Goal: Task Accomplishment & Management: Complete application form

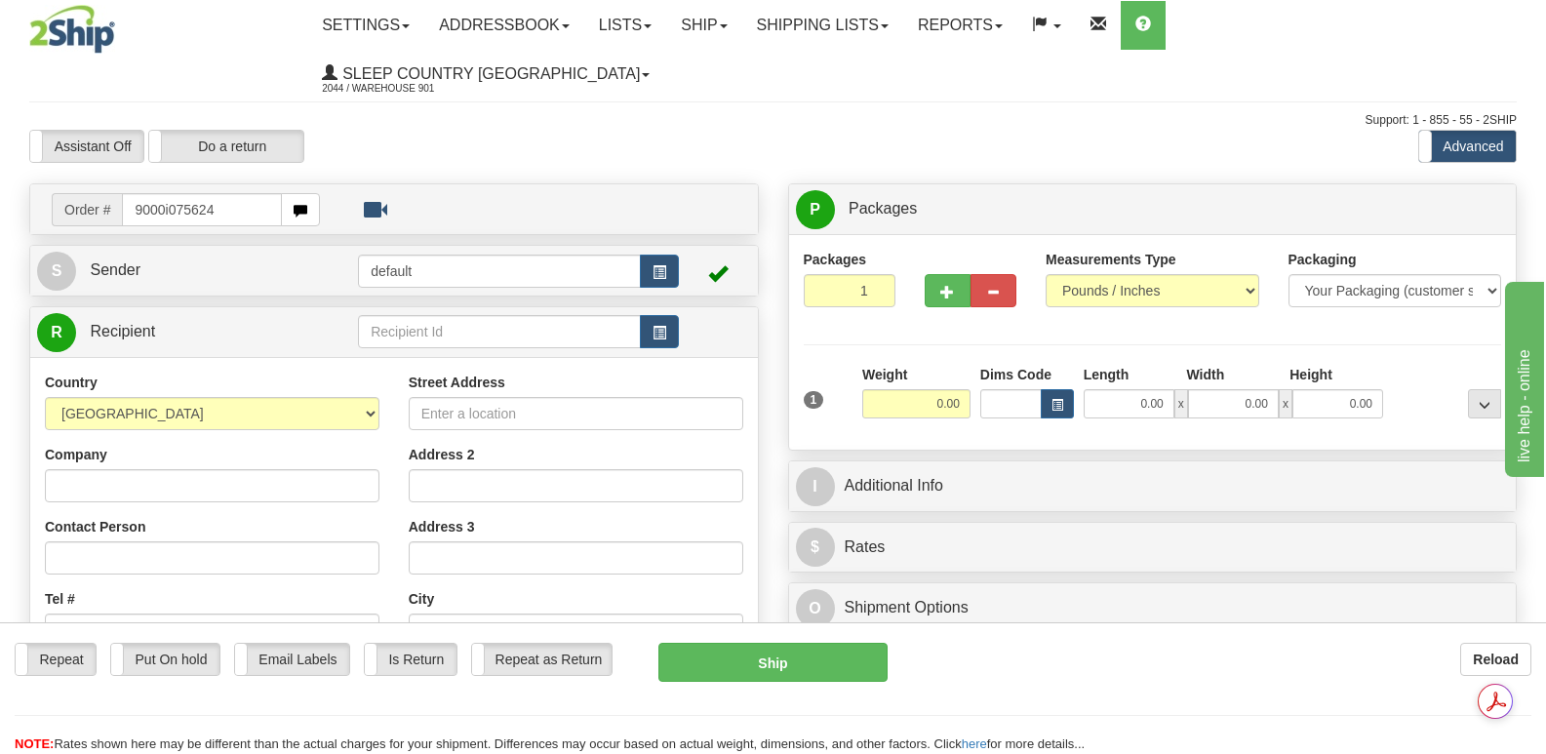
type input "9000i075624"
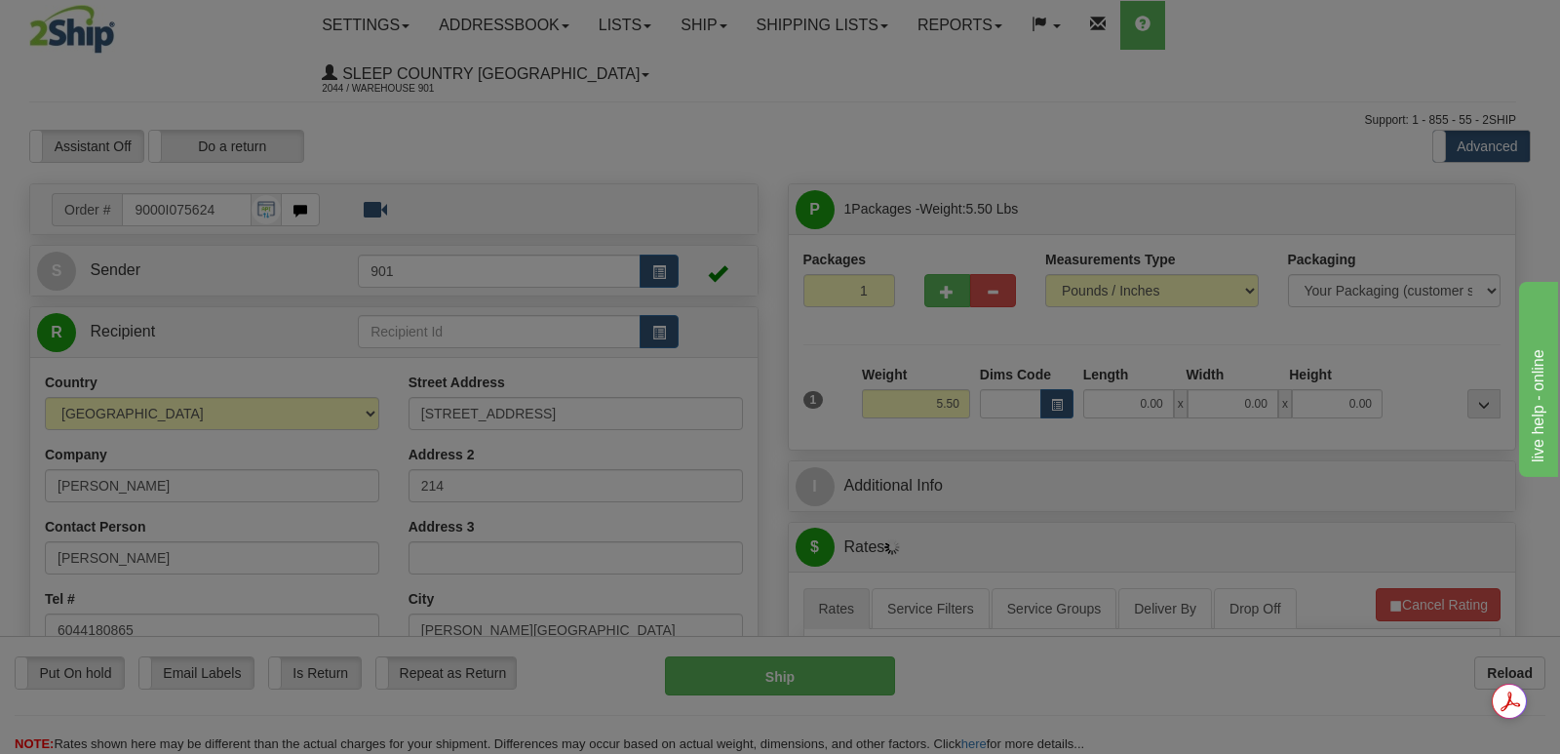
type input "LANGLEY"
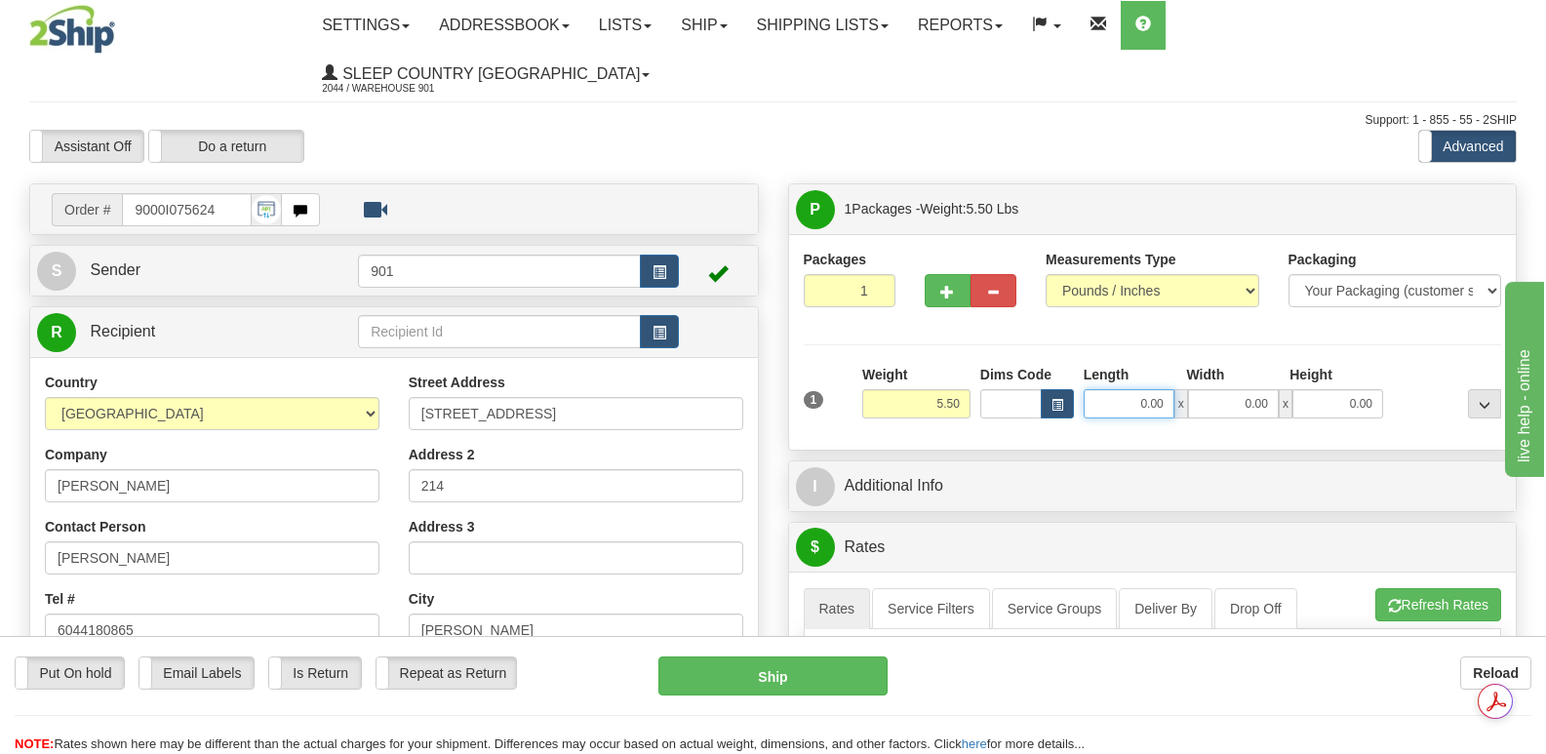
click at [1099, 389] on input "0.00" at bounding box center [1128, 403] width 91 height 29
type input "17.00"
click at [1215, 389] on input "0.00" at bounding box center [1233, 403] width 91 height 29
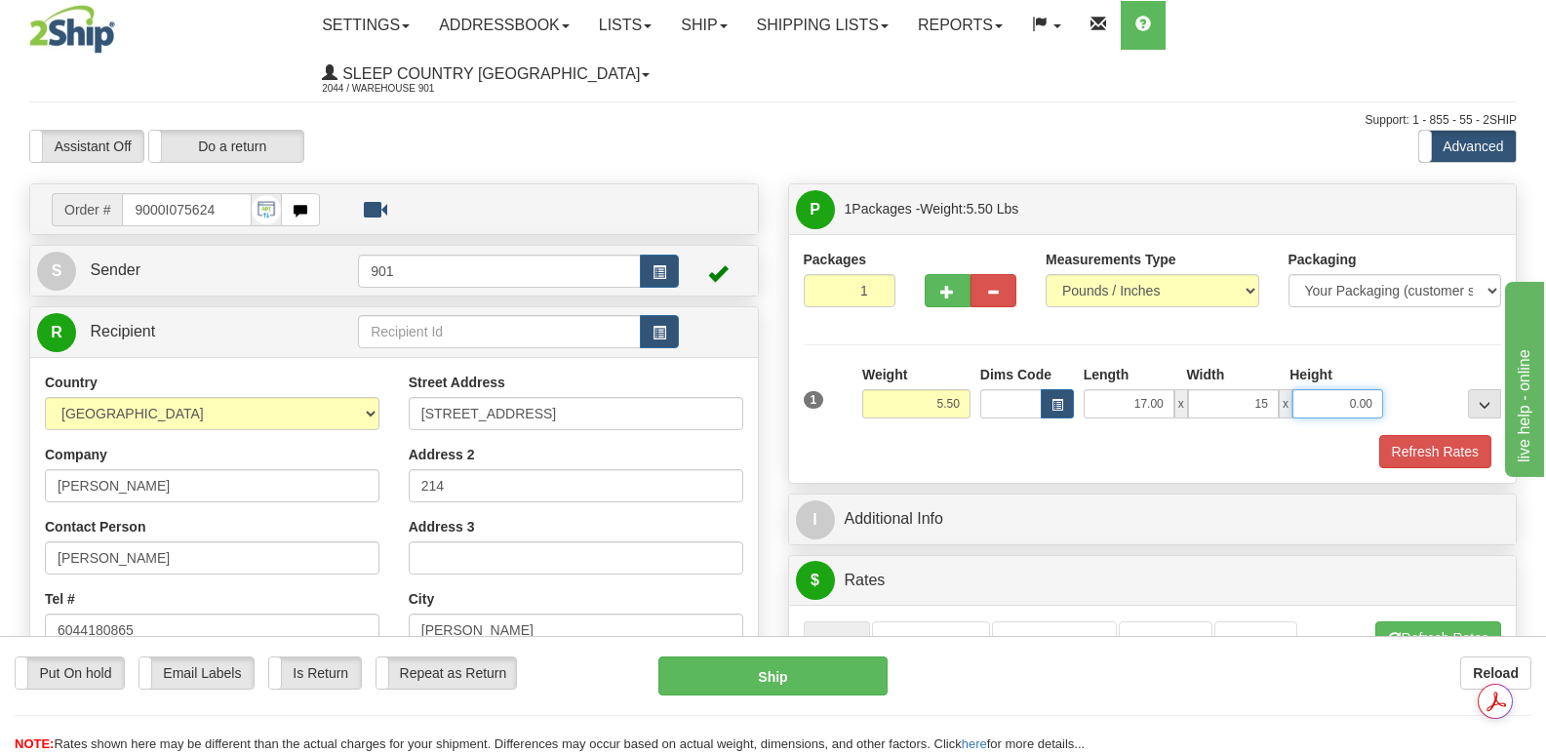
type input "15.00"
click at [1312, 389] on input "0.00" at bounding box center [1337, 403] width 91 height 29
type input "10.00"
click at [1415, 435] on button "Refresh Rates" at bounding box center [1435, 451] width 112 height 33
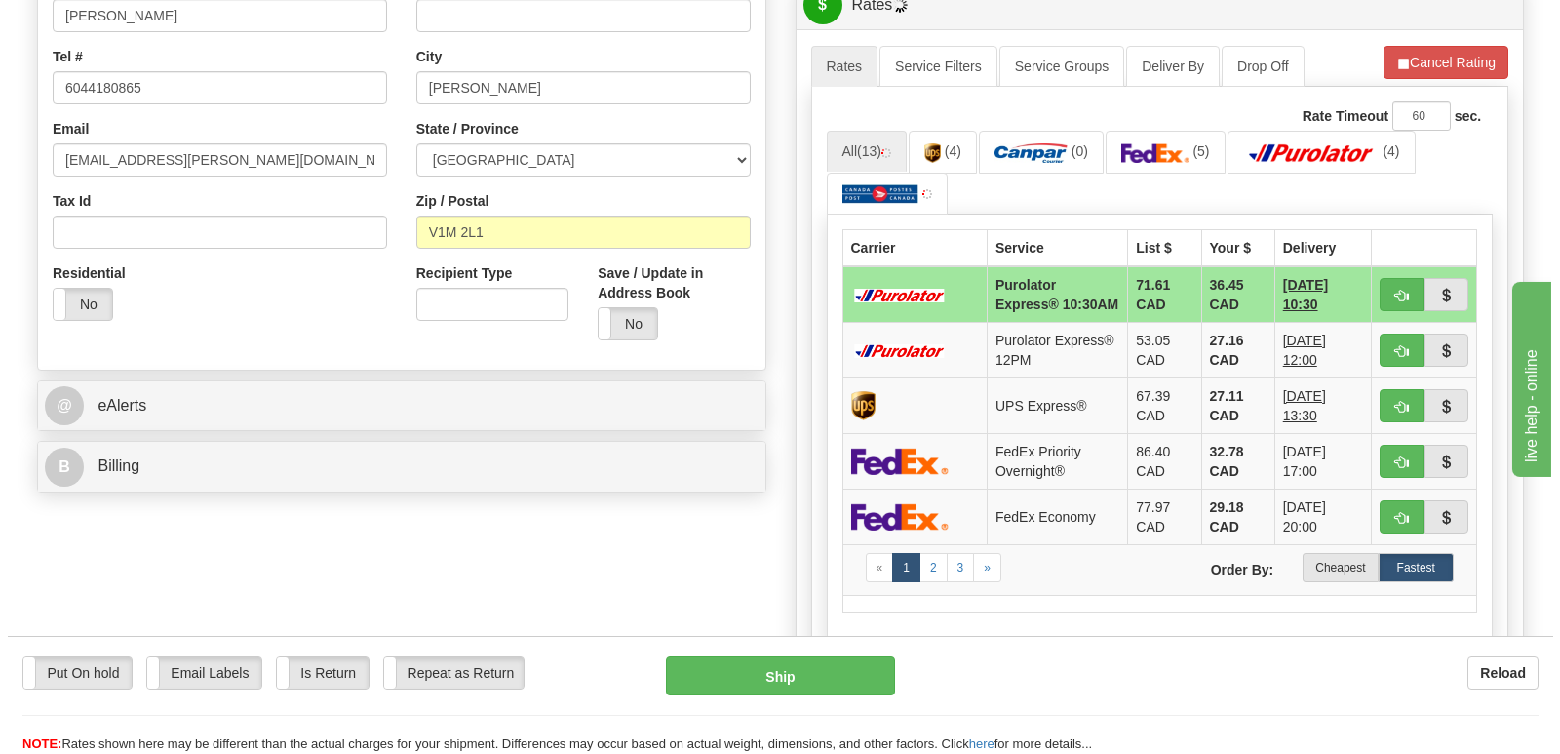
scroll to position [585, 0]
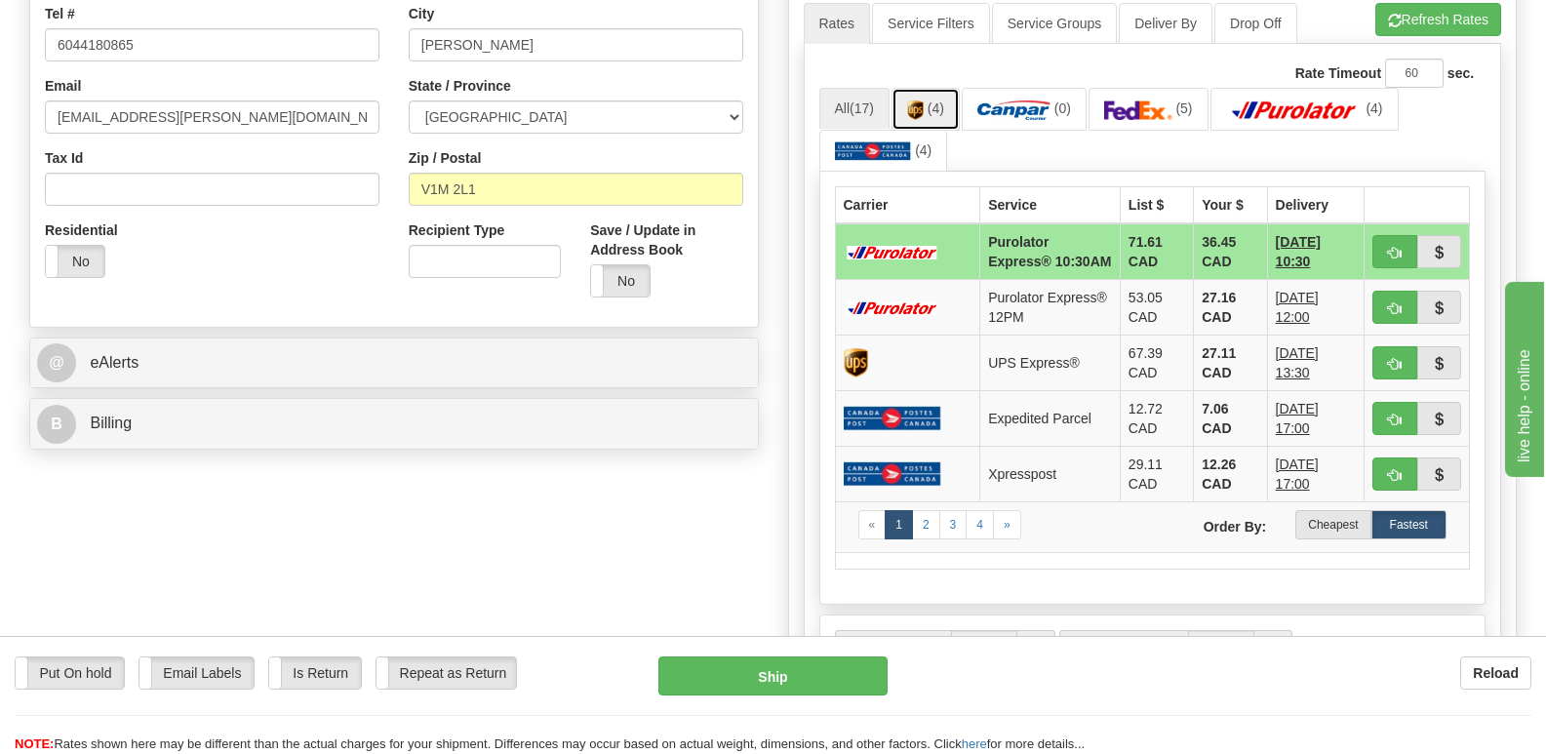
click at [922, 100] on img at bounding box center [915, 110] width 17 height 20
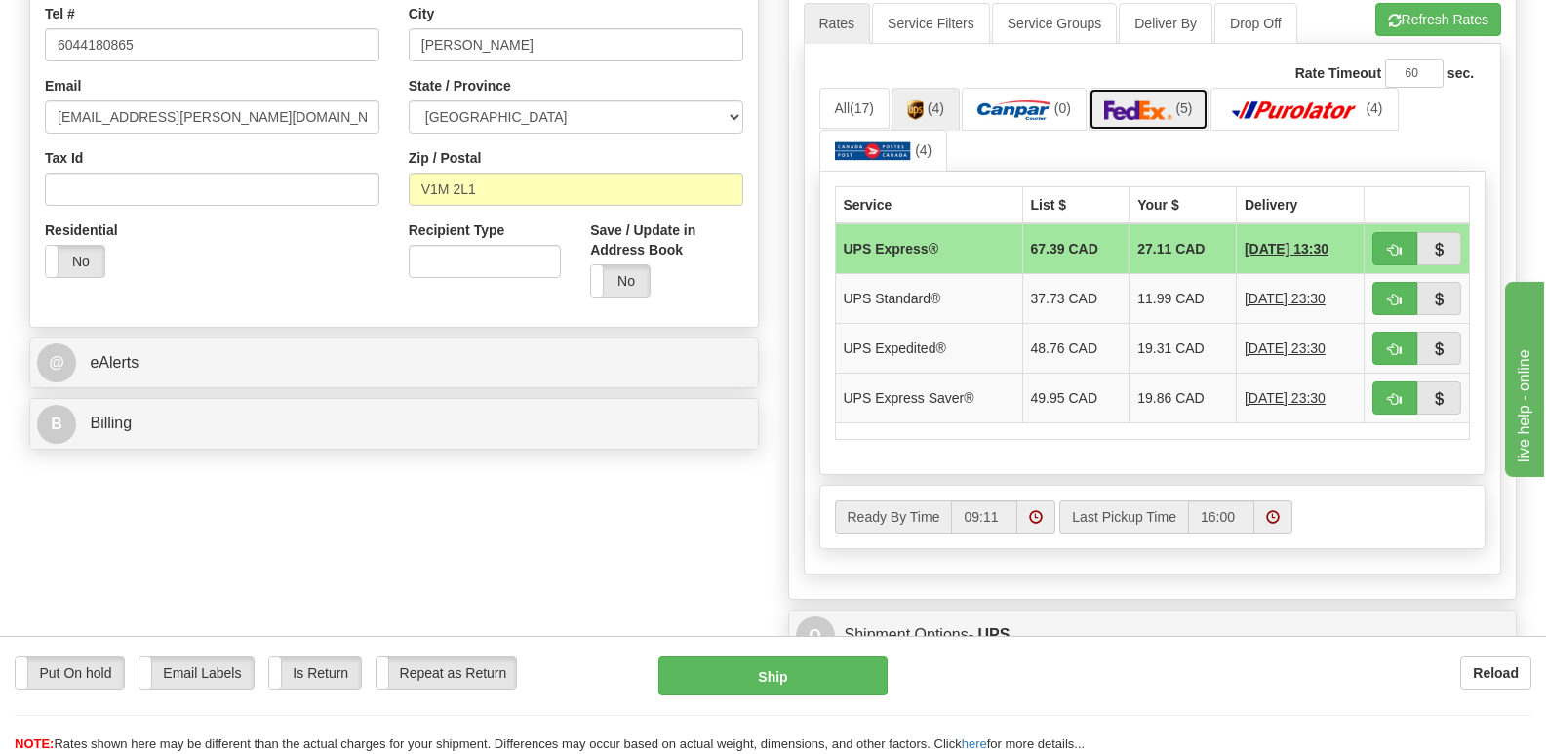
click at [1144, 100] on img at bounding box center [1138, 110] width 68 height 20
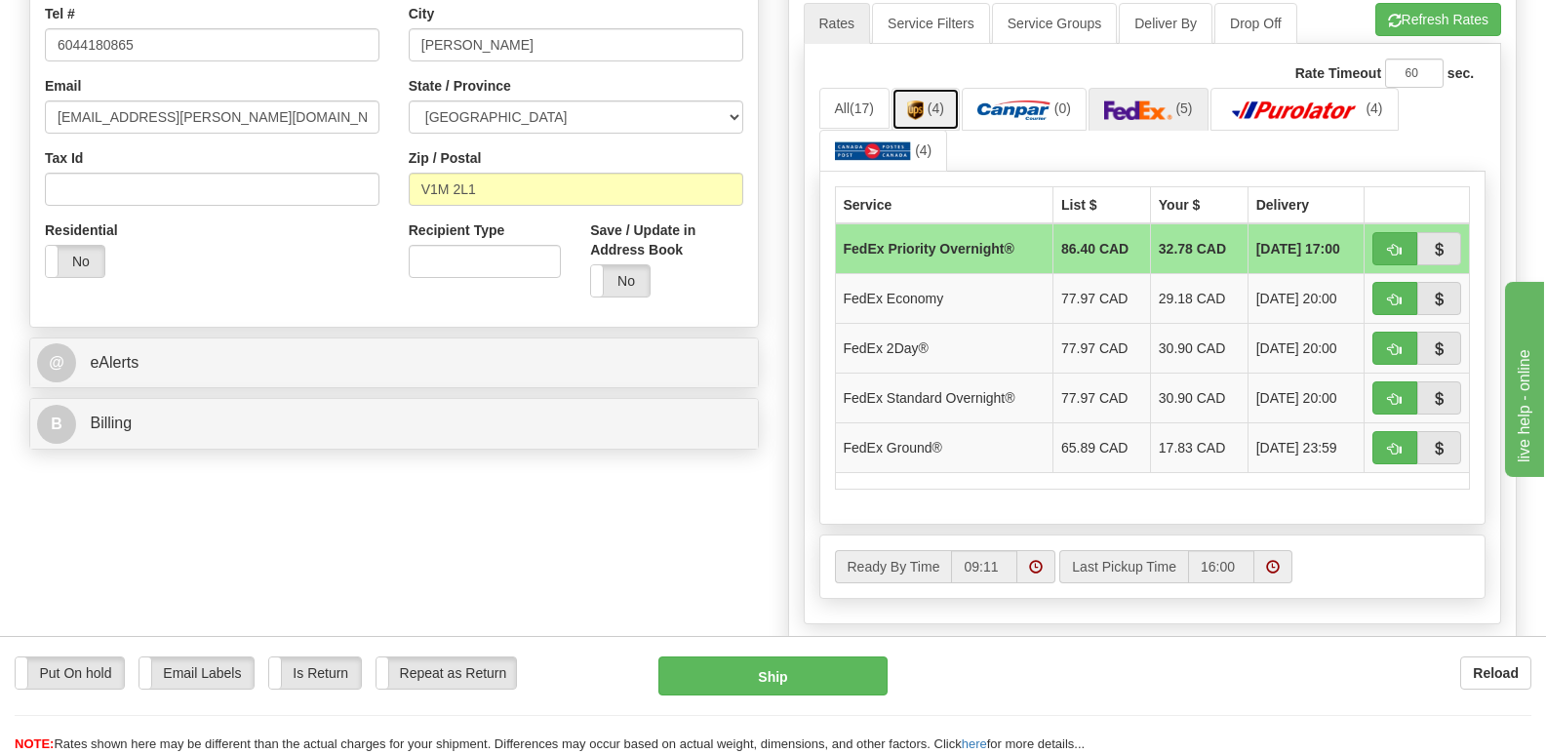
click at [929, 88] on link "(4)" at bounding box center [925, 109] width 68 height 42
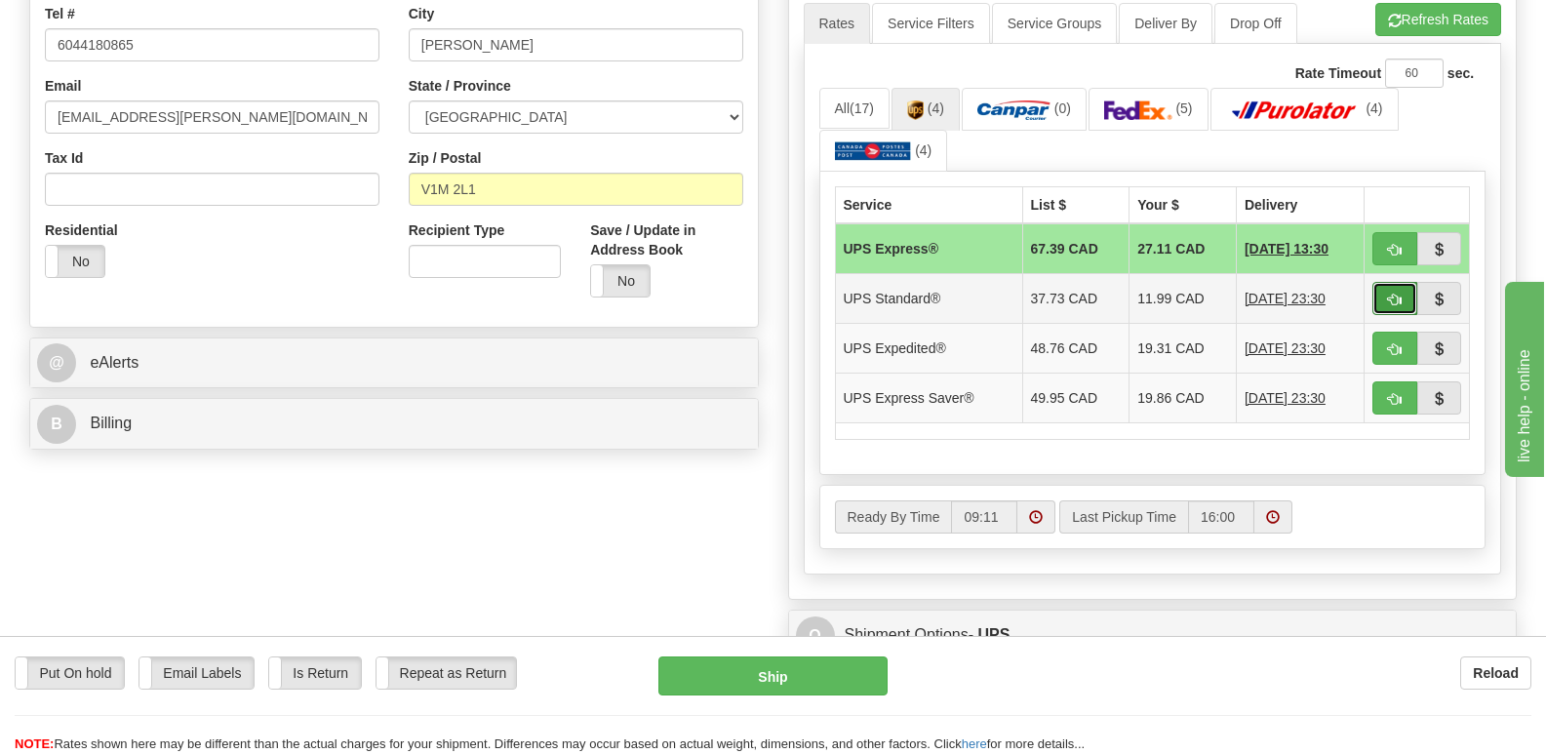
click at [1396, 293] on span "button" at bounding box center [1395, 299] width 14 height 13
type input "11"
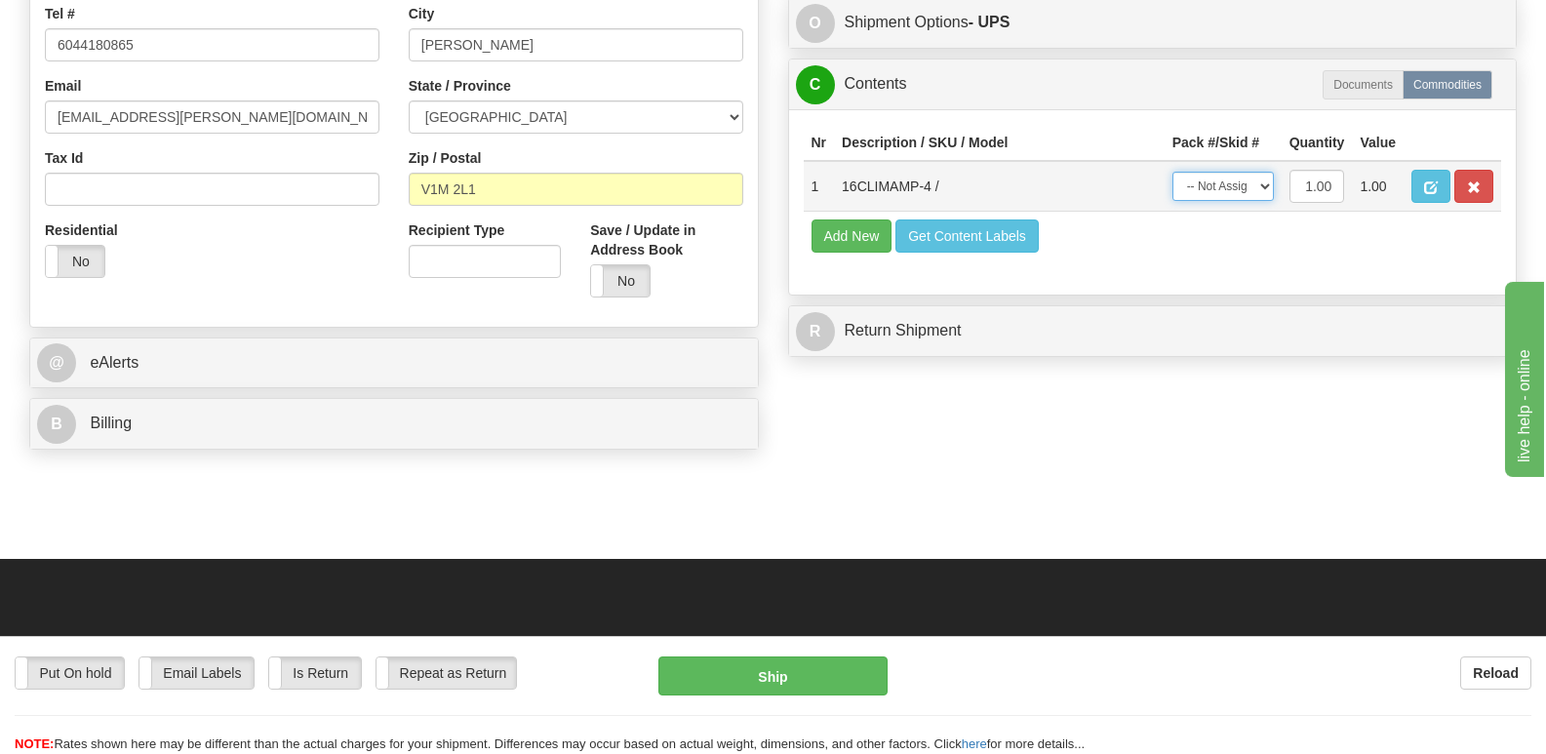
click at [1265, 172] on select "-- Not Assigned -- Package 1" at bounding box center [1222, 186] width 101 height 29
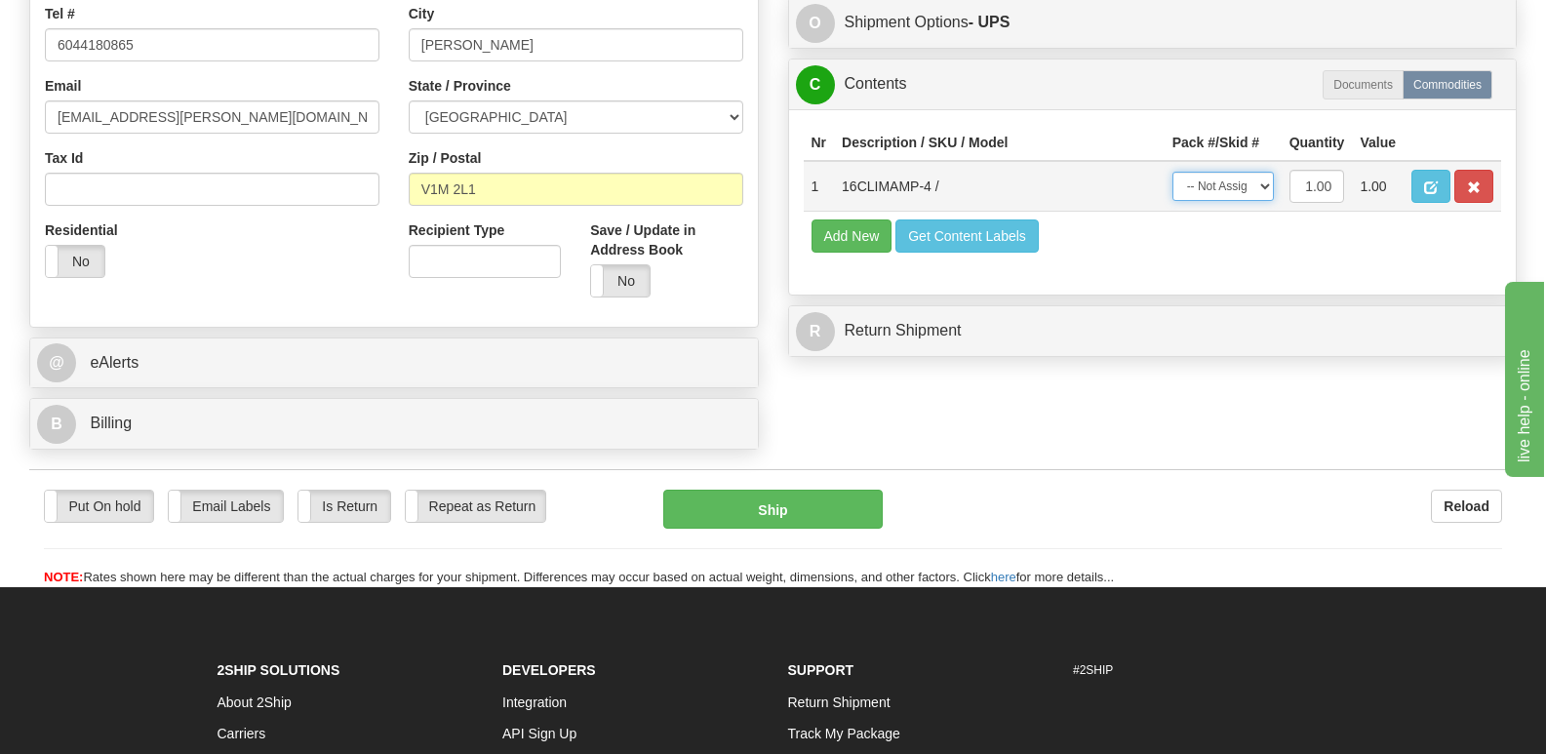
select select "0"
click at [1172, 172] on select "-- Not Assigned -- Package 1" at bounding box center [1222, 186] width 101 height 29
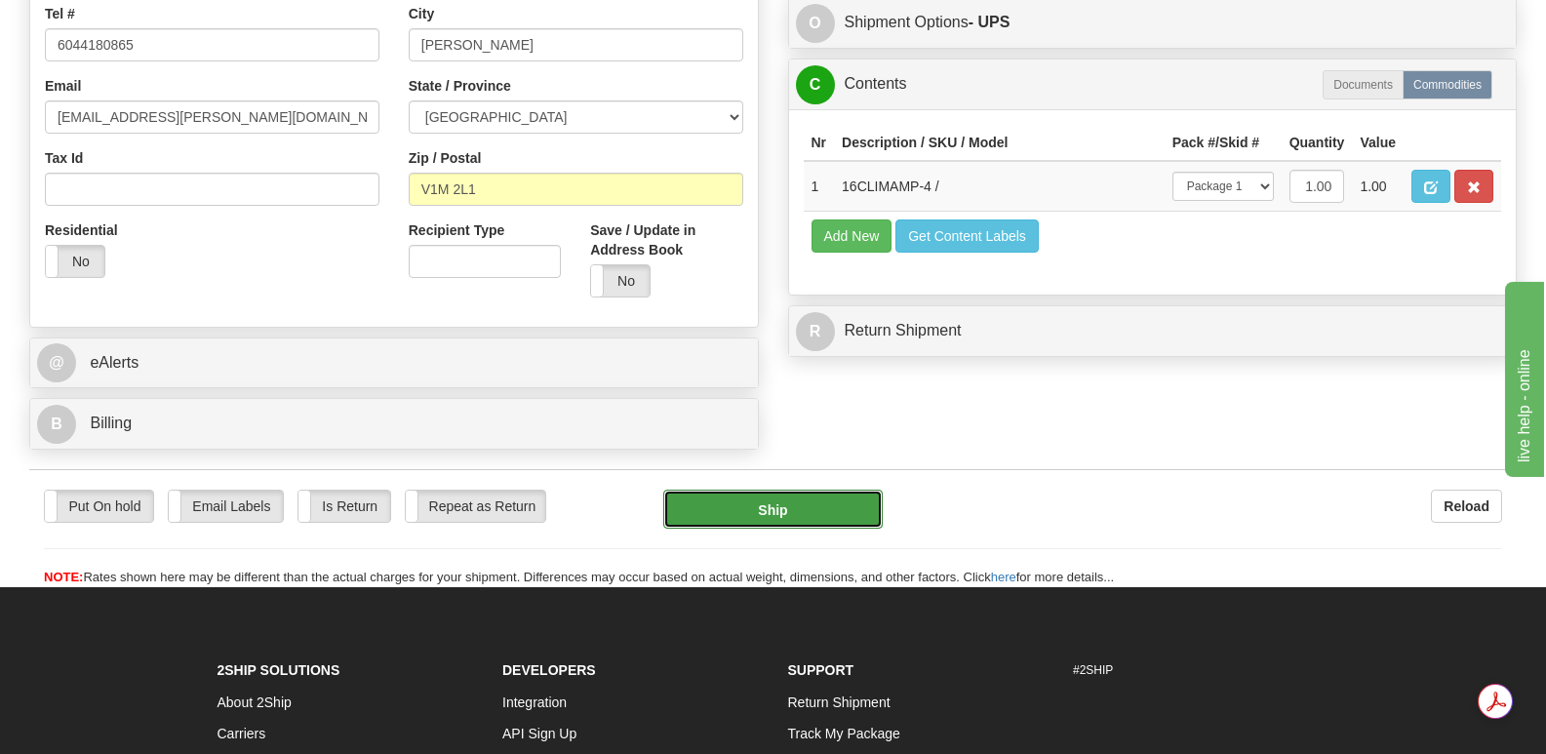
click at [780, 489] on button "Ship" at bounding box center [772, 508] width 218 height 39
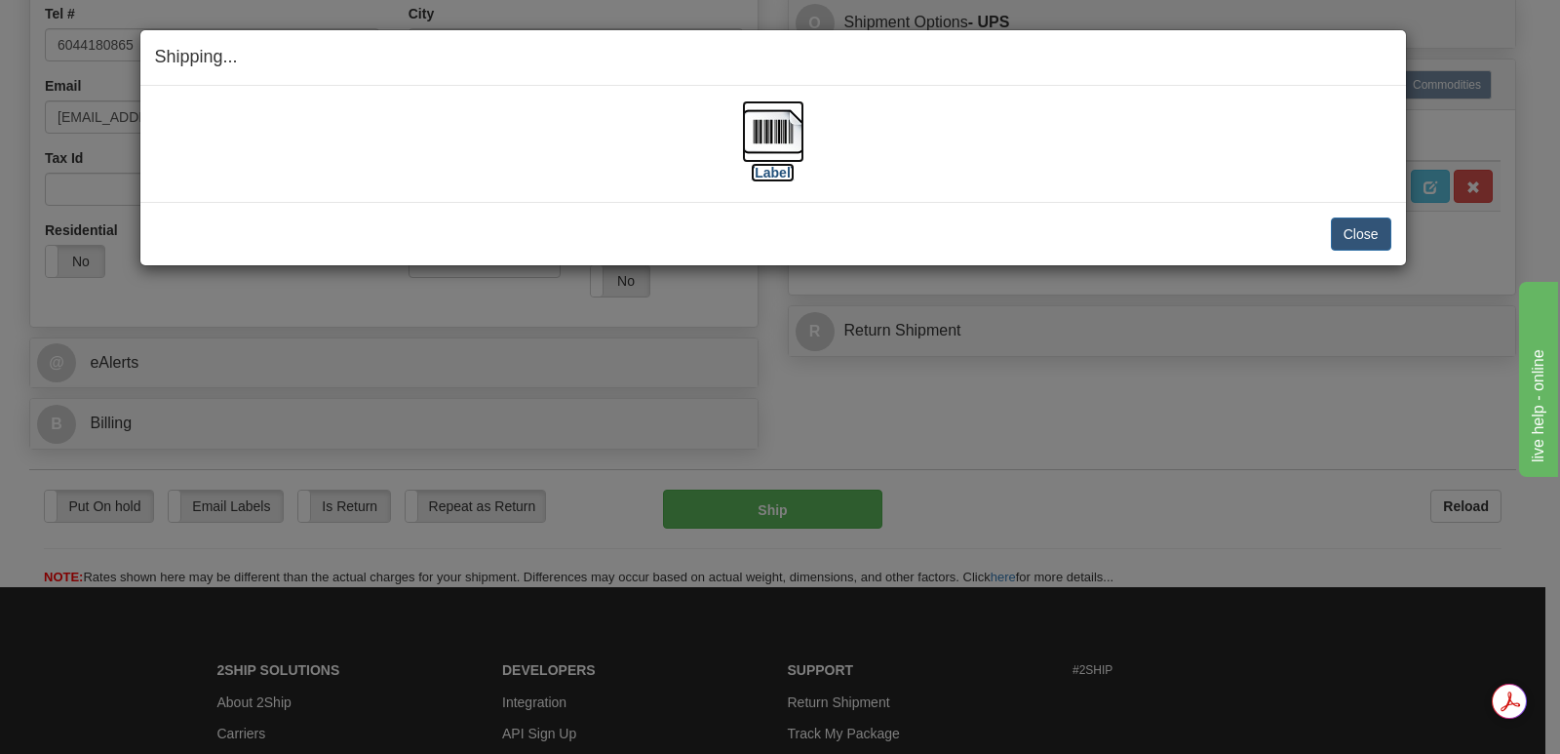
click at [779, 135] on img at bounding box center [773, 131] width 62 height 62
click at [1352, 233] on button "Close" at bounding box center [1361, 233] width 60 height 33
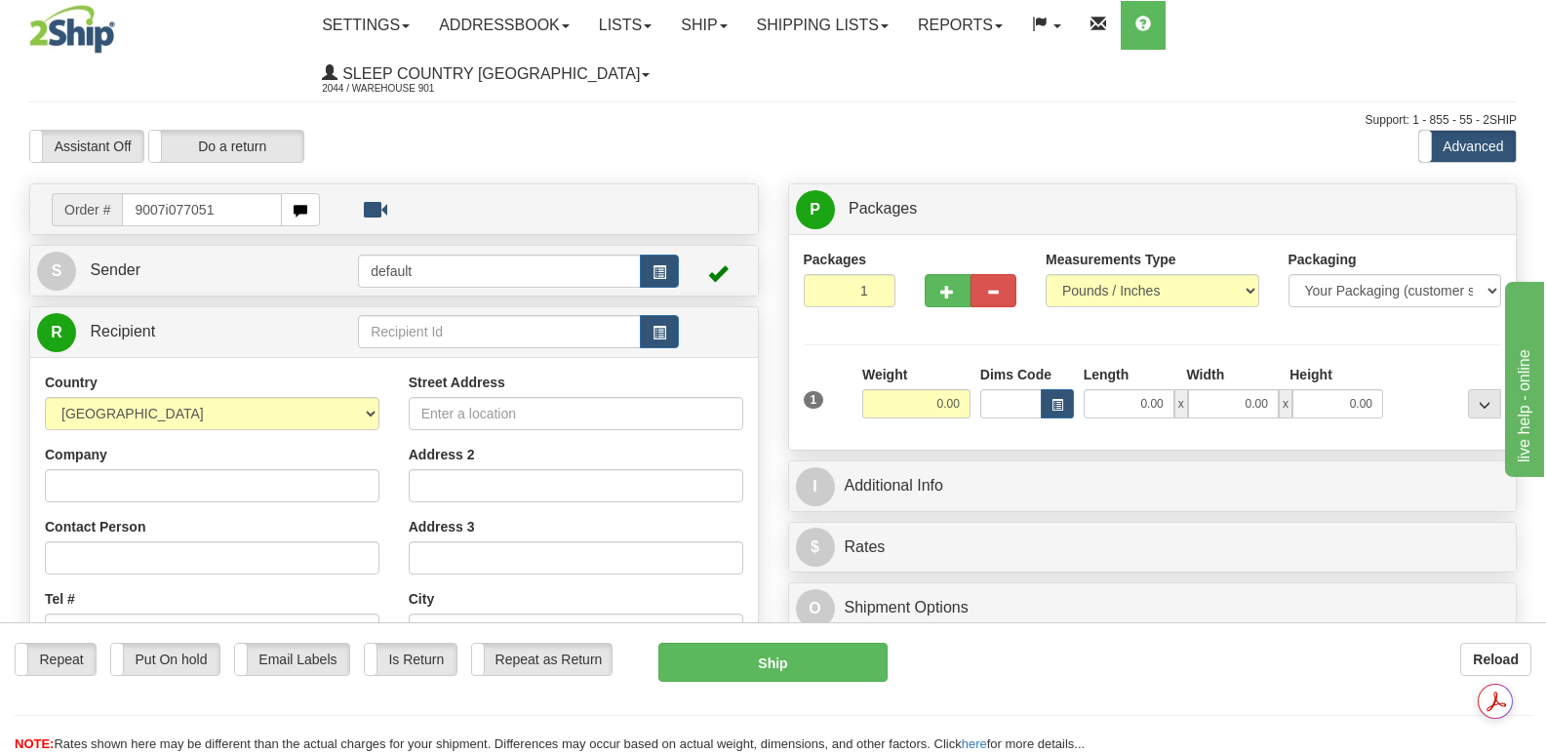
type input "9007i077051"
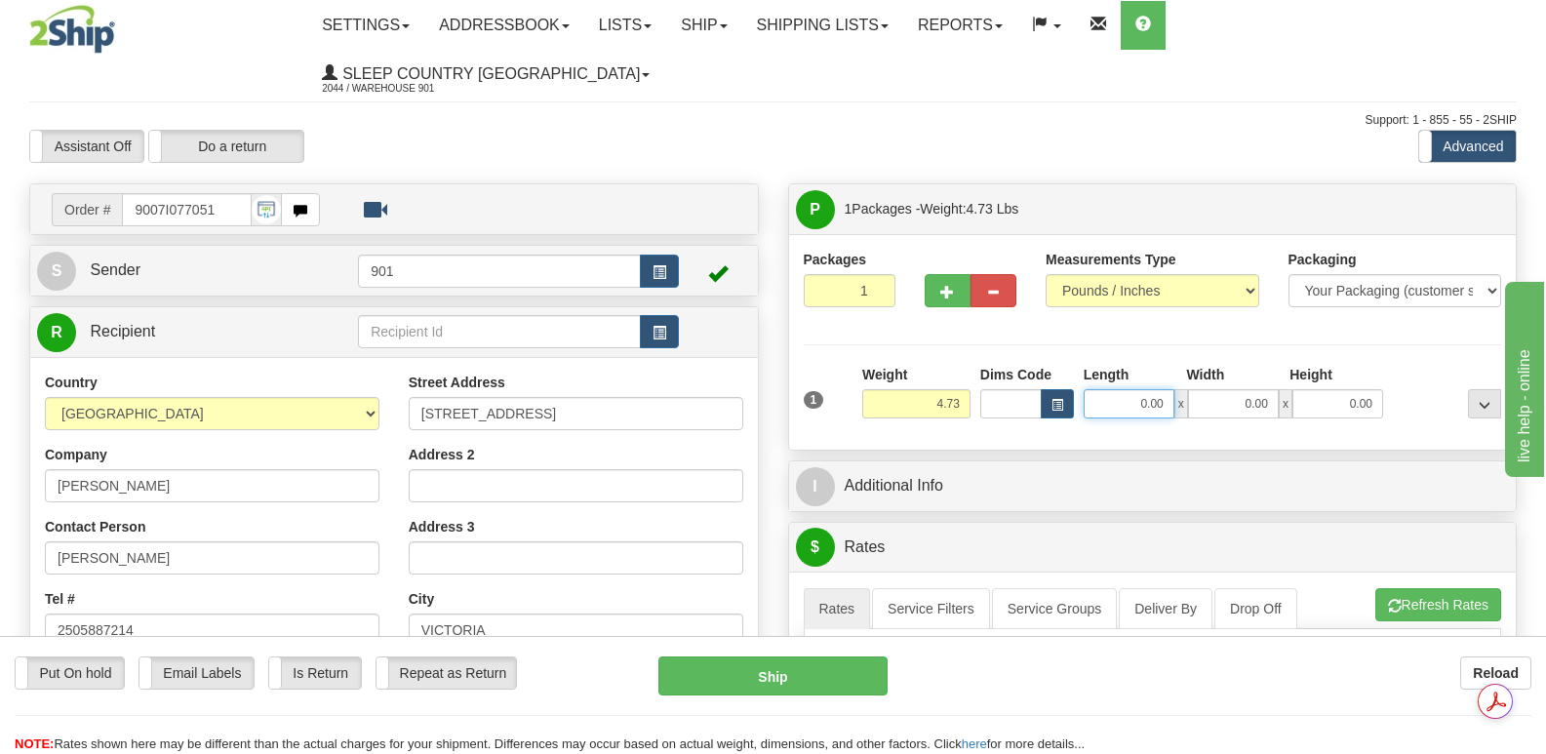
click at [1103, 389] on input "0.00" at bounding box center [1128, 403] width 91 height 29
type input "14.00"
click at [1204, 389] on input "0.00" at bounding box center [1233, 403] width 91 height 29
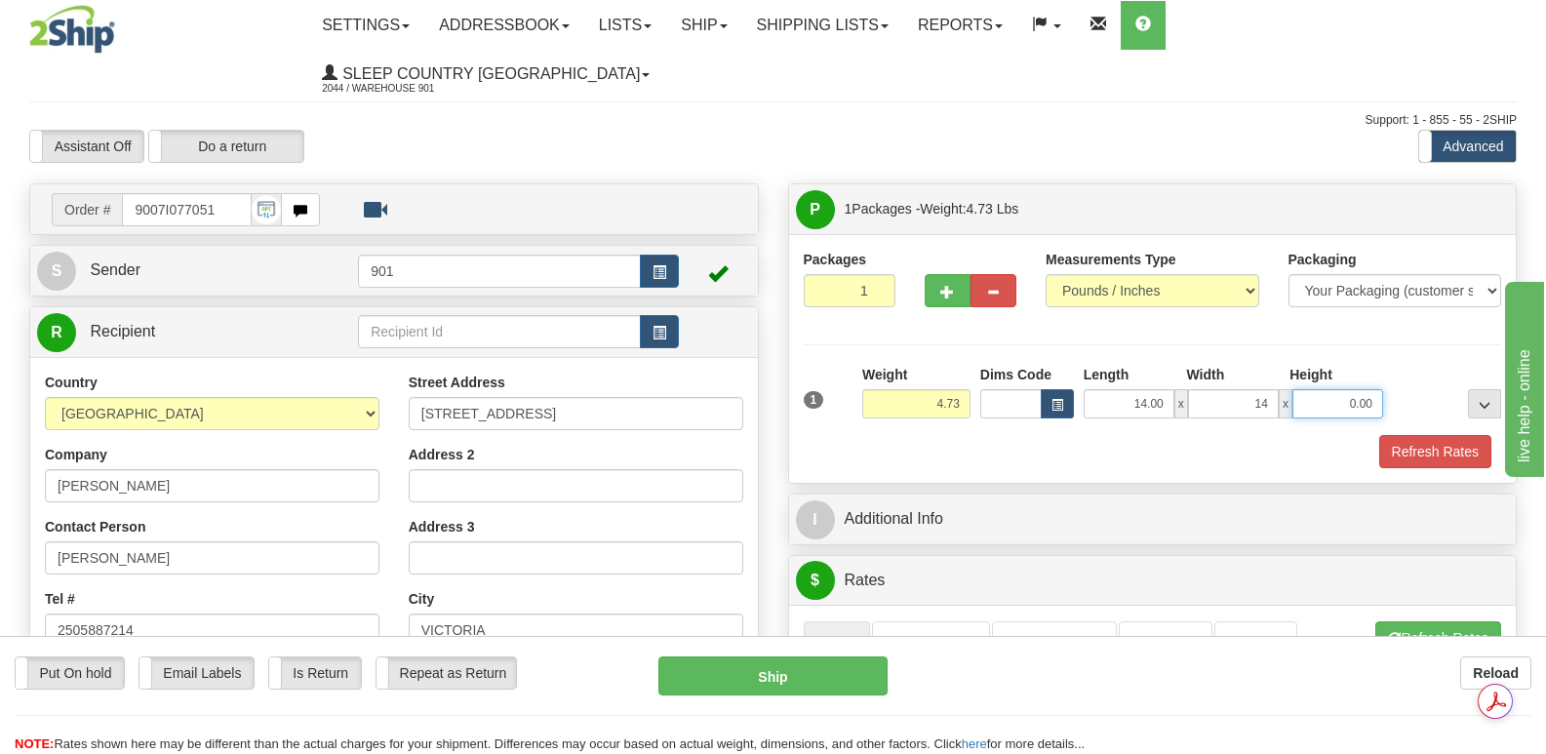
type input "14.00"
click at [1316, 389] on input "0.00" at bounding box center [1337, 403] width 91 height 29
type input "5.00"
click at [1435, 435] on button "Refresh Rates" at bounding box center [1435, 451] width 112 height 33
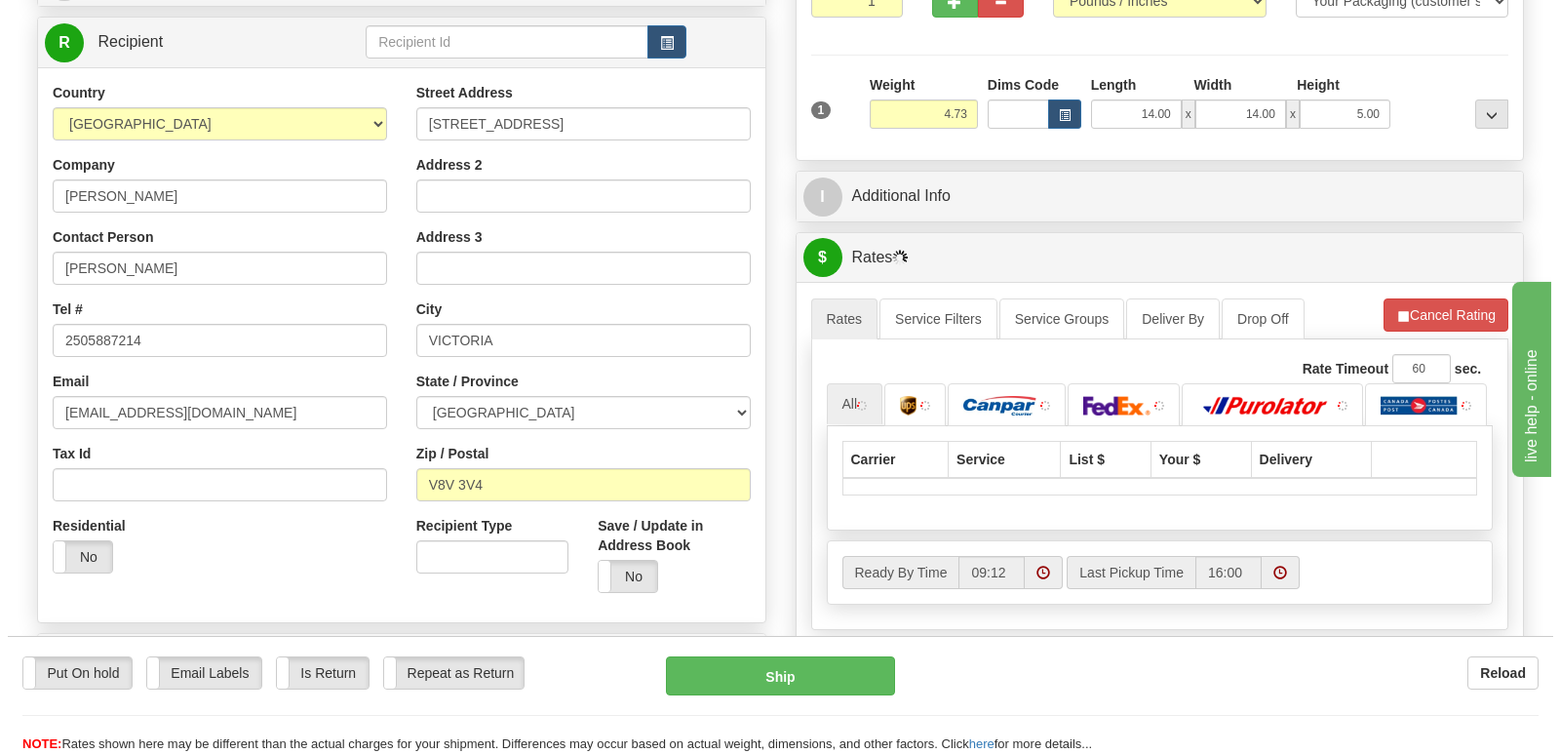
scroll to position [390, 0]
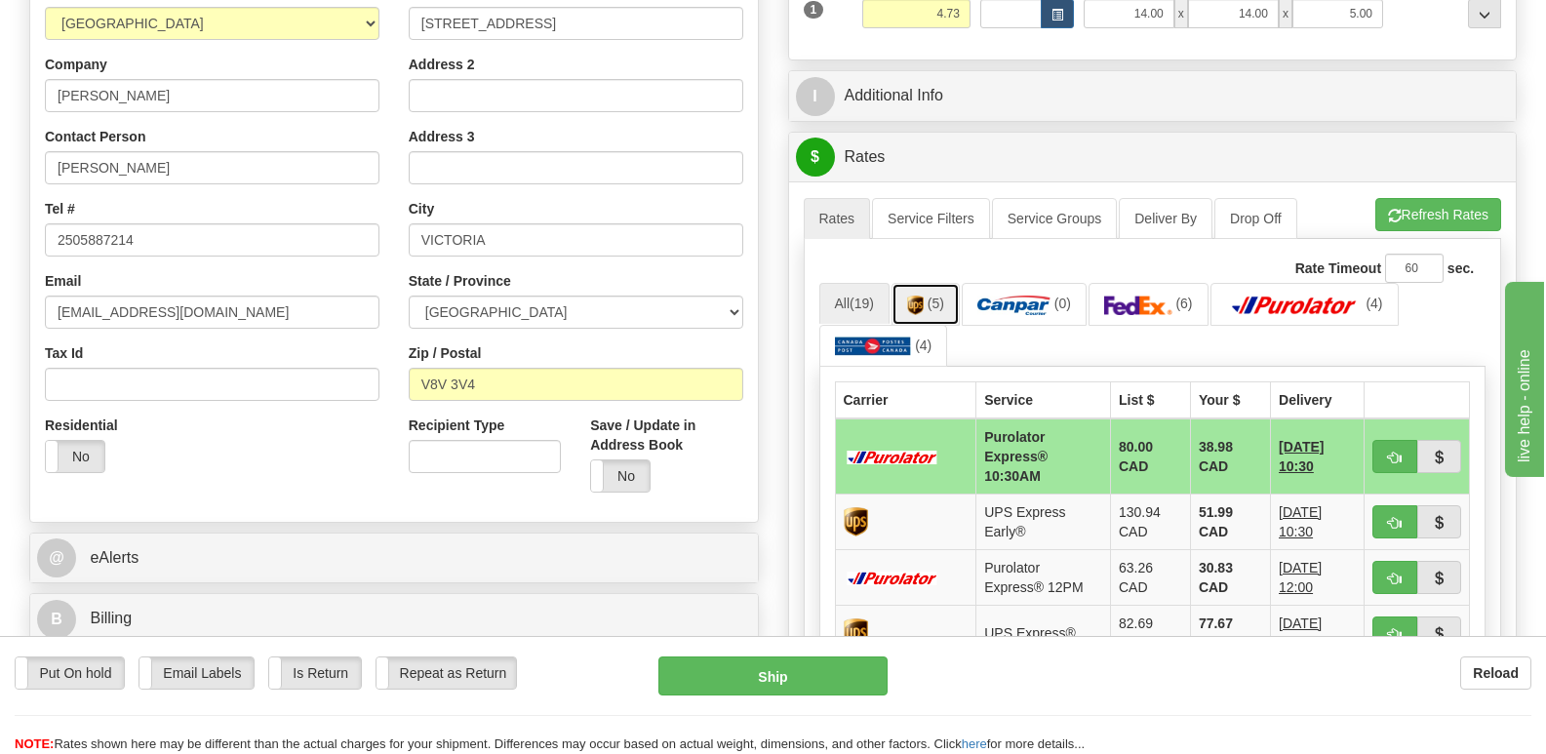
click at [913, 295] on img at bounding box center [915, 305] width 17 height 20
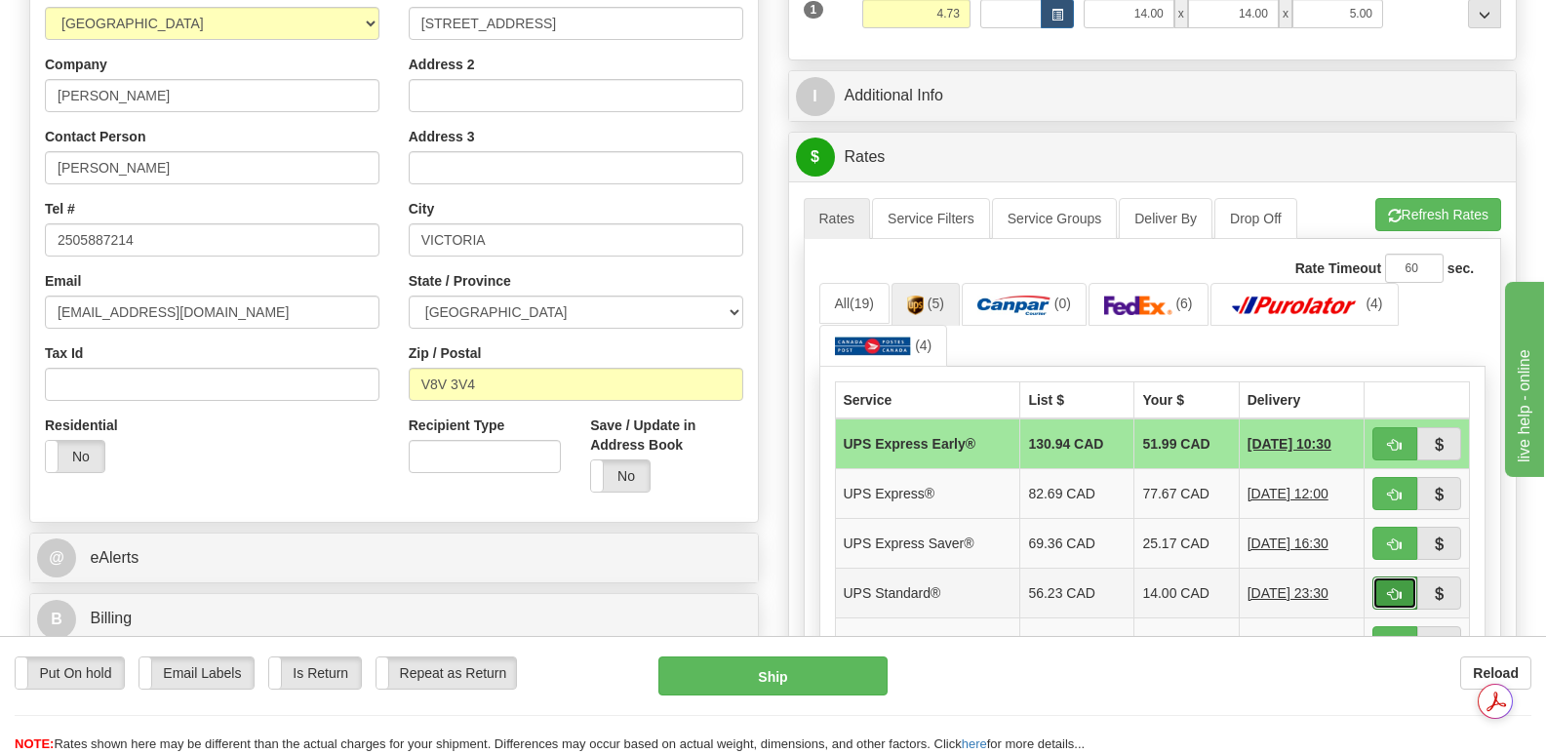
click at [1384, 576] on button "button" at bounding box center [1394, 592] width 45 height 33
type input "11"
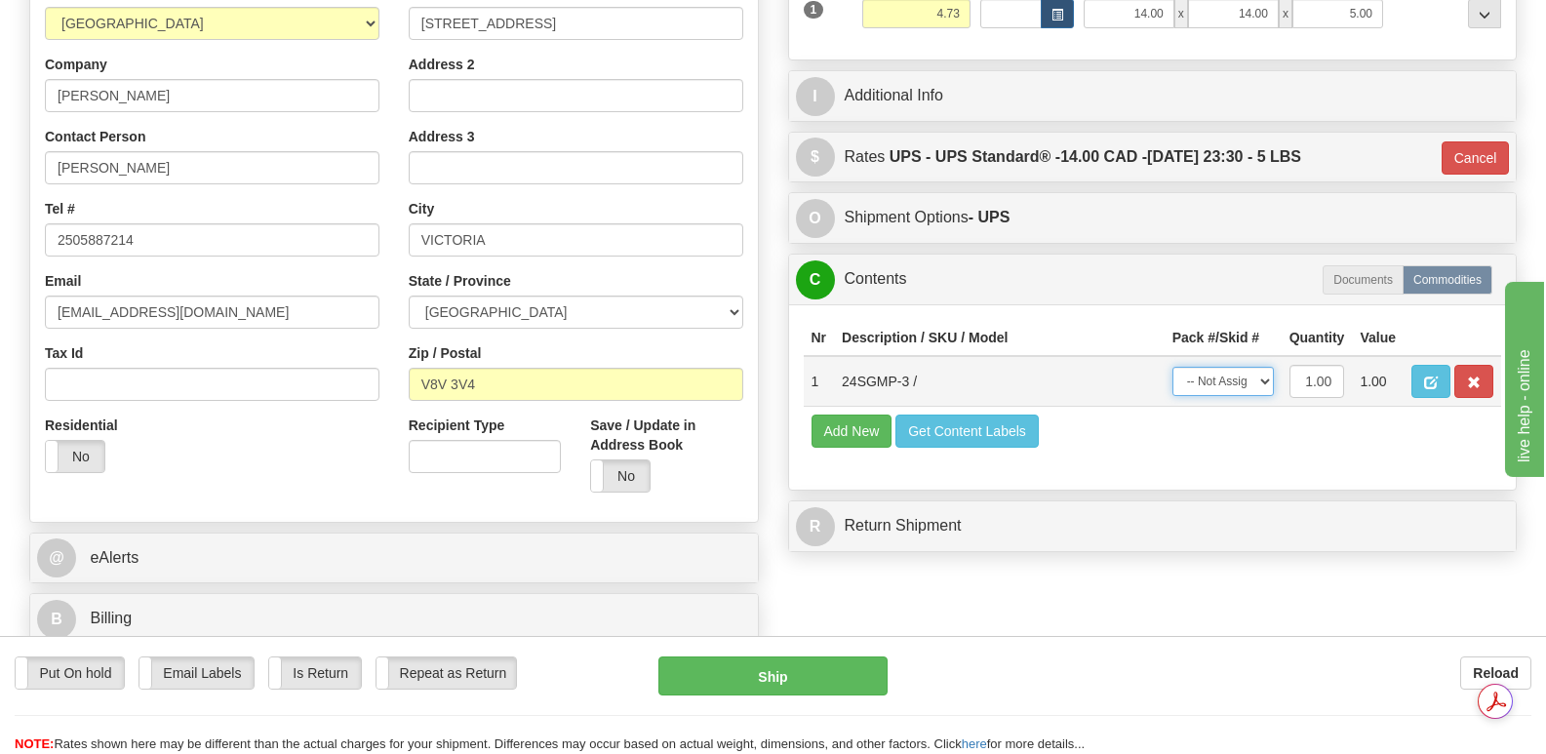
click at [1264, 367] on select "-- Not Assigned -- Package 1" at bounding box center [1222, 381] width 101 height 29
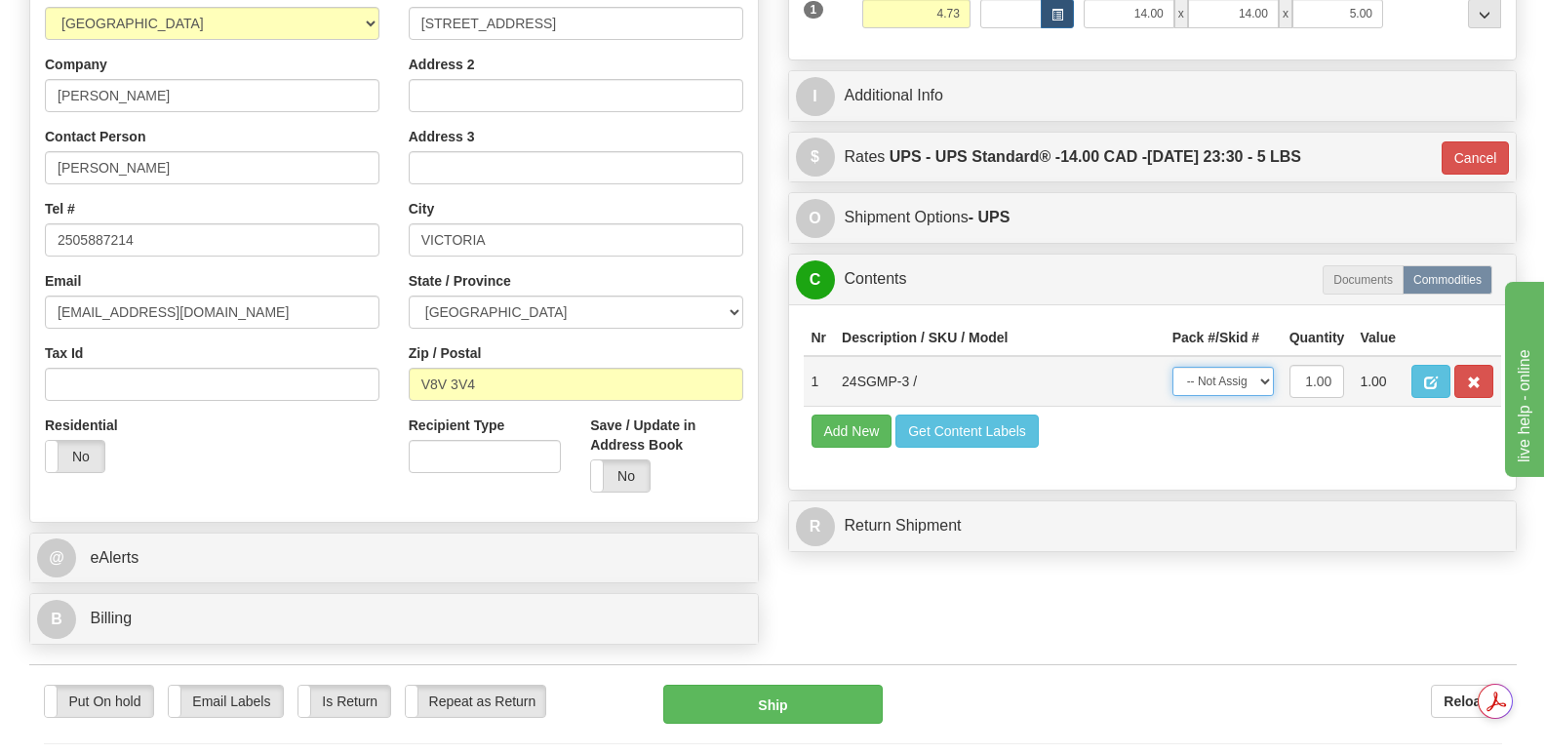
select select "0"
click at [1172, 367] on select "-- Not Assigned -- Package 1" at bounding box center [1222, 381] width 101 height 29
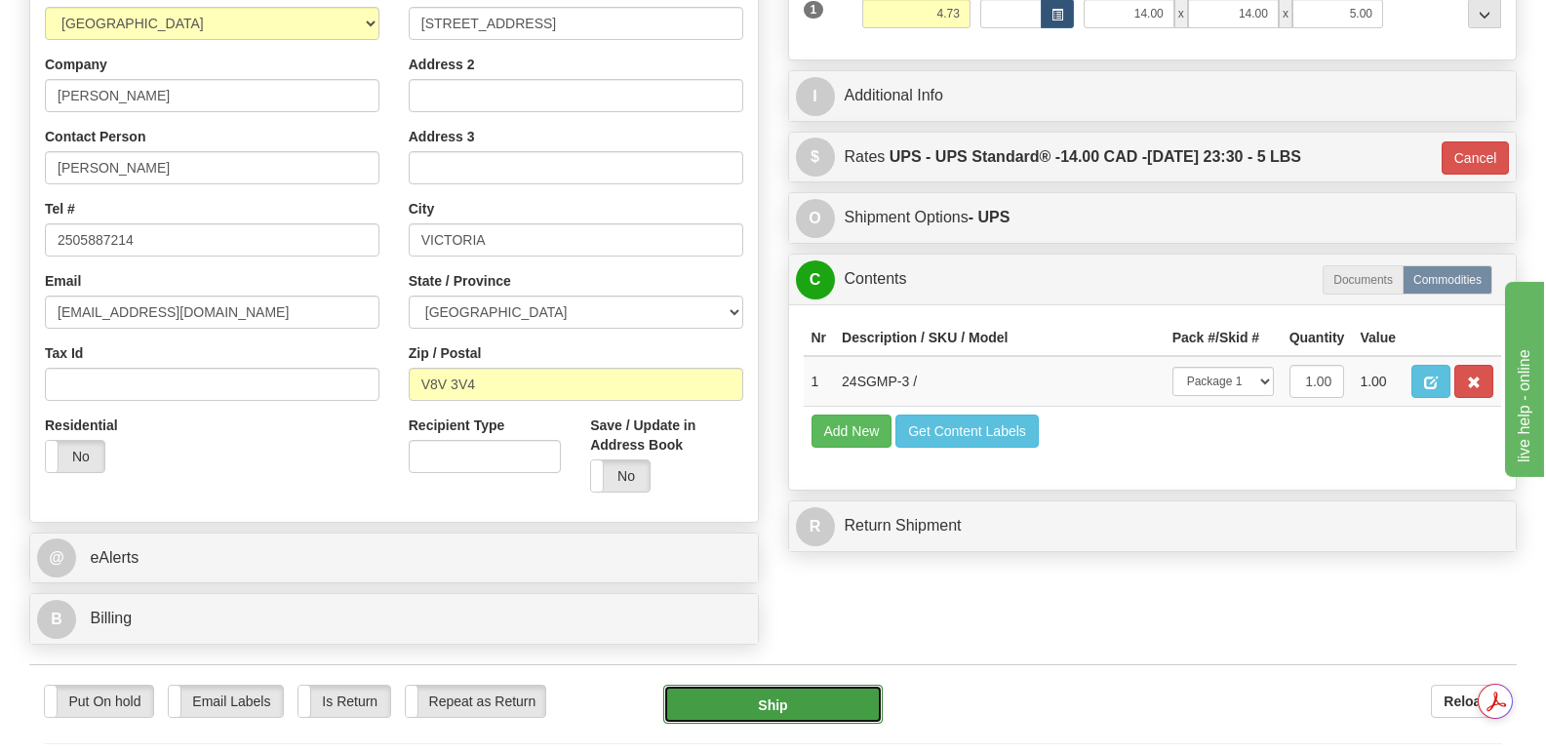
click at [792, 685] on button "Ship" at bounding box center [772, 704] width 218 height 39
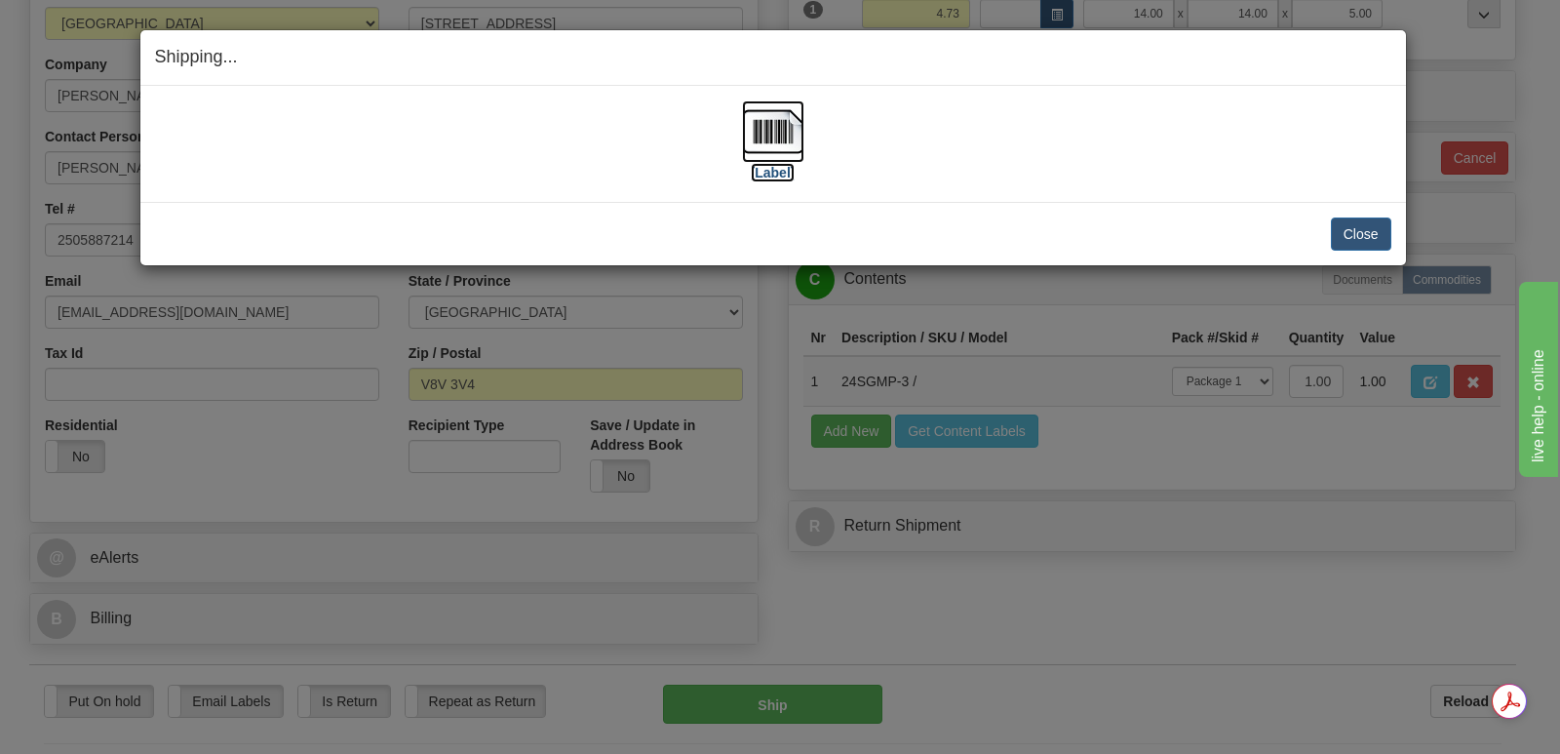
click at [782, 125] on img at bounding box center [773, 131] width 62 height 62
click at [1360, 234] on button "Close" at bounding box center [1361, 233] width 60 height 33
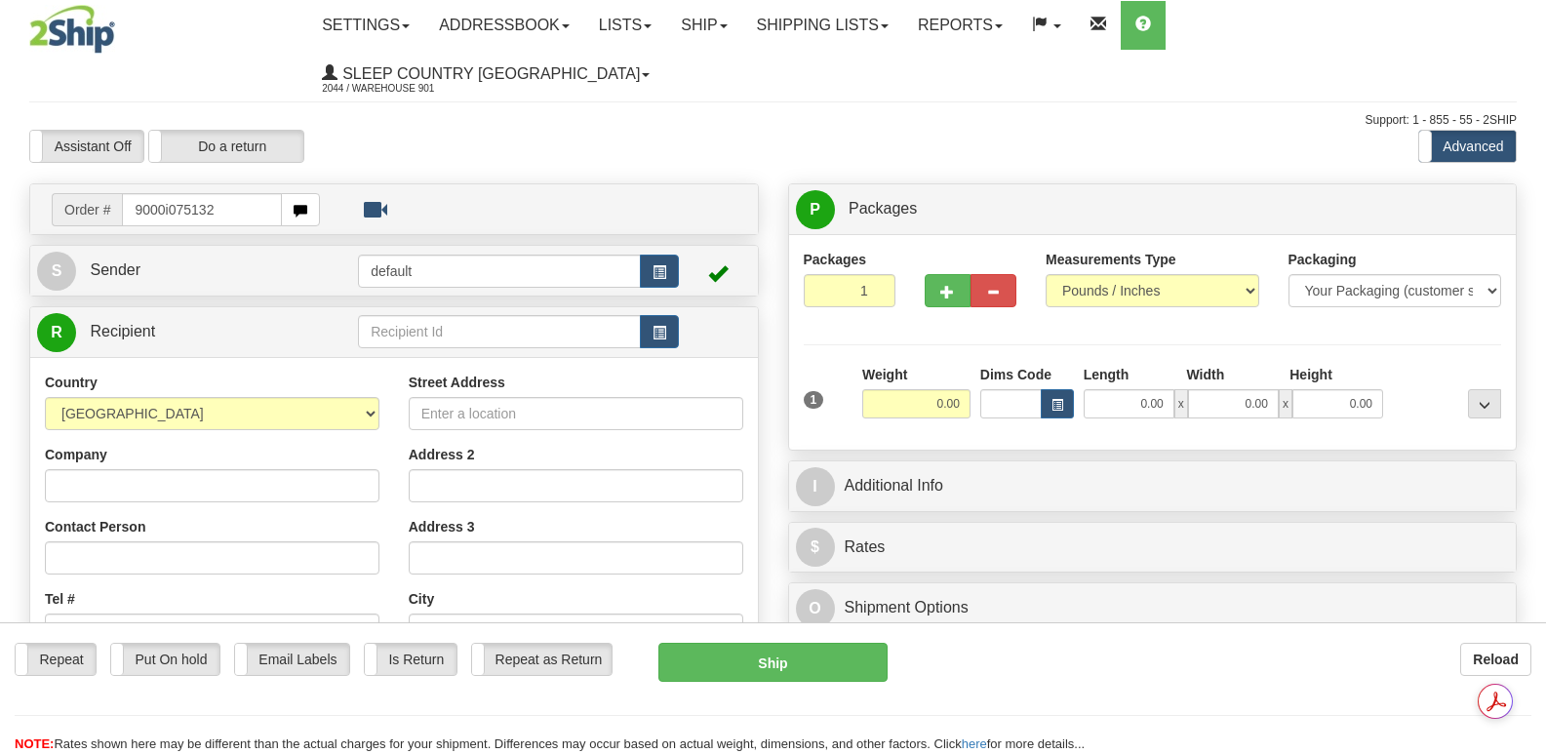
type input "9000i075132"
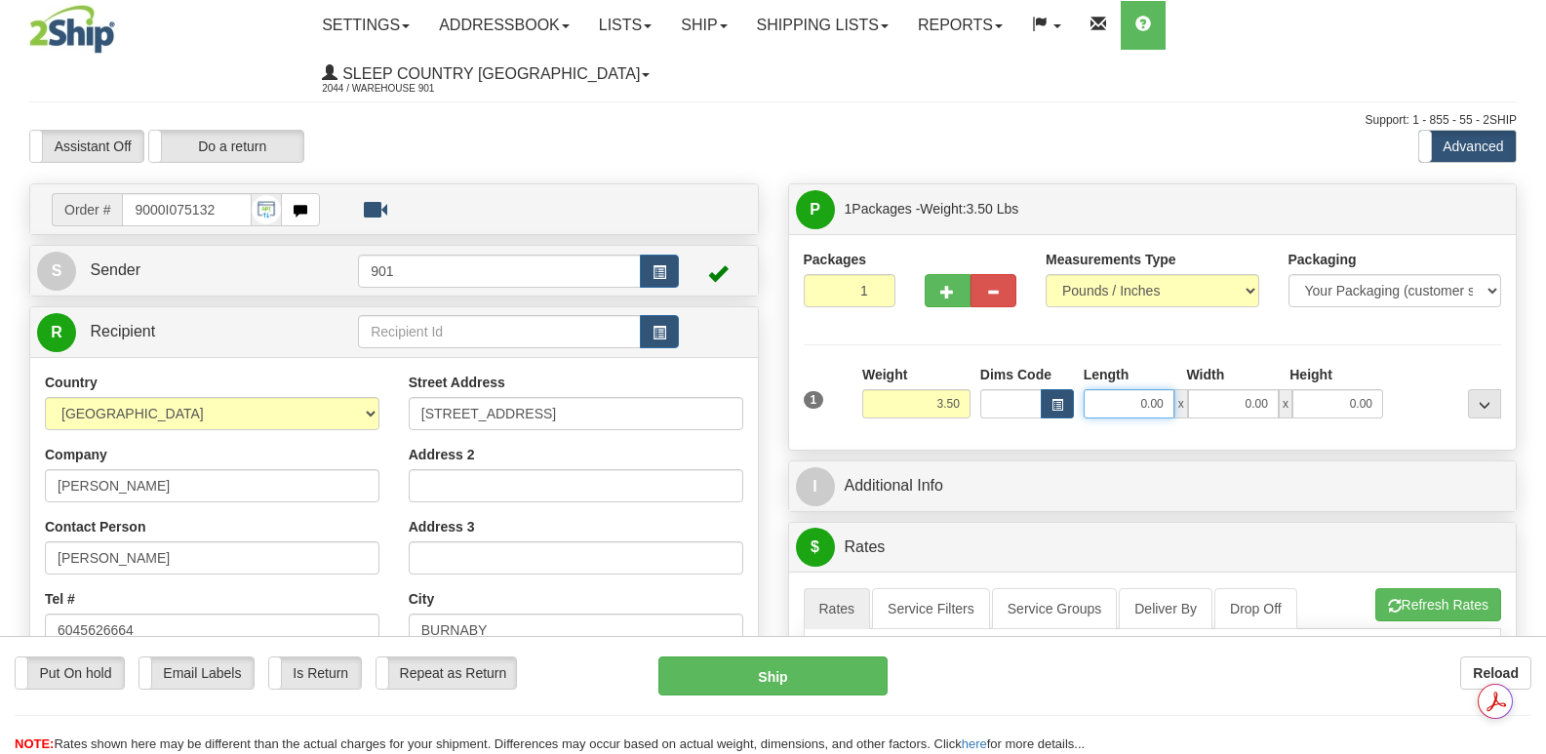
click at [1105, 389] on input "0.00" at bounding box center [1128, 403] width 91 height 29
type input "24.00"
click at [1218, 389] on input "0.00" at bounding box center [1233, 403] width 91 height 29
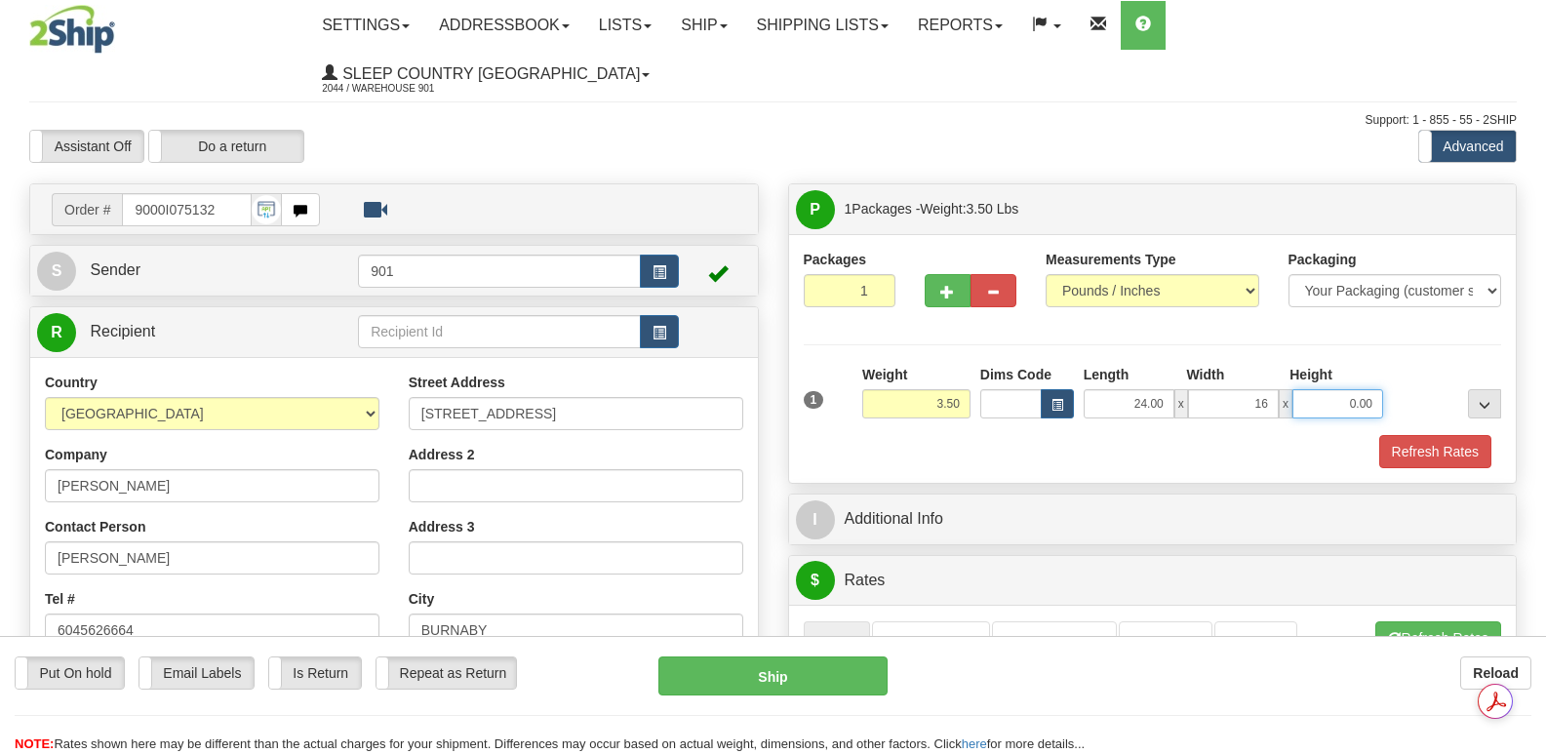
type input "16.00"
click at [1304, 389] on input "0.00" at bounding box center [1337, 403] width 91 height 29
type input "5.00"
click at [1428, 435] on button "Refresh Rates" at bounding box center [1435, 451] width 112 height 33
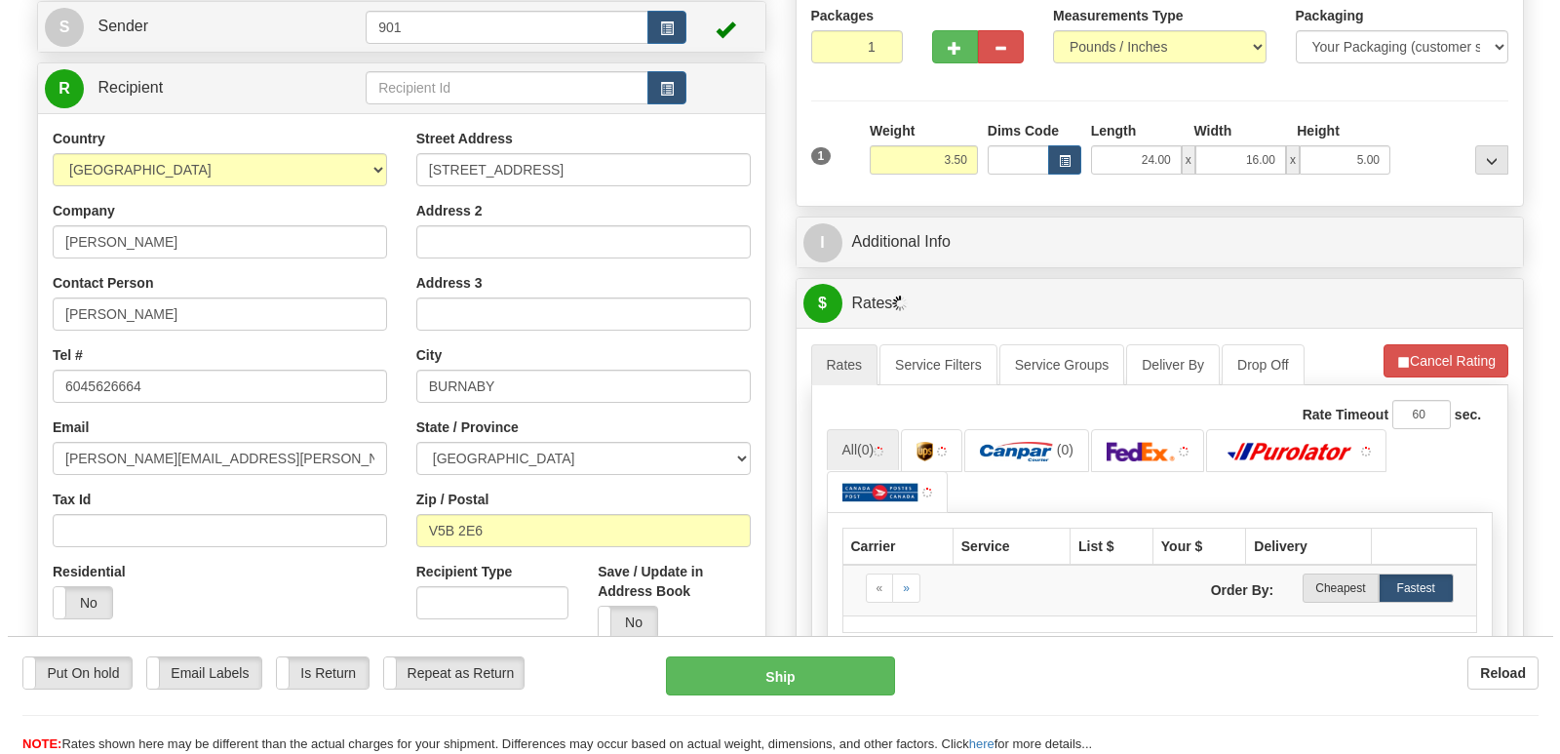
scroll to position [390, 0]
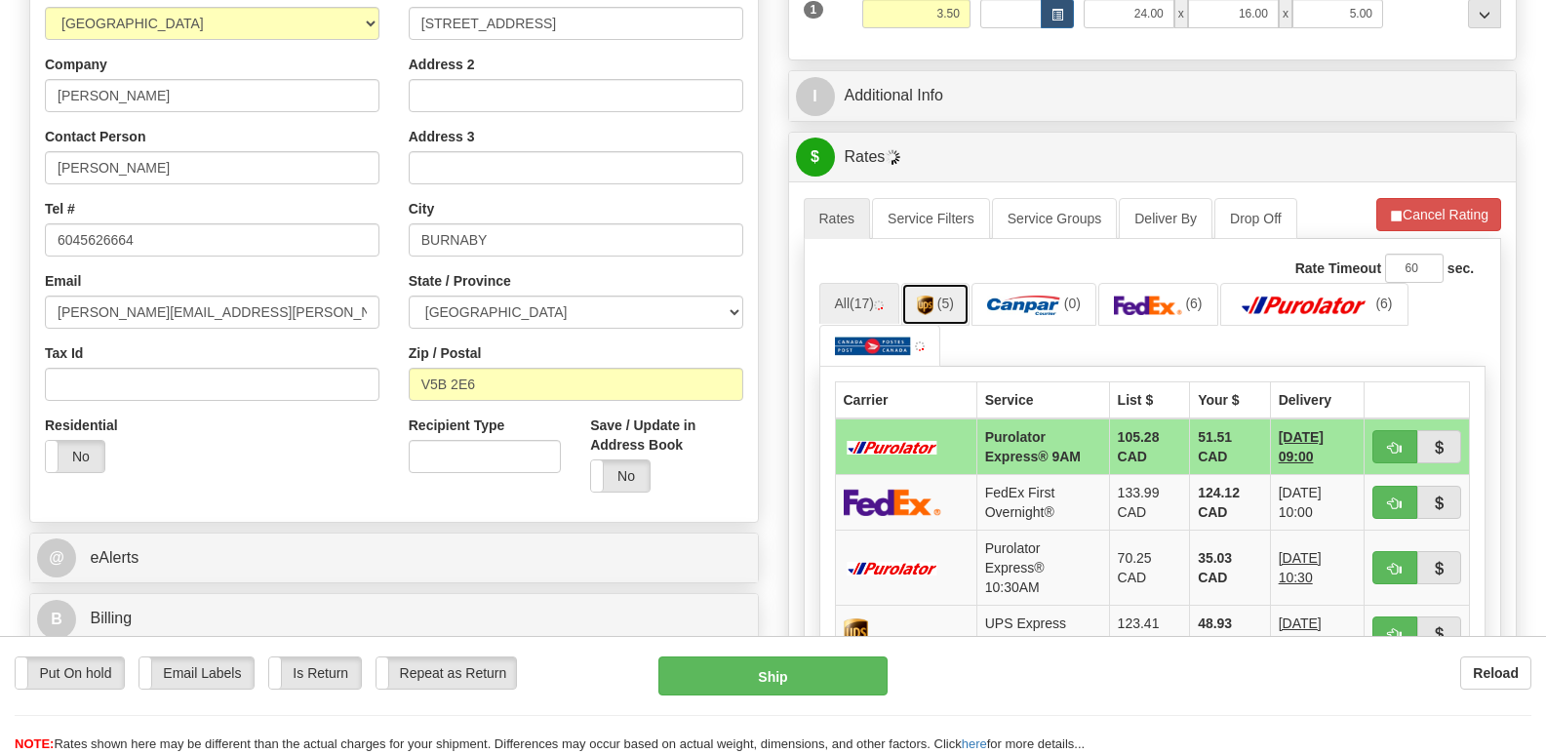
click at [933, 295] on img at bounding box center [925, 305] width 17 height 20
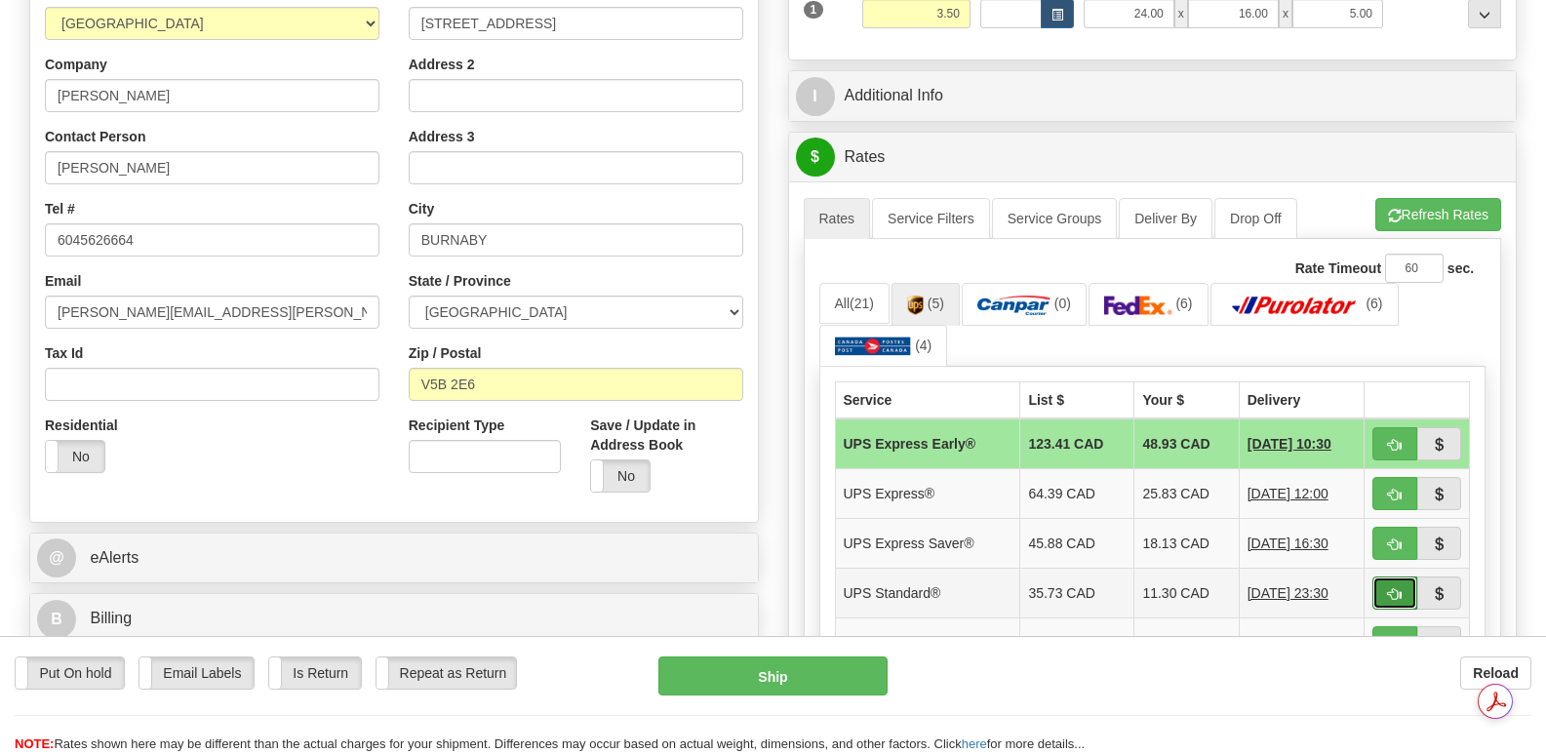
click at [1396, 588] on span "button" at bounding box center [1395, 594] width 14 height 13
type input "11"
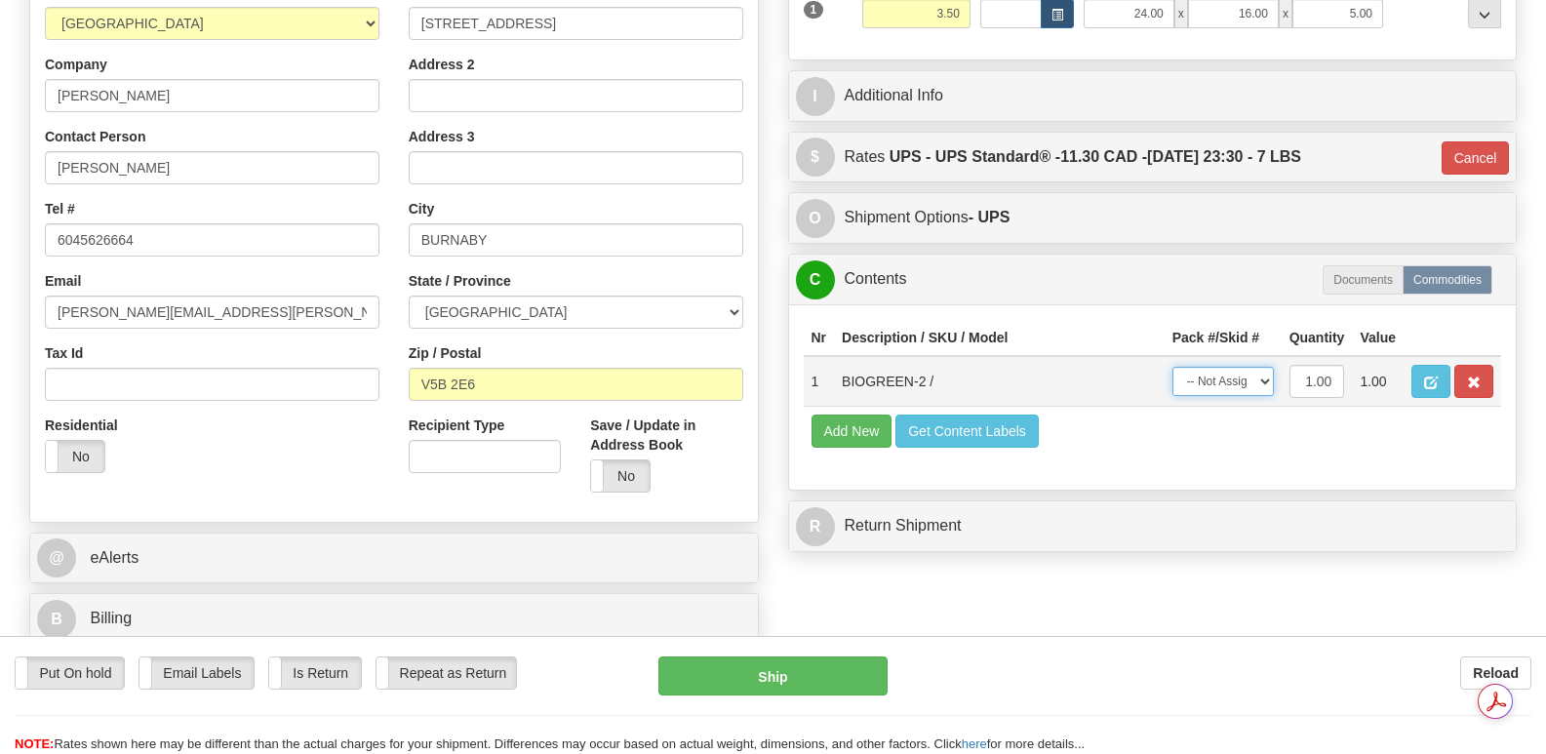
drag, startPoint x: 1267, startPoint y: 330, endPoint x: 1260, endPoint y: 347, distance: 18.8
click at [1267, 367] on select "-- Not Assigned -- Package 1" at bounding box center [1222, 381] width 101 height 29
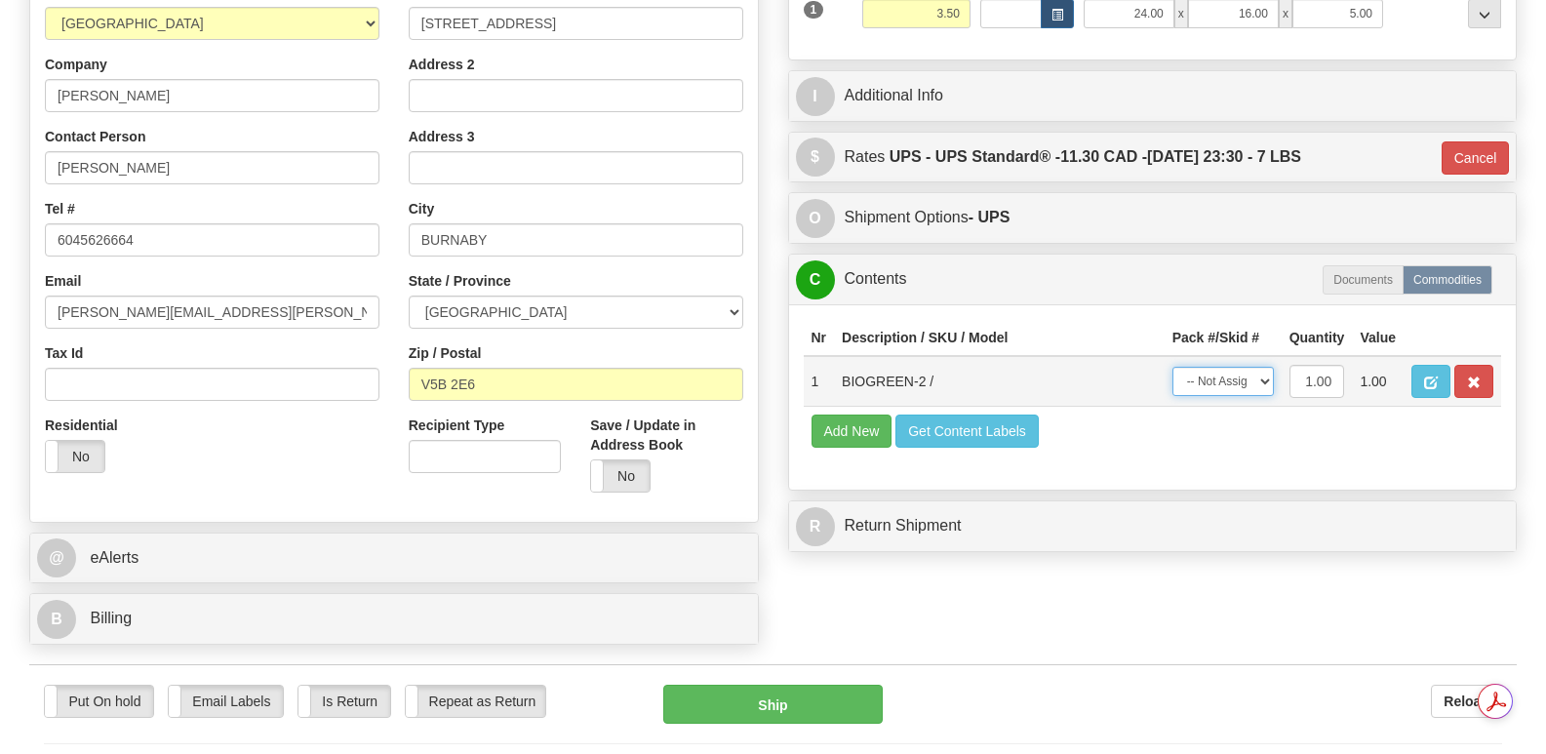
select select "0"
click at [1172, 367] on select "-- Not Assigned -- Package 1" at bounding box center [1222, 381] width 101 height 29
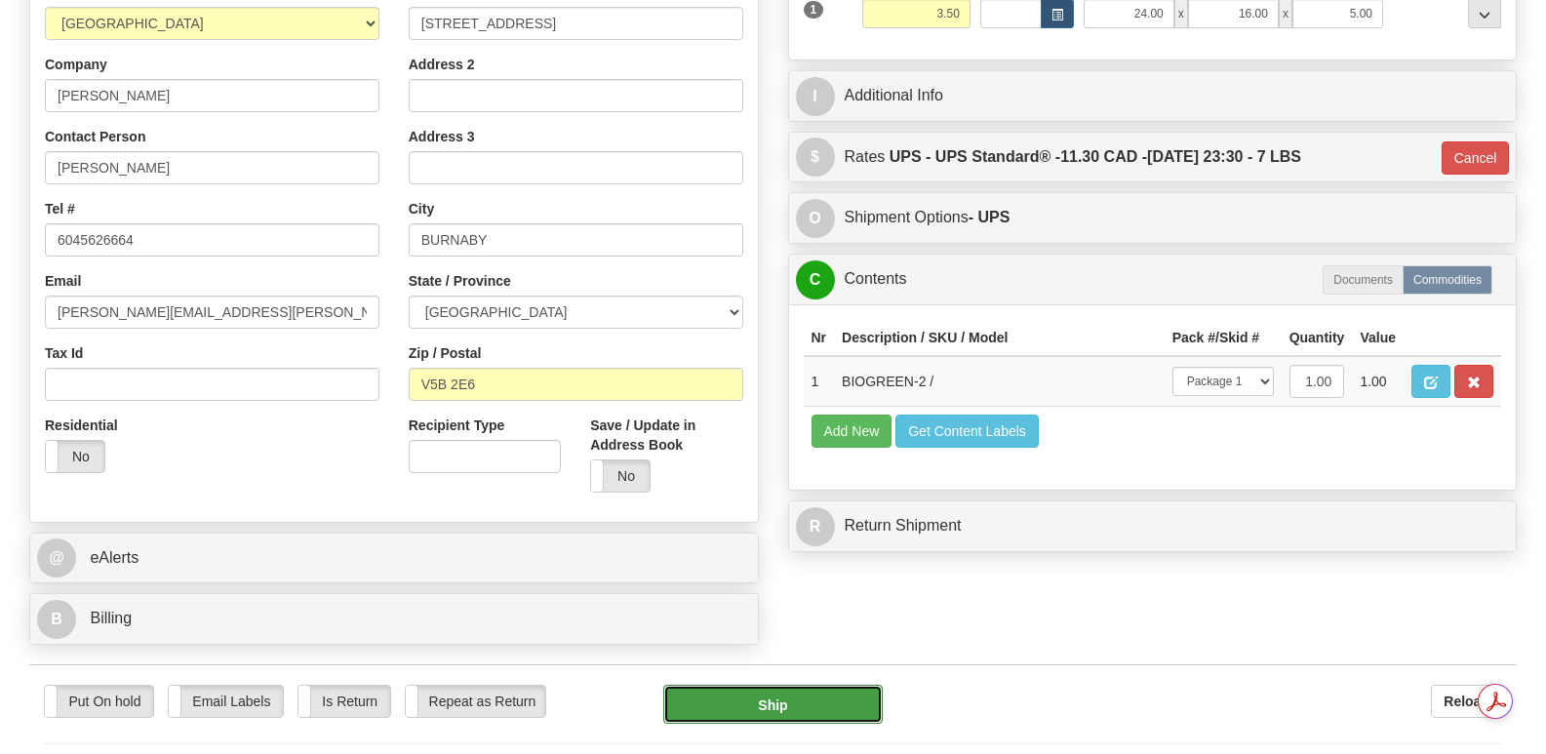
click at [762, 685] on button "Ship" at bounding box center [772, 704] width 218 height 39
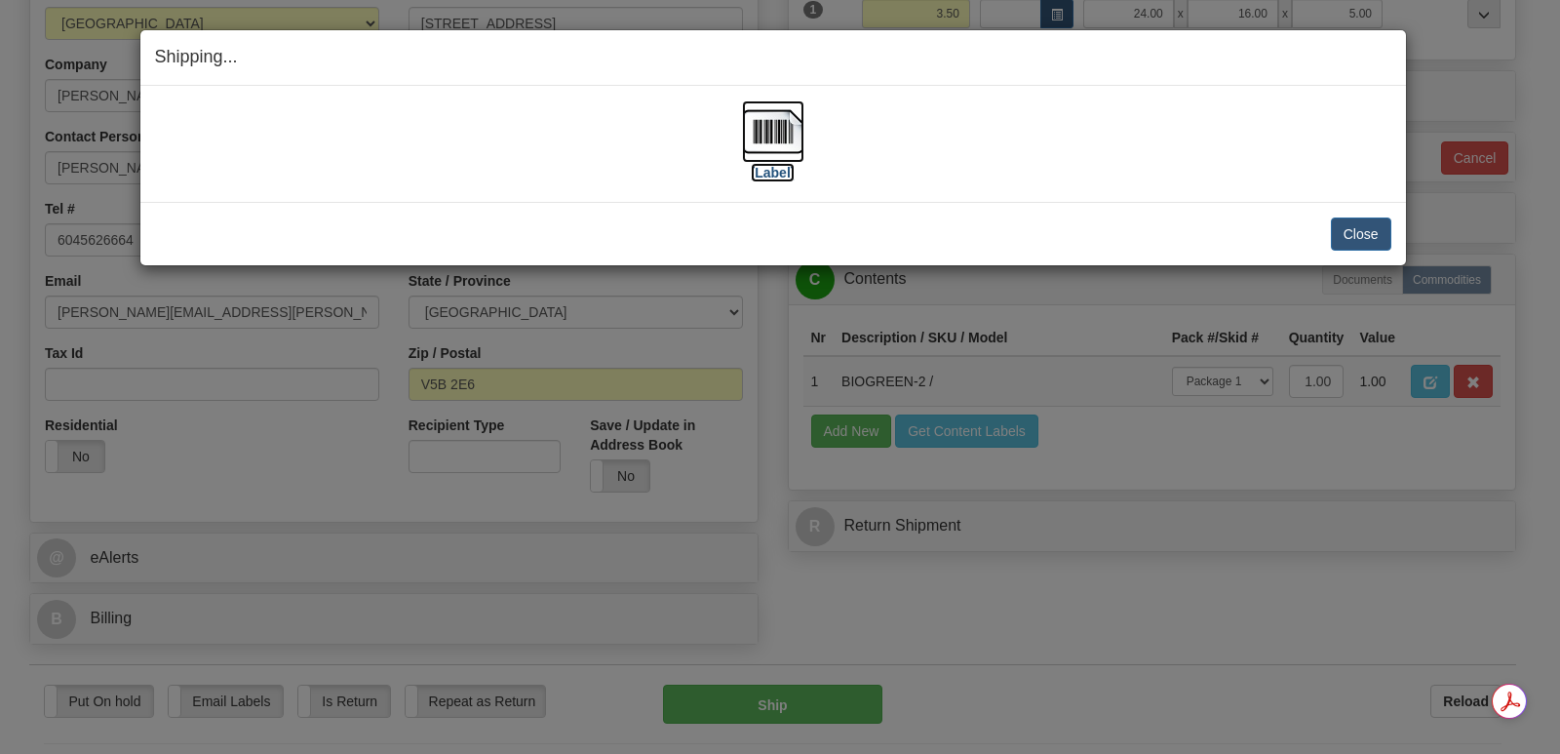
click at [782, 129] on img at bounding box center [773, 131] width 62 height 62
click at [1370, 231] on button "Close" at bounding box center [1361, 233] width 60 height 33
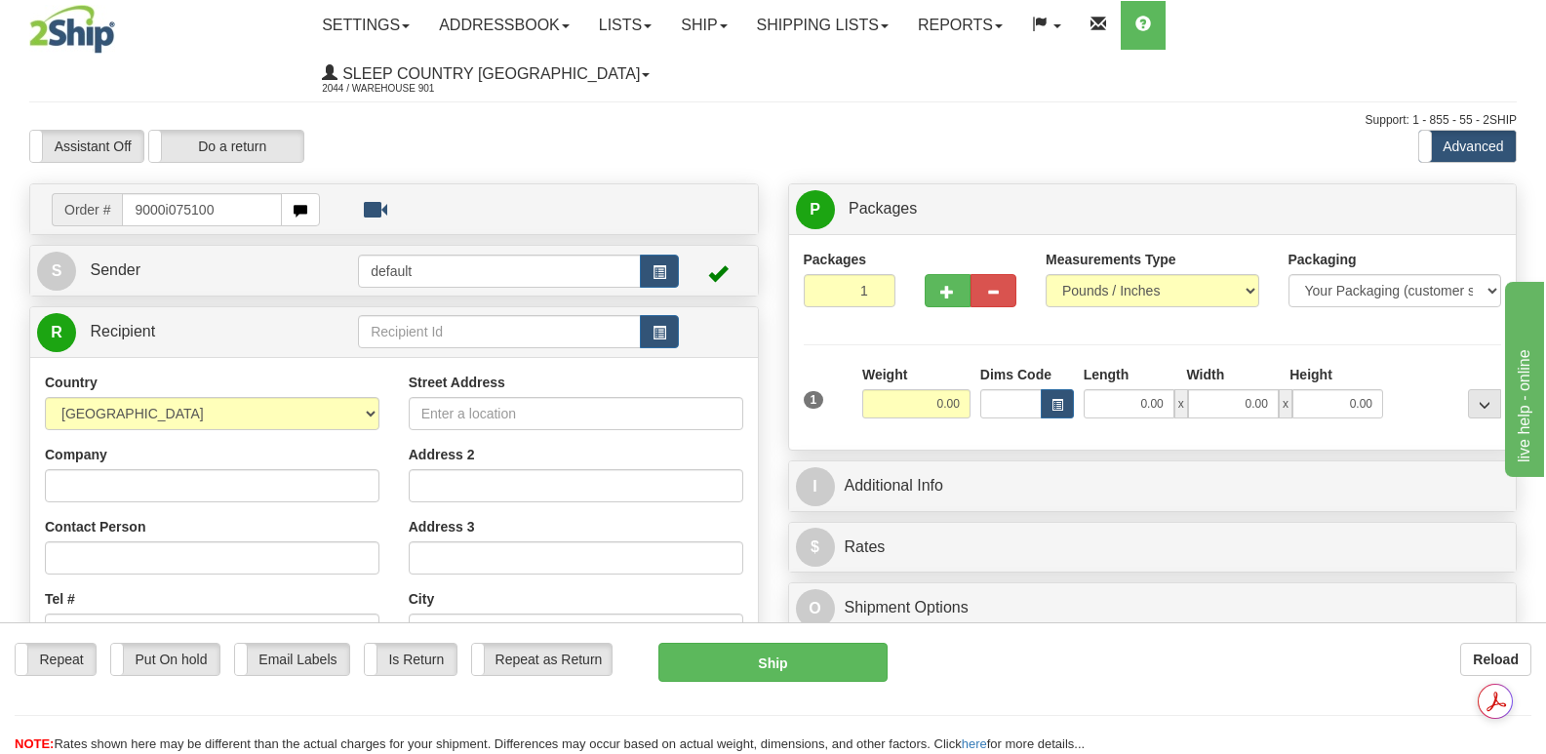
type input "9000i075100"
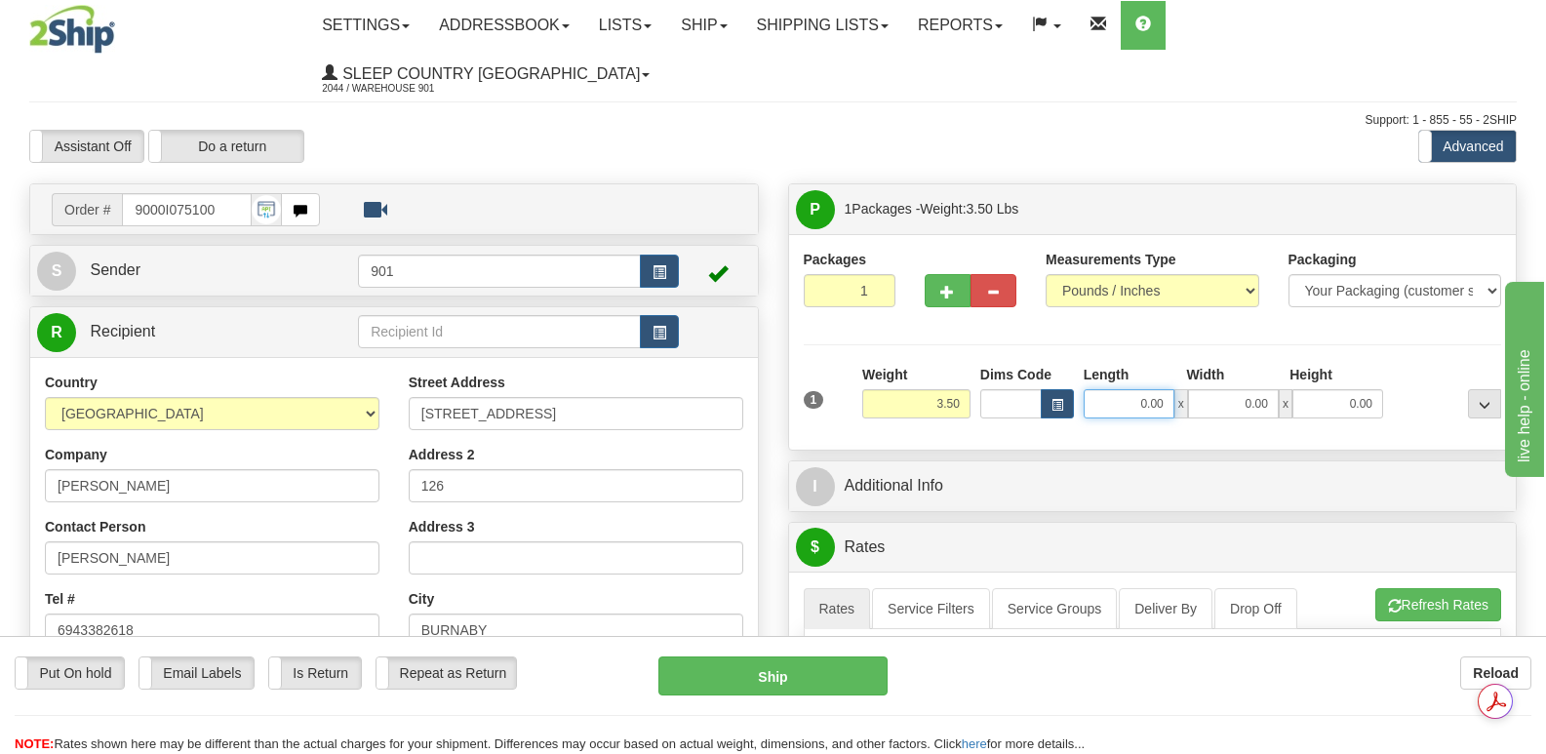
click at [1101, 389] on input "0.00" at bounding box center [1128, 403] width 91 height 29
type input "24.00"
click at [1210, 389] on input "0.00" at bounding box center [1233, 403] width 91 height 29
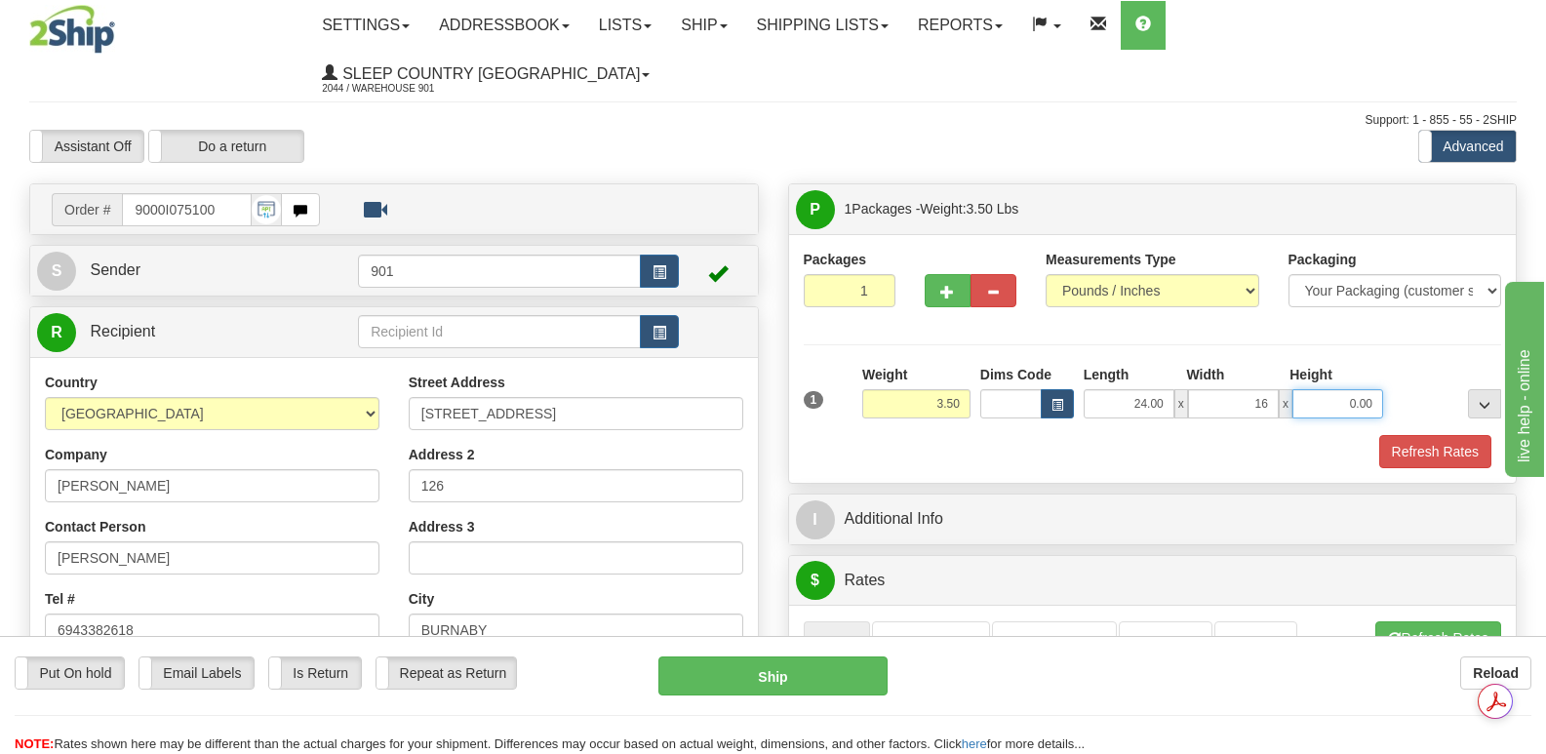
type input "16.00"
click at [1317, 389] on input "0.00" at bounding box center [1337, 403] width 91 height 29
type input "5.00"
click at [1415, 435] on button "Refresh Rates" at bounding box center [1435, 451] width 112 height 33
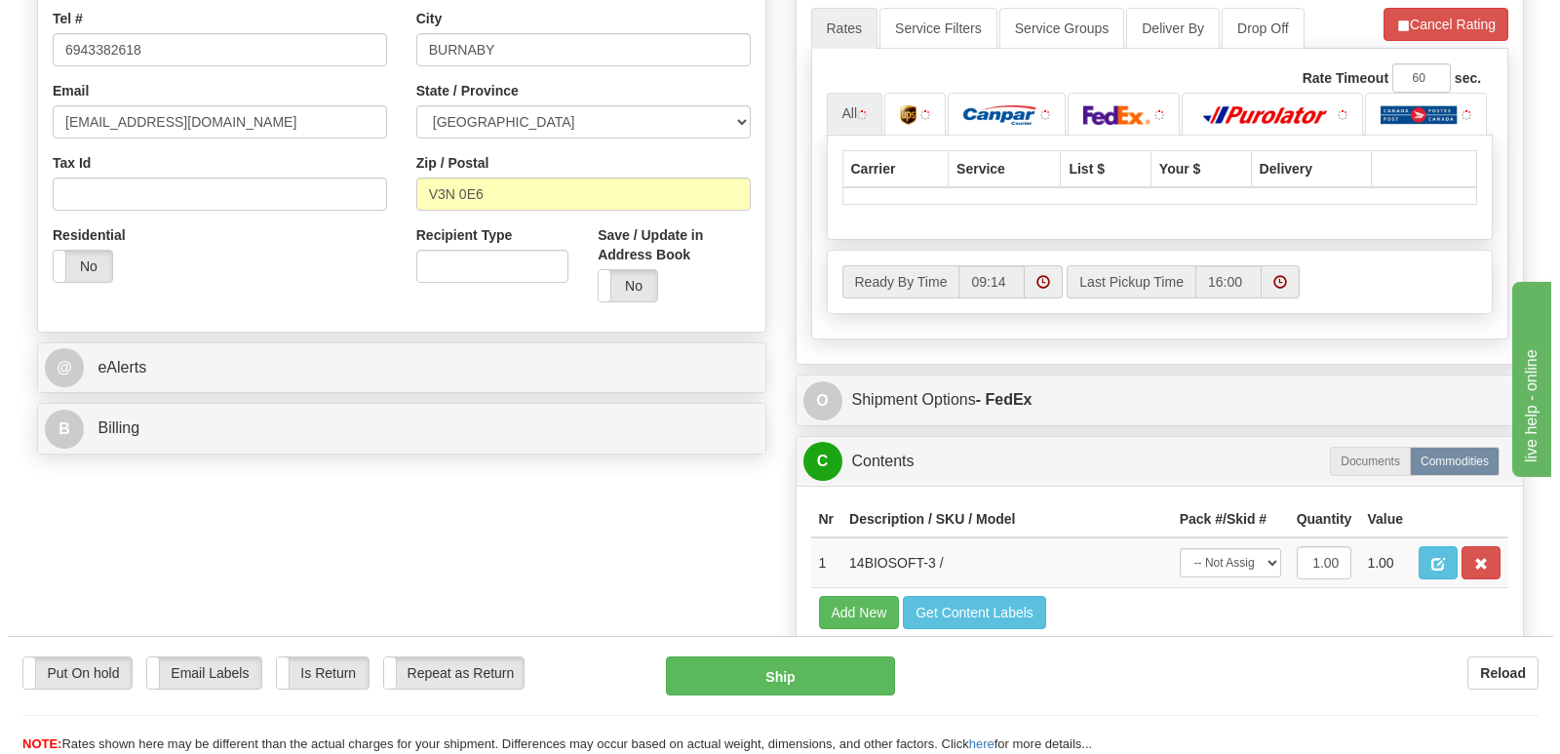
scroll to position [585, 0]
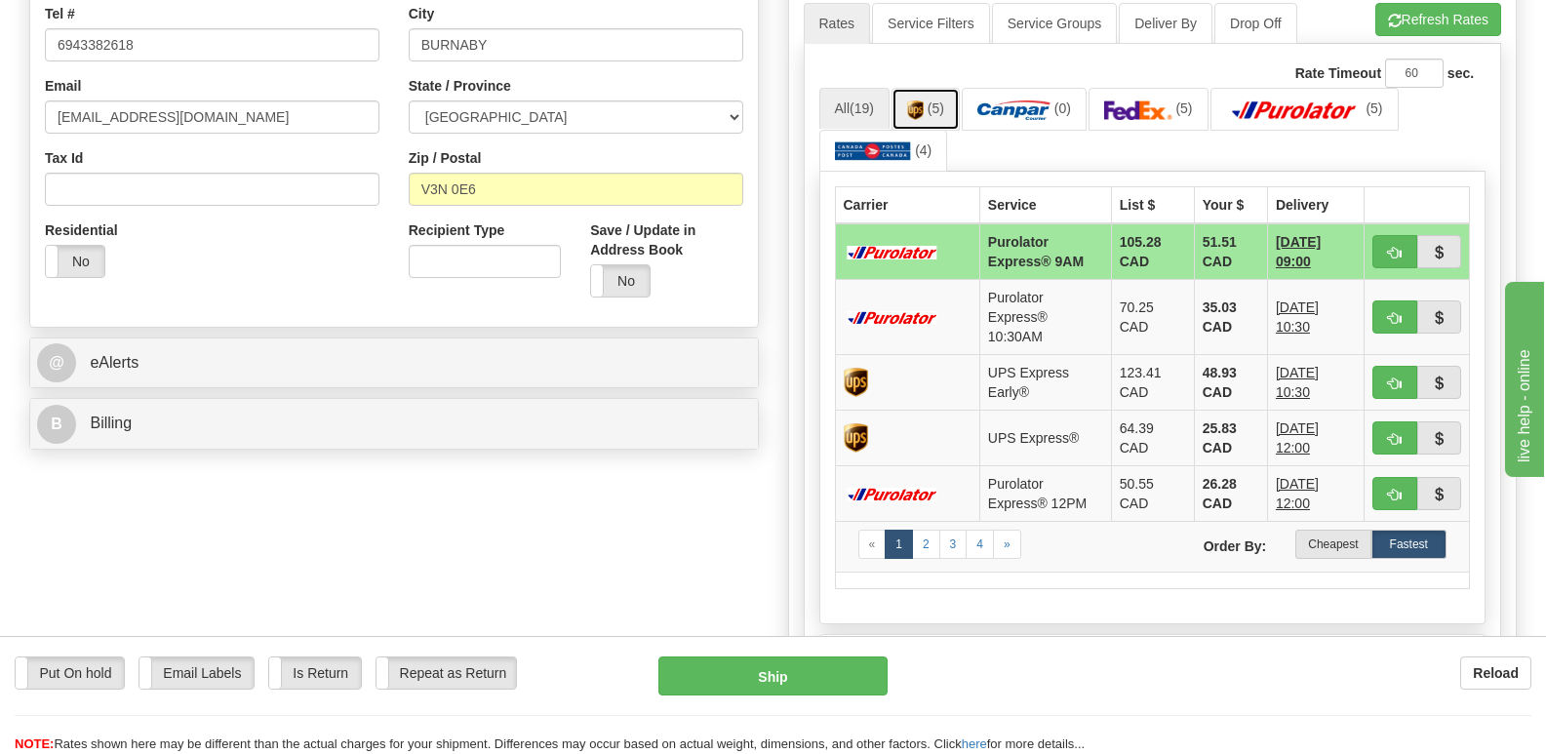
click at [923, 100] on img at bounding box center [915, 110] width 17 height 20
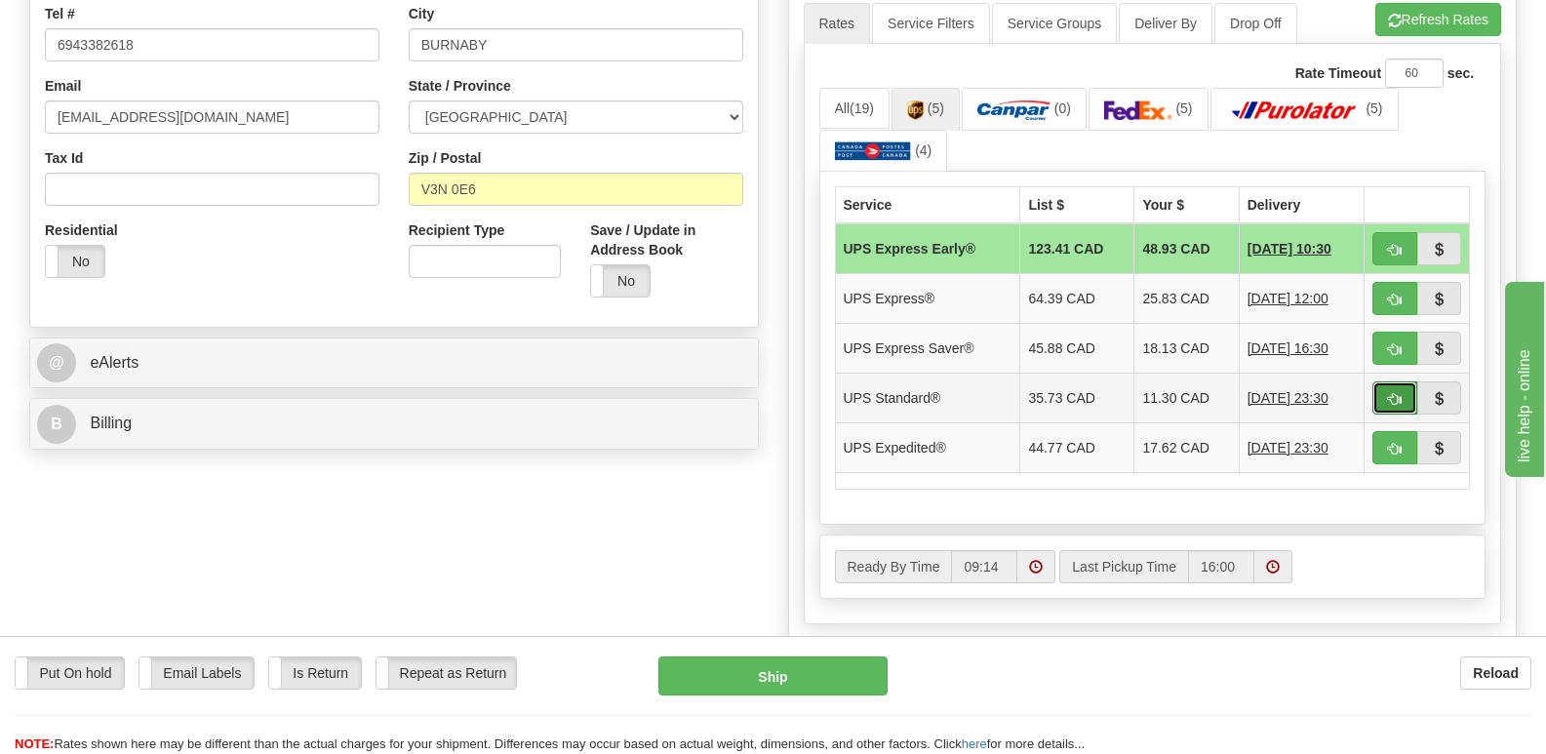
click at [1394, 393] on span "button" at bounding box center [1395, 399] width 14 height 13
type input "11"
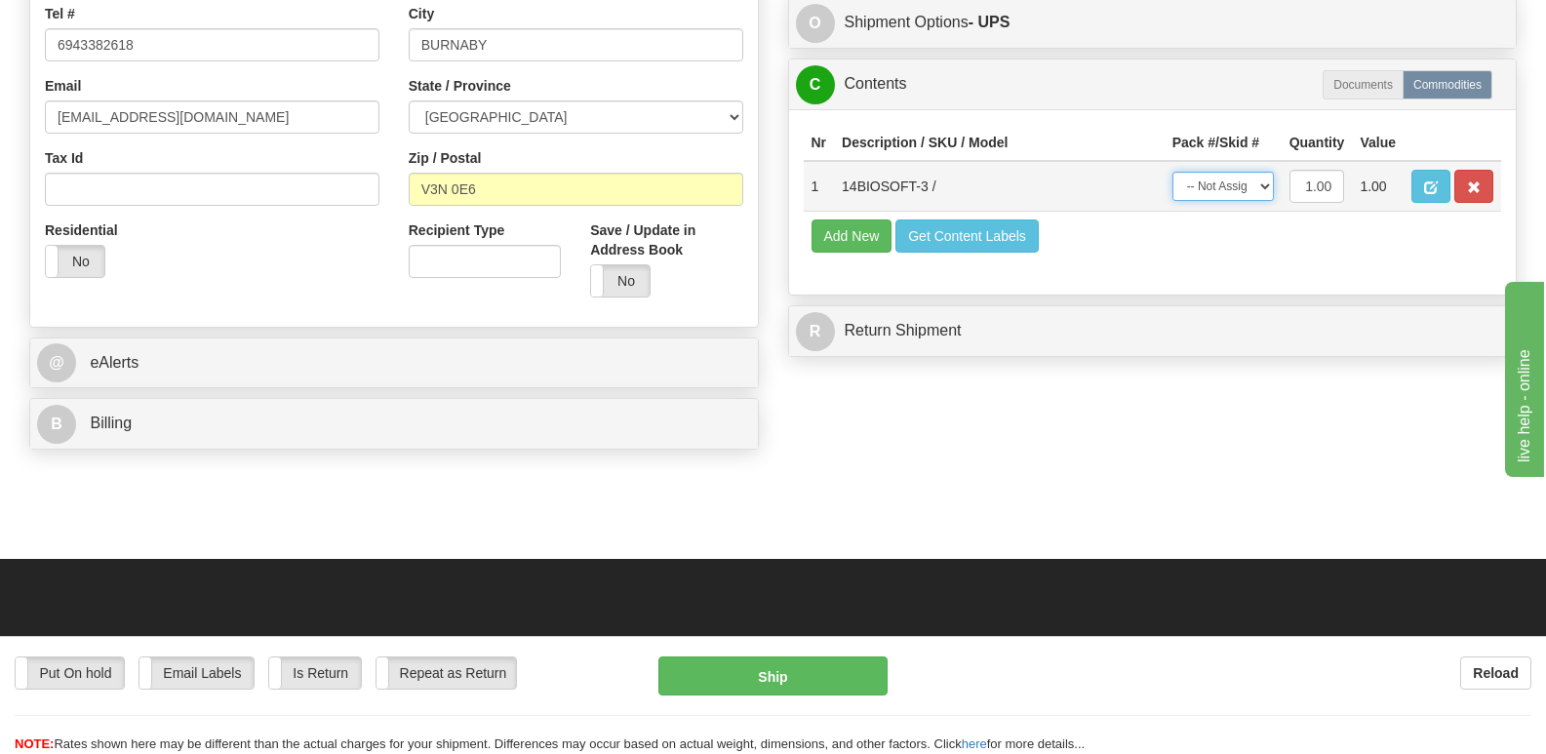
click at [1266, 172] on select "-- Not Assigned -- Package 1" at bounding box center [1222, 186] width 101 height 29
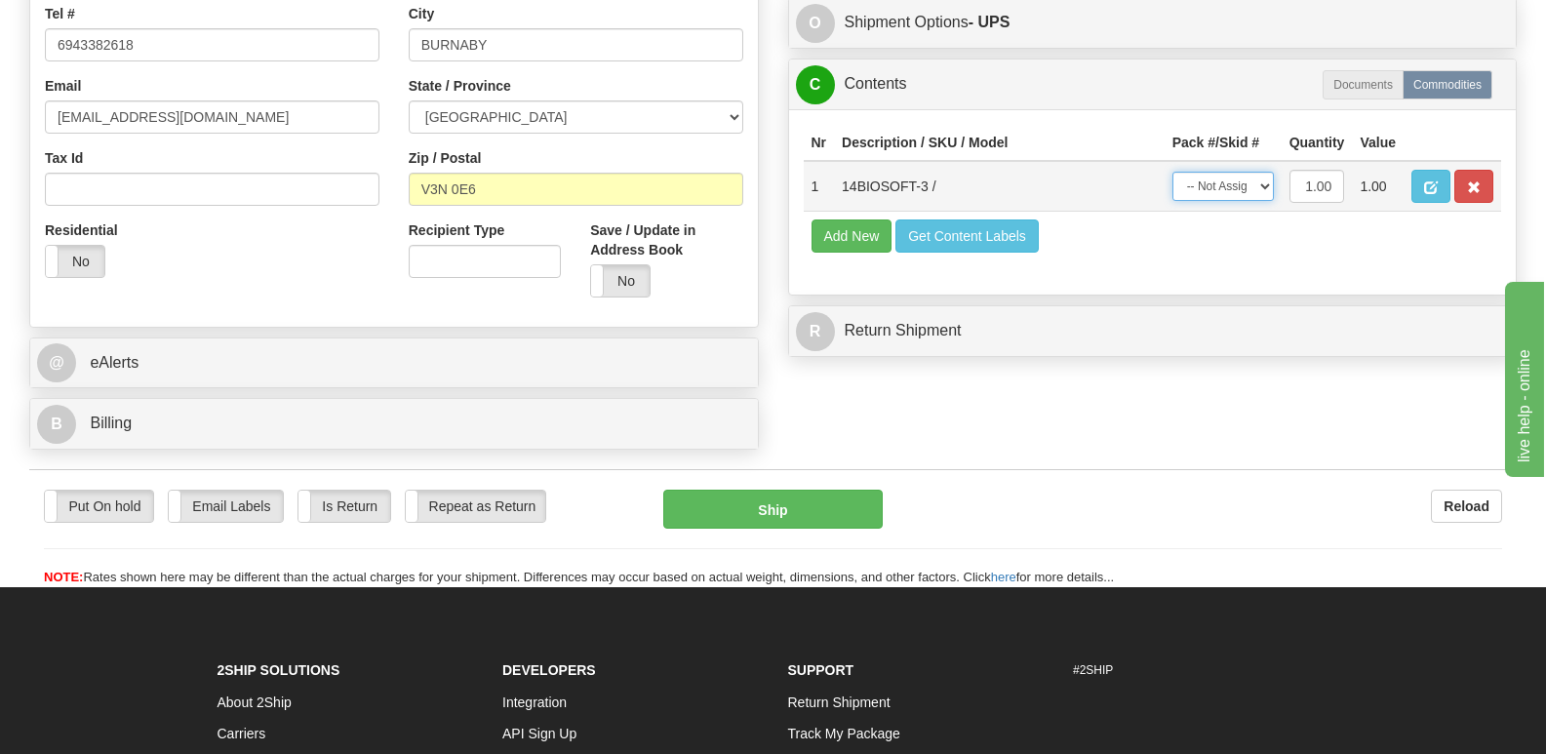
select select "0"
click at [1172, 172] on select "-- Not Assigned -- Package 1" at bounding box center [1222, 186] width 101 height 29
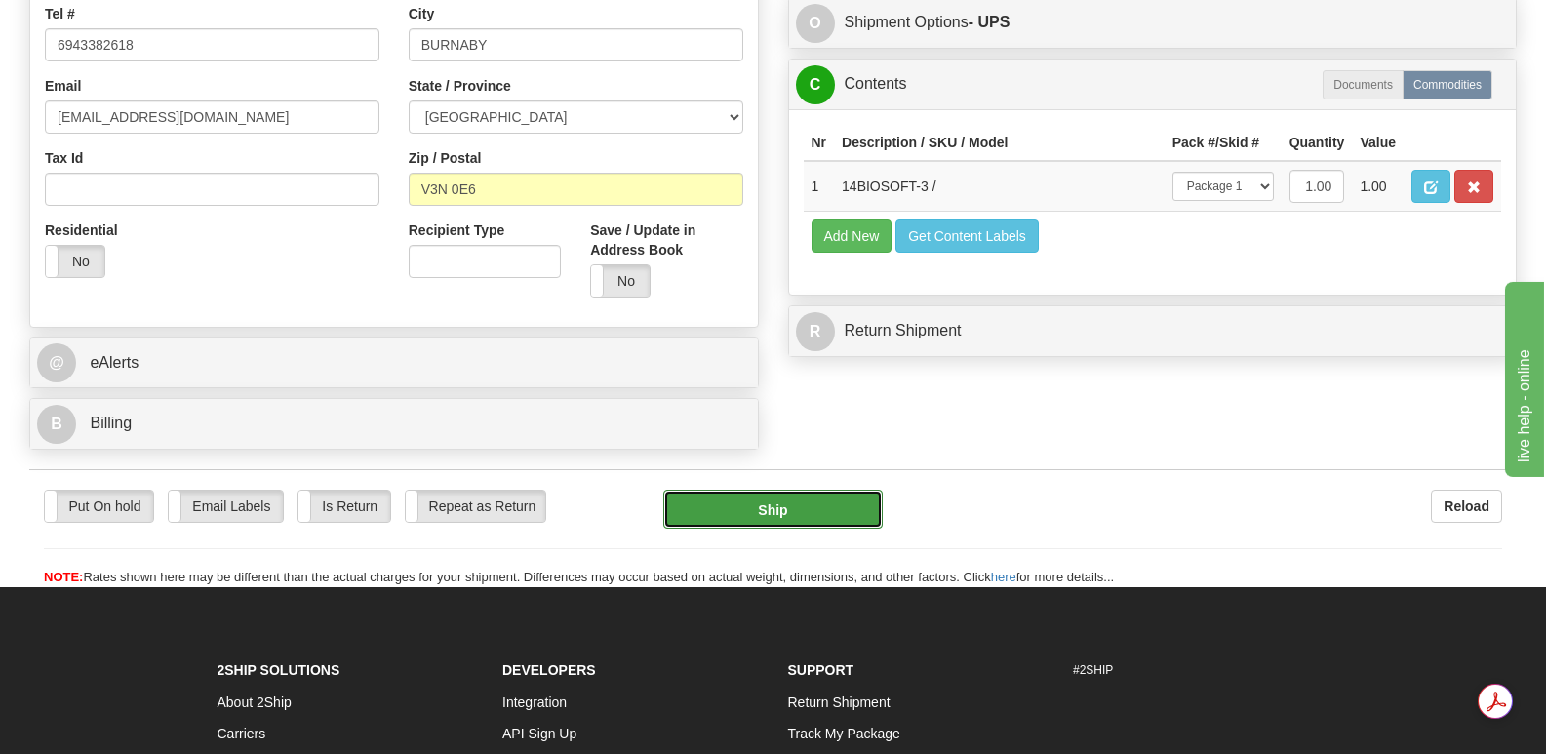
click at [744, 489] on button "Ship" at bounding box center [772, 508] width 218 height 39
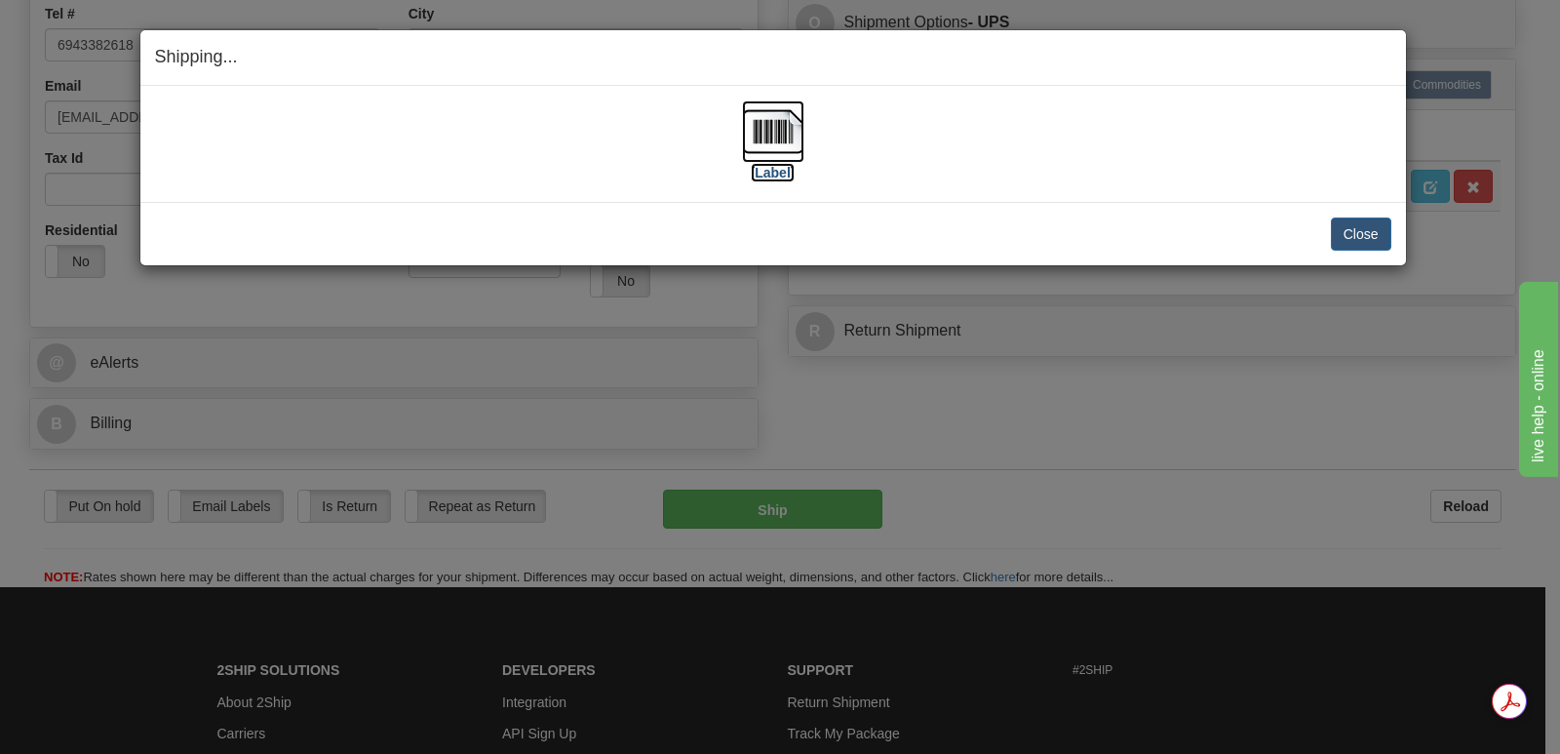
click at [778, 125] on img at bounding box center [773, 131] width 62 height 62
click at [1350, 219] on button "Close" at bounding box center [1361, 233] width 60 height 33
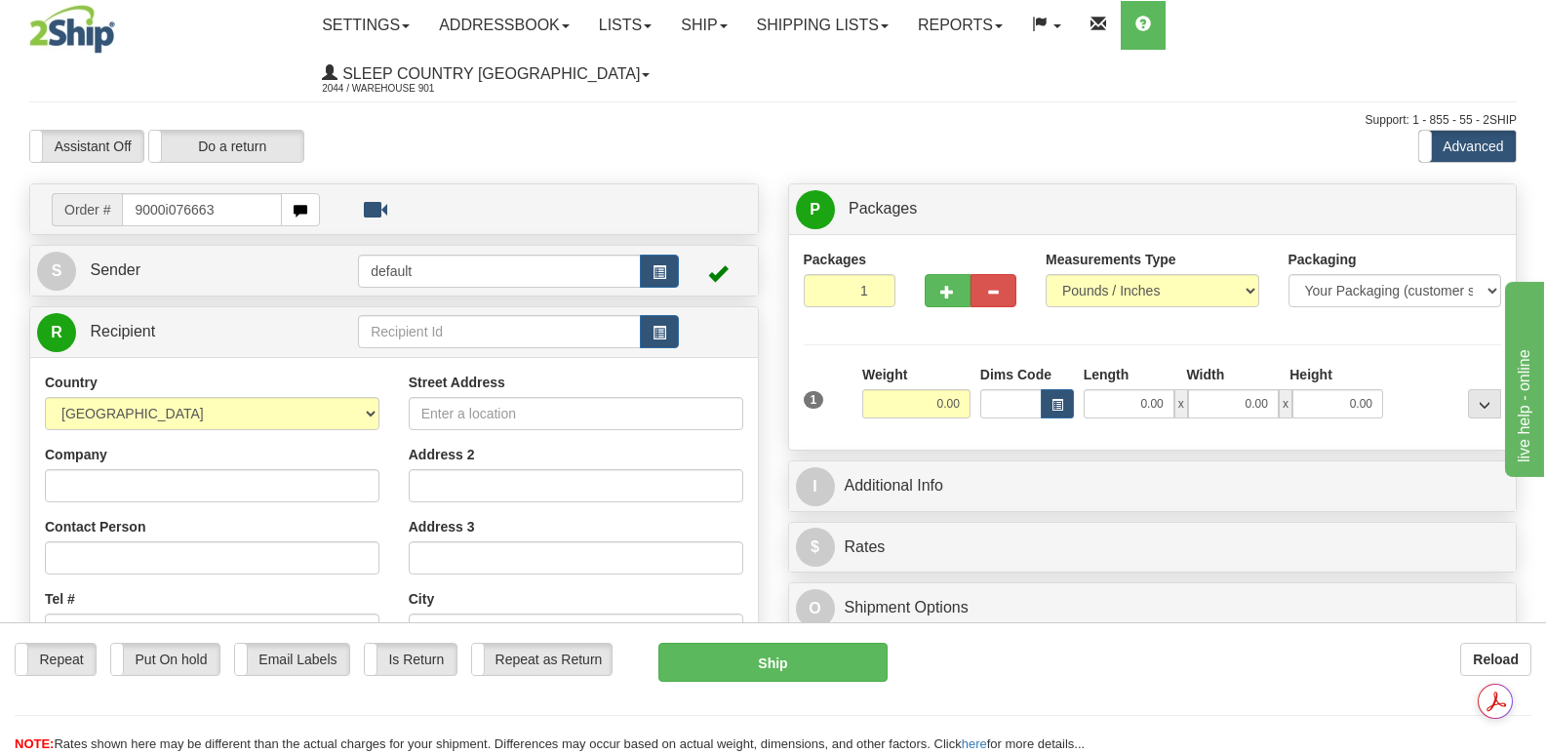
type input "9000i076663"
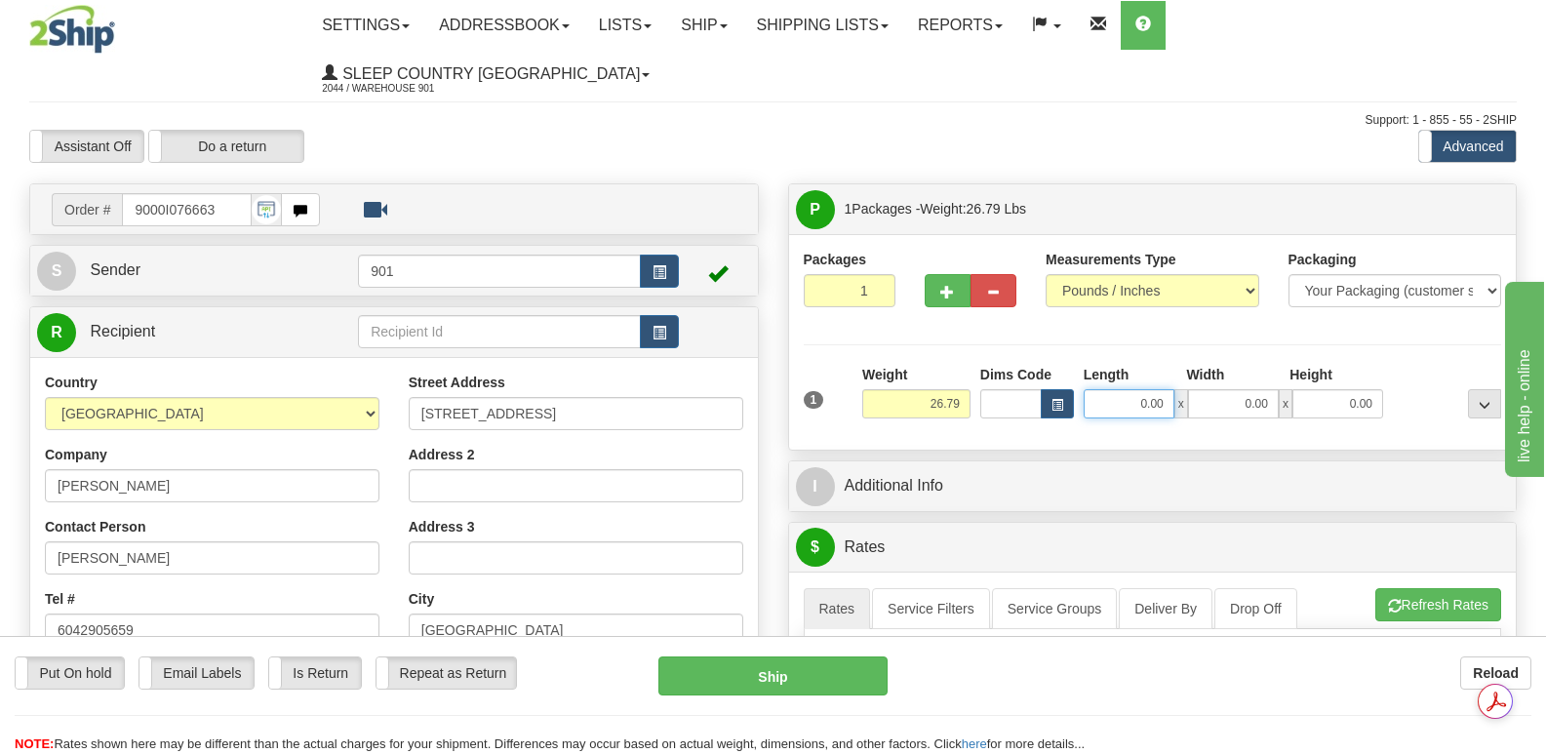
click at [1102, 389] on input "0.00" at bounding box center [1128, 403] width 91 height 29
type input "40.00"
click at [1210, 389] on input "0.00" at bounding box center [1233, 403] width 91 height 29
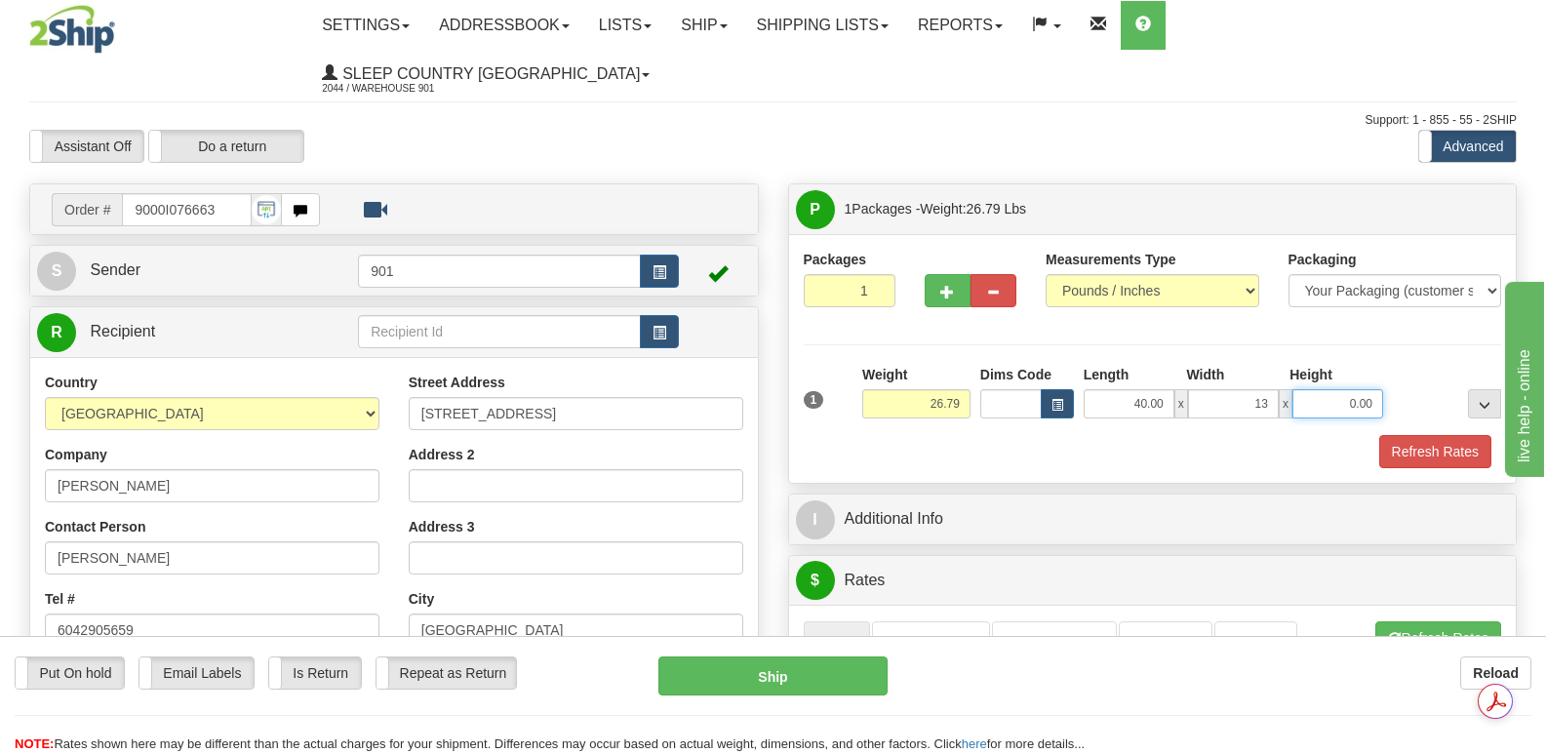
type input "13.00"
click at [1314, 389] on input "0.00" at bounding box center [1337, 403] width 91 height 29
type input "13.00"
click at [1443, 435] on button "Refresh Rates" at bounding box center [1435, 451] width 112 height 33
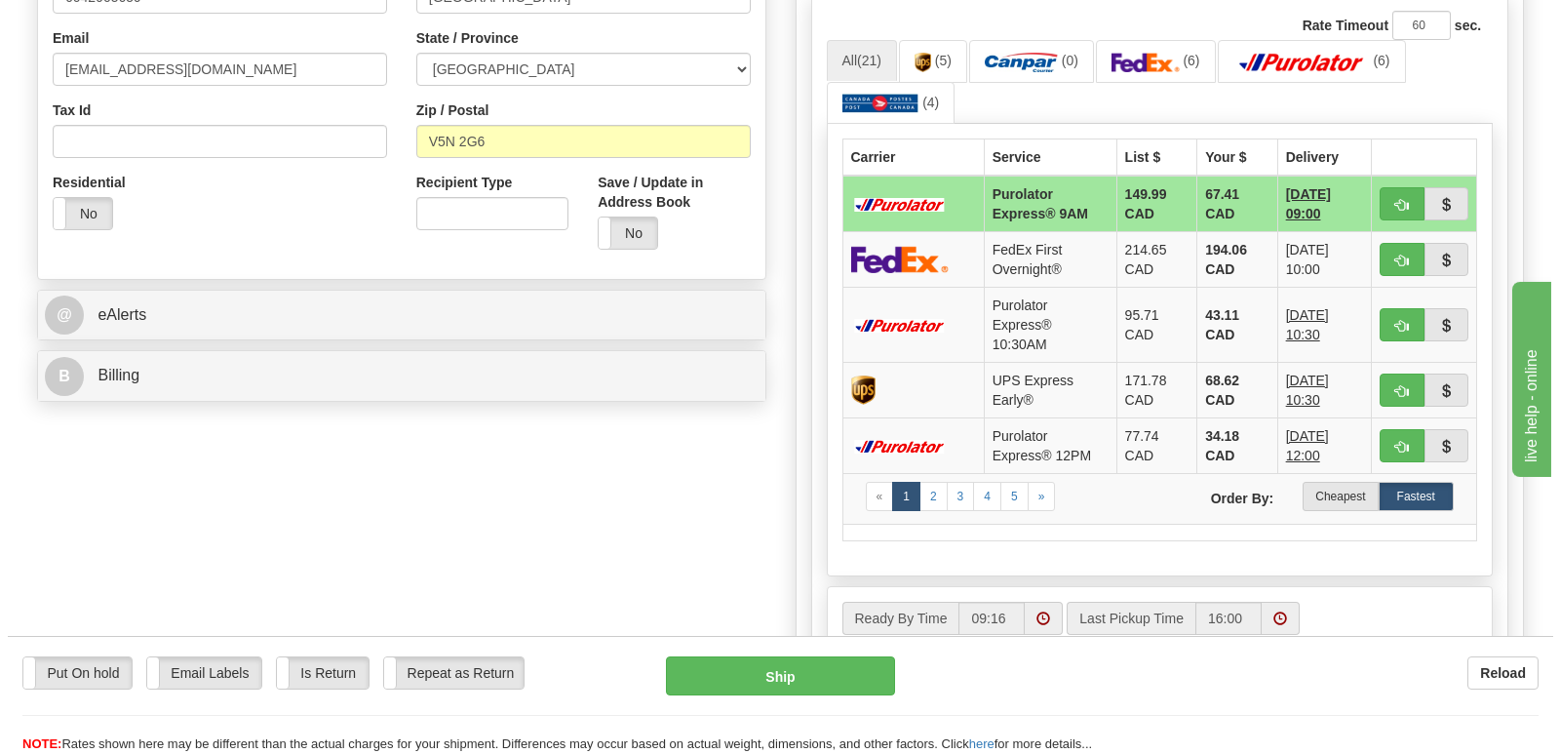
scroll to position [585, 0]
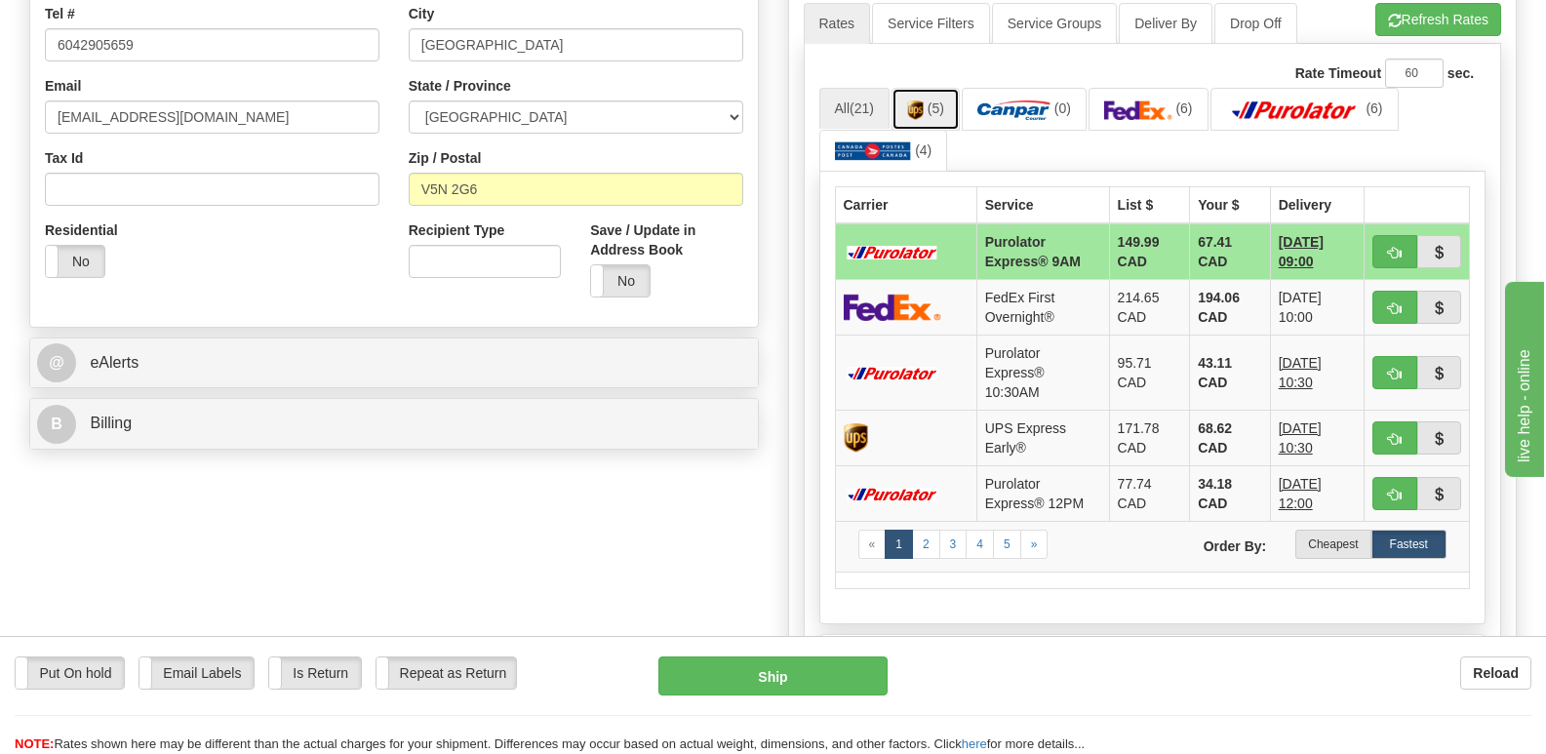
click at [917, 100] on img at bounding box center [915, 110] width 17 height 20
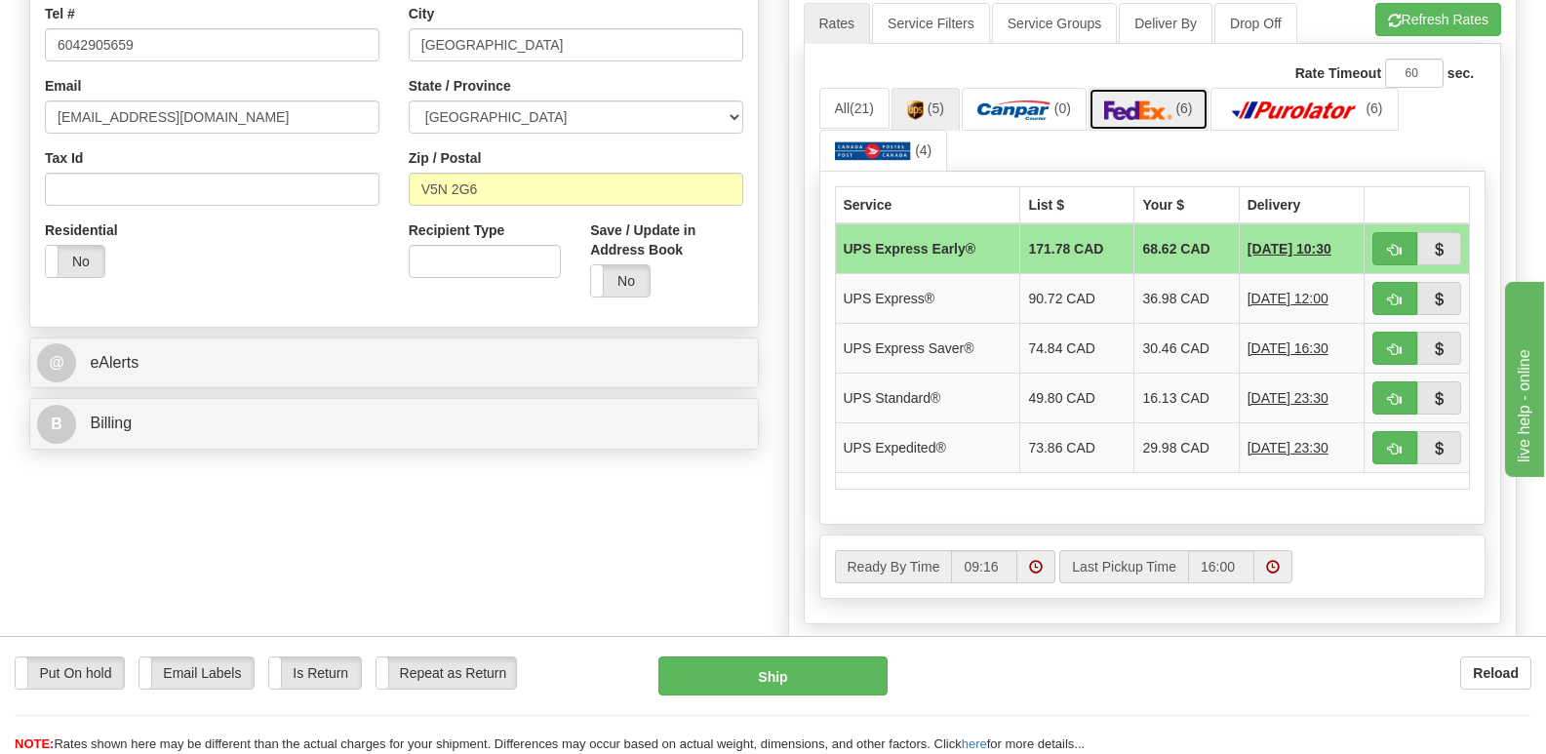
click at [1155, 100] on img at bounding box center [1138, 110] width 68 height 20
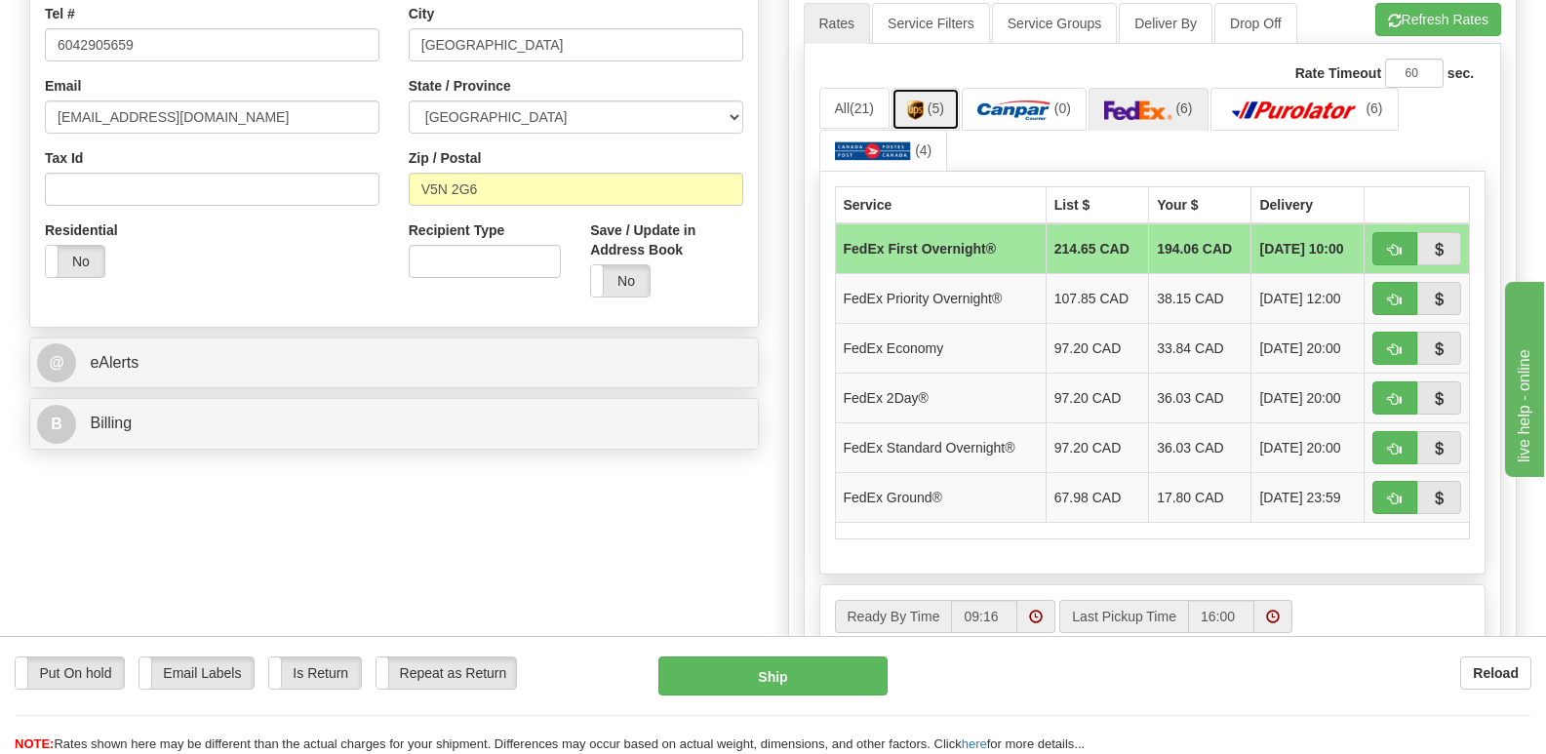
click at [923, 100] on img at bounding box center [915, 110] width 17 height 20
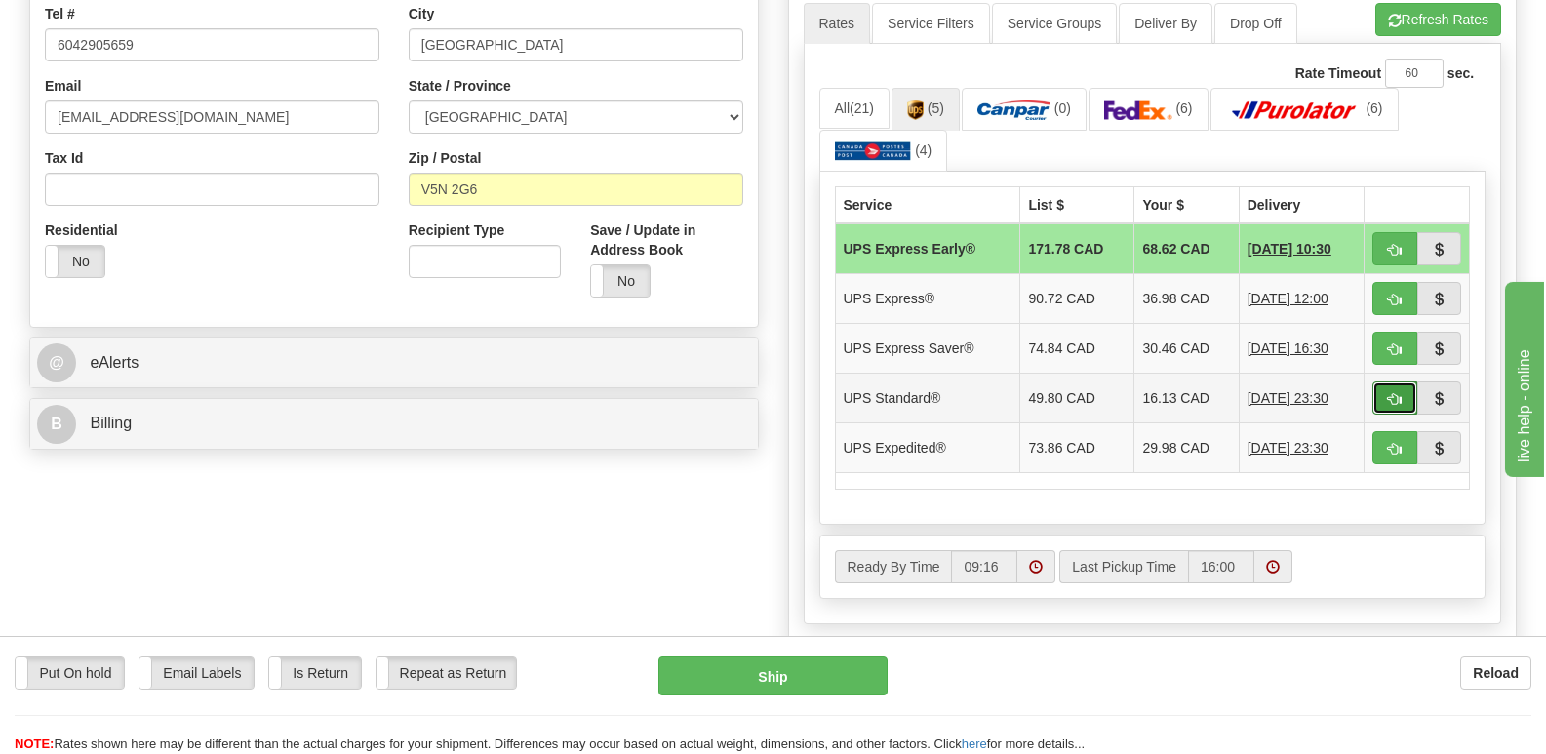
click at [1391, 393] on span "button" at bounding box center [1395, 399] width 14 height 13
type input "11"
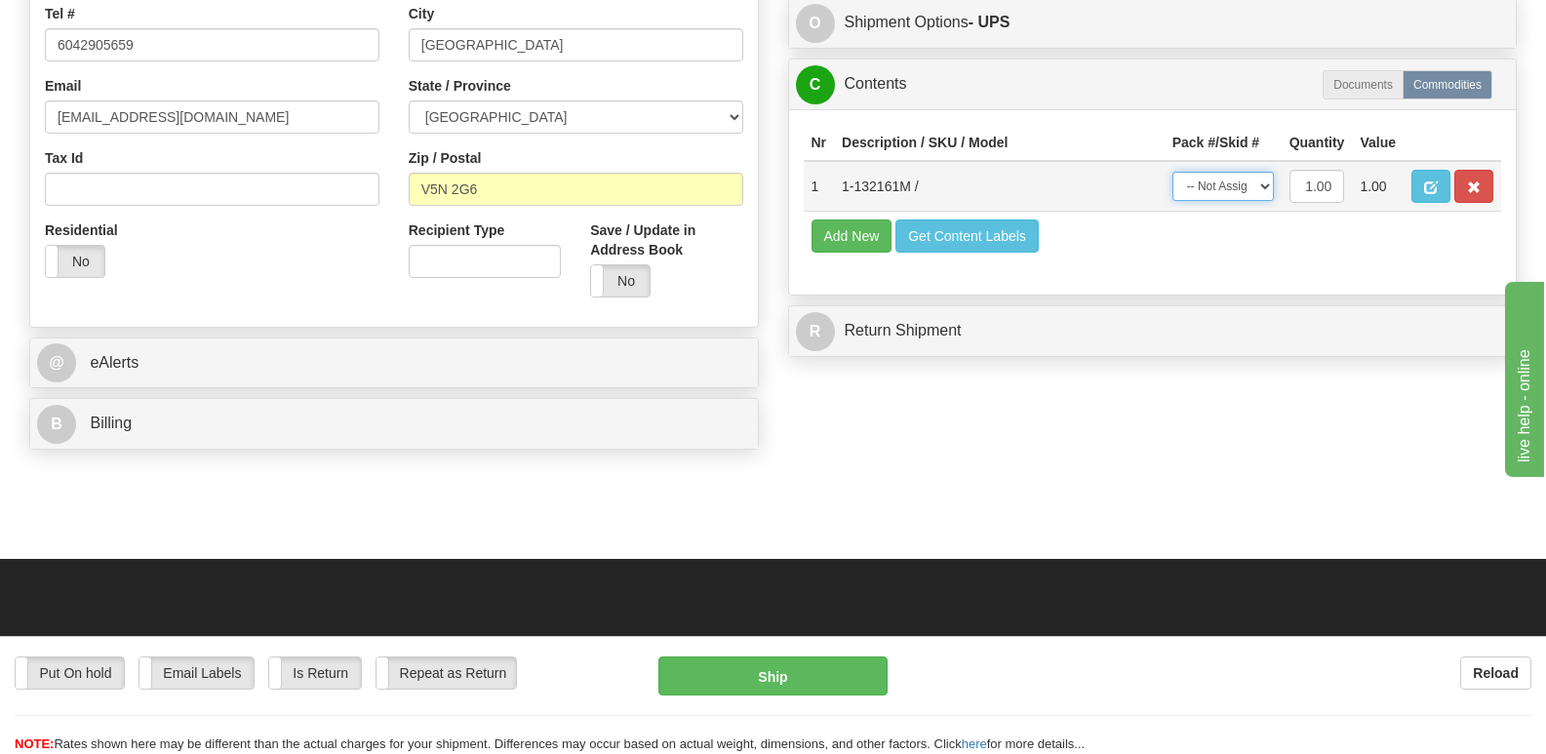
click at [1265, 172] on select "-- Not Assigned -- Package 1" at bounding box center [1222, 186] width 101 height 29
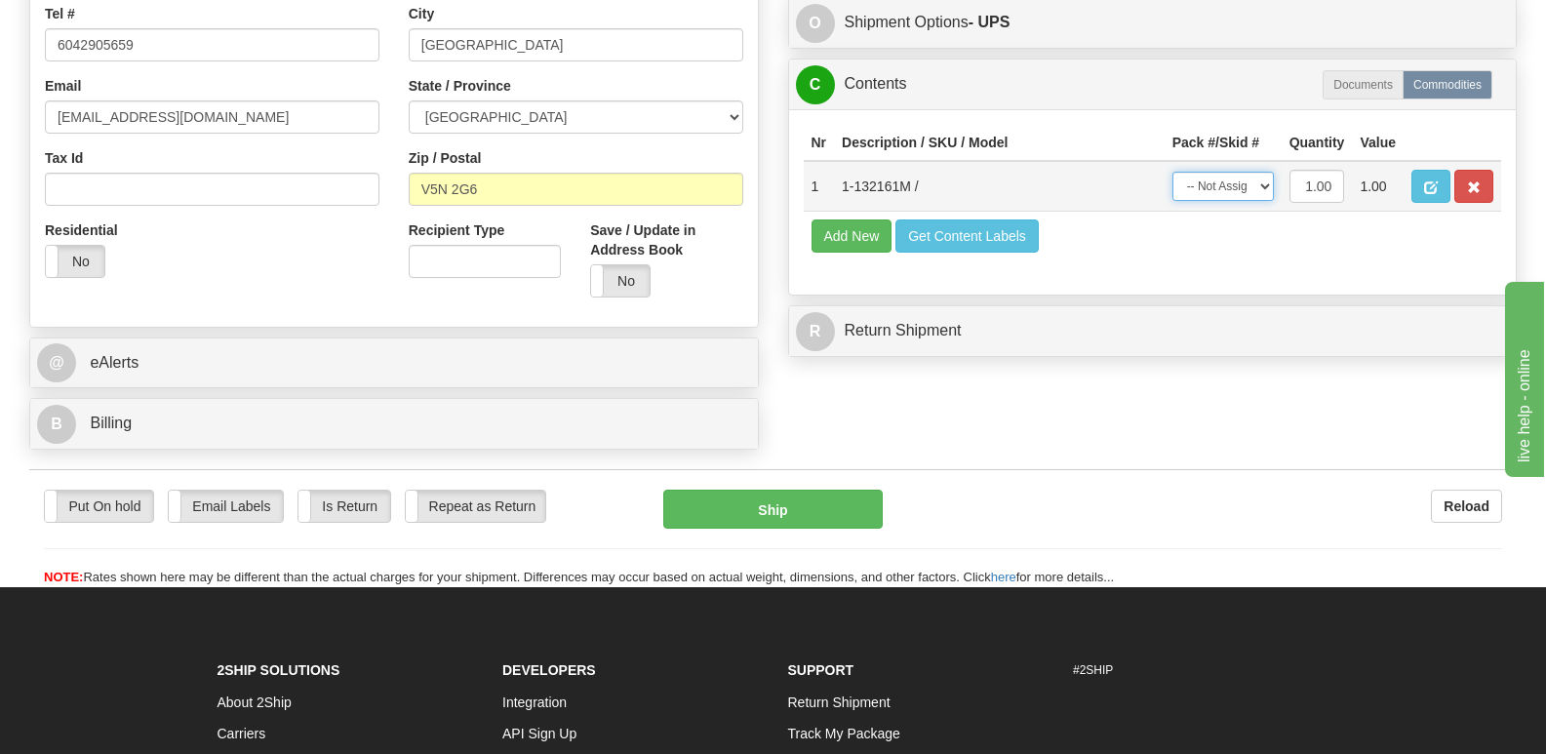
select select "0"
click at [1172, 172] on select "-- Not Assigned -- Package 1" at bounding box center [1222, 186] width 101 height 29
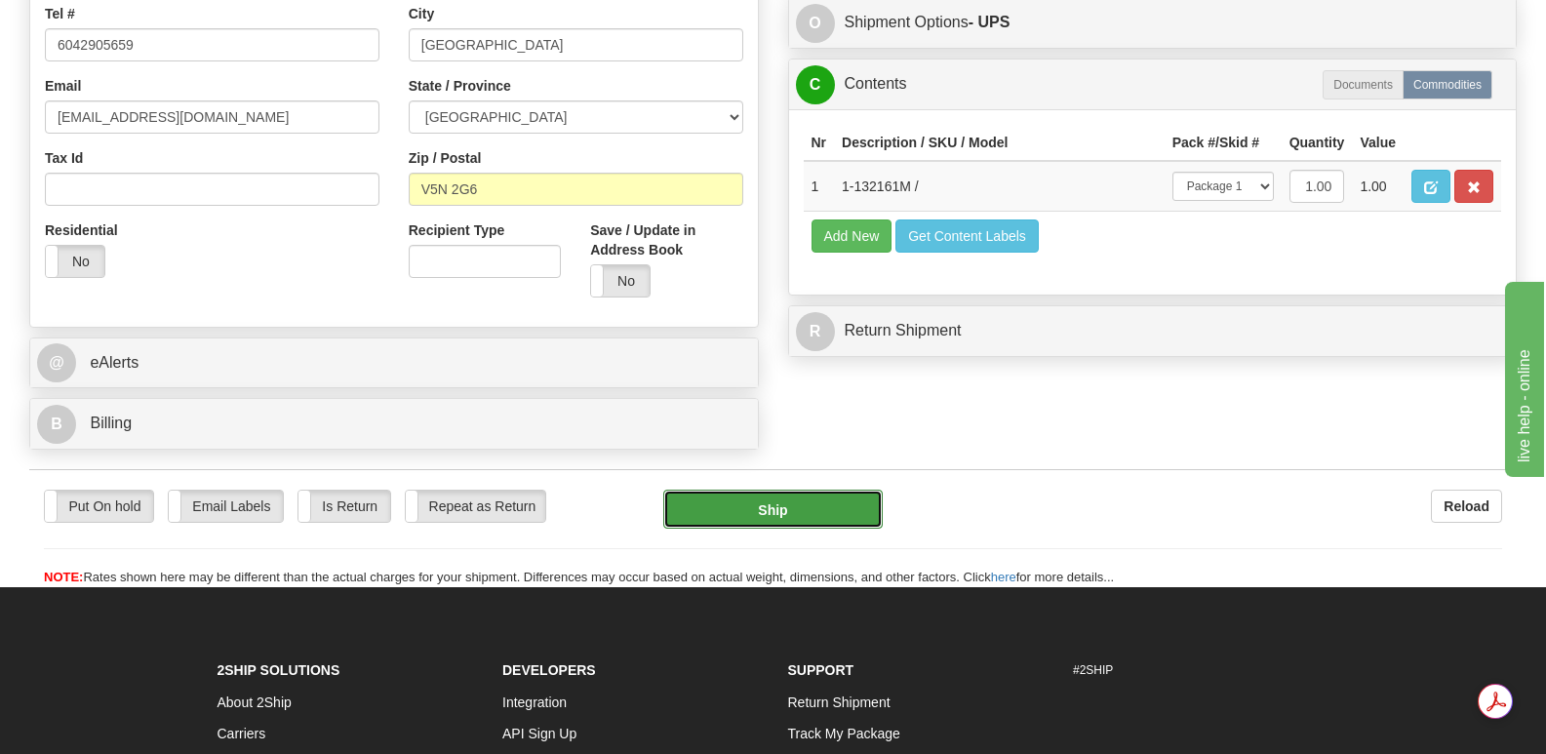
click at [784, 489] on button "Ship" at bounding box center [772, 508] width 218 height 39
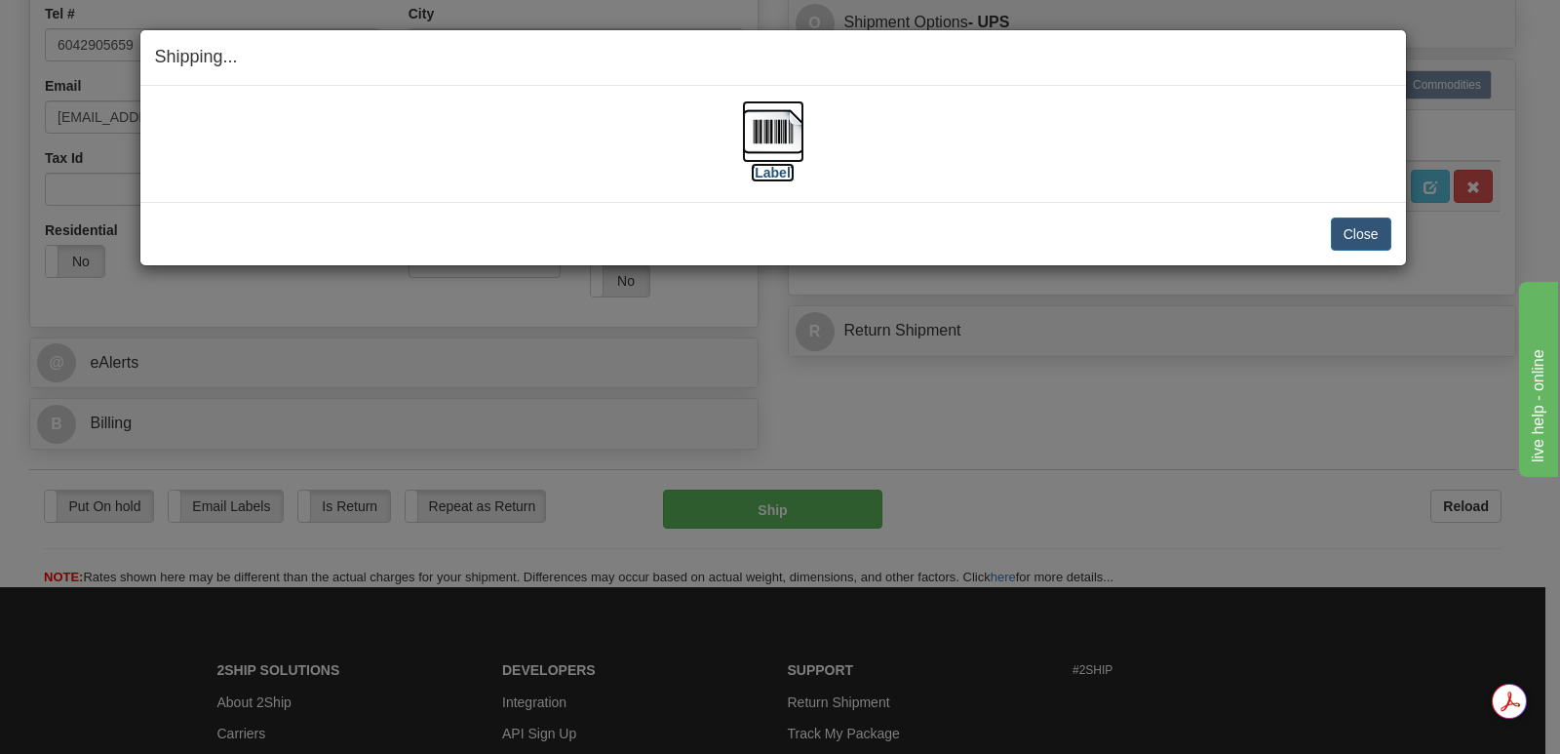
click at [789, 127] on img at bounding box center [773, 131] width 62 height 62
click at [1356, 228] on button "Close" at bounding box center [1361, 233] width 60 height 33
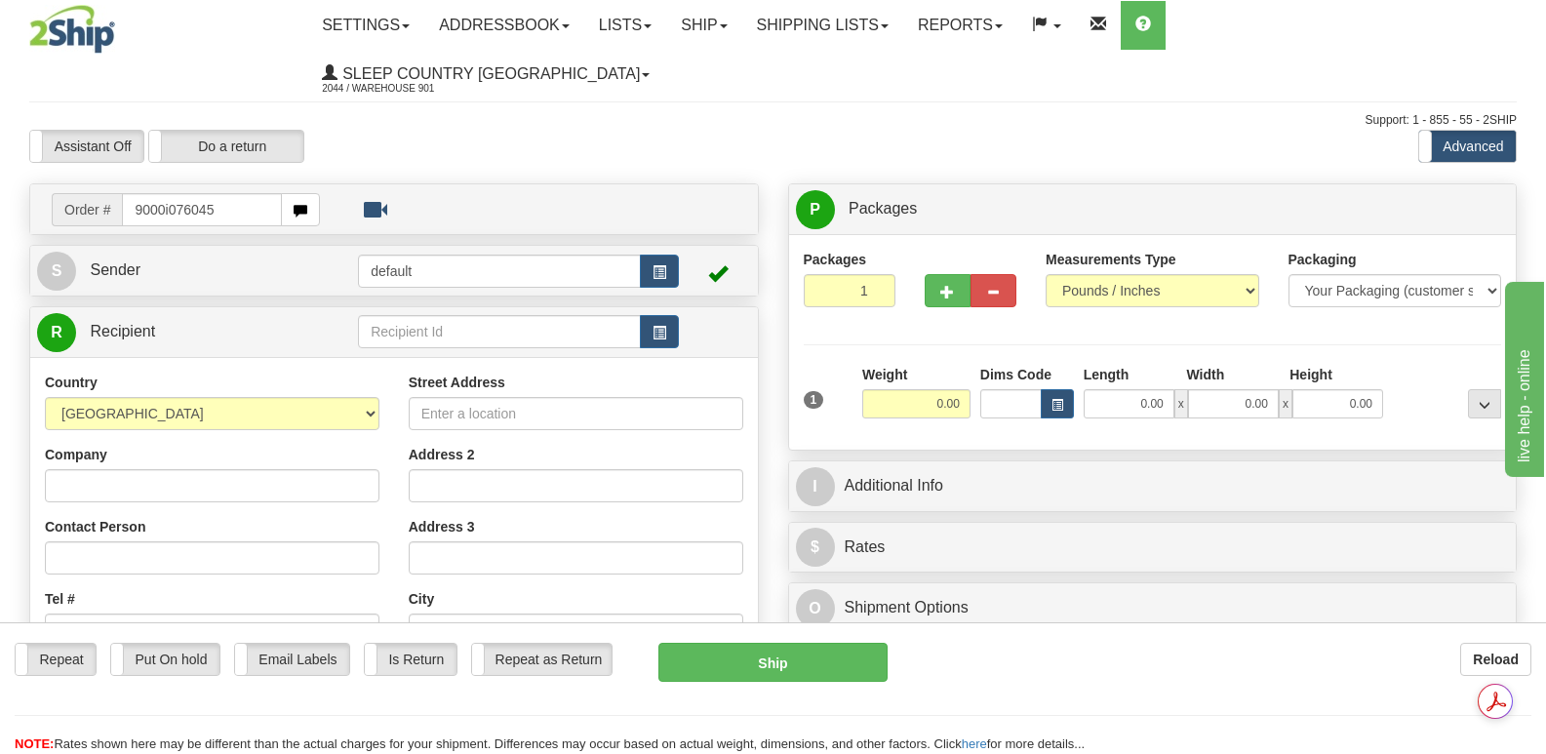
type input "9000i076045"
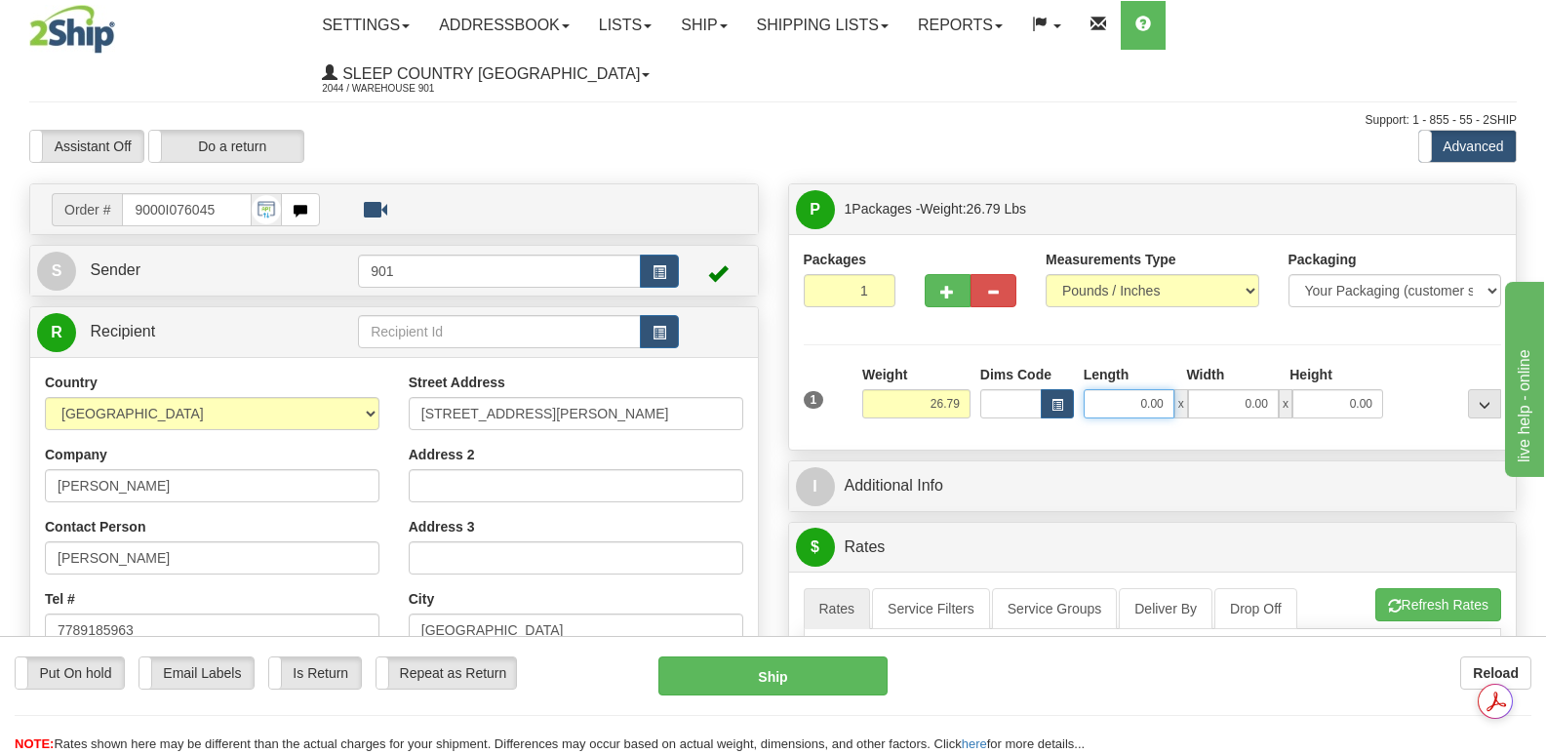
click at [1099, 389] on input "0.00" at bounding box center [1128, 403] width 91 height 29
type input "40.00"
click at [1207, 389] on input "0.00" at bounding box center [1233, 403] width 91 height 29
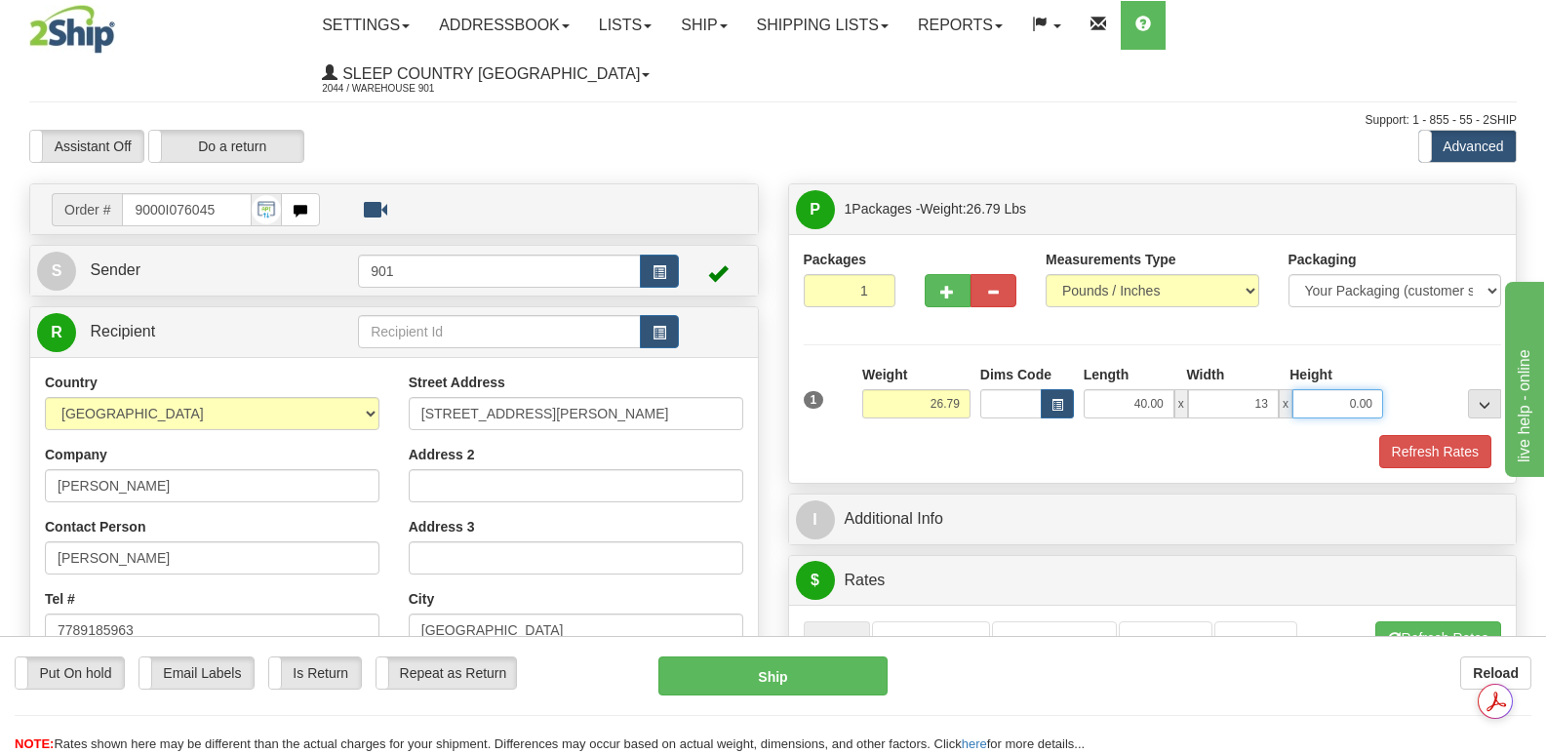
type input "13.00"
click at [1308, 389] on input "0.00" at bounding box center [1337, 403] width 91 height 29
type input "13.00"
click at [1430, 435] on button "Refresh Rates" at bounding box center [1435, 451] width 112 height 33
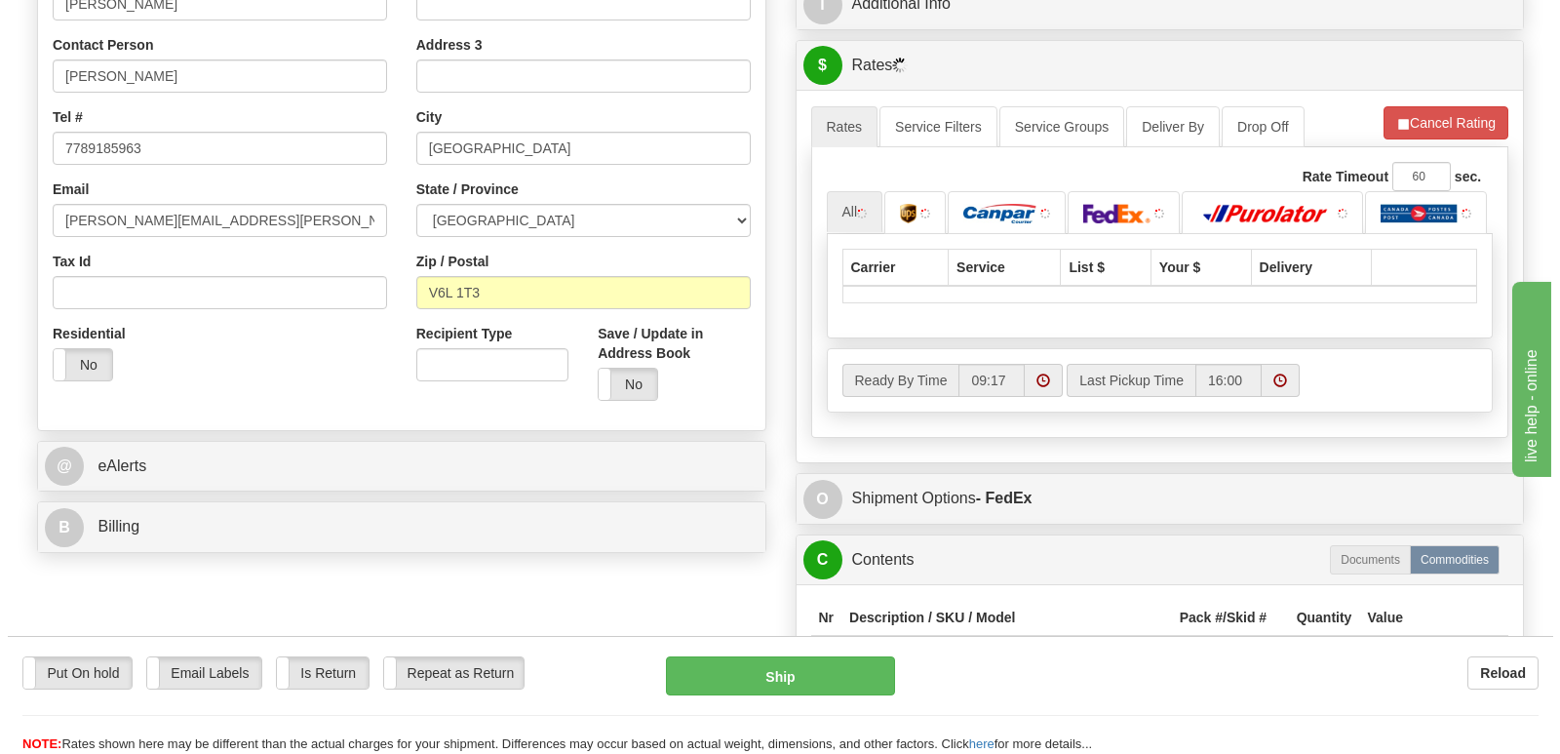
scroll to position [488, 0]
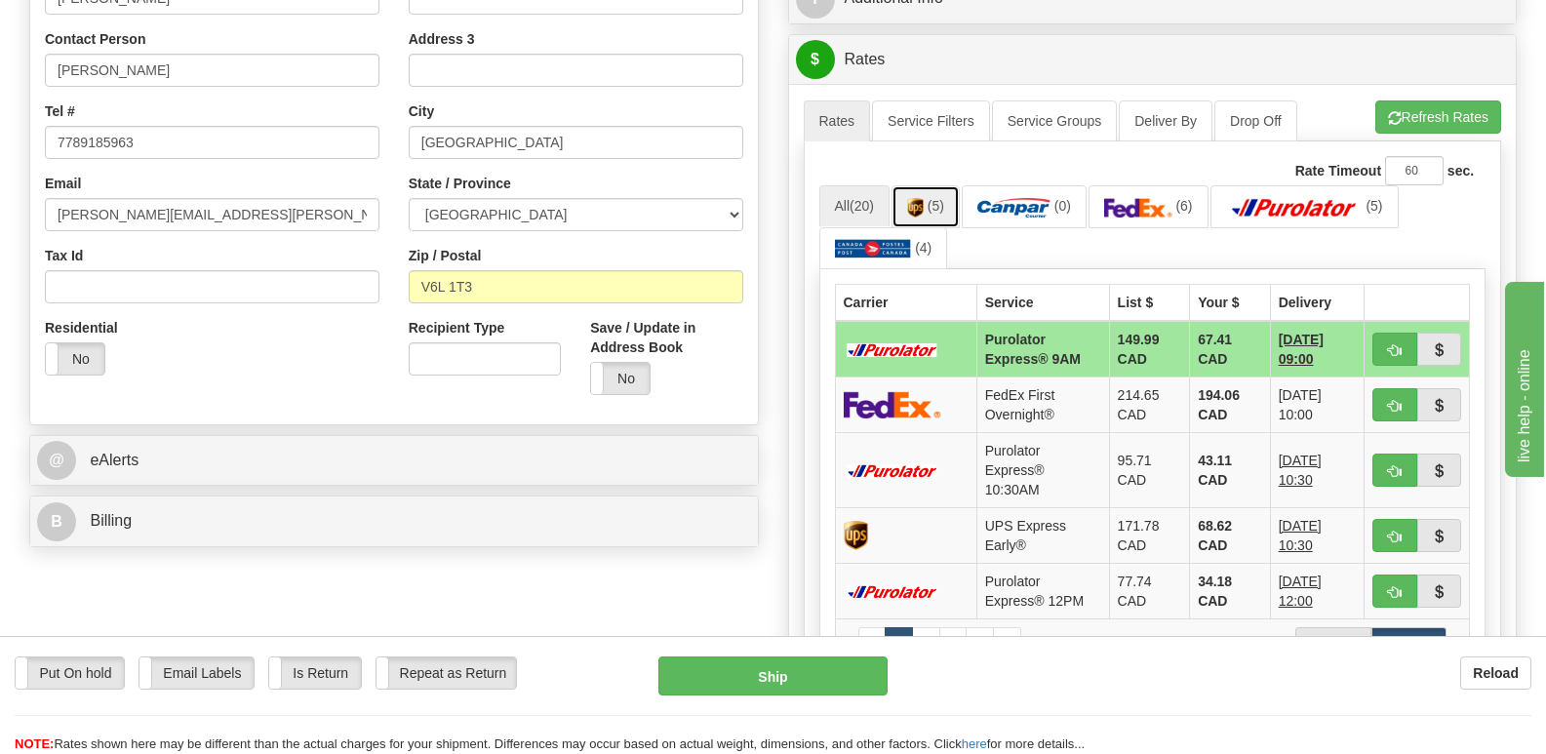
click at [919, 198] on img at bounding box center [915, 208] width 17 height 20
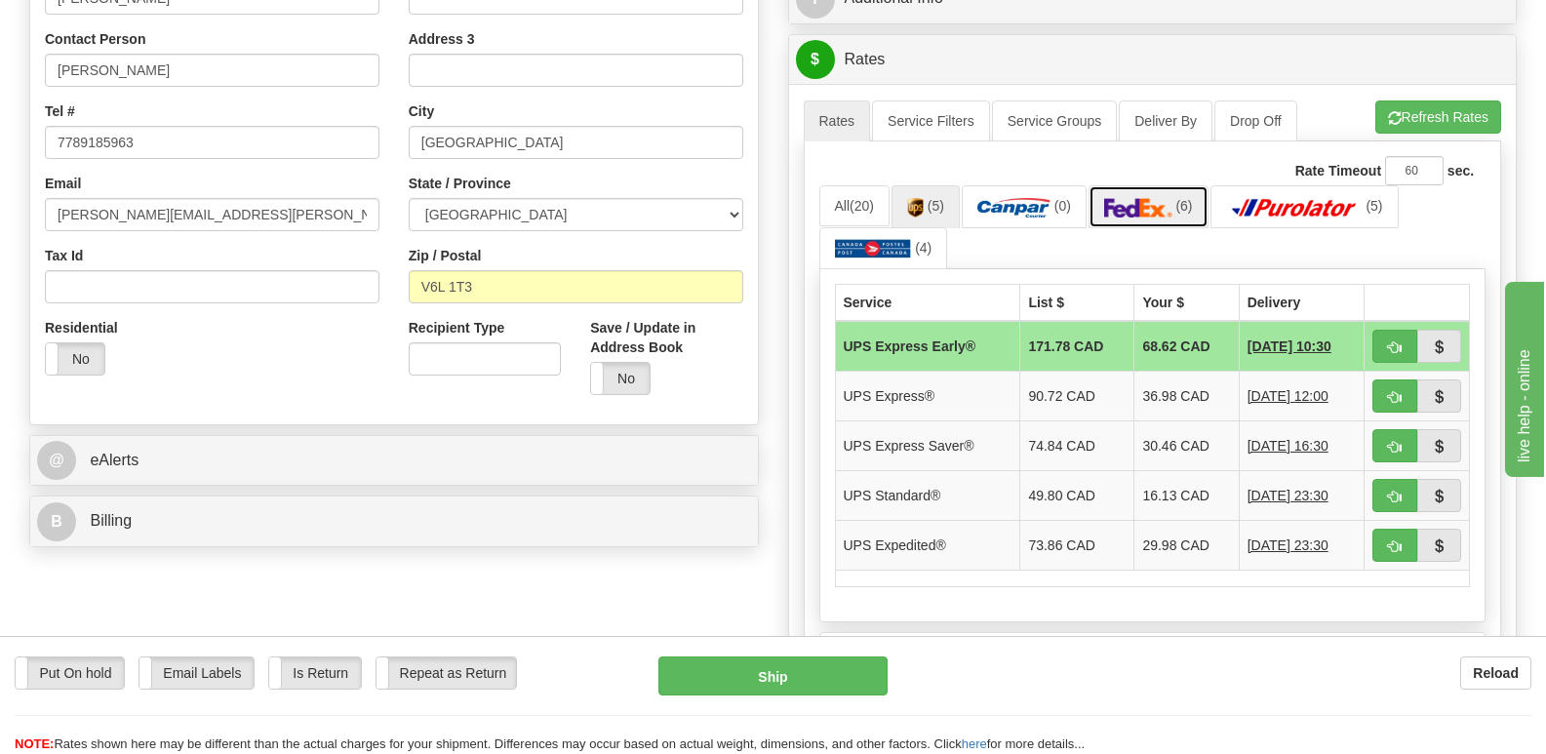
click at [1136, 198] on img at bounding box center [1138, 208] width 68 height 20
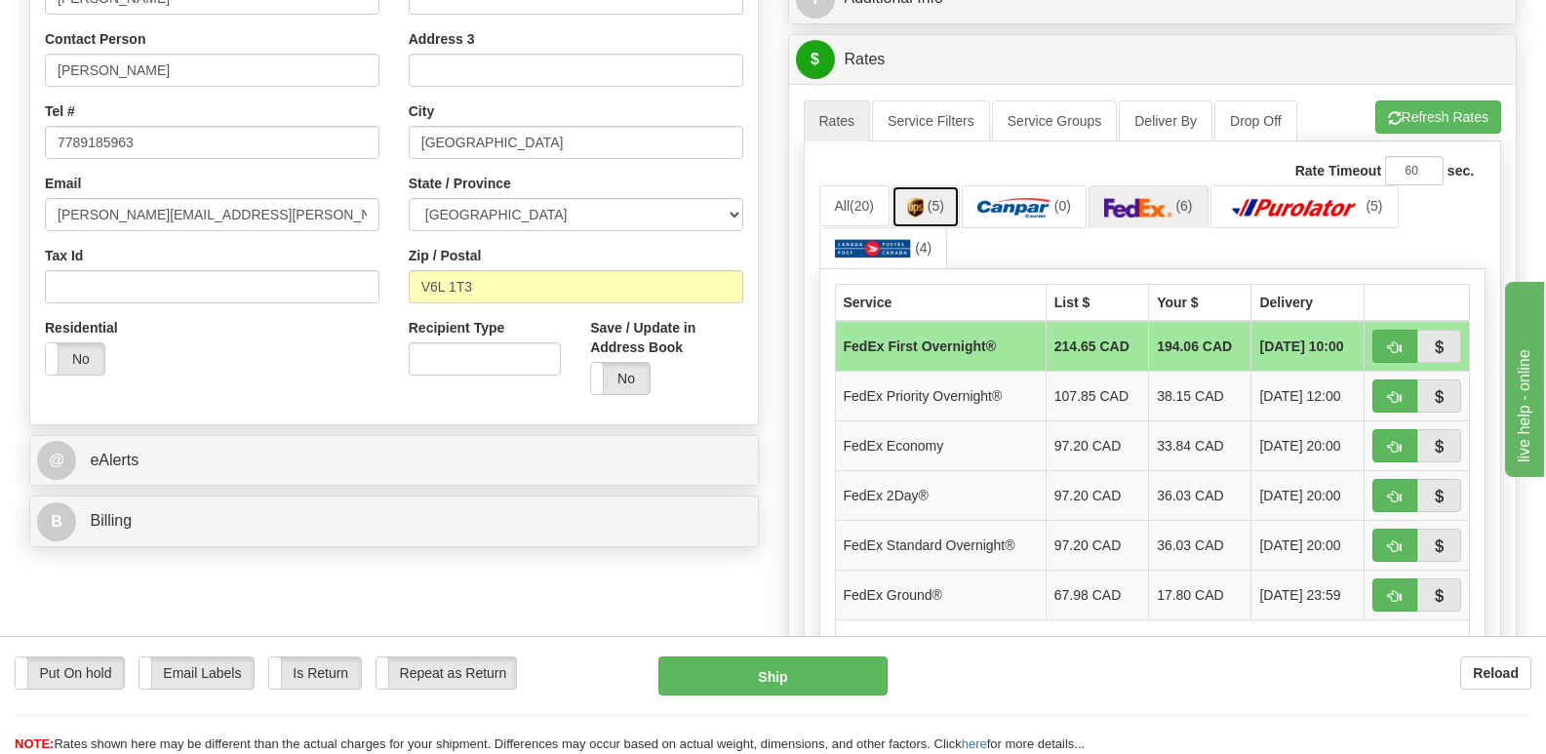
click at [931, 198] on span "(5)" at bounding box center [935, 206] width 17 height 16
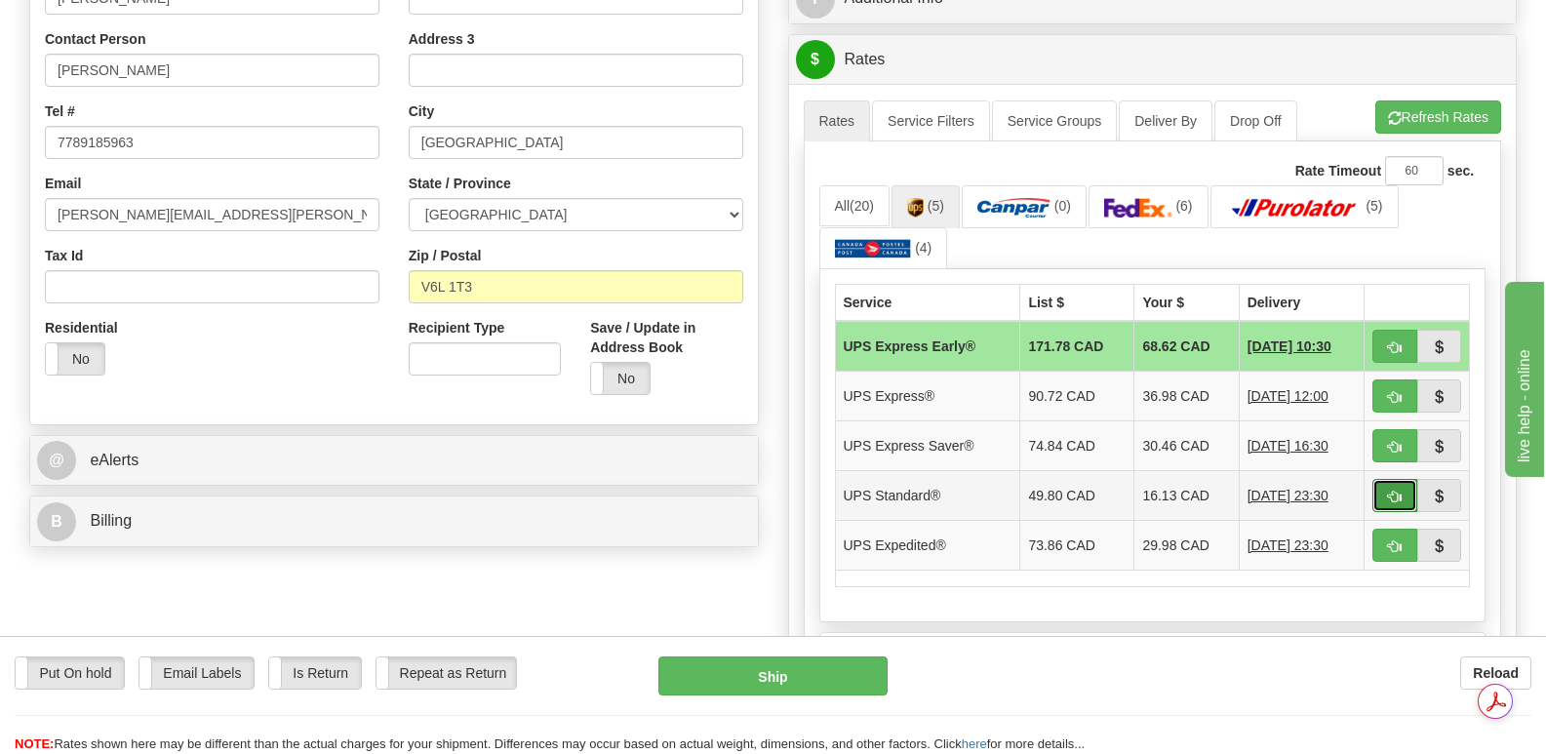
click at [1389, 490] on span "button" at bounding box center [1395, 496] width 14 height 13
type input "11"
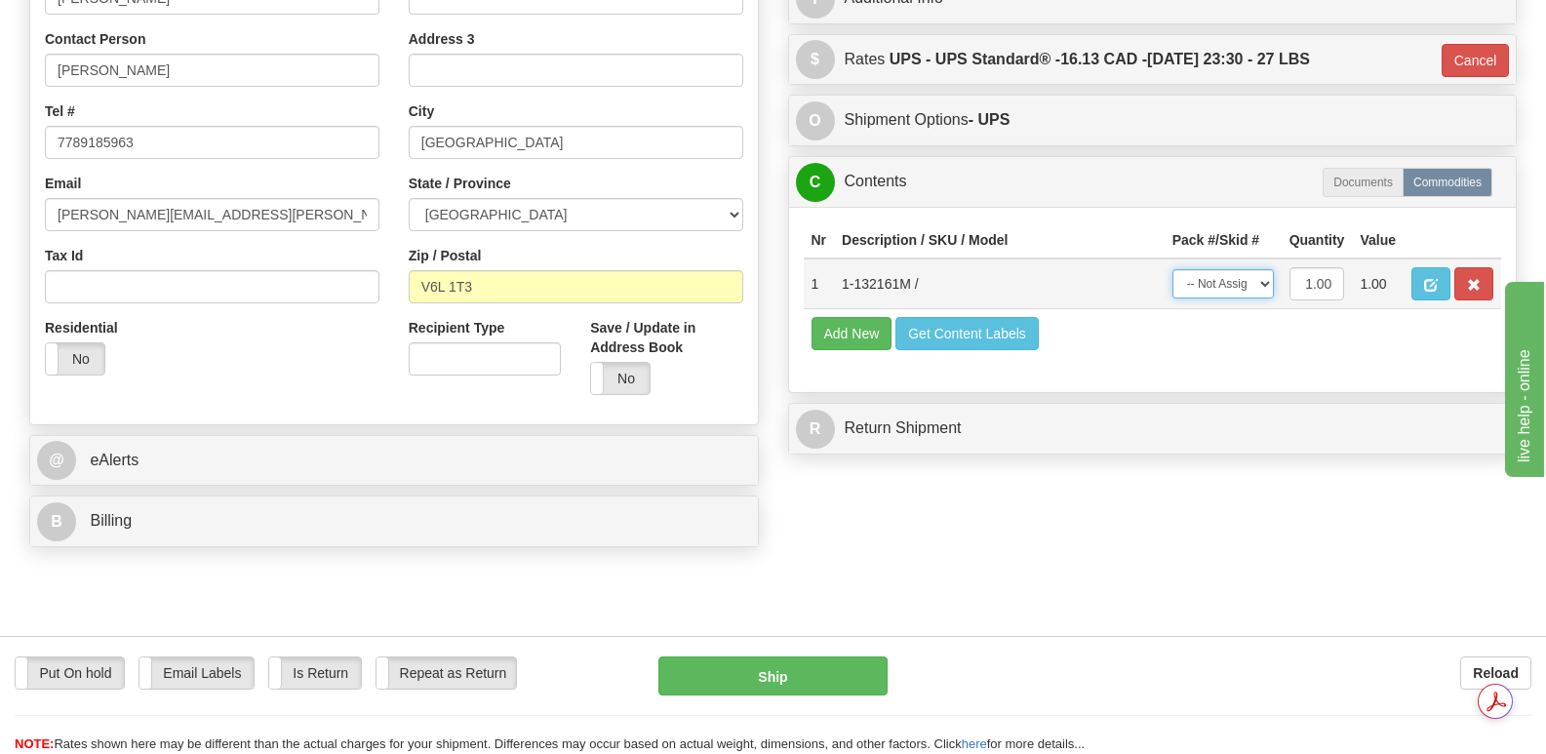
click at [1261, 269] on select "-- Not Assigned -- Package 1" at bounding box center [1222, 283] width 101 height 29
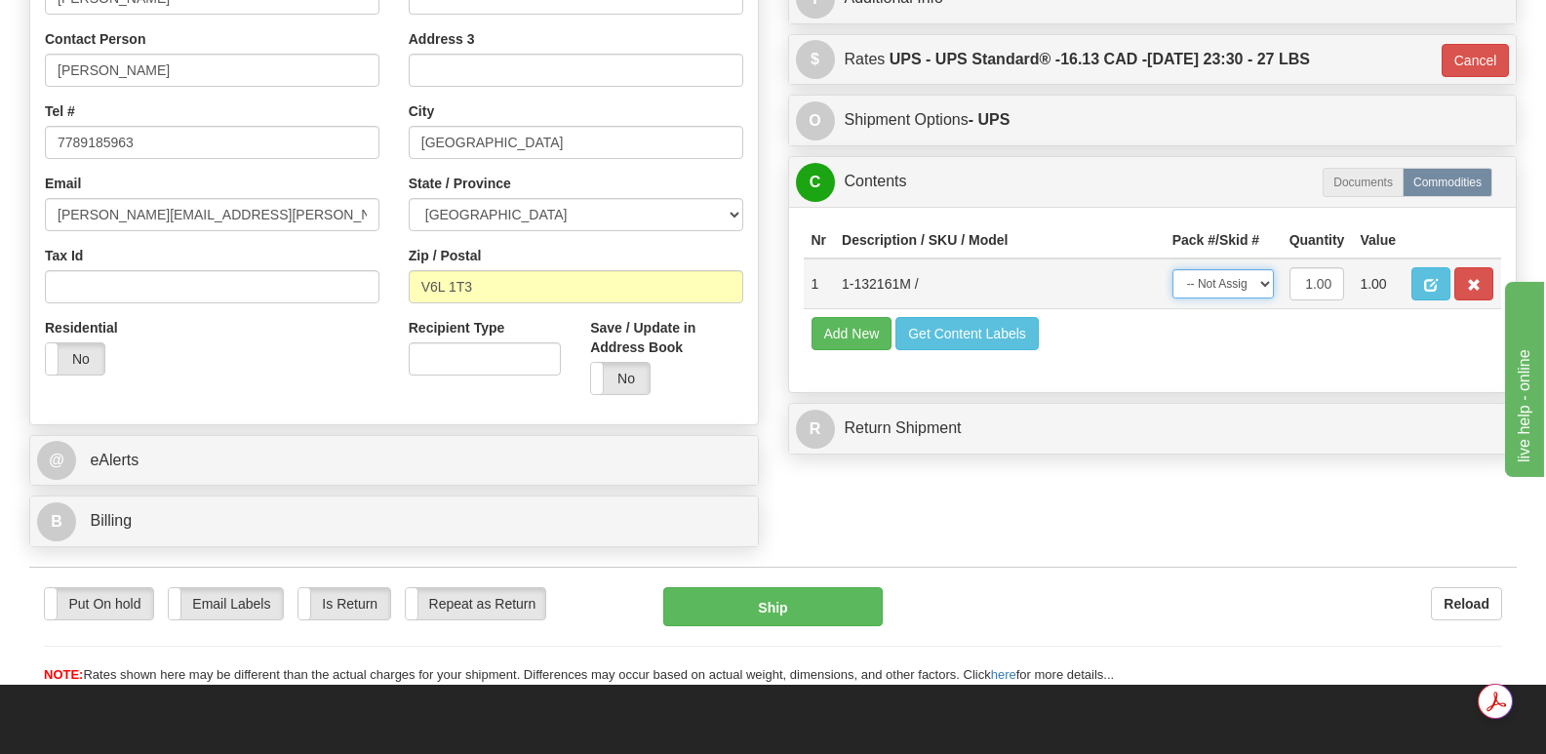
select select "0"
click at [1172, 269] on select "-- Not Assigned -- Package 1" at bounding box center [1222, 283] width 101 height 29
click at [803, 587] on button "Ship" at bounding box center [772, 606] width 218 height 39
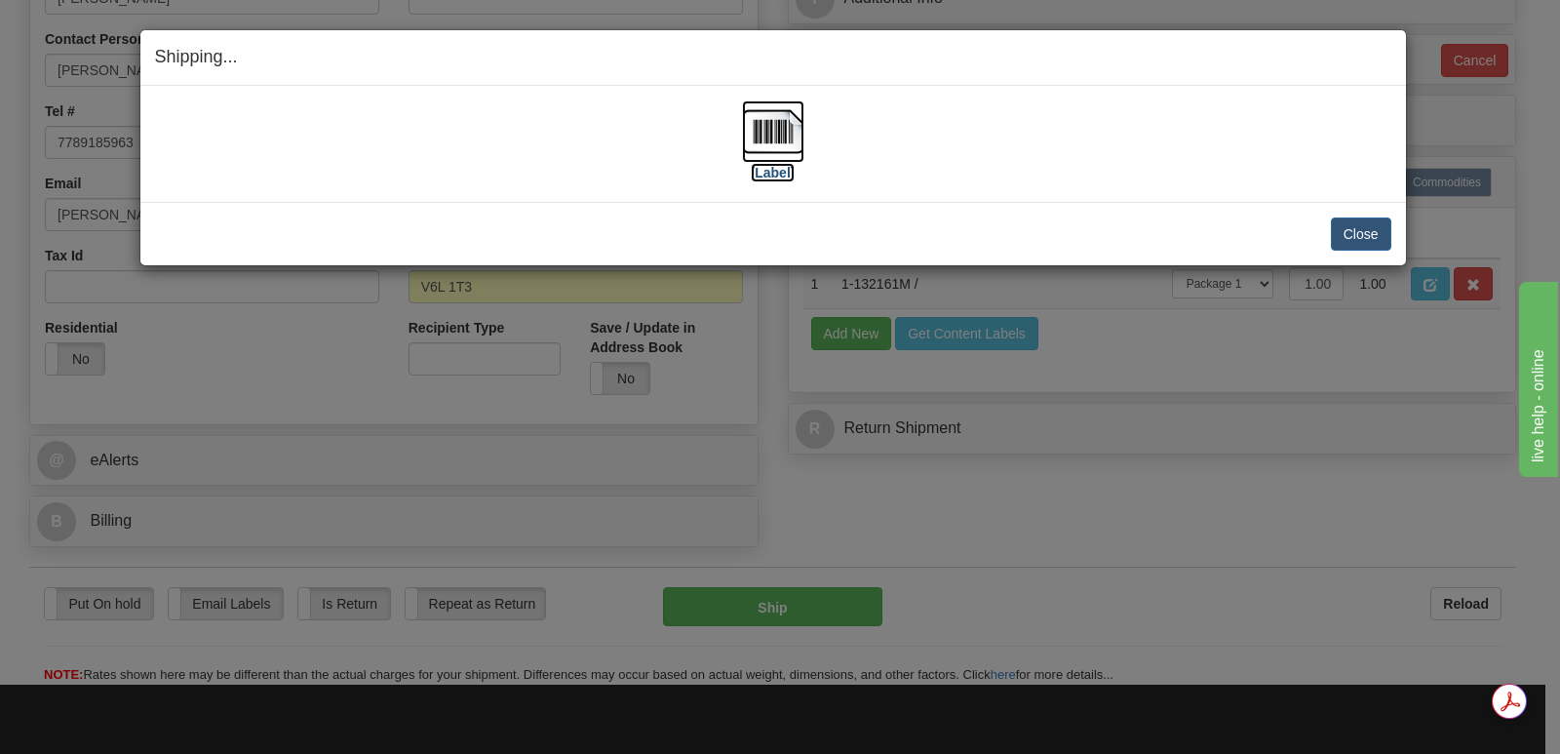
click at [771, 127] on img at bounding box center [773, 131] width 62 height 62
click at [1351, 228] on button "Close" at bounding box center [1361, 233] width 60 height 33
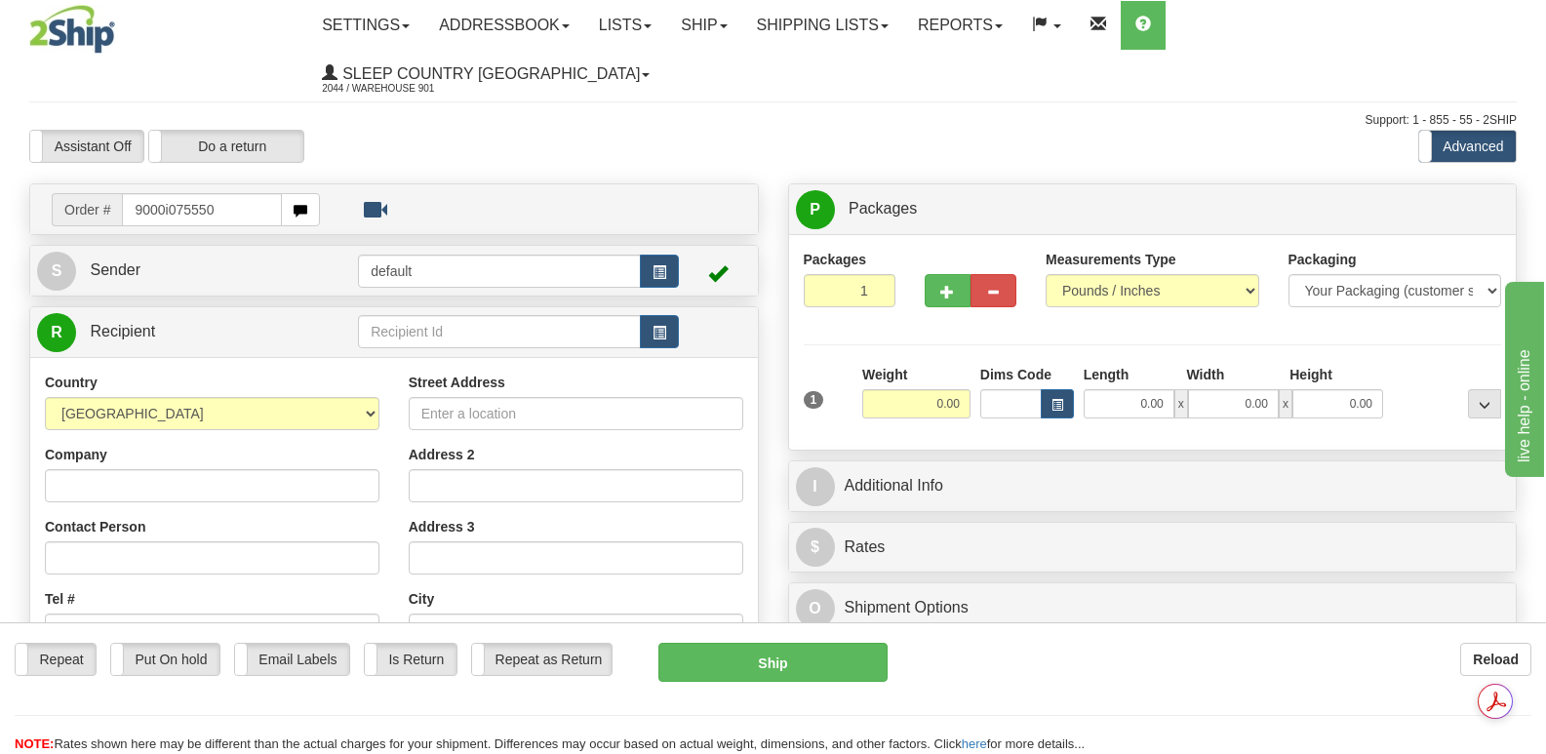
type input "9000i075550"
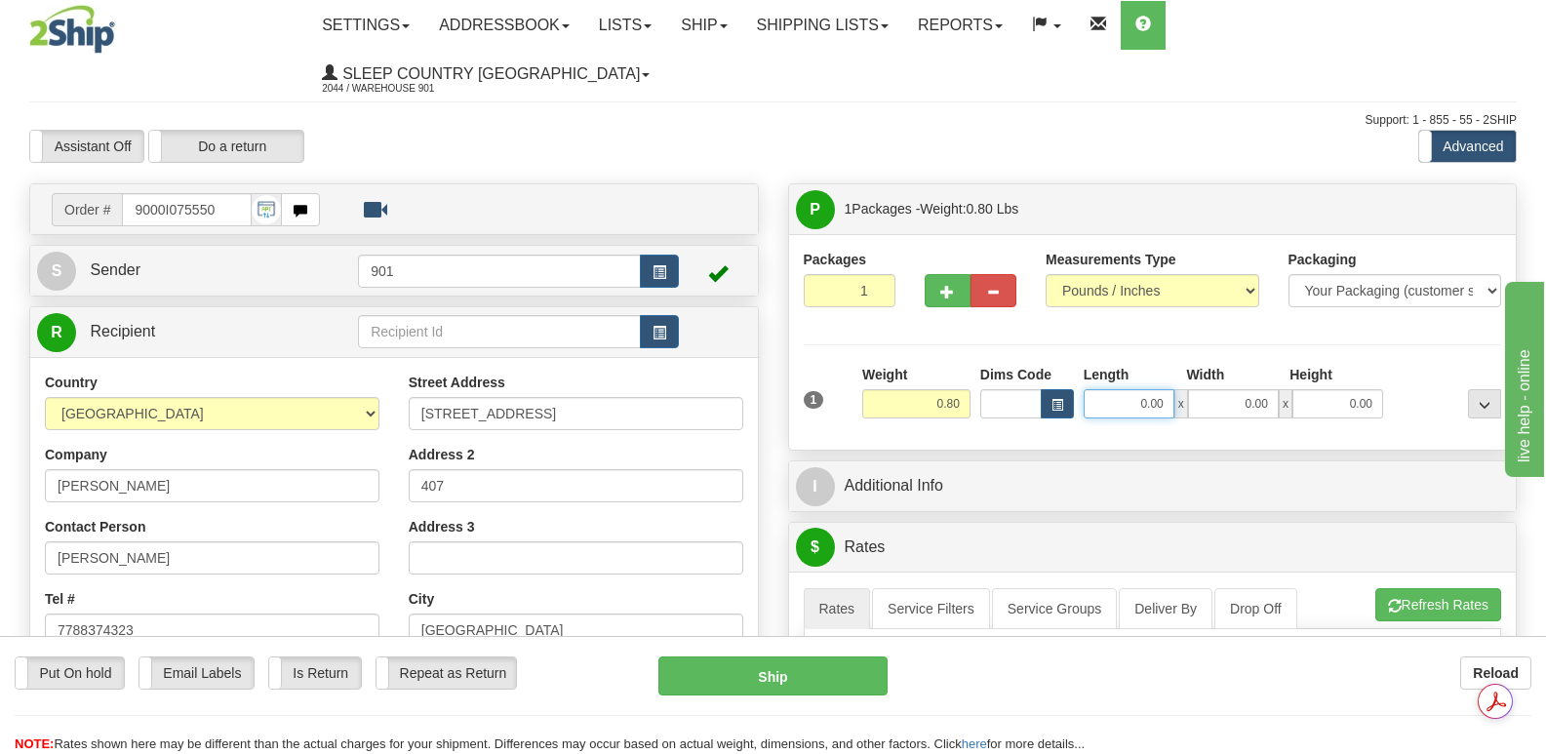
click at [1117, 389] on input "0.00" at bounding box center [1128, 403] width 91 height 29
type input "10.00"
click at [1212, 389] on input "0.00" at bounding box center [1233, 403] width 91 height 29
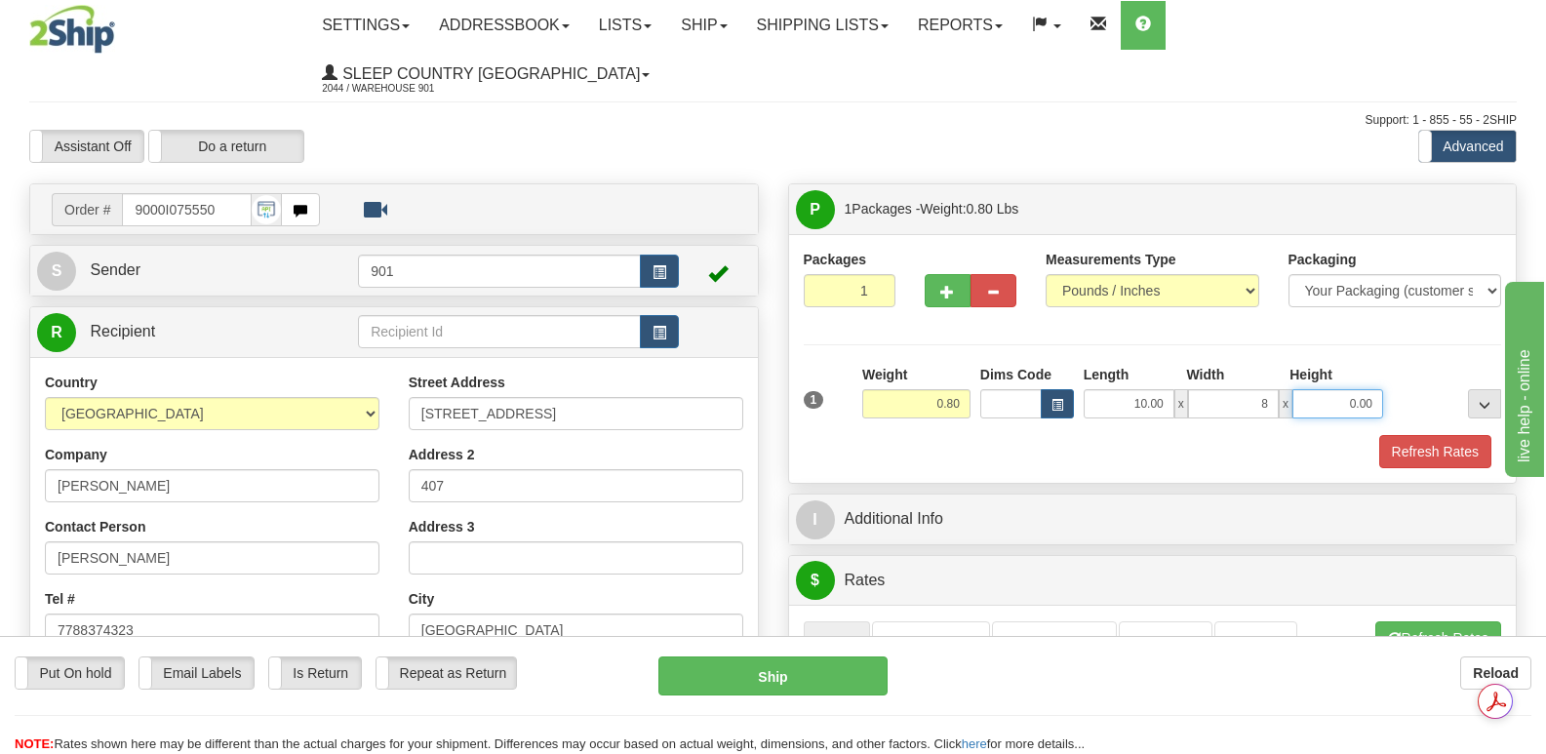
type input "8.00"
click at [1323, 389] on input "0.00" at bounding box center [1337, 403] width 91 height 29
type input "2.00"
drag, startPoint x: 1455, startPoint y: 402, endPoint x: 1445, endPoint y: 391, distance: 14.5
click at [1451, 435] on button "Refresh Rates" at bounding box center [1435, 451] width 112 height 33
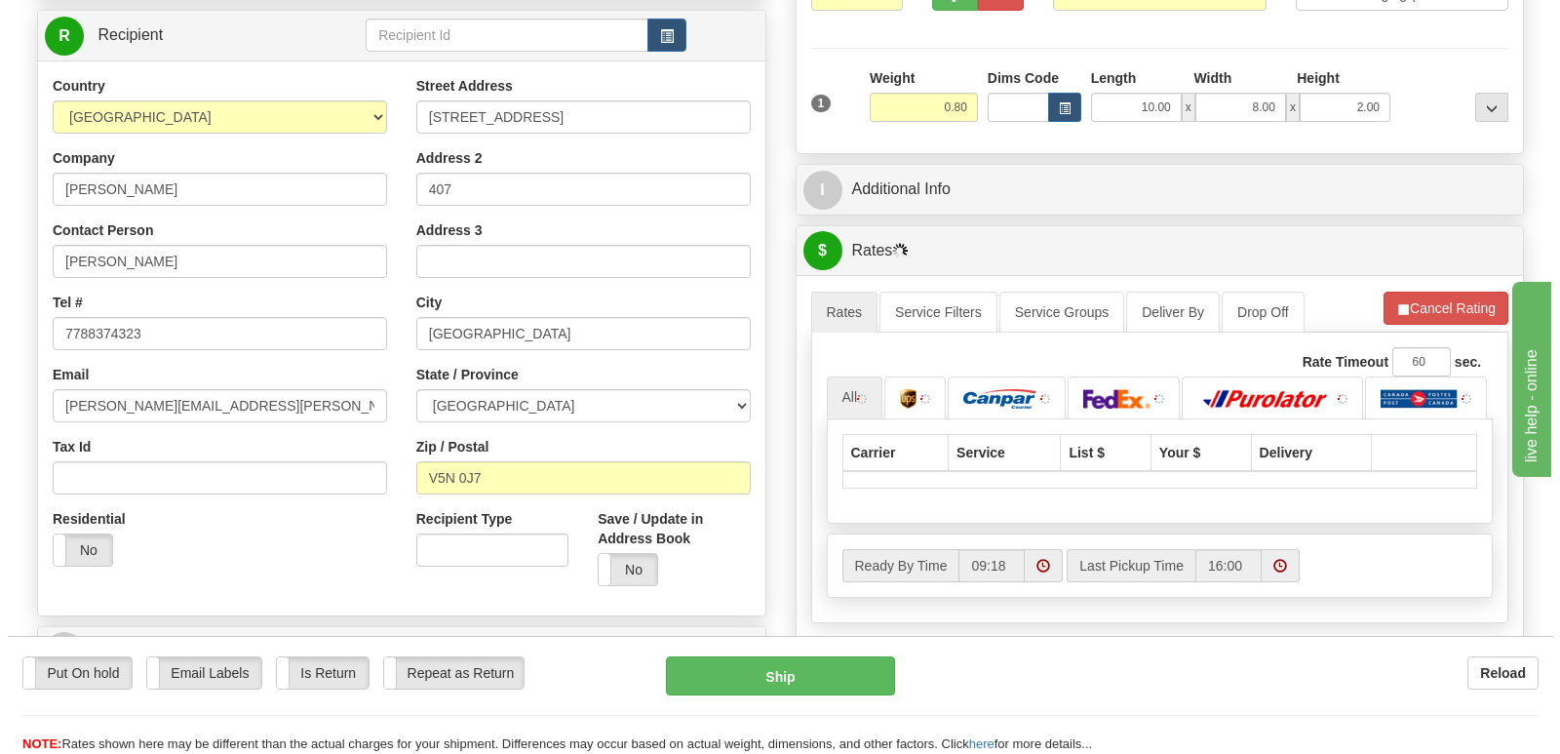
scroll to position [488, 0]
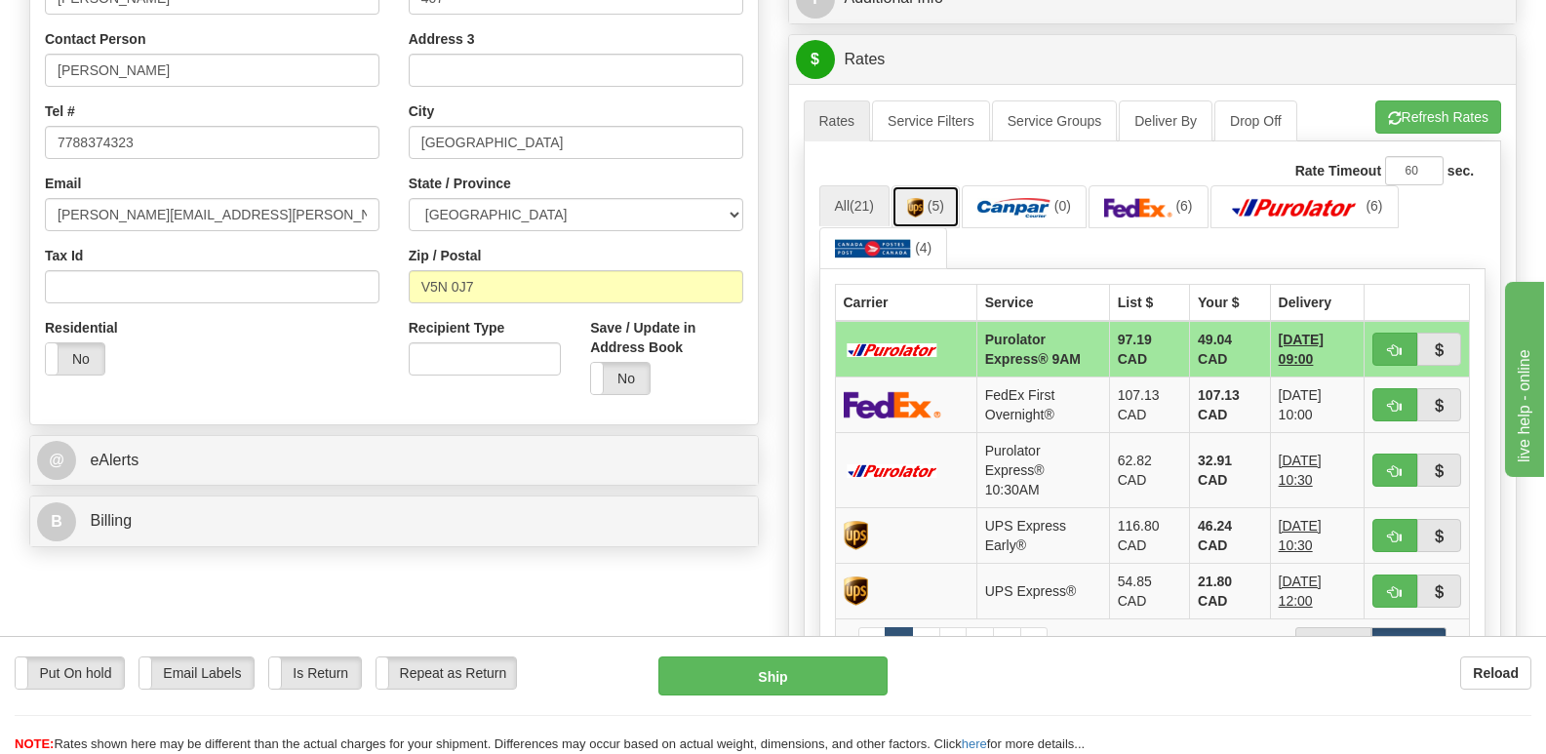
click at [916, 198] on img at bounding box center [915, 208] width 17 height 20
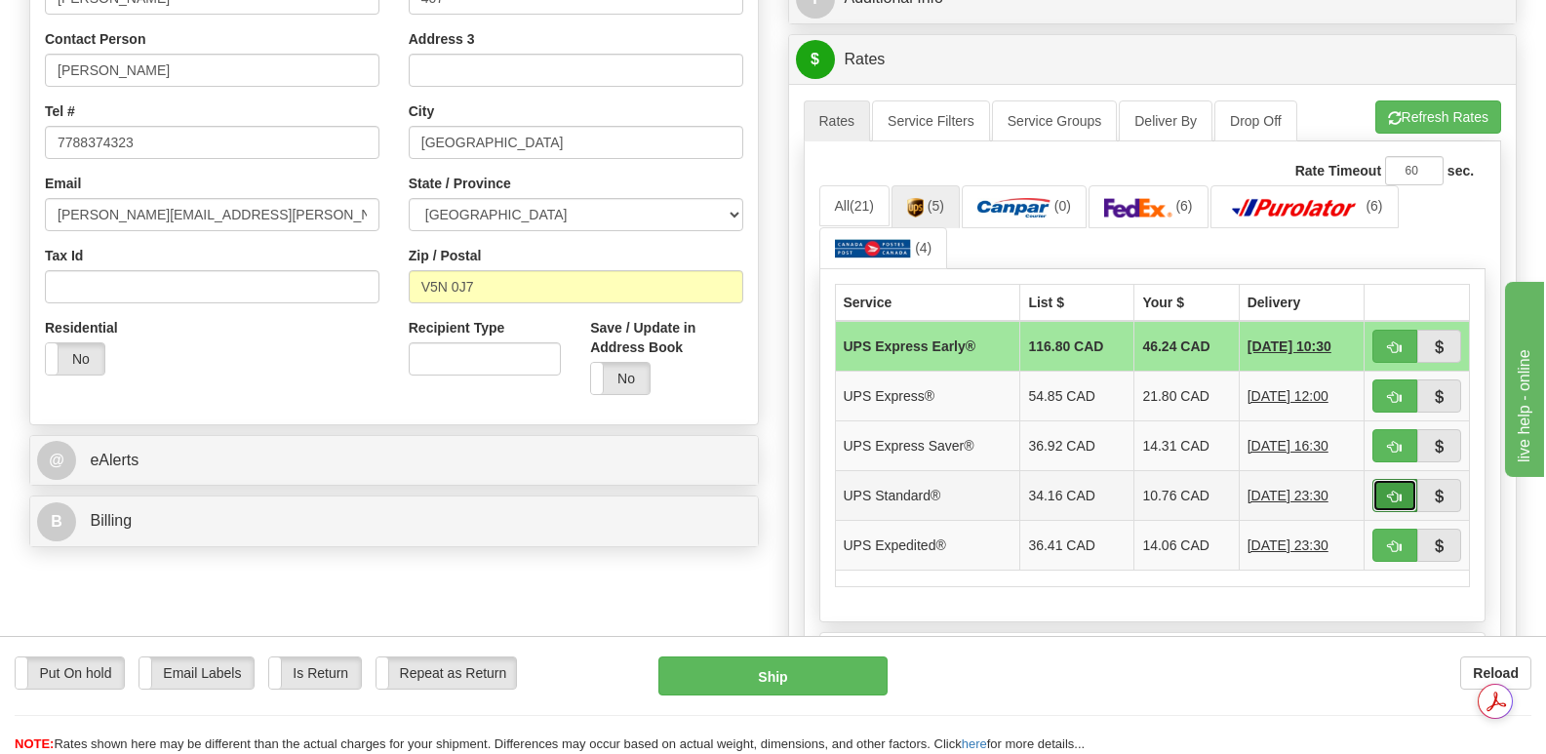
click at [1394, 490] on span "button" at bounding box center [1395, 496] width 14 height 13
type input "11"
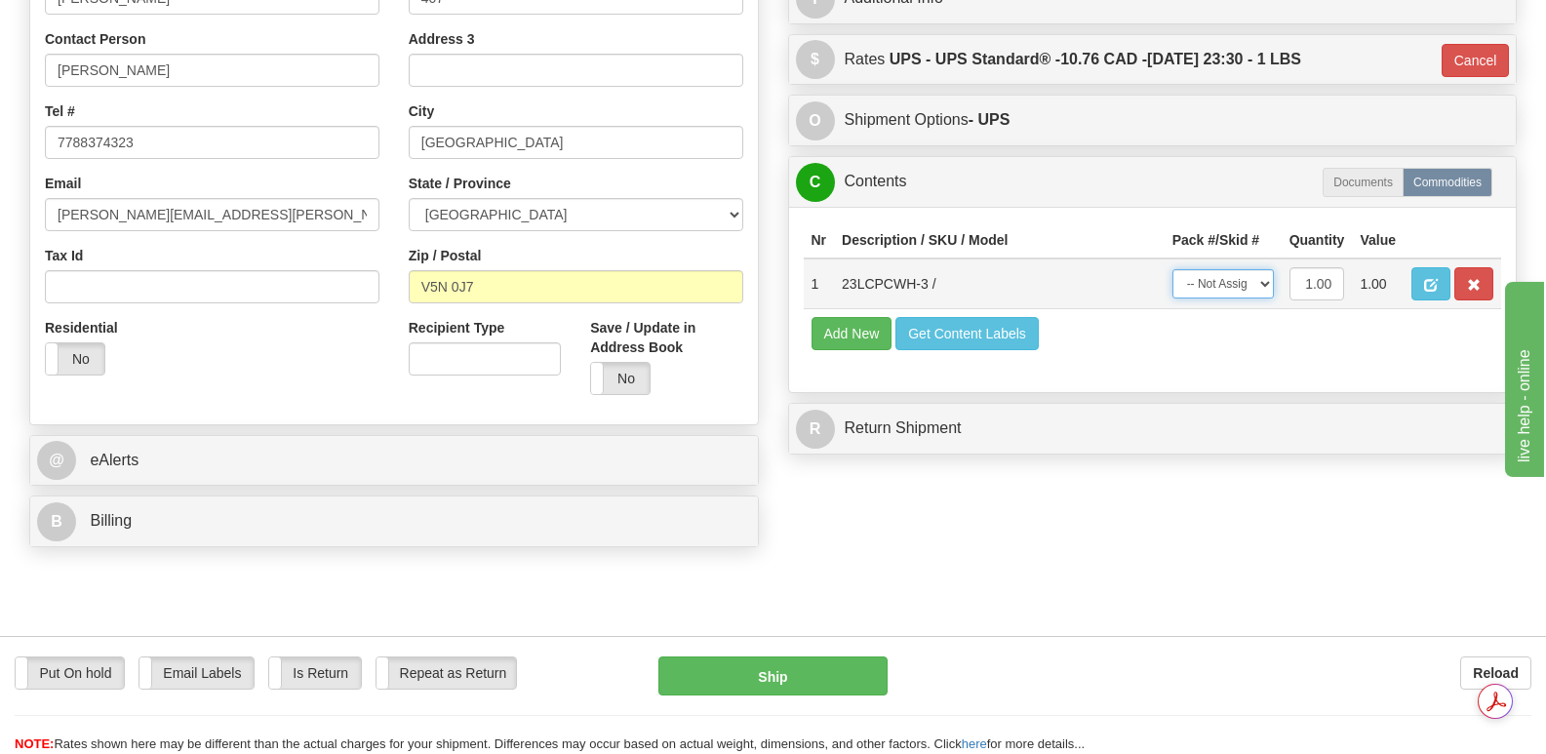
click at [1266, 269] on select "-- Not Assigned -- Package 1" at bounding box center [1222, 283] width 101 height 29
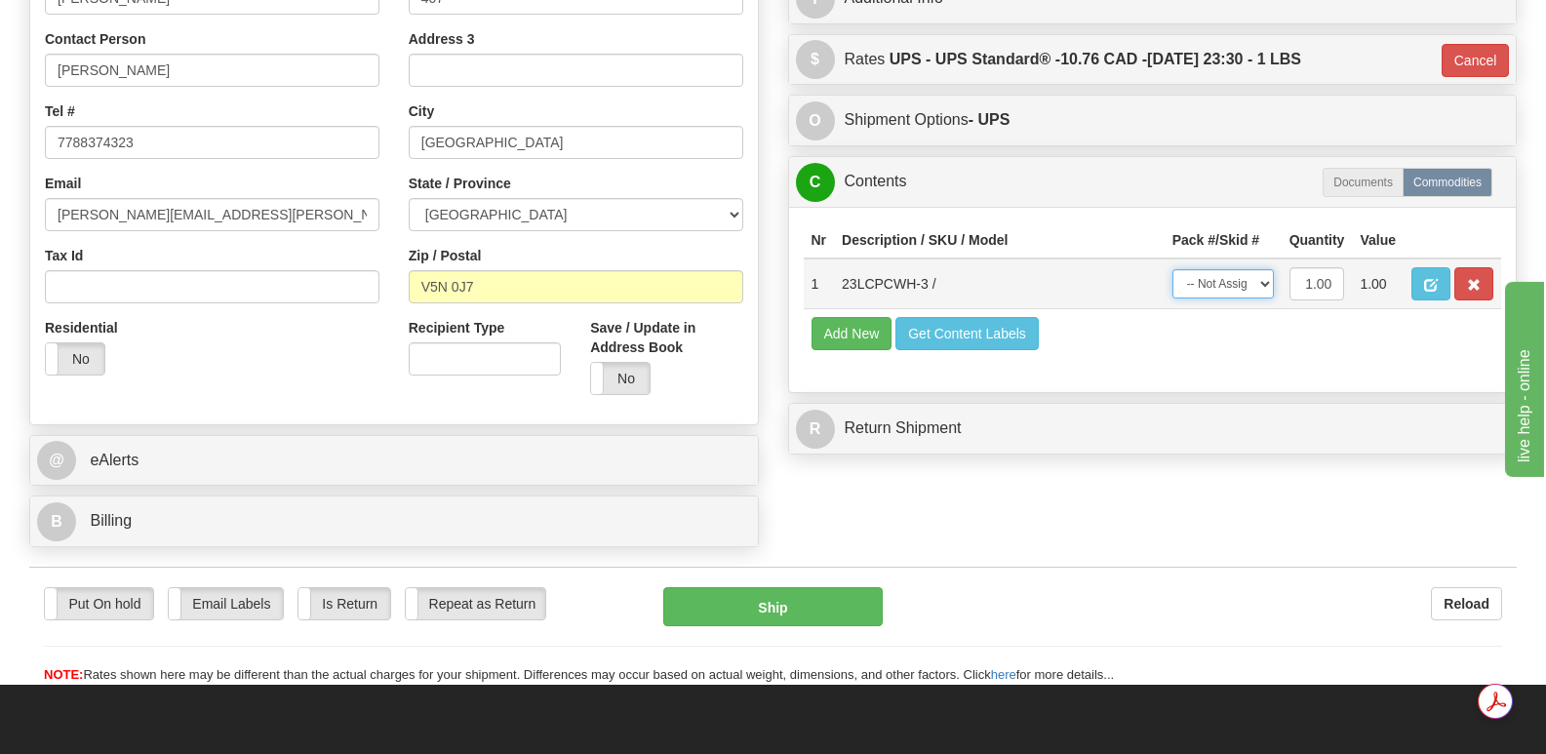
select select "0"
click at [1172, 269] on select "-- Not Assigned -- Package 1" at bounding box center [1222, 283] width 101 height 29
click at [784, 587] on button "Ship" at bounding box center [772, 606] width 218 height 39
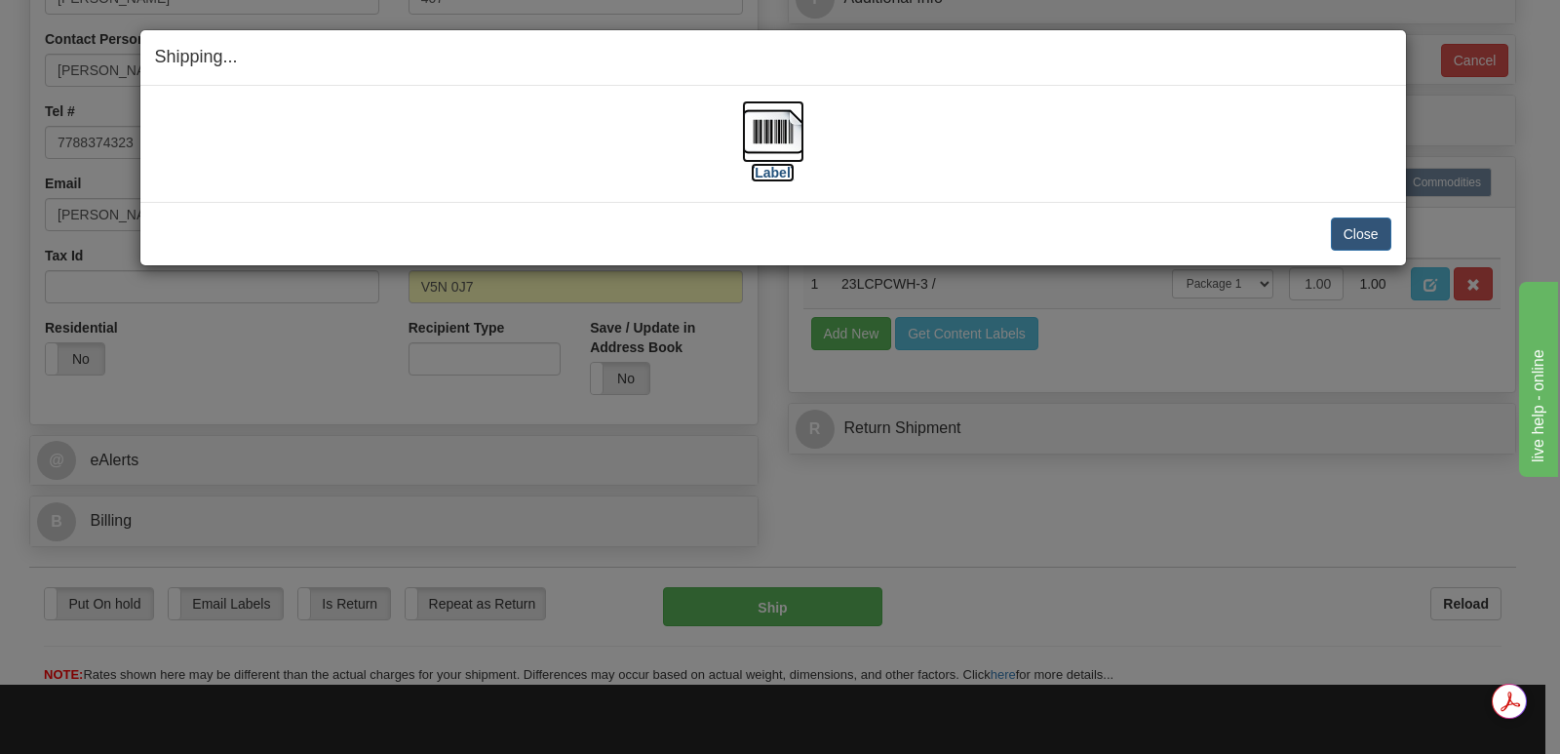
click at [777, 132] on img at bounding box center [773, 131] width 62 height 62
click at [1354, 228] on button "Close" at bounding box center [1361, 233] width 60 height 33
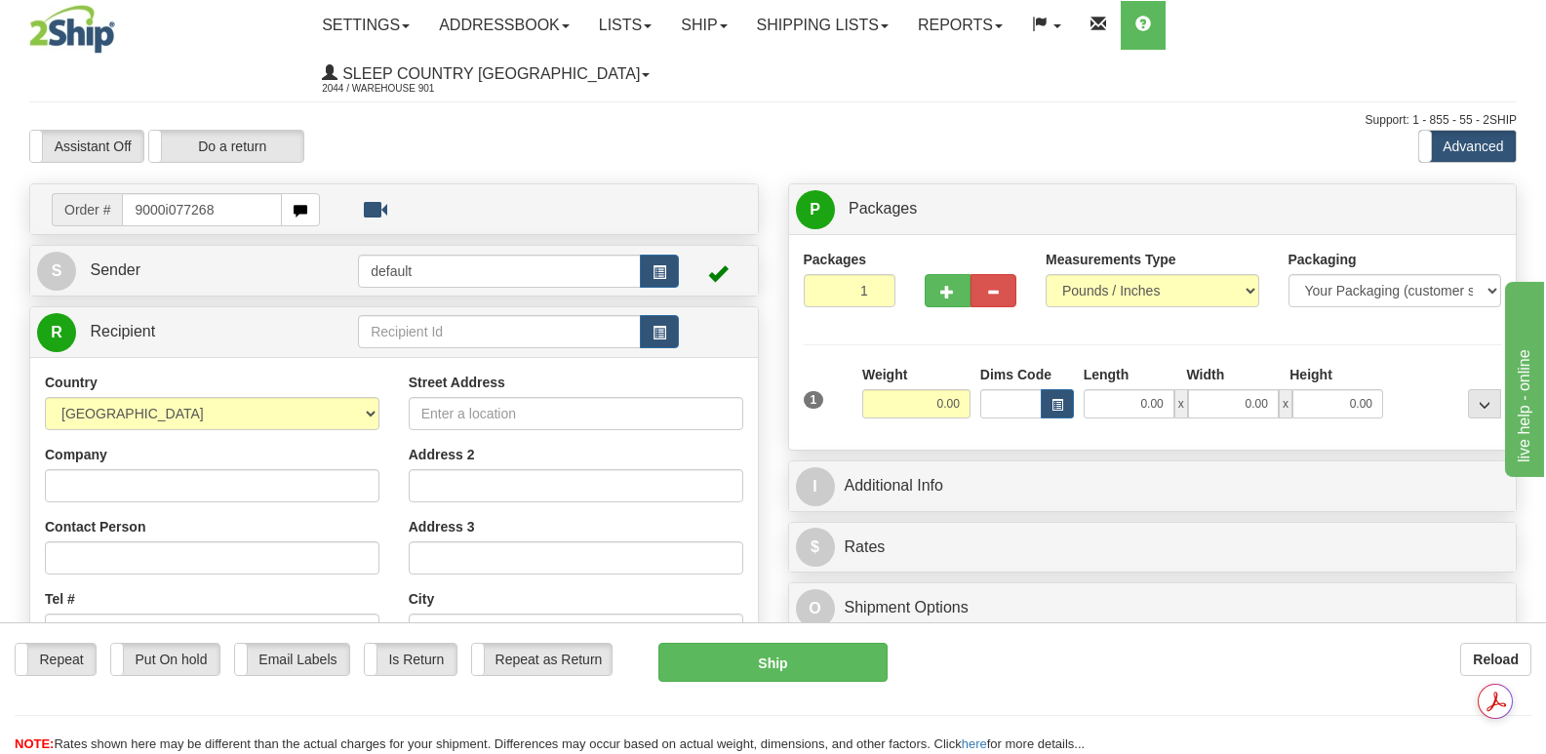
type input "9000i077268"
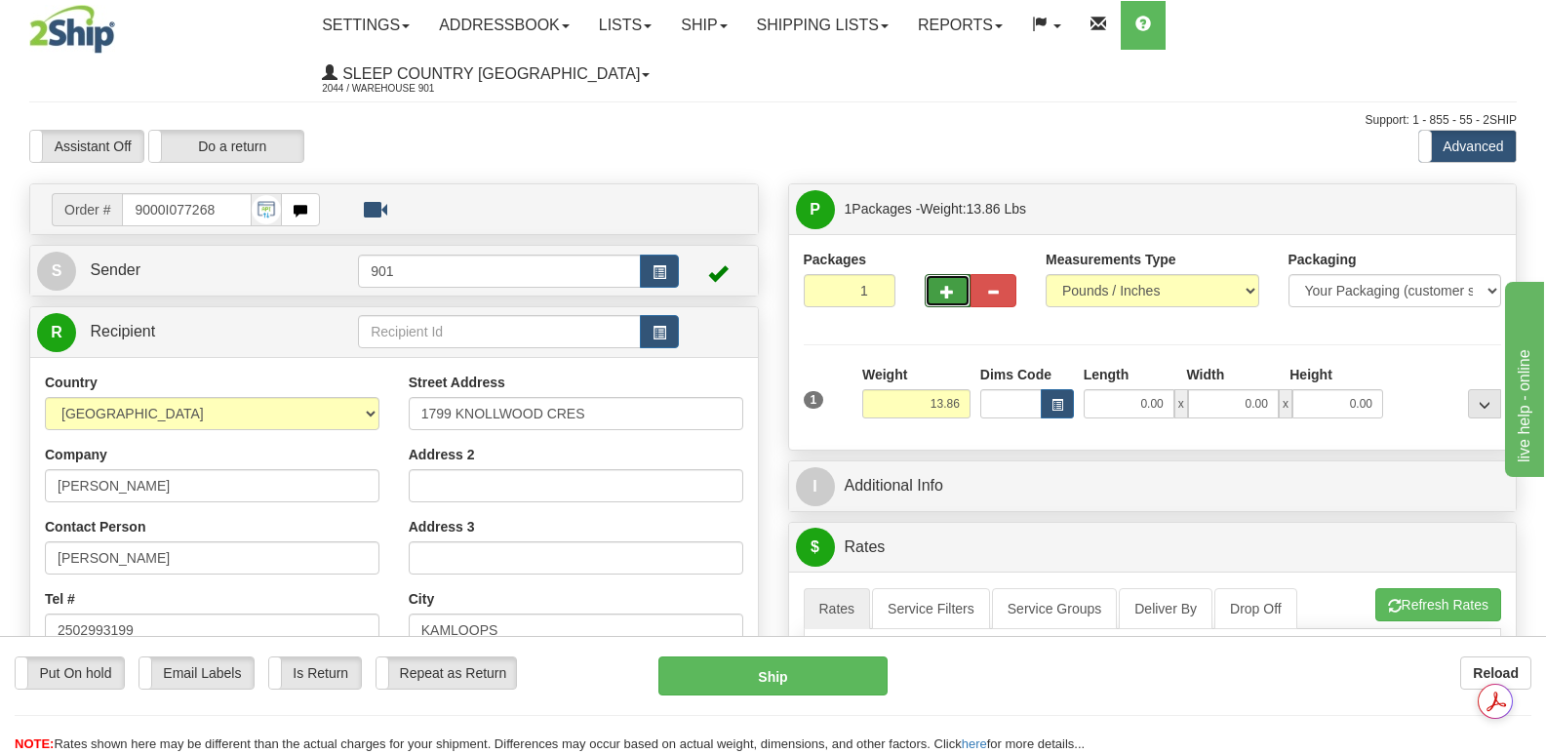
click at [957, 274] on button "button" at bounding box center [947, 290] width 46 height 33
type input "2"
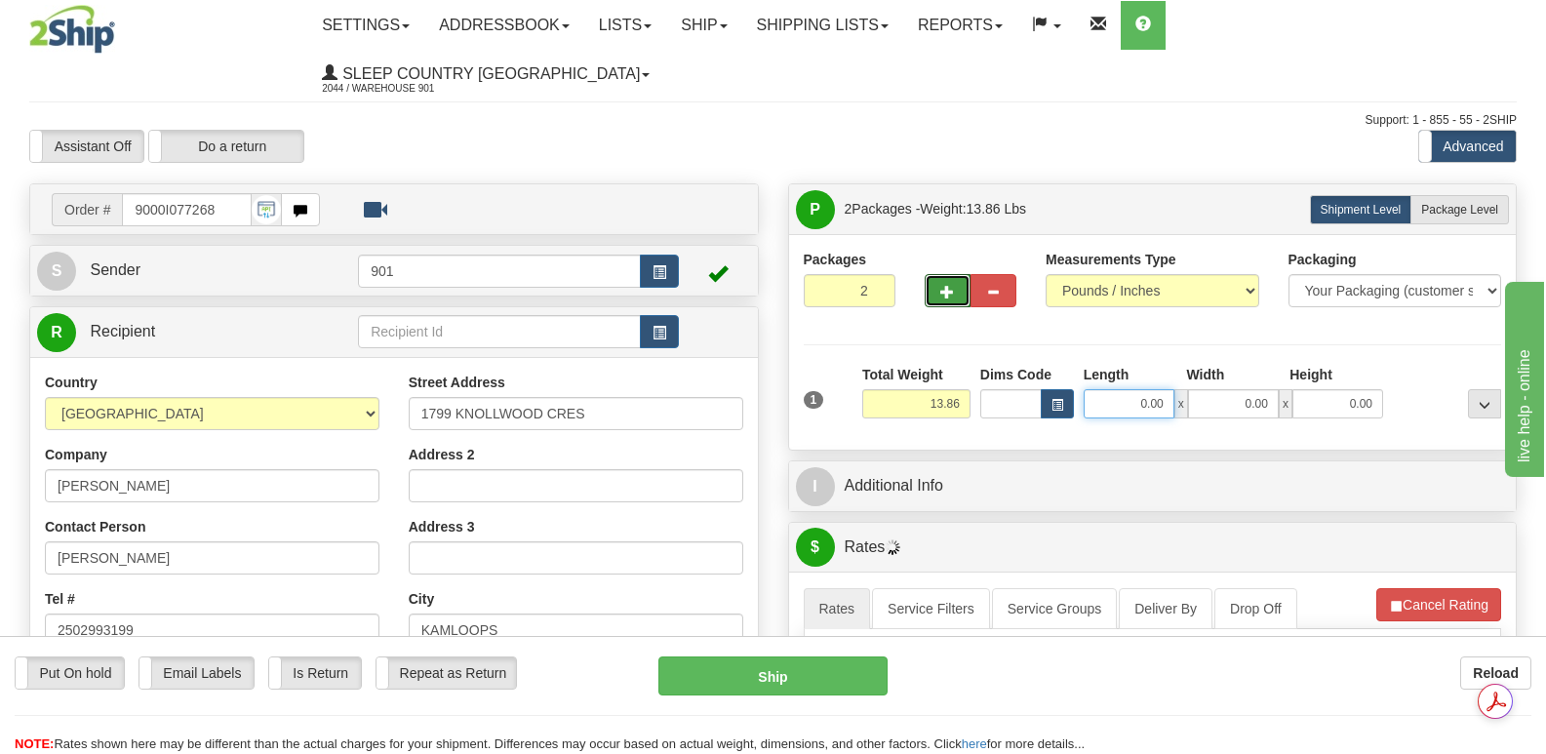
click at [1108, 389] on input "0.00" at bounding box center [1128, 403] width 91 height 29
type input "18.00"
click at [1218, 389] on input "0.00" at bounding box center [1233, 403] width 91 height 29
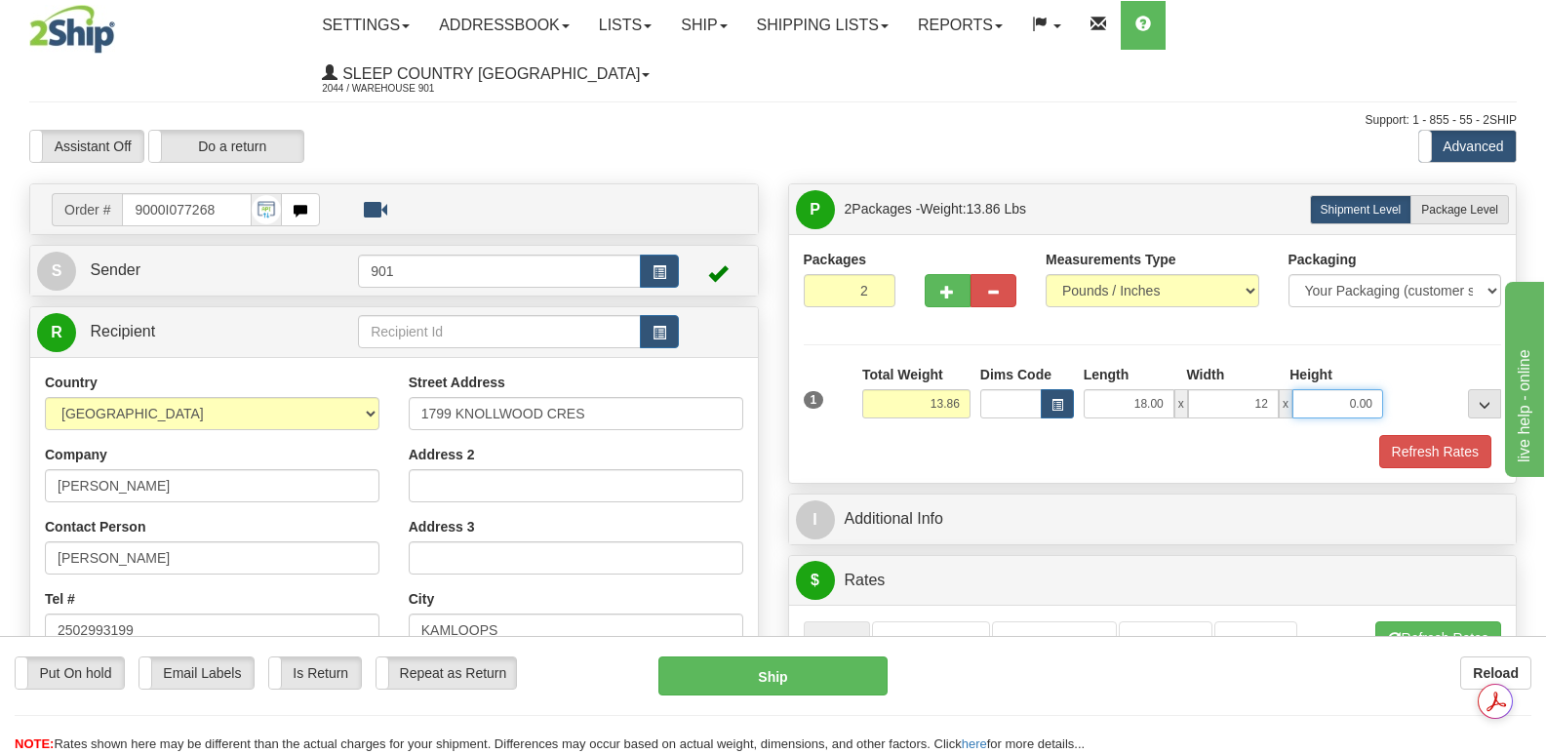
type input "12.00"
click at [1312, 389] on input "0.00" at bounding box center [1337, 403] width 91 height 29
type input "10.00"
click at [1431, 435] on button "Refresh Rates" at bounding box center [1435, 451] width 112 height 33
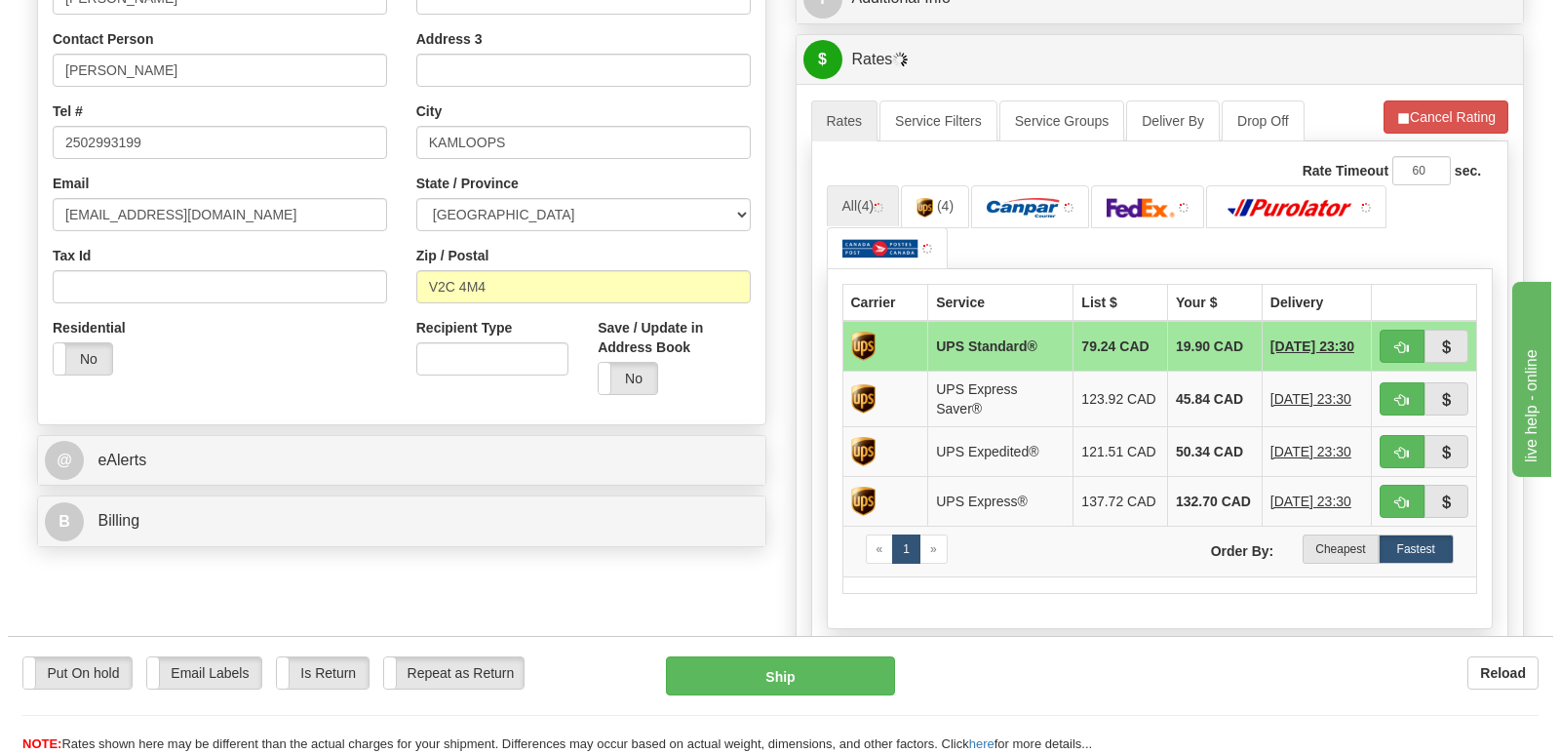
scroll to position [585, 0]
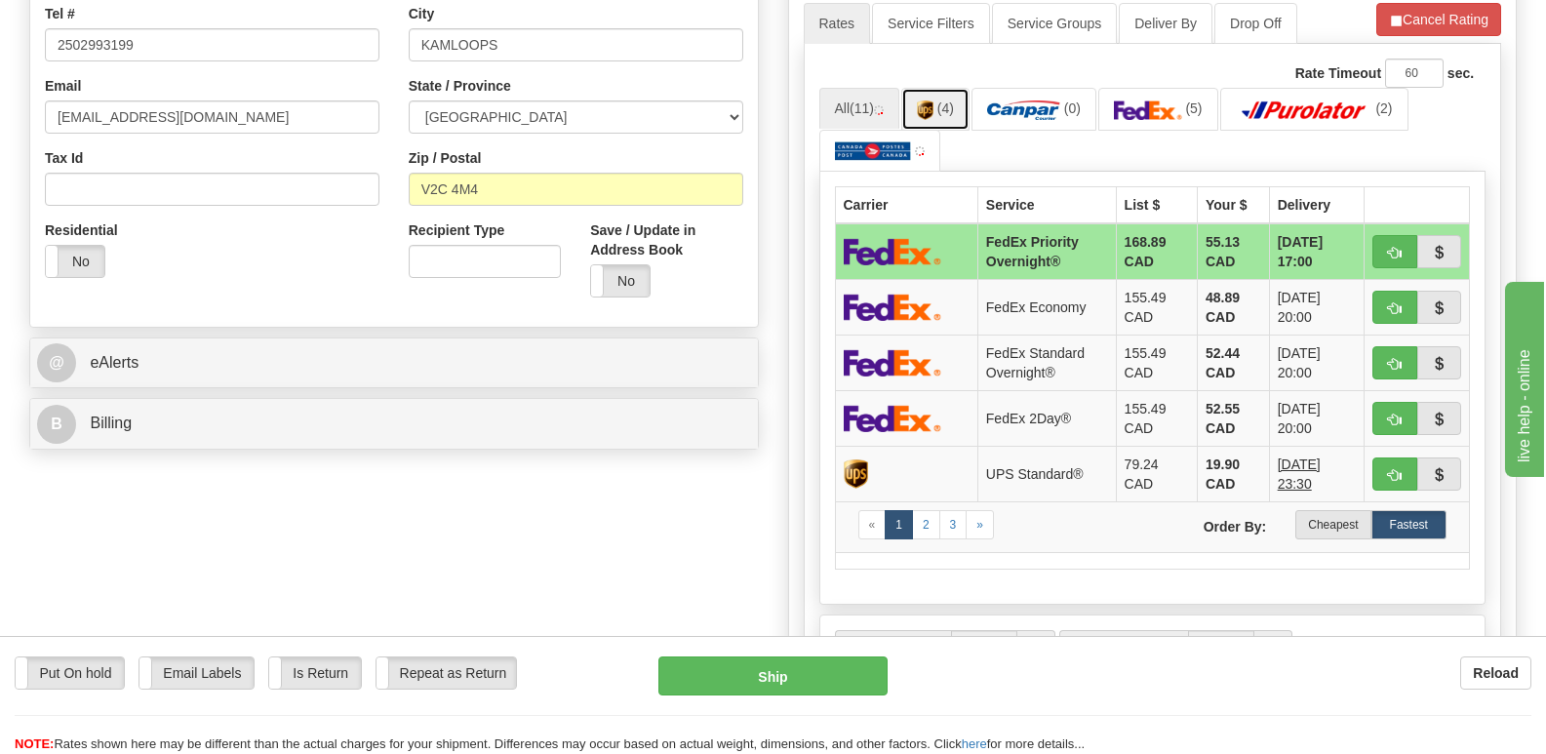
click at [920, 100] on img at bounding box center [925, 110] width 17 height 20
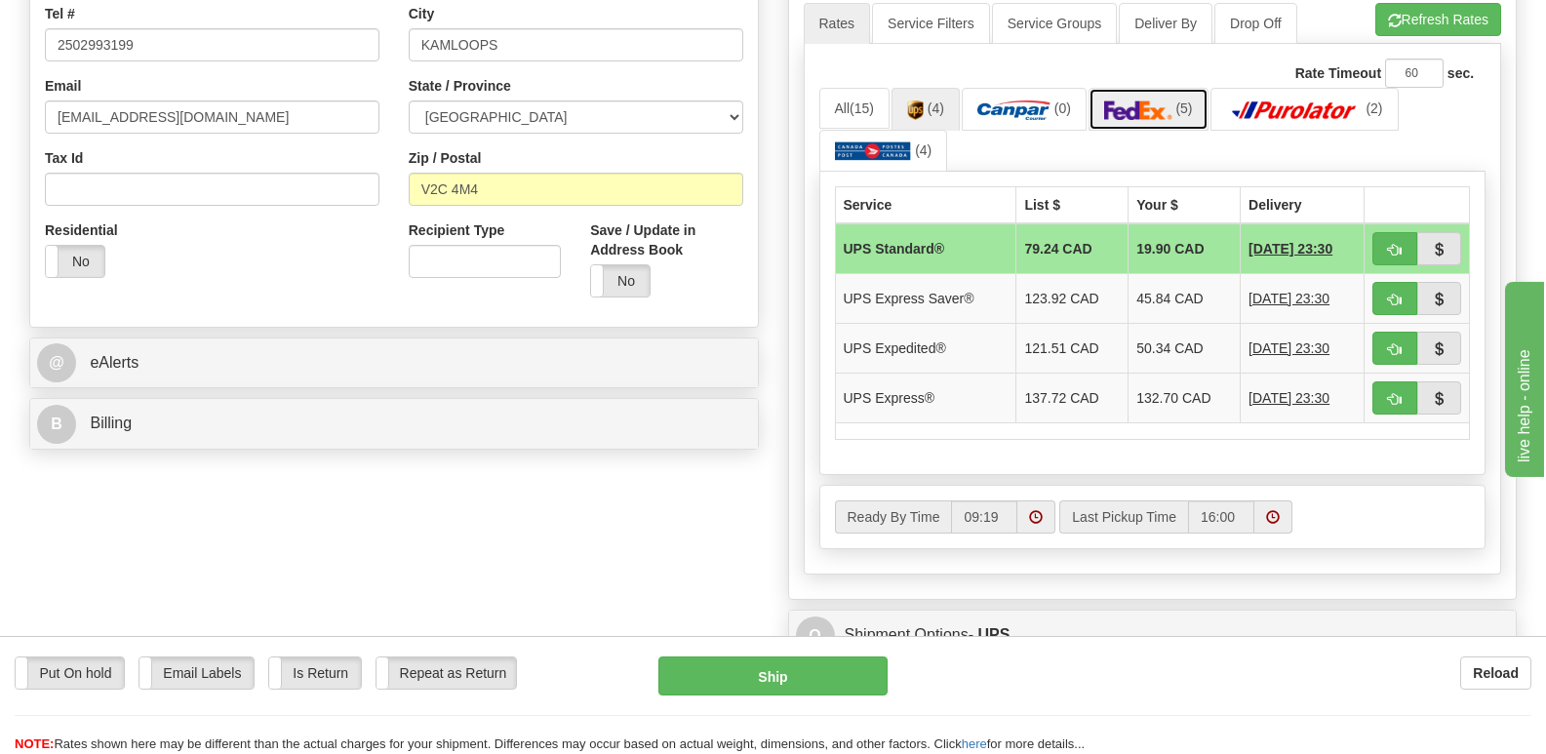
click at [1132, 100] on img at bounding box center [1138, 110] width 68 height 20
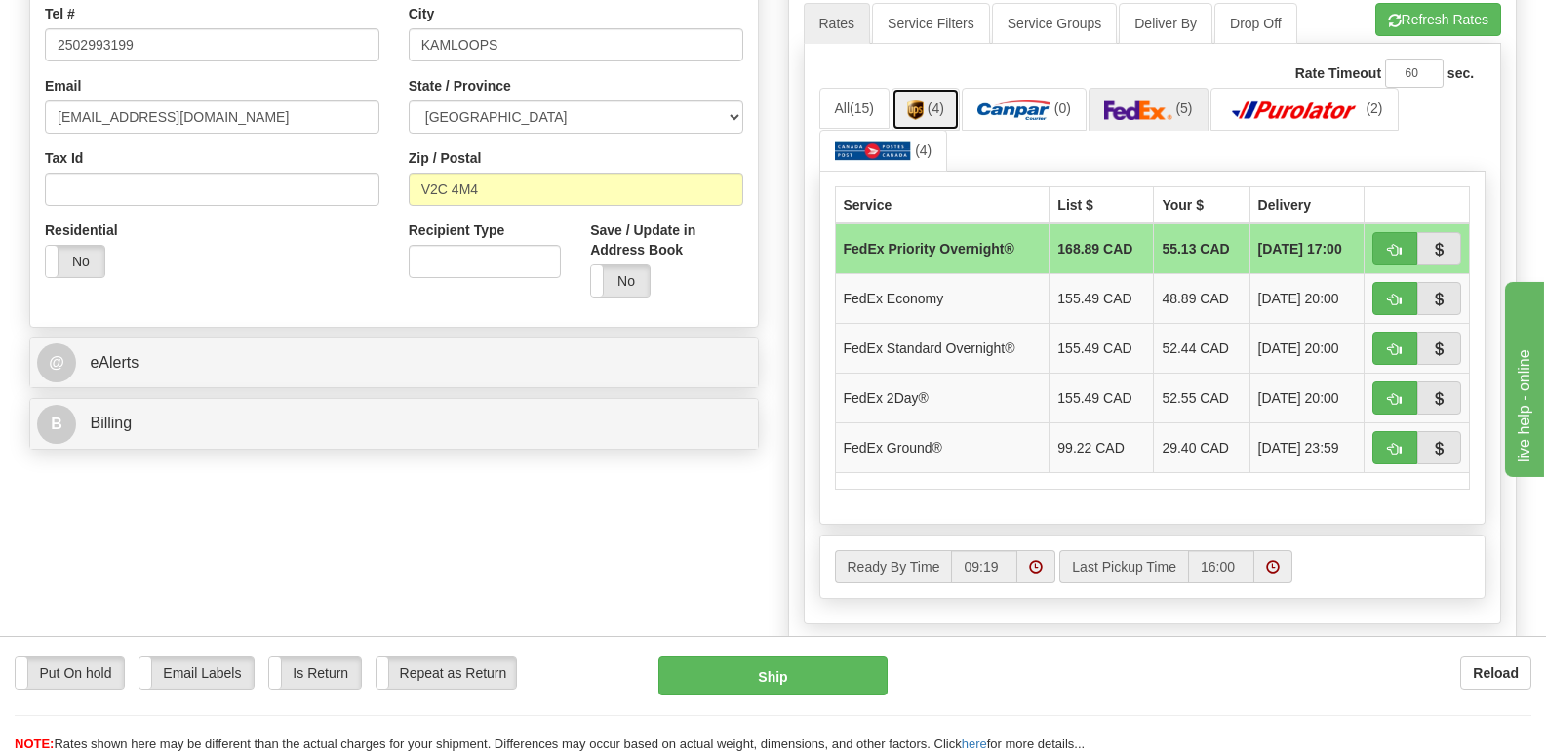
click at [920, 88] on link "(4)" at bounding box center [925, 109] width 68 height 42
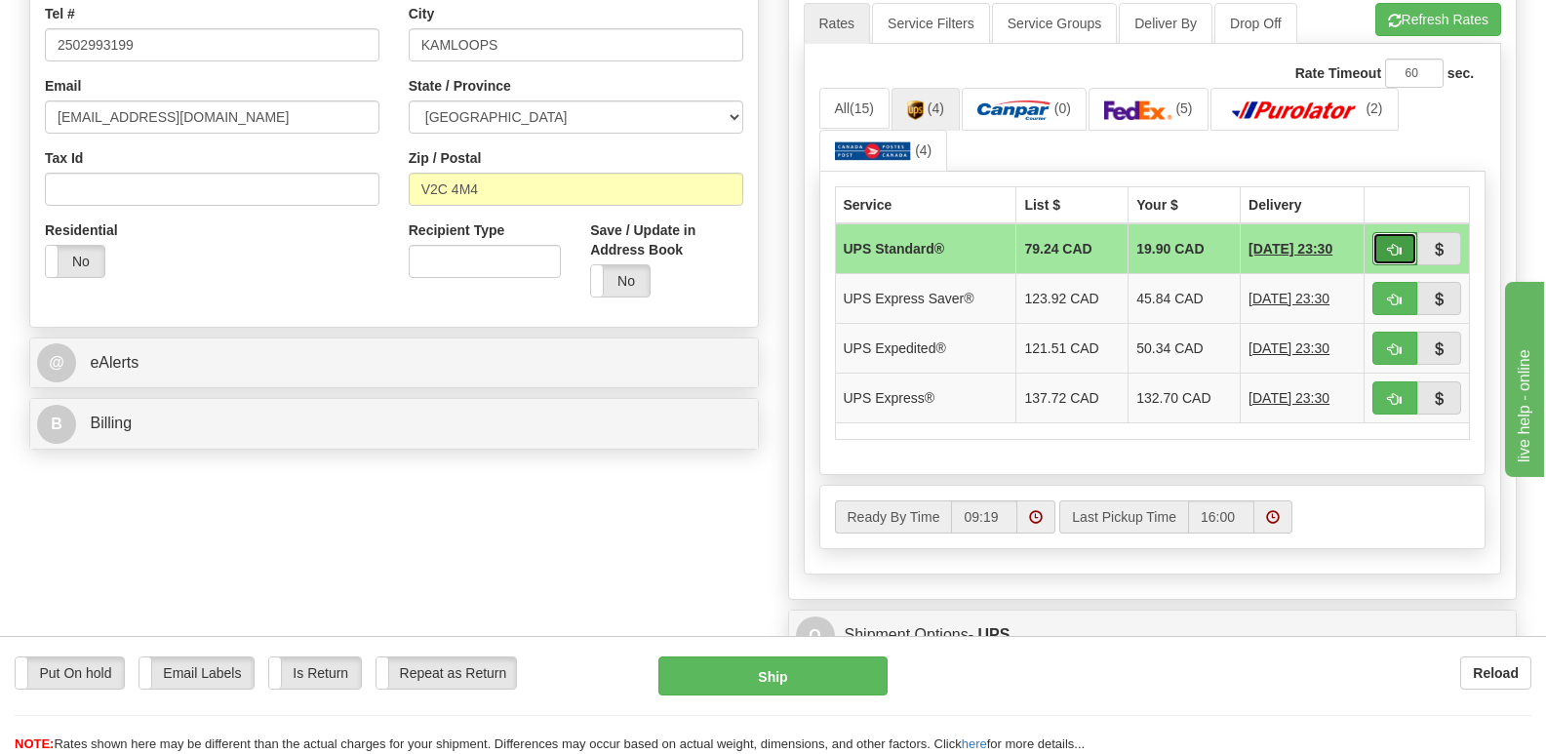
click at [1390, 244] on span "button" at bounding box center [1395, 250] width 14 height 13
type input "11"
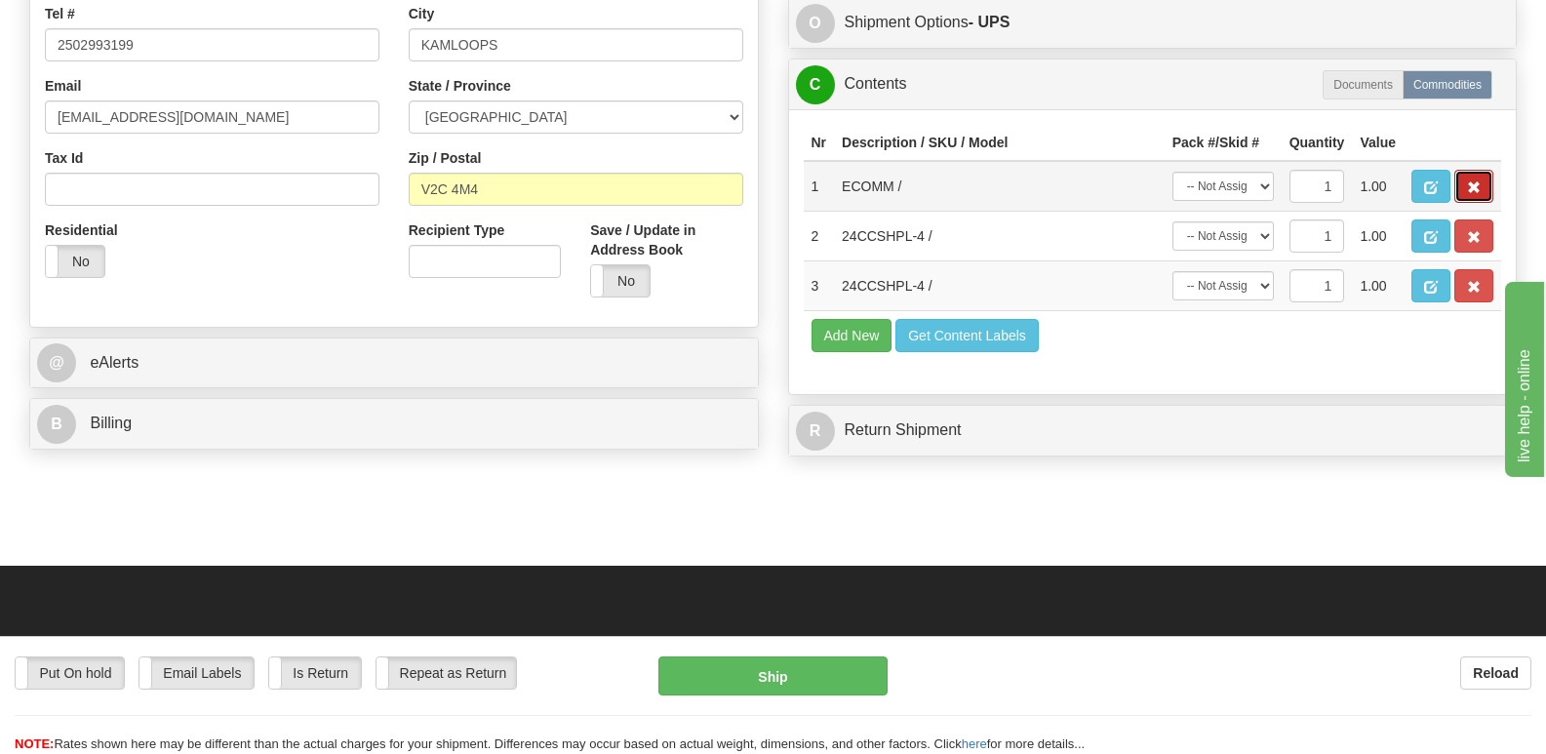
click at [1473, 181] on span "button" at bounding box center [1474, 187] width 14 height 13
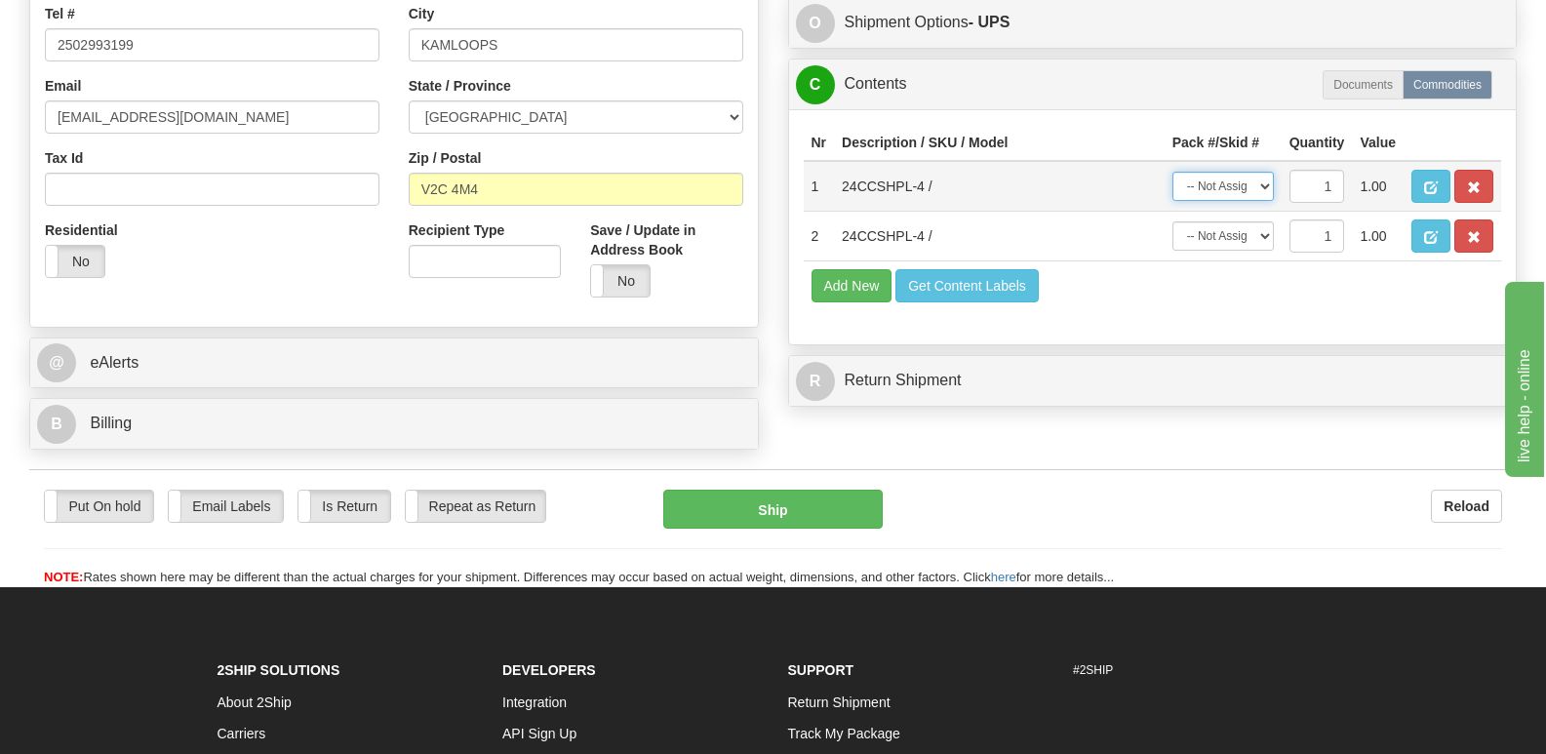
click at [1264, 172] on select "-- Not Assigned -- Package 1 Package 2" at bounding box center [1222, 186] width 101 height 29
select select "0"
click at [1172, 172] on select "-- Not Assigned -- Package 1 Package 2" at bounding box center [1222, 186] width 101 height 29
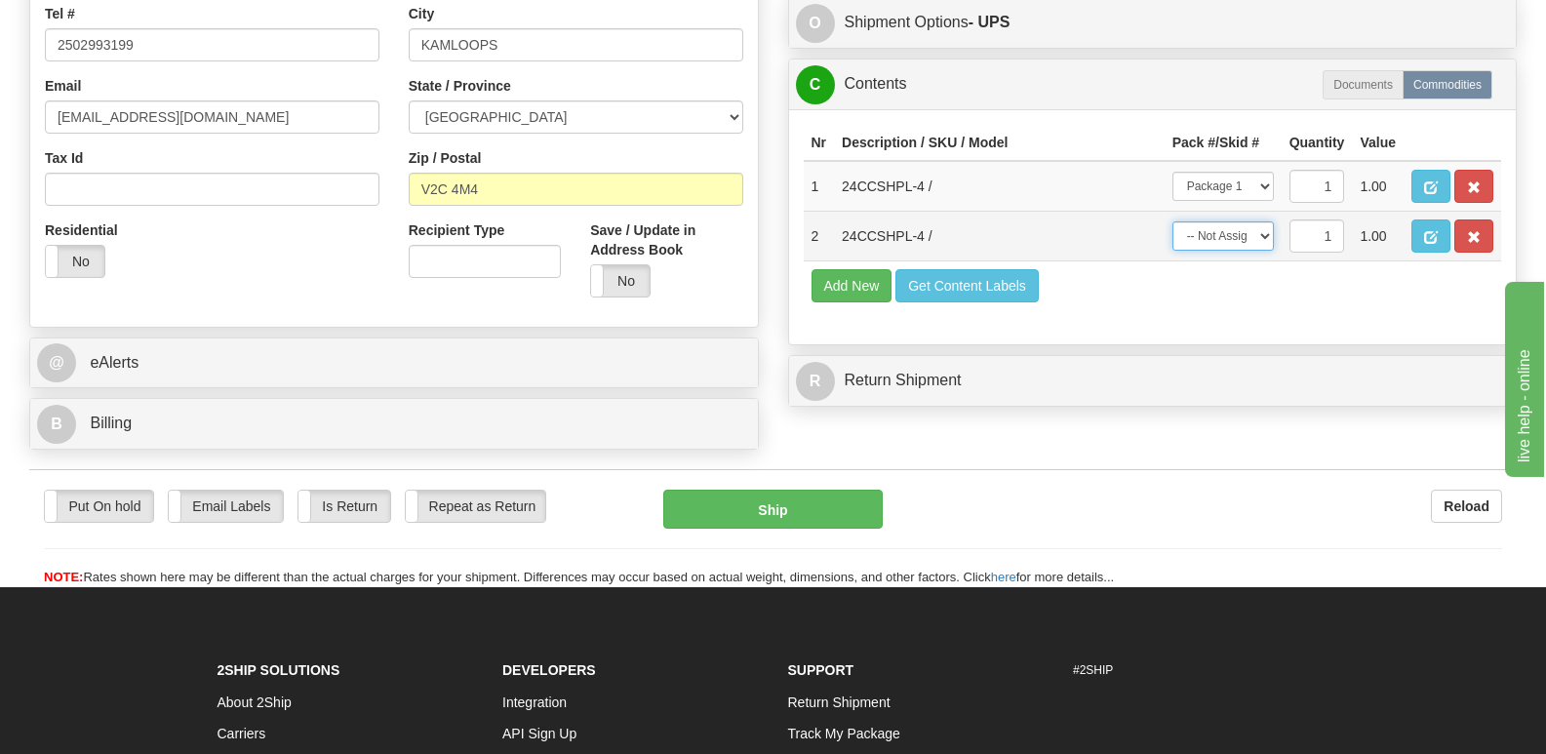
click at [1265, 221] on select "-- Not Assigned -- Package 1 Package 2" at bounding box center [1222, 235] width 101 height 29
select select "1"
click at [1172, 221] on select "-- Not Assigned -- Package 1 Package 2" at bounding box center [1222, 235] width 101 height 29
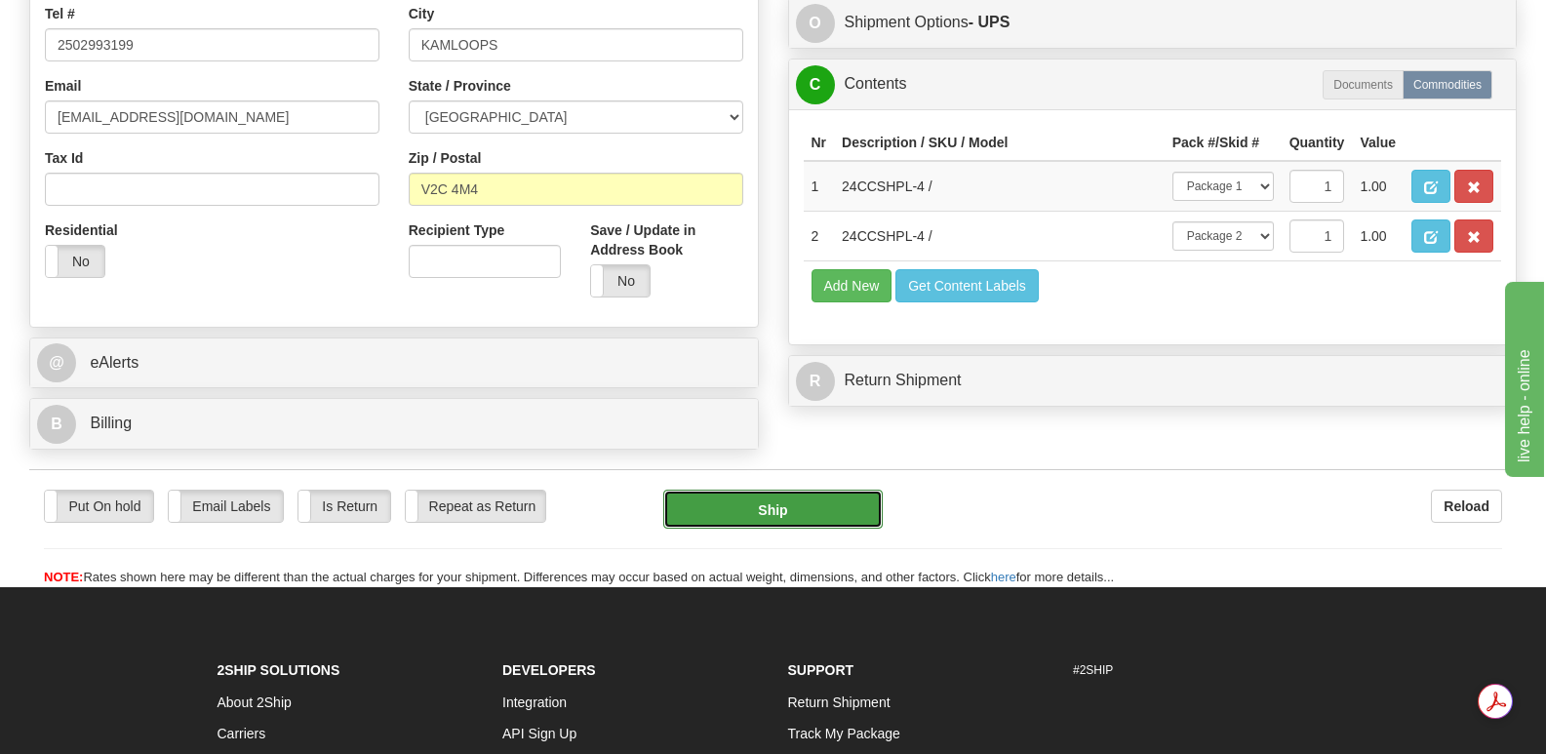
click at [788, 489] on button "Ship" at bounding box center [772, 508] width 218 height 39
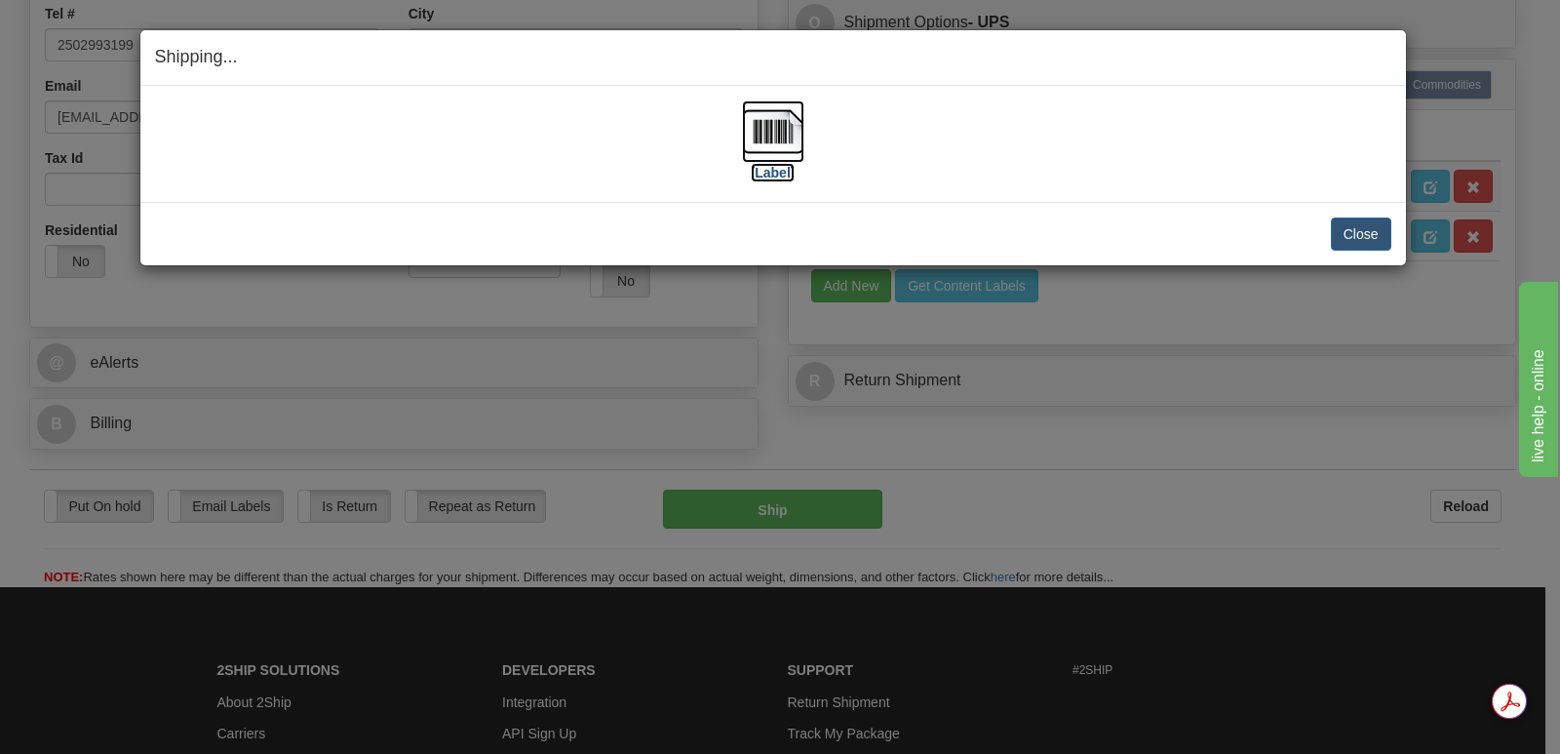
click at [779, 130] on img at bounding box center [773, 131] width 62 height 62
click at [1351, 233] on button "Close" at bounding box center [1361, 233] width 60 height 33
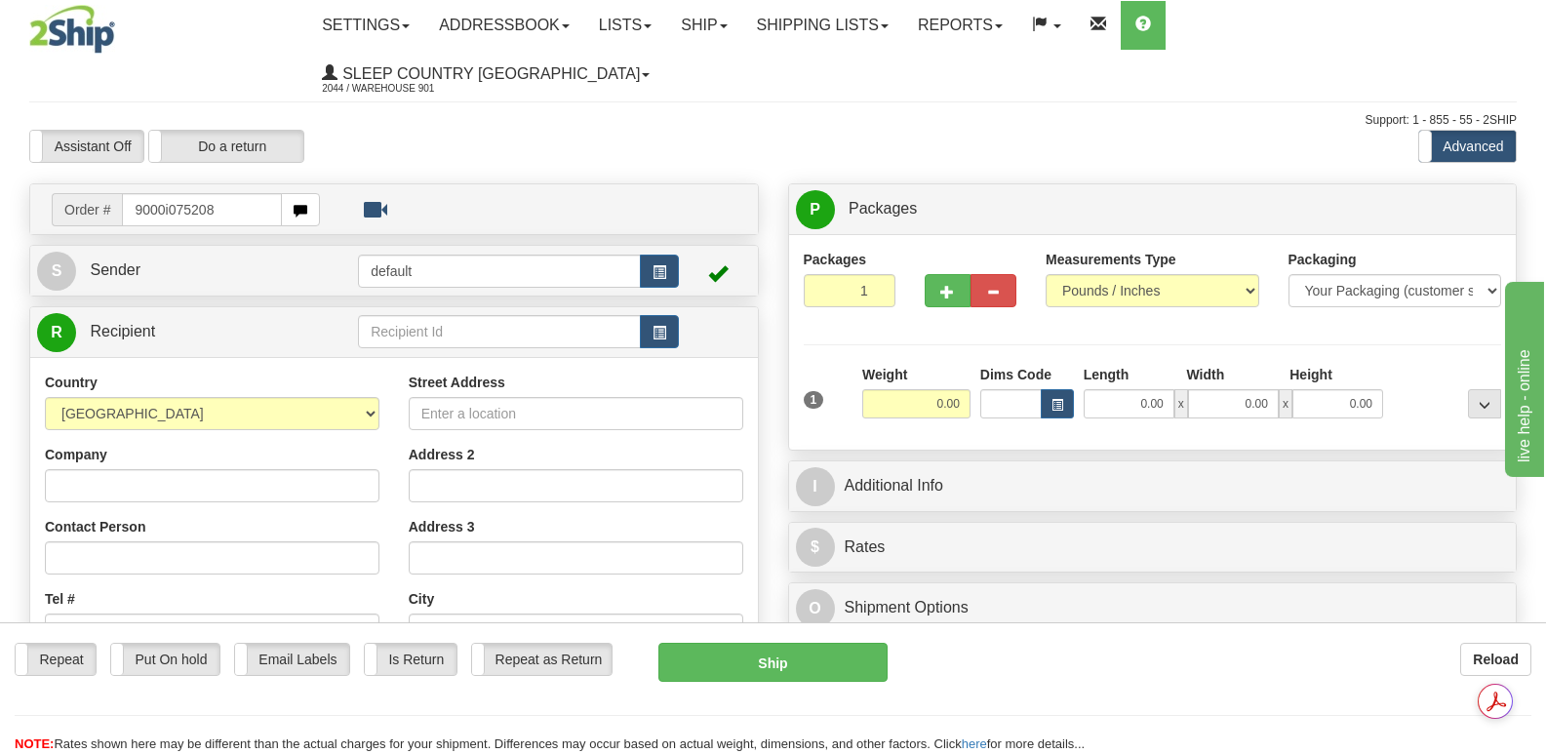
type input "9000i075208"
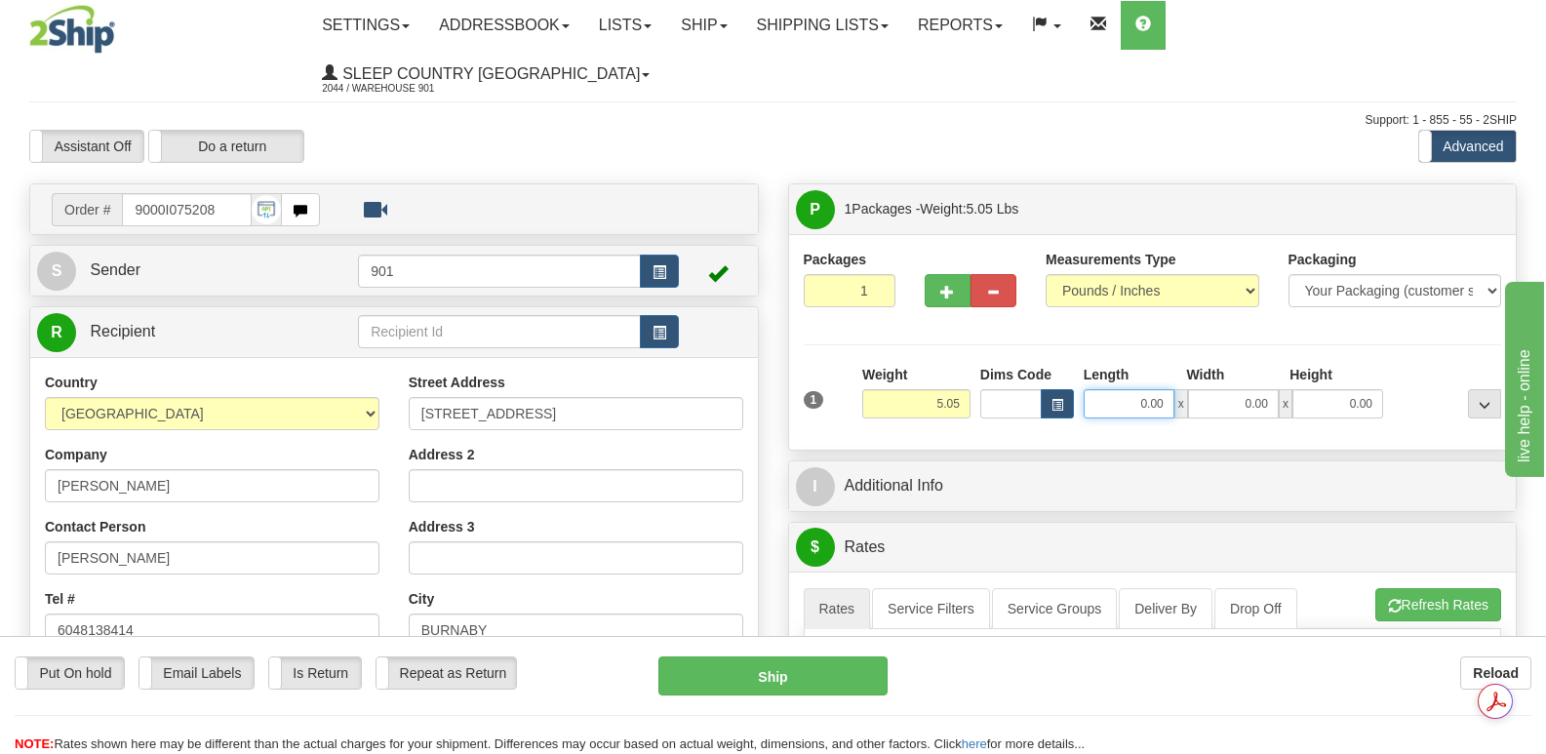
click at [1109, 389] on input "0.00" at bounding box center [1128, 403] width 91 height 29
type input "17.00"
click at [1219, 389] on input "0.00" at bounding box center [1233, 403] width 91 height 29
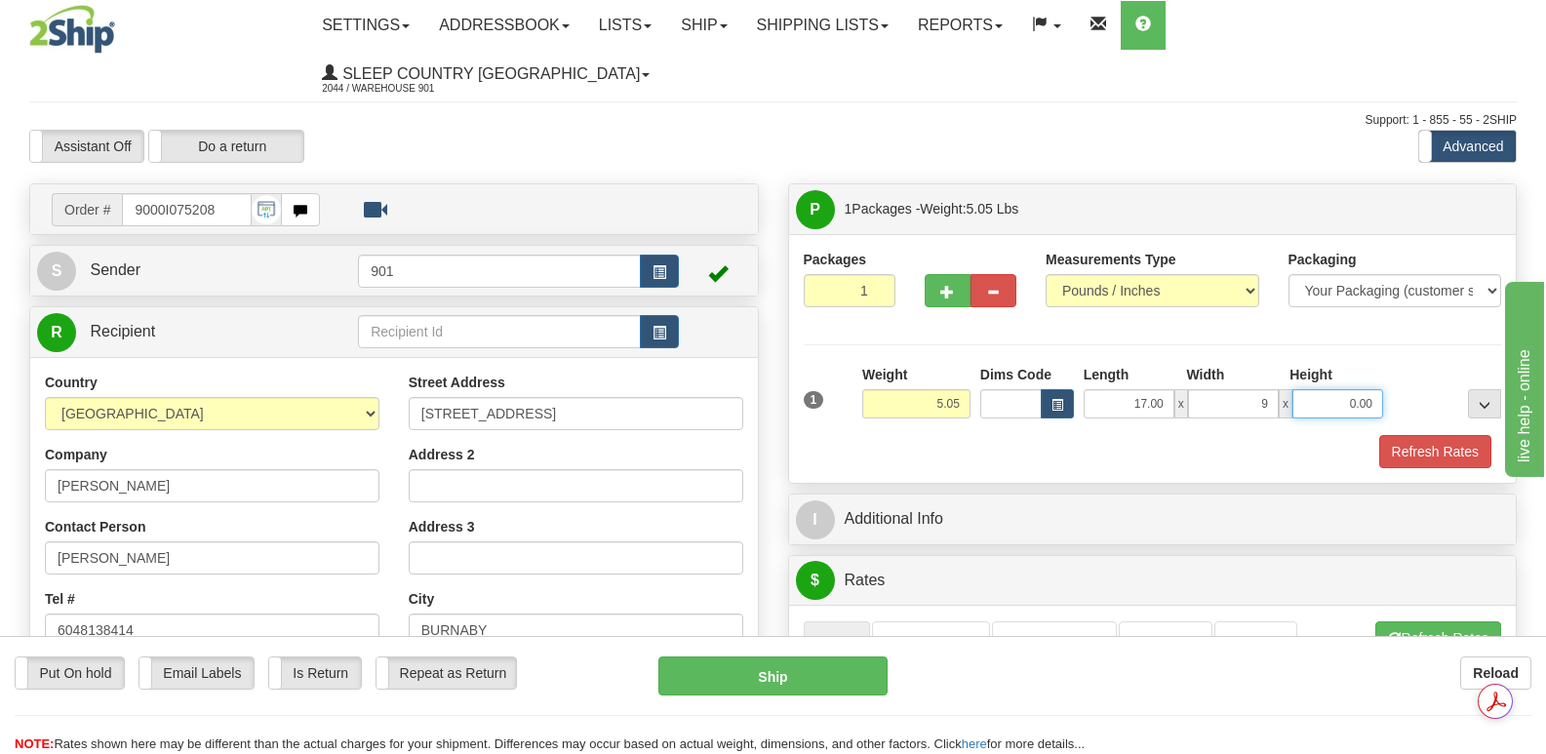
type input "9.00"
click at [1315, 389] on input "0.00" at bounding box center [1337, 403] width 91 height 29
type input "8.00"
click at [1415, 435] on button "Refresh Rates" at bounding box center [1435, 451] width 112 height 33
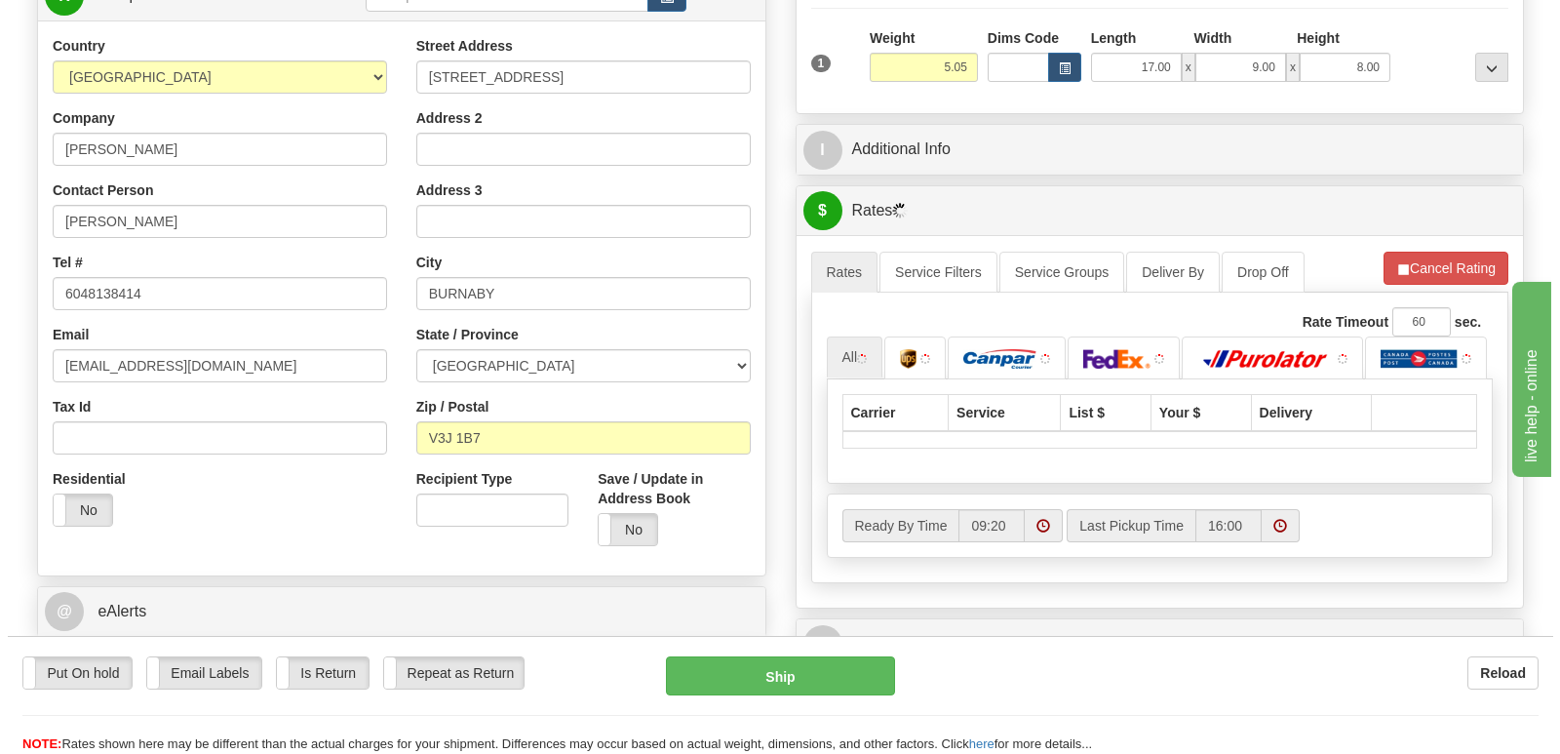
scroll to position [585, 0]
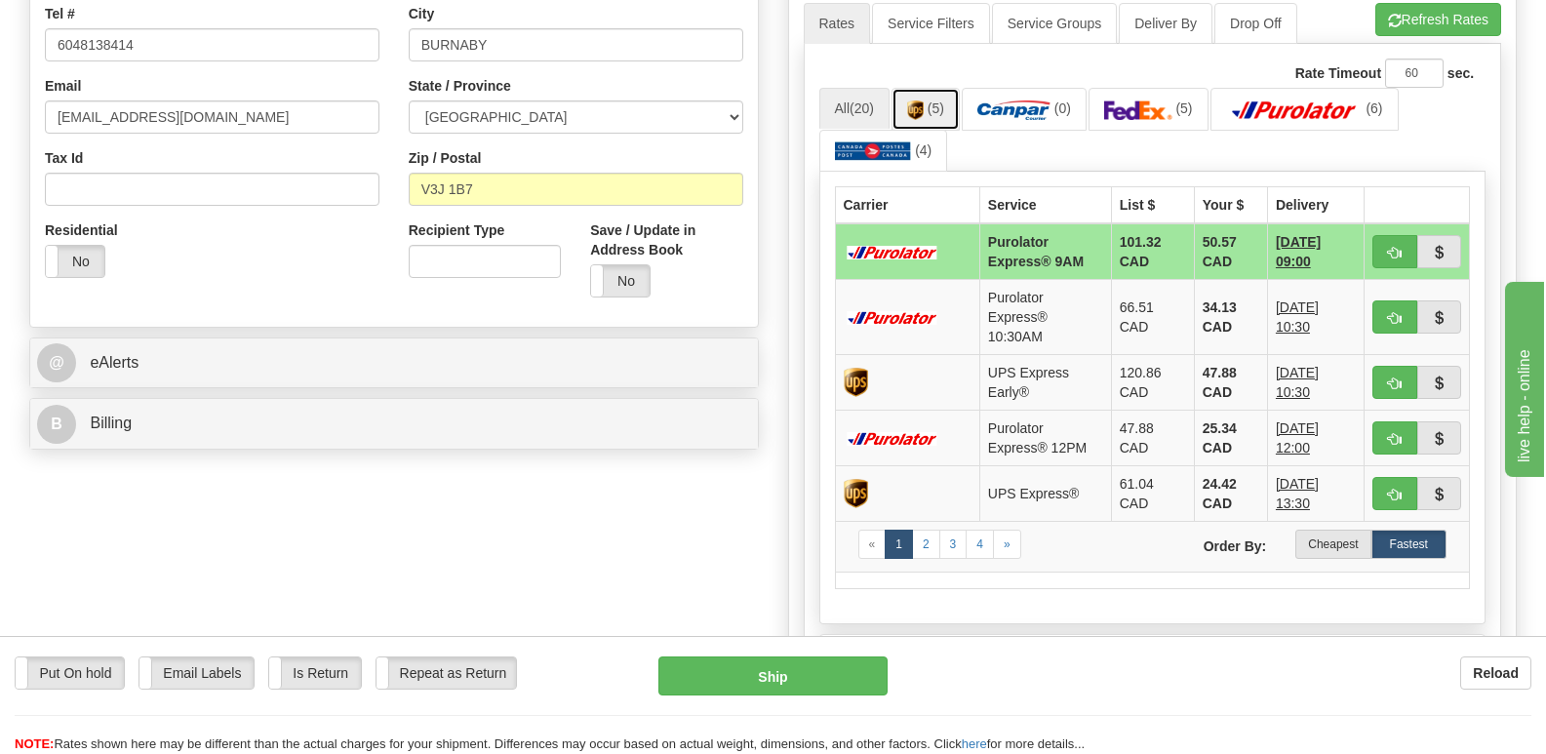
click at [919, 100] on img at bounding box center [915, 110] width 17 height 20
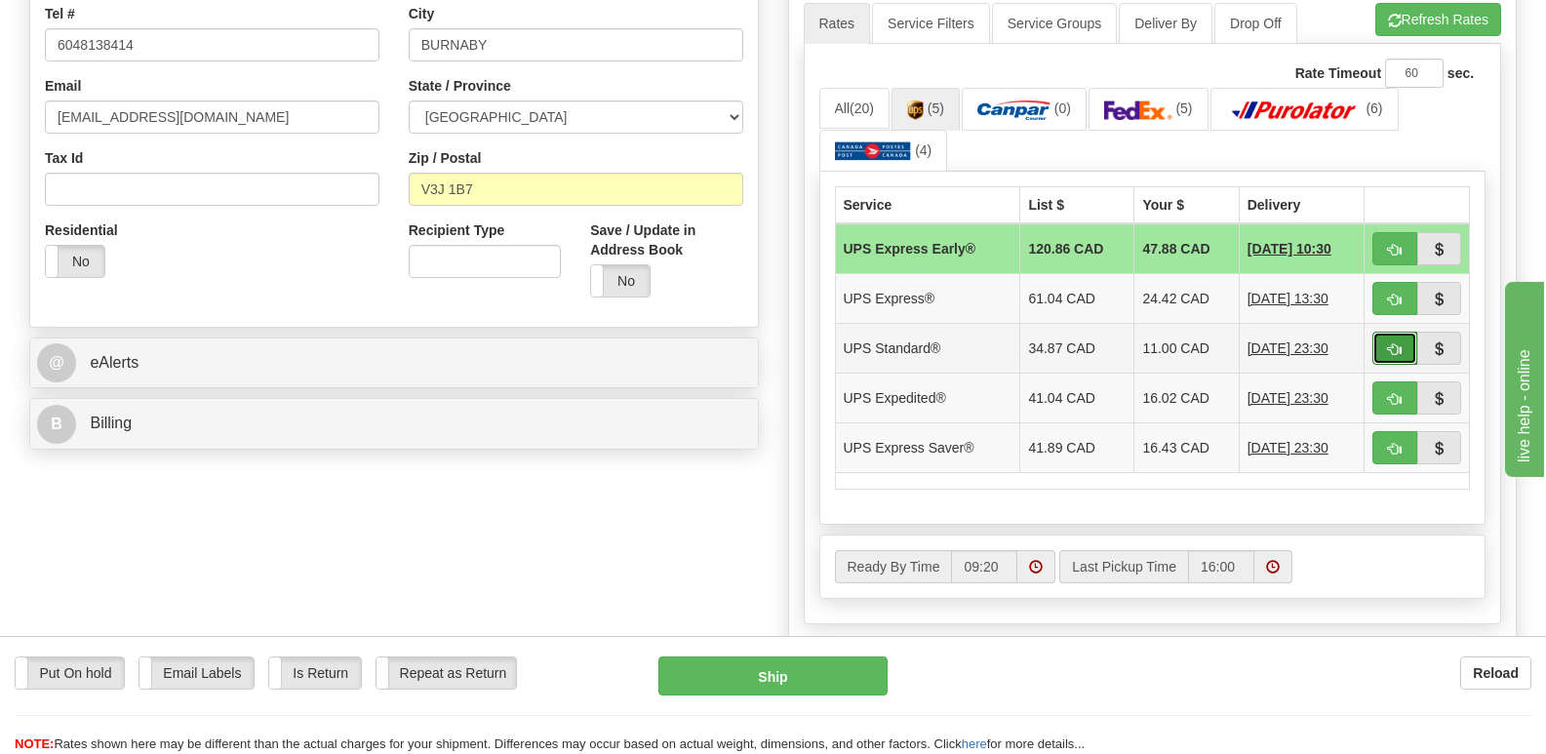
click at [1398, 343] on span "button" at bounding box center [1395, 349] width 14 height 13
type input "11"
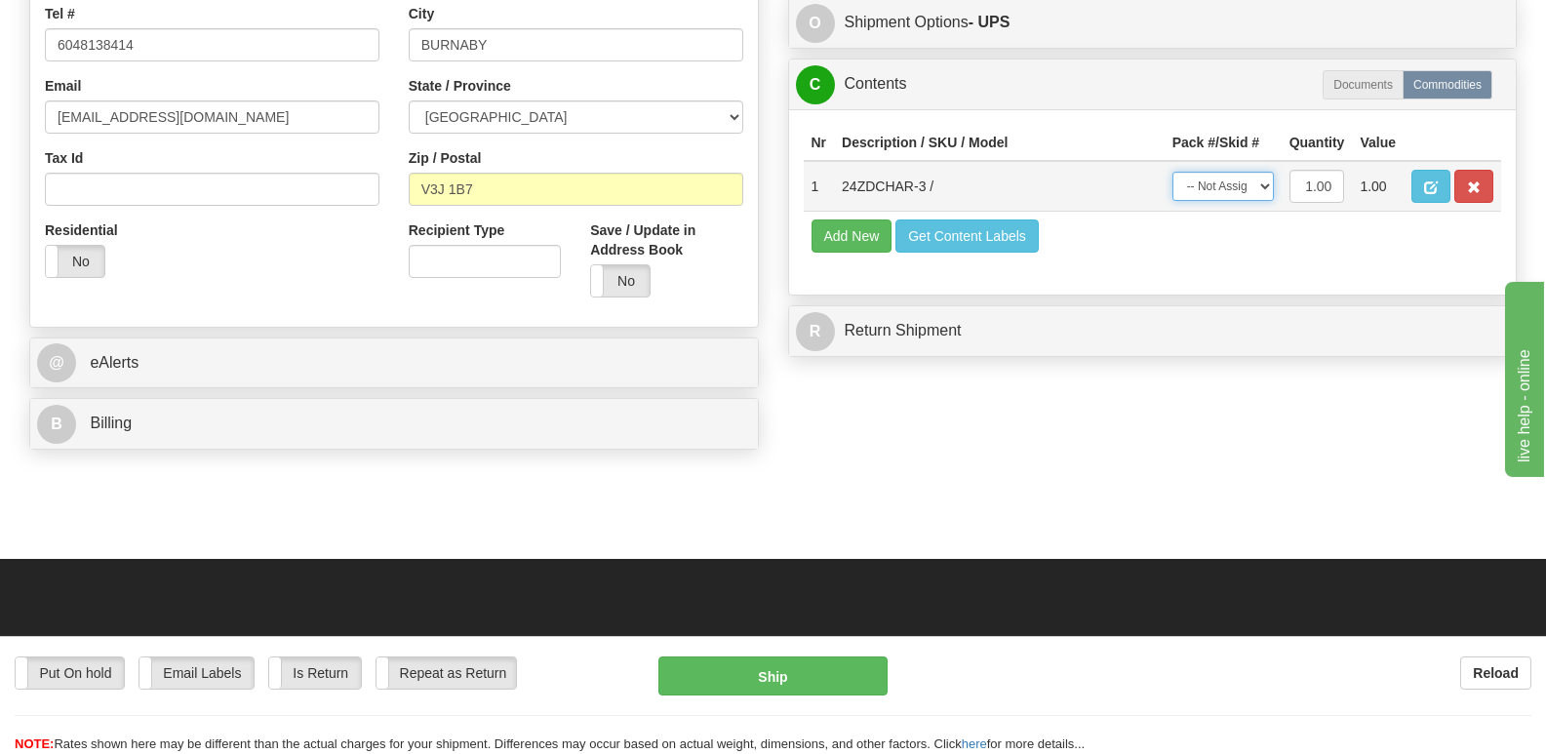
click at [1267, 172] on select "-- Not Assigned -- Package 1" at bounding box center [1222, 186] width 101 height 29
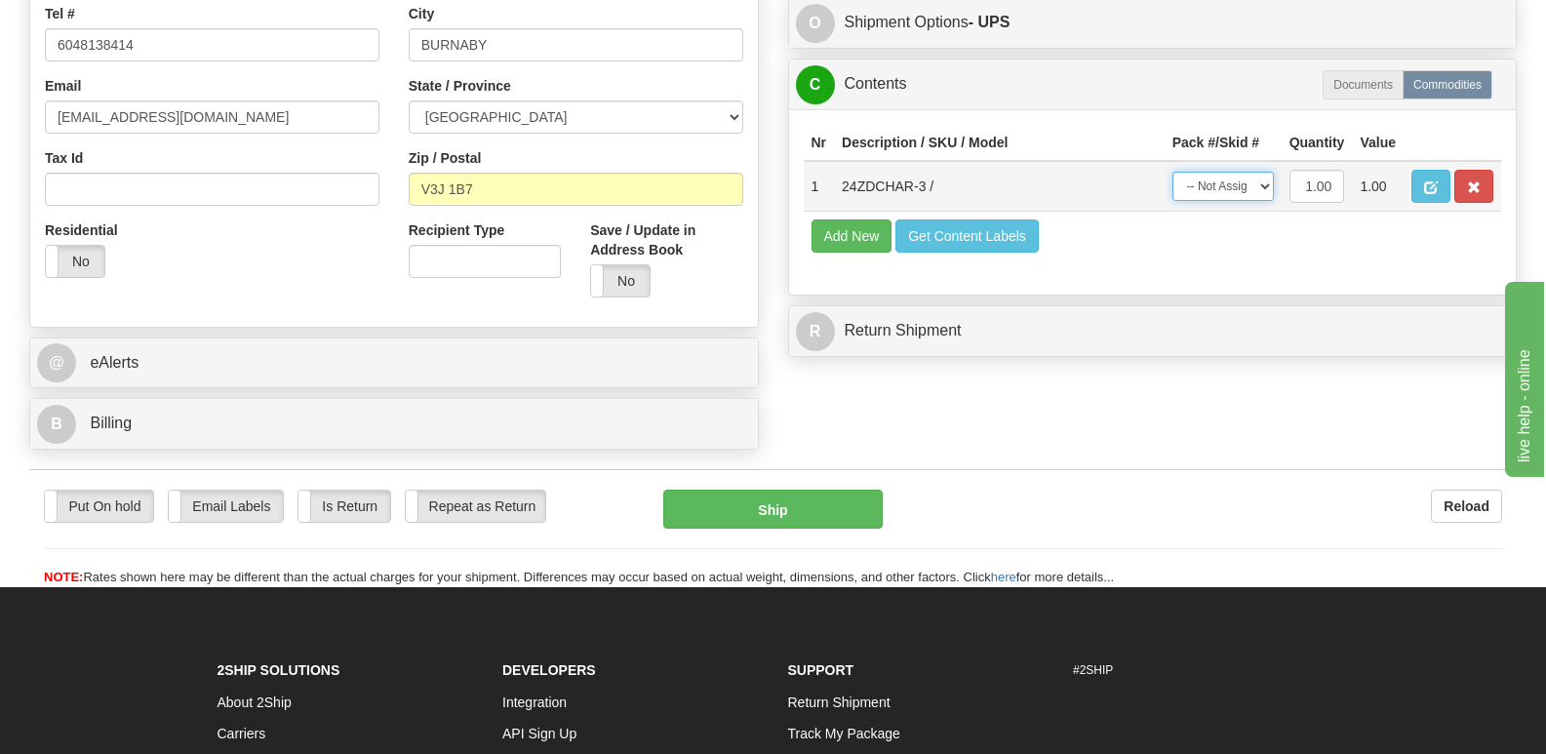
select select "0"
click at [1172, 172] on select "-- Not Assigned -- Package 1" at bounding box center [1222, 186] width 101 height 29
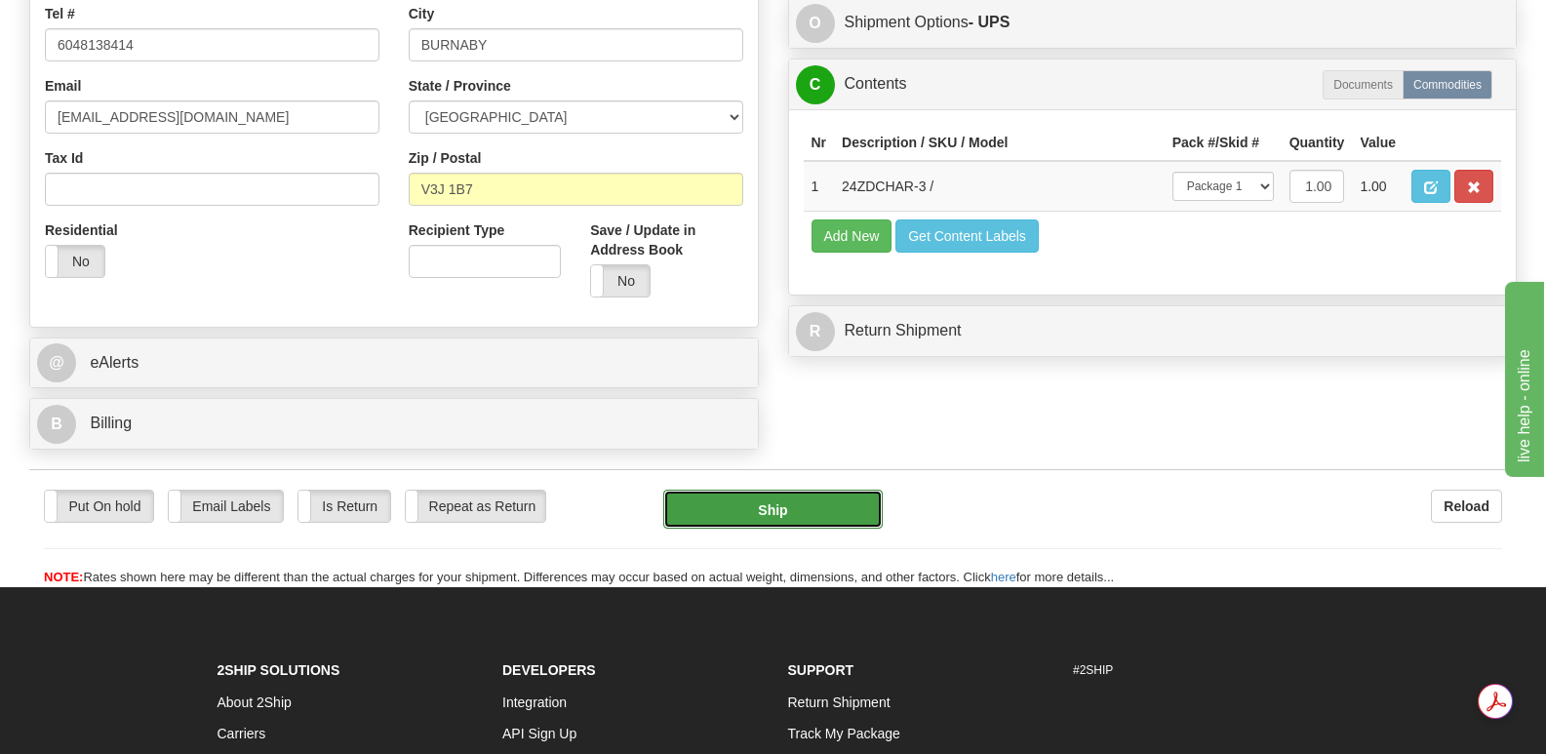
click at [759, 489] on button "Ship" at bounding box center [772, 508] width 218 height 39
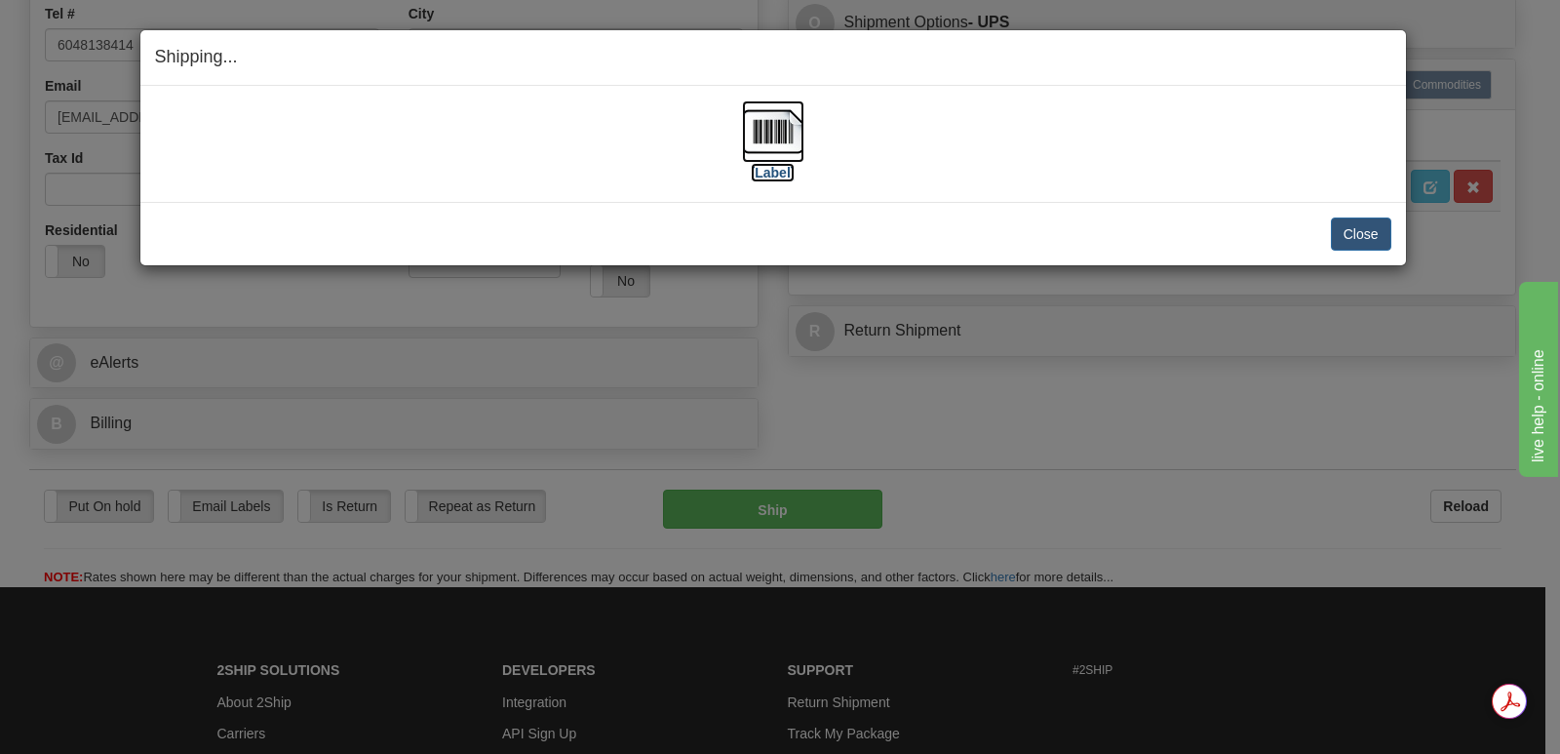
click at [778, 131] on img at bounding box center [773, 131] width 62 height 62
click at [1375, 227] on button "Close" at bounding box center [1361, 233] width 60 height 33
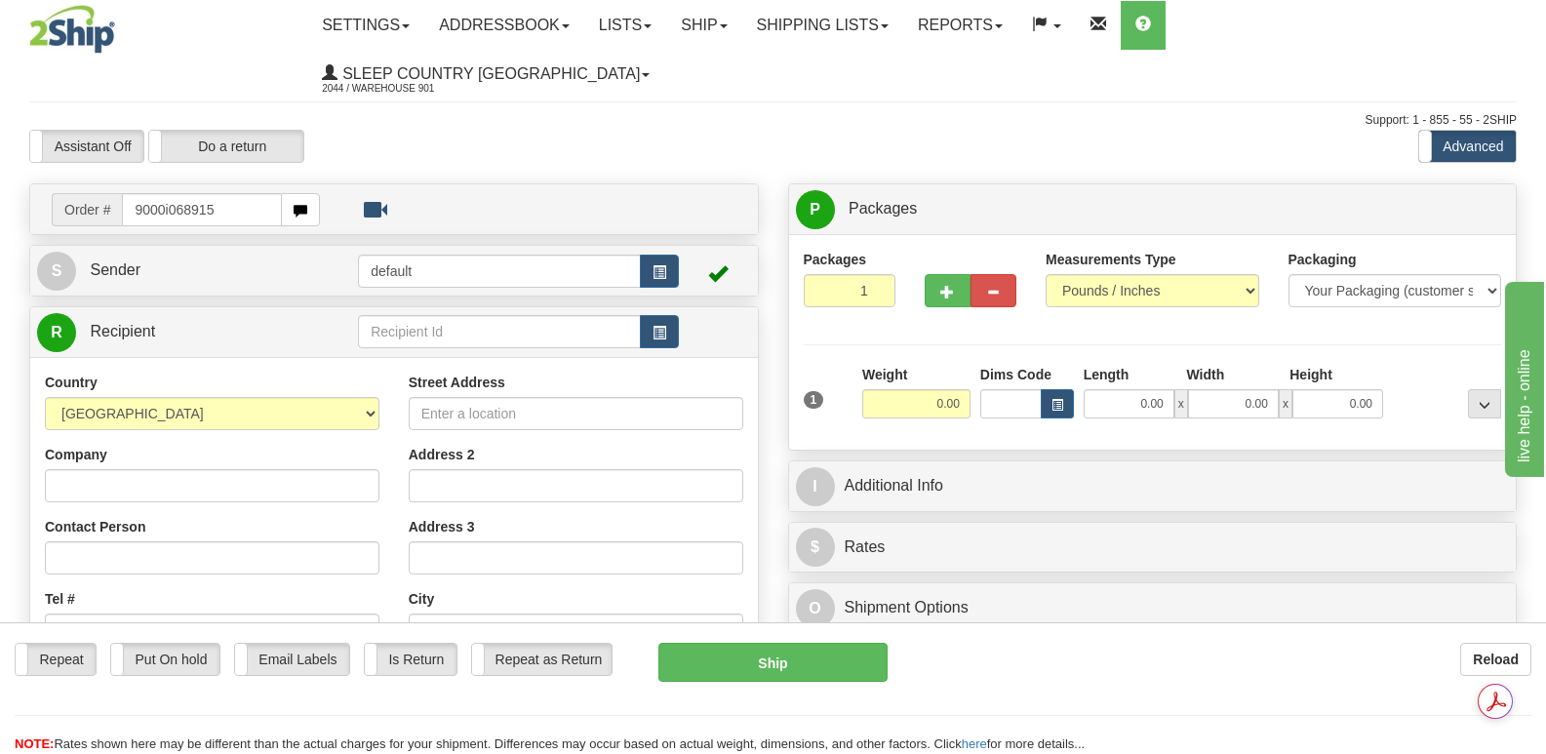
type input "9000i068915"
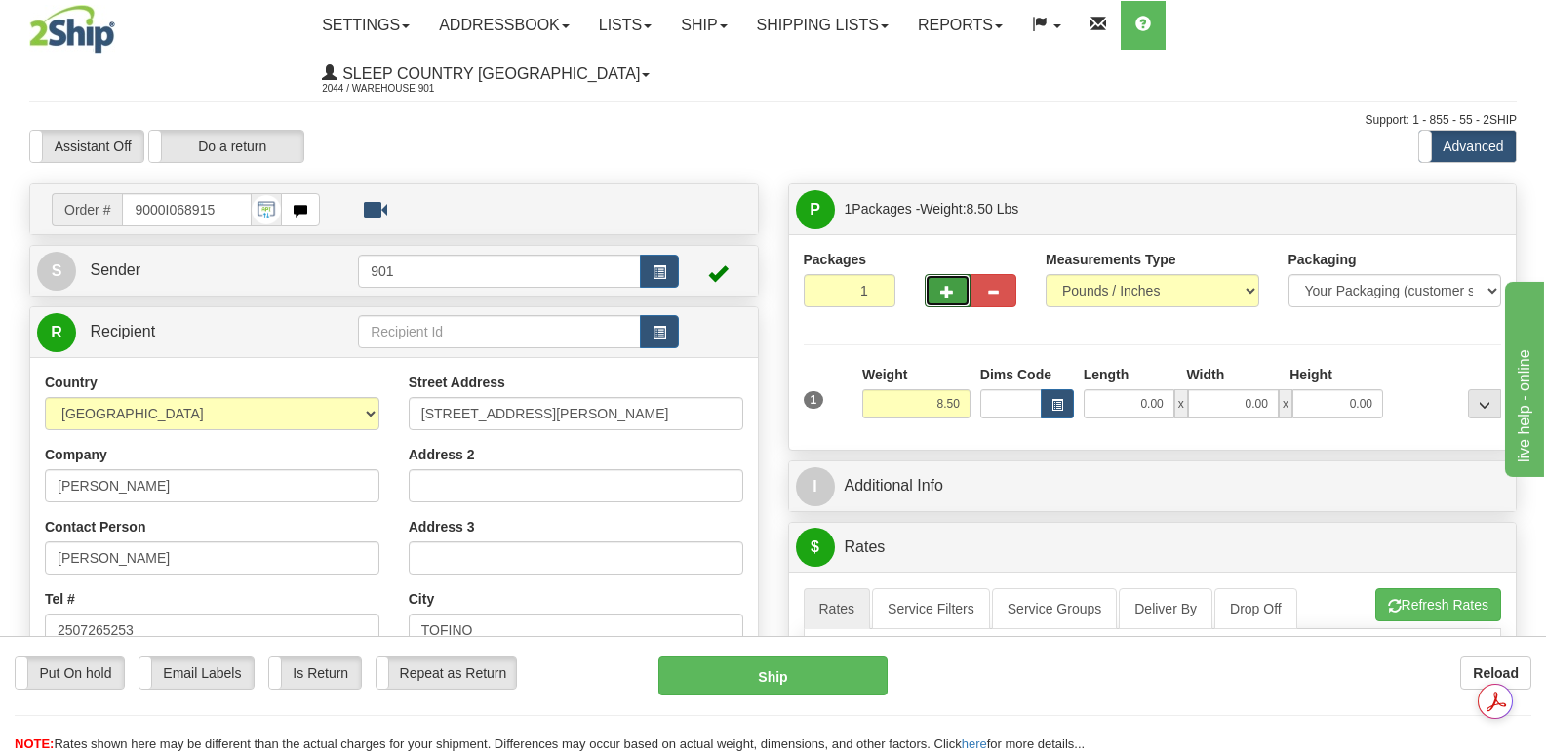
click at [934, 274] on button "button" at bounding box center [947, 290] width 46 height 33
type input "2"
click at [1446, 203] on span "Package Level" at bounding box center [1459, 210] width 77 height 14
radio input "true"
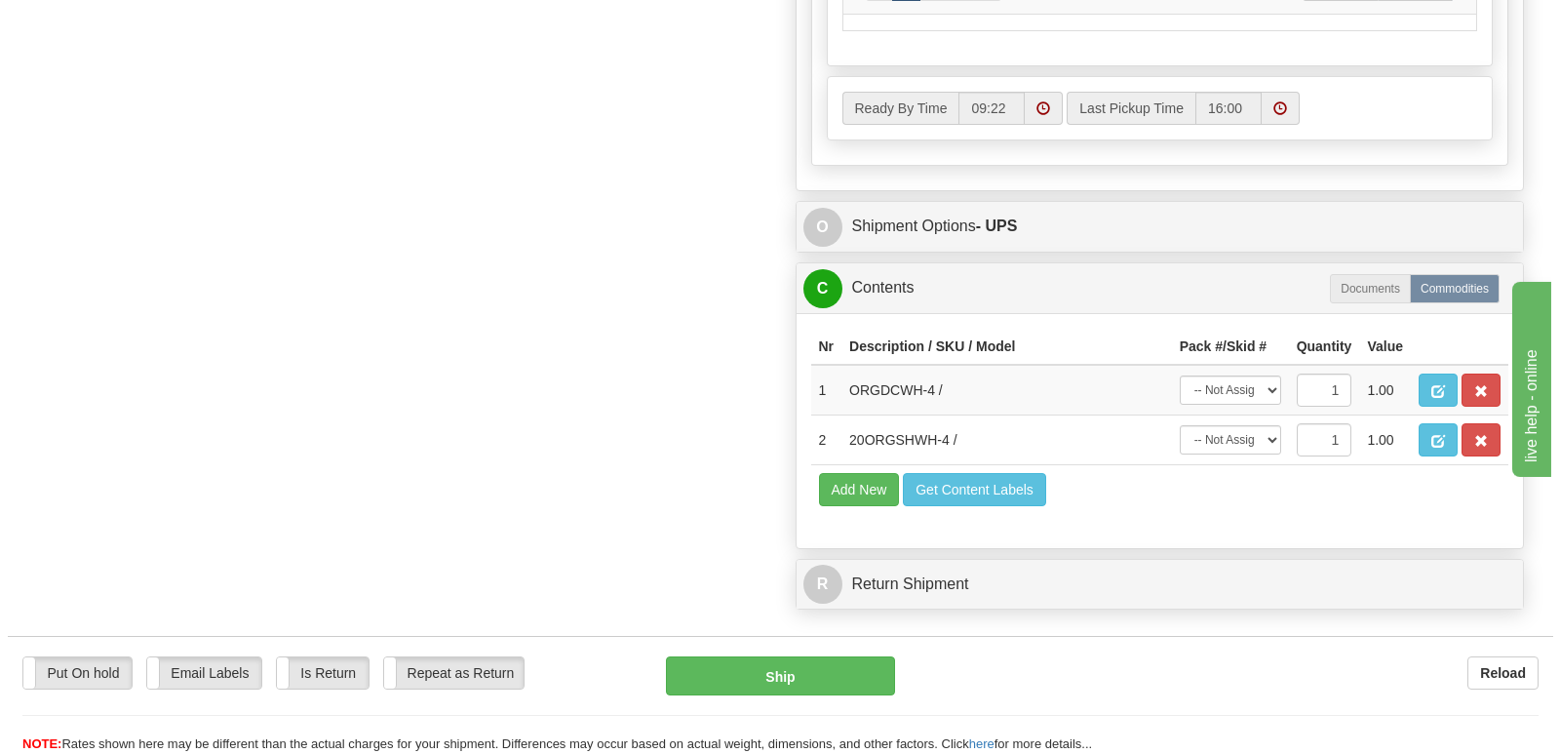
scroll to position [1268, 0]
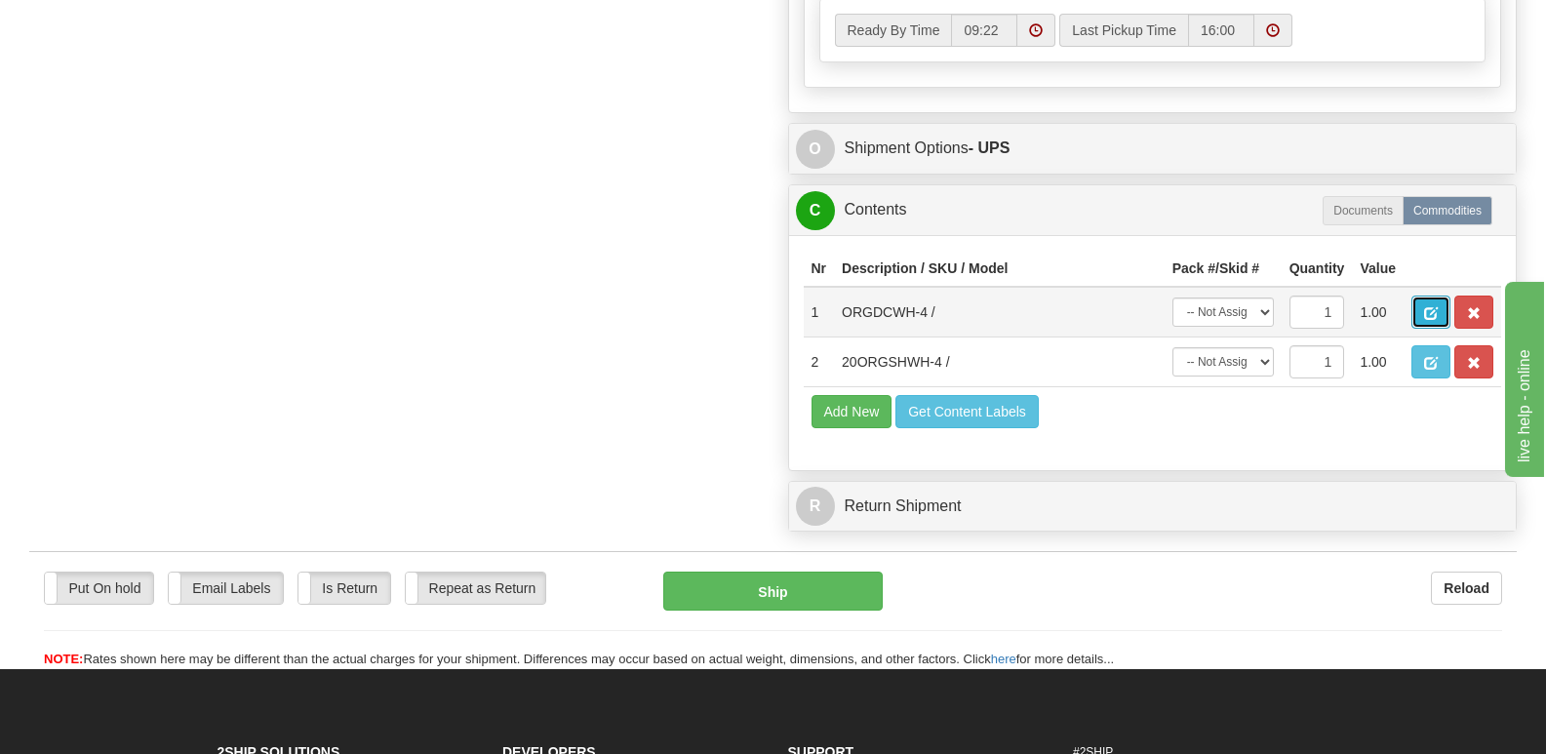
click at [1431, 307] on span "button" at bounding box center [1431, 313] width 14 height 13
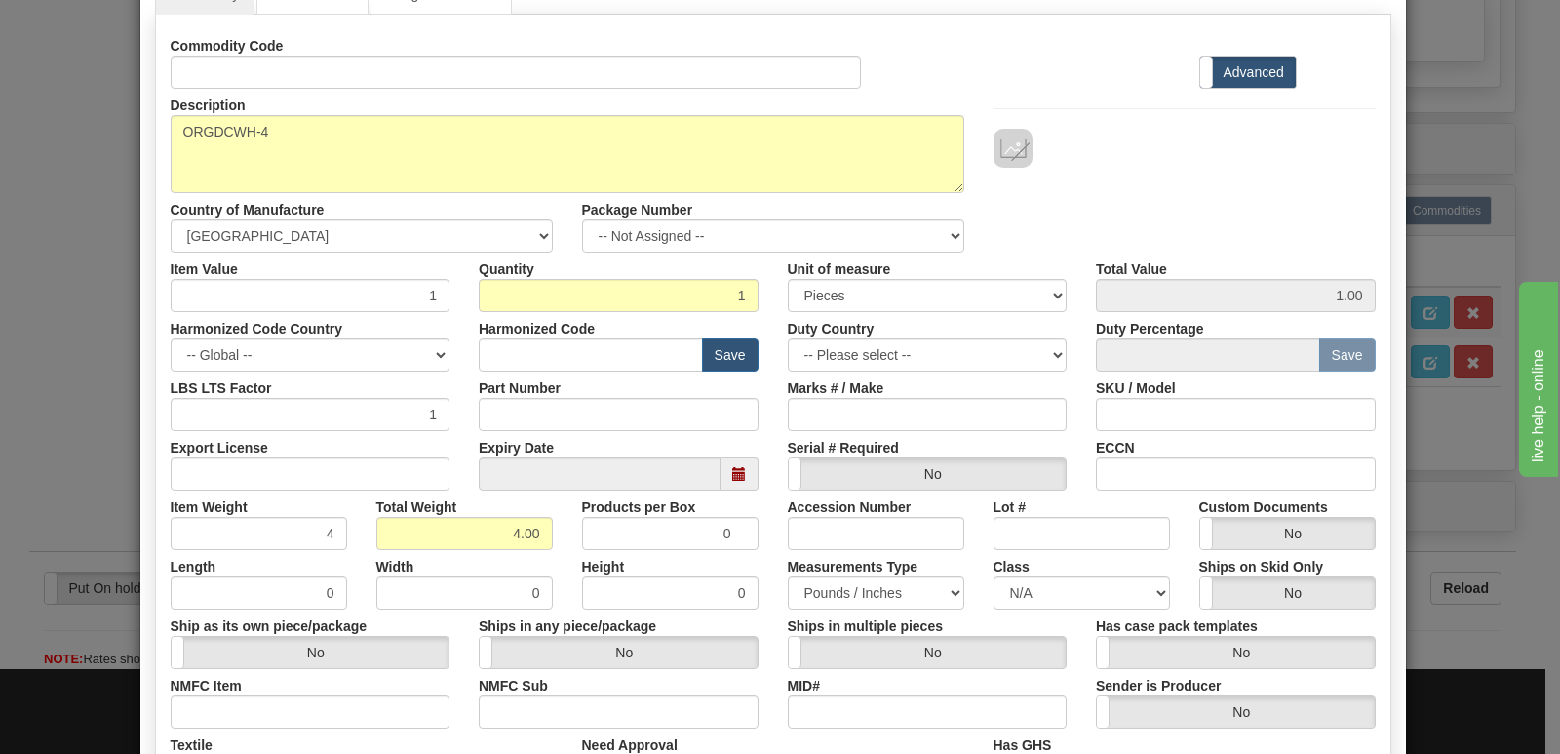
scroll to position [451, 0]
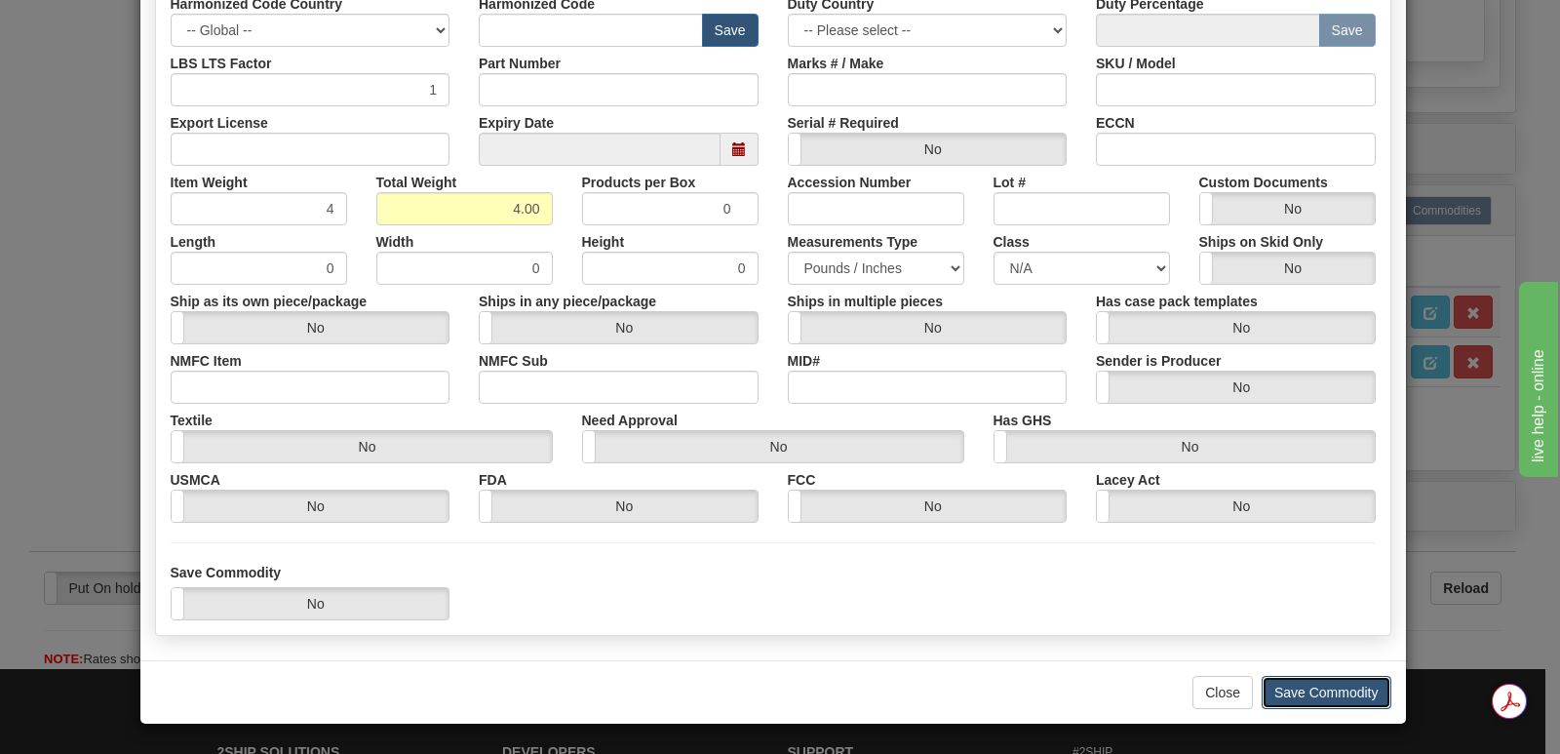
click at [1298, 690] on button "Save Commodity" at bounding box center [1327, 692] width 130 height 33
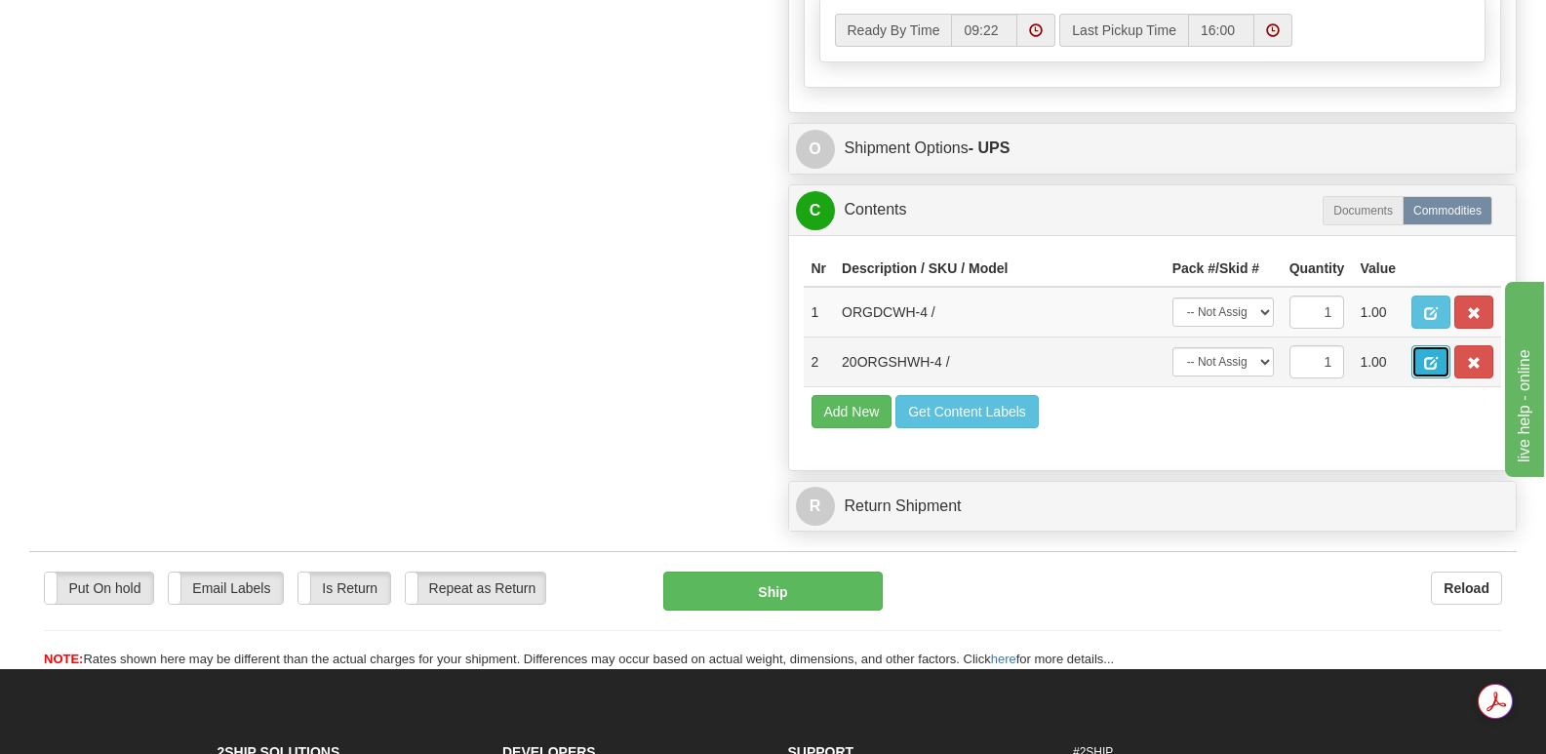
click at [1427, 345] on button "button" at bounding box center [1430, 361] width 39 height 33
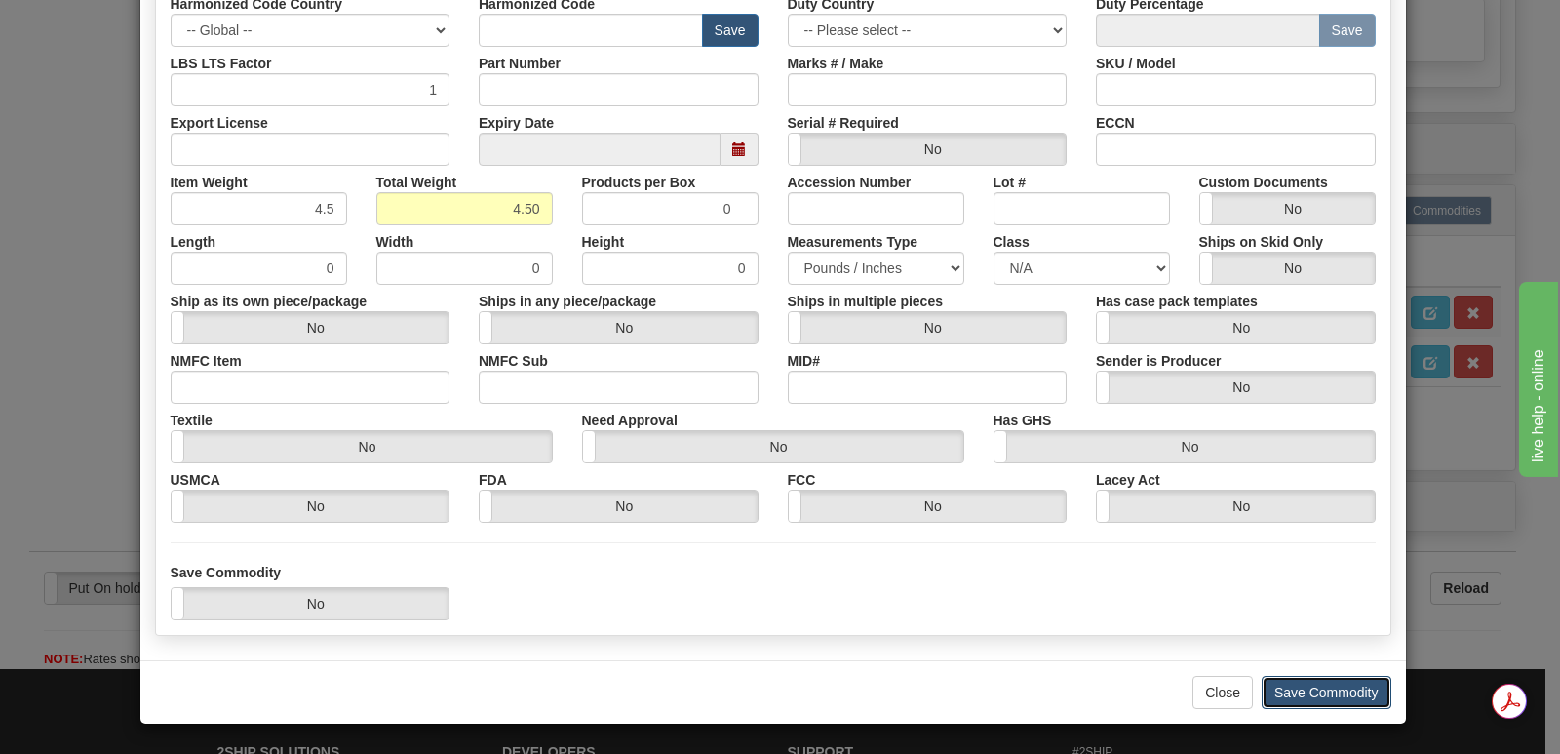
click at [1277, 683] on button "Save Commodity" at bounding box center [1327, 692] width 130 height 33
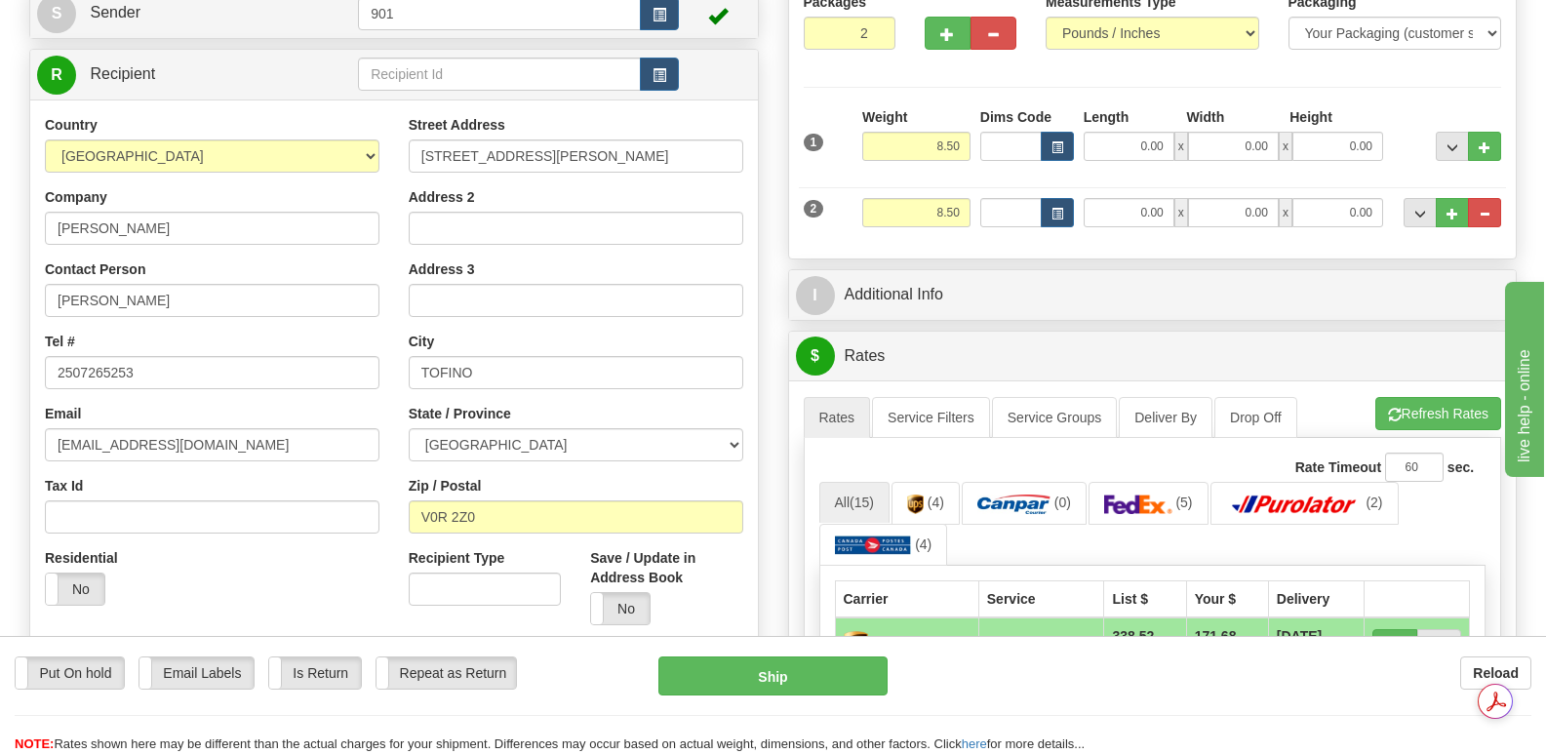
scroll to position [98, 0]
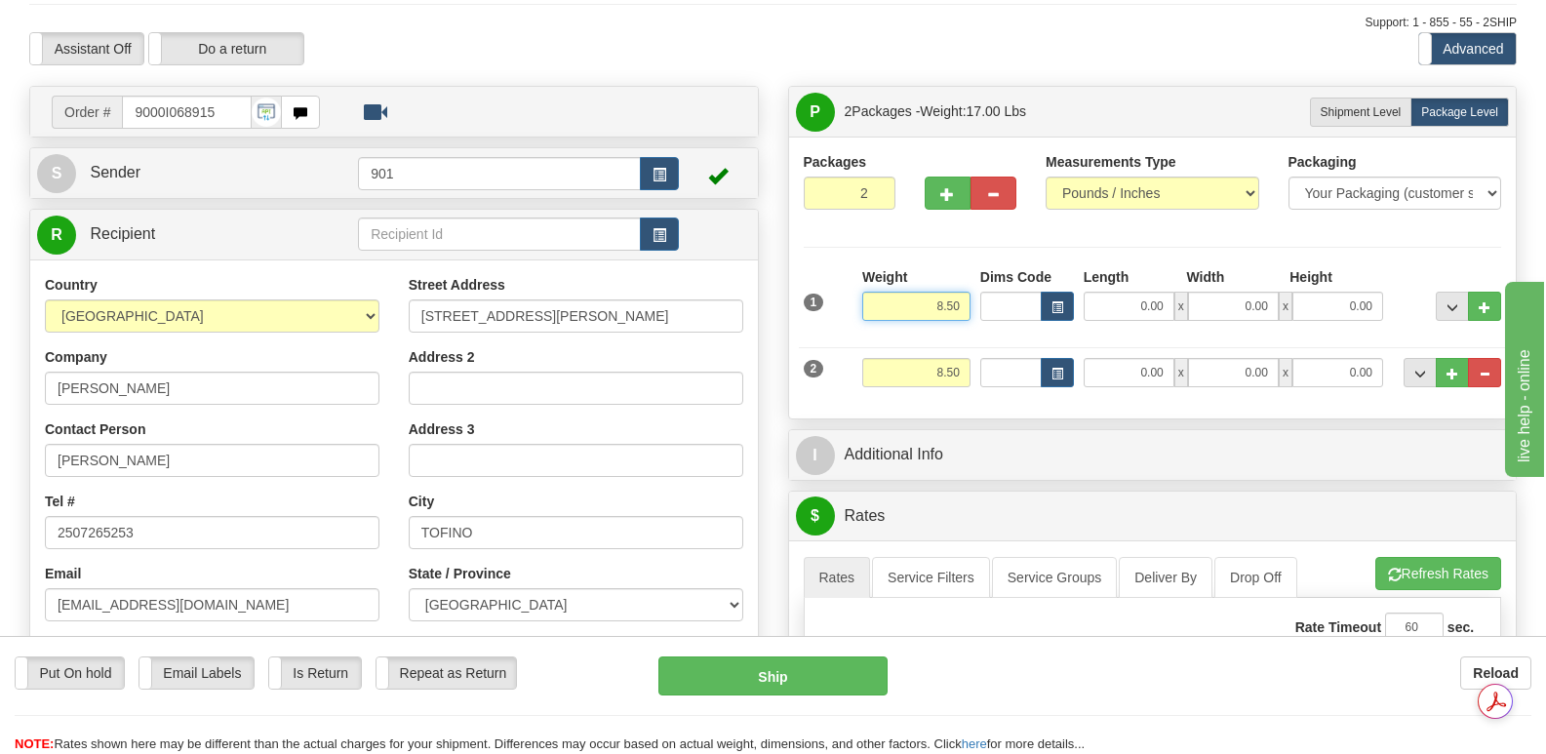
drag, startPoint x: 923, startPoint y: 256, endPoint x: 964, endPoint y: 257, distance: 41.0
click at [964, 292] on input "8.50" at bounding box center [916, 306] width 108 height 29
type input "4.00"
drag, startPoint x: 916, startPoint y: 326, endPoint x: 959, endPoint y: 326, distance: 43.9
click at [959, 358] on input "8.50" at bounding box center [916, 372] width 108 height 29
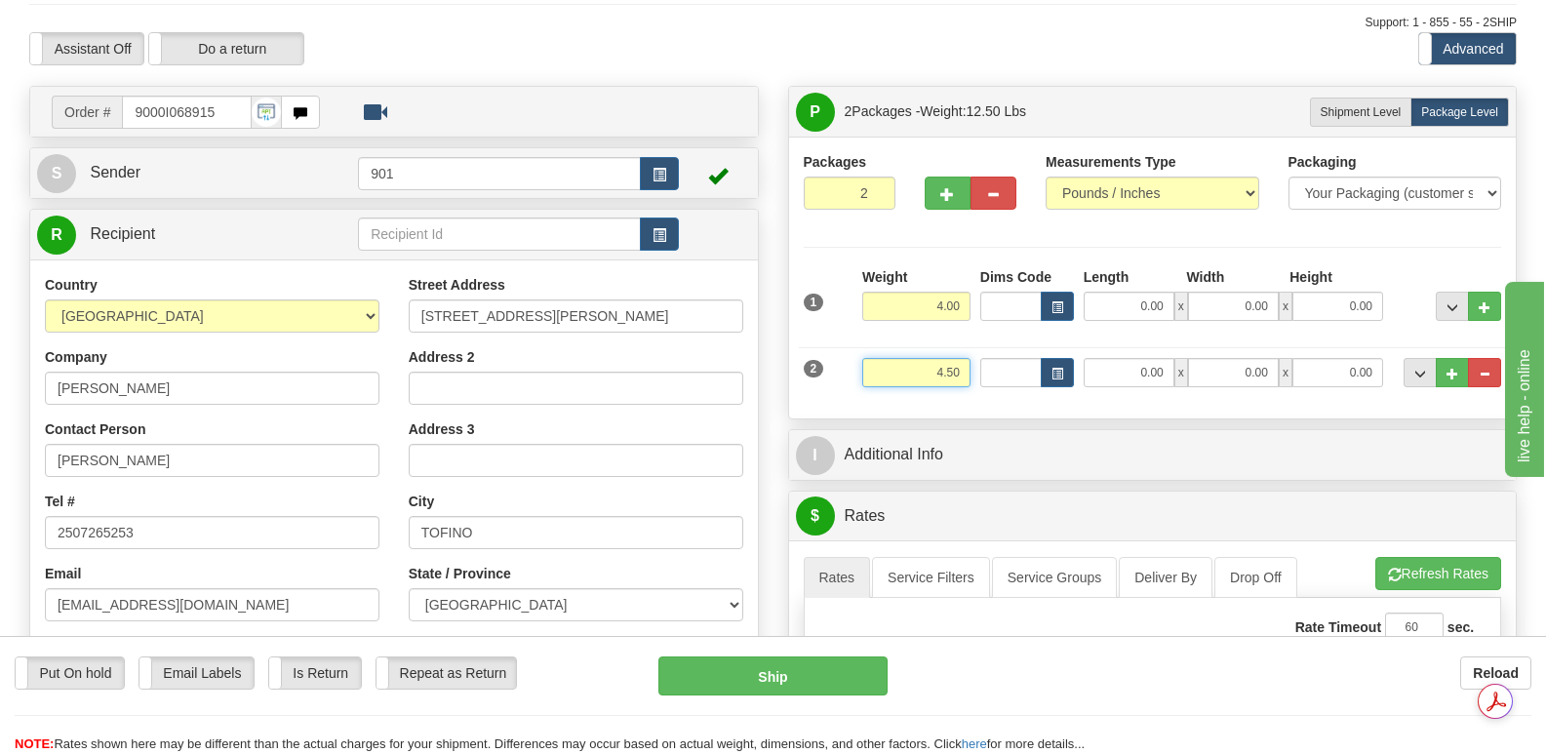
type input "4.50"
click at [1107, 292] on input "0.00" at bounding box center [1128, 306] width 91 height 29
type input "13.00"
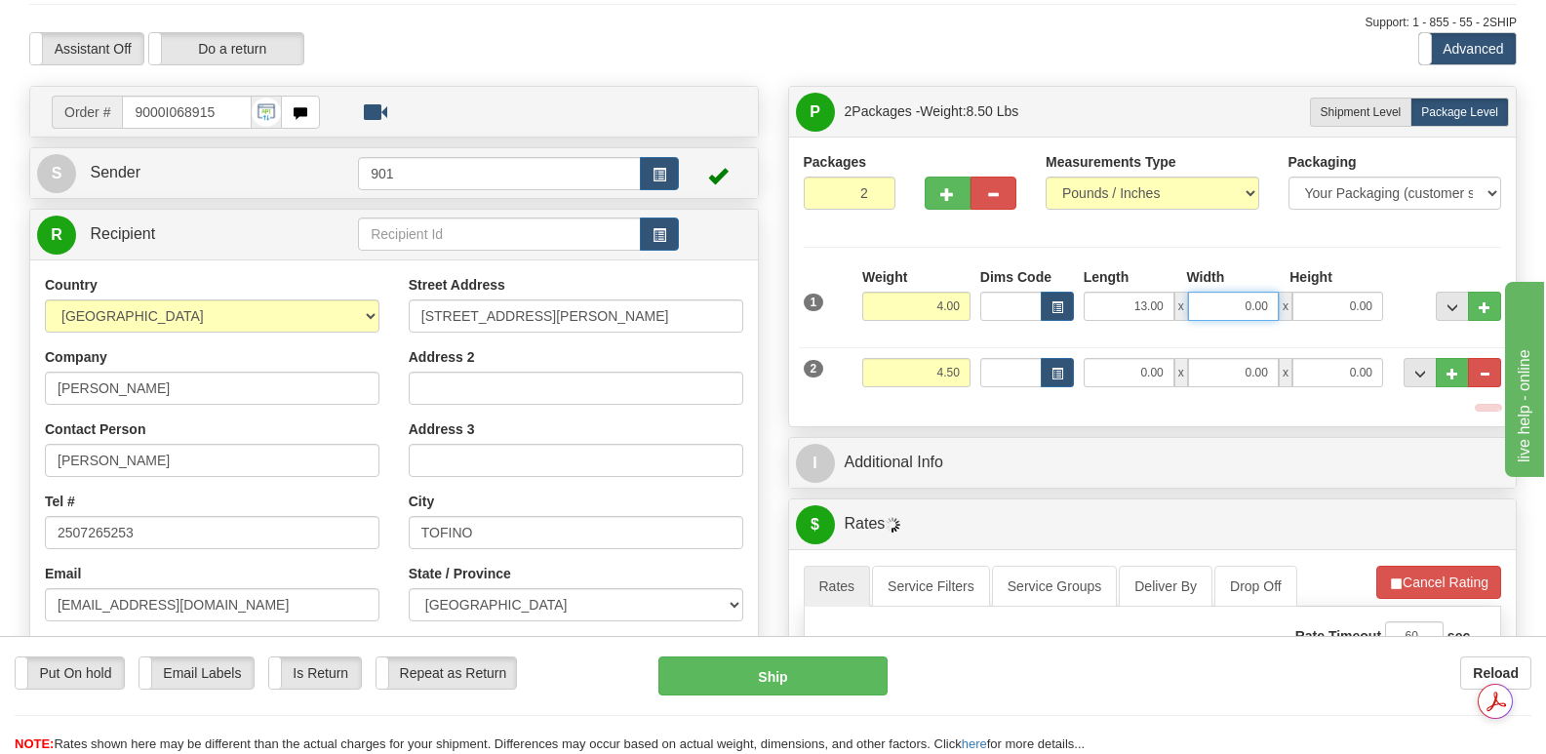
click at [1217, 292] on input "0.00" at bounding box center [1233, 306] width 91 height 29
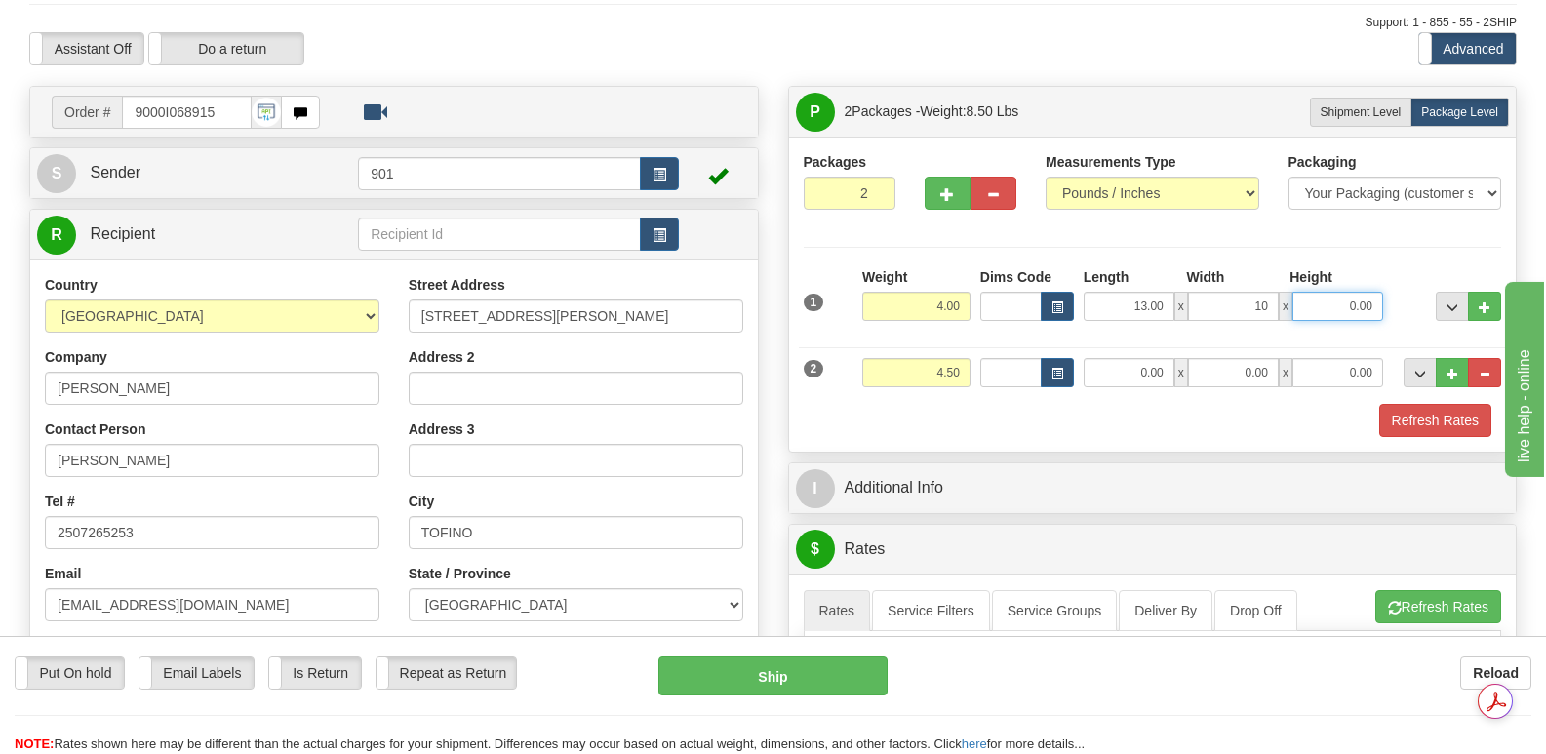
type input "10.00"
click at [1314, 292] on input "0.00" at bounding box center [1337, 306] width 91 height 29
type input "3.00"
click at [1114, 358] on input "0.00" at bounding box center [1128, 372] width 91 height 29
type input "13.00"
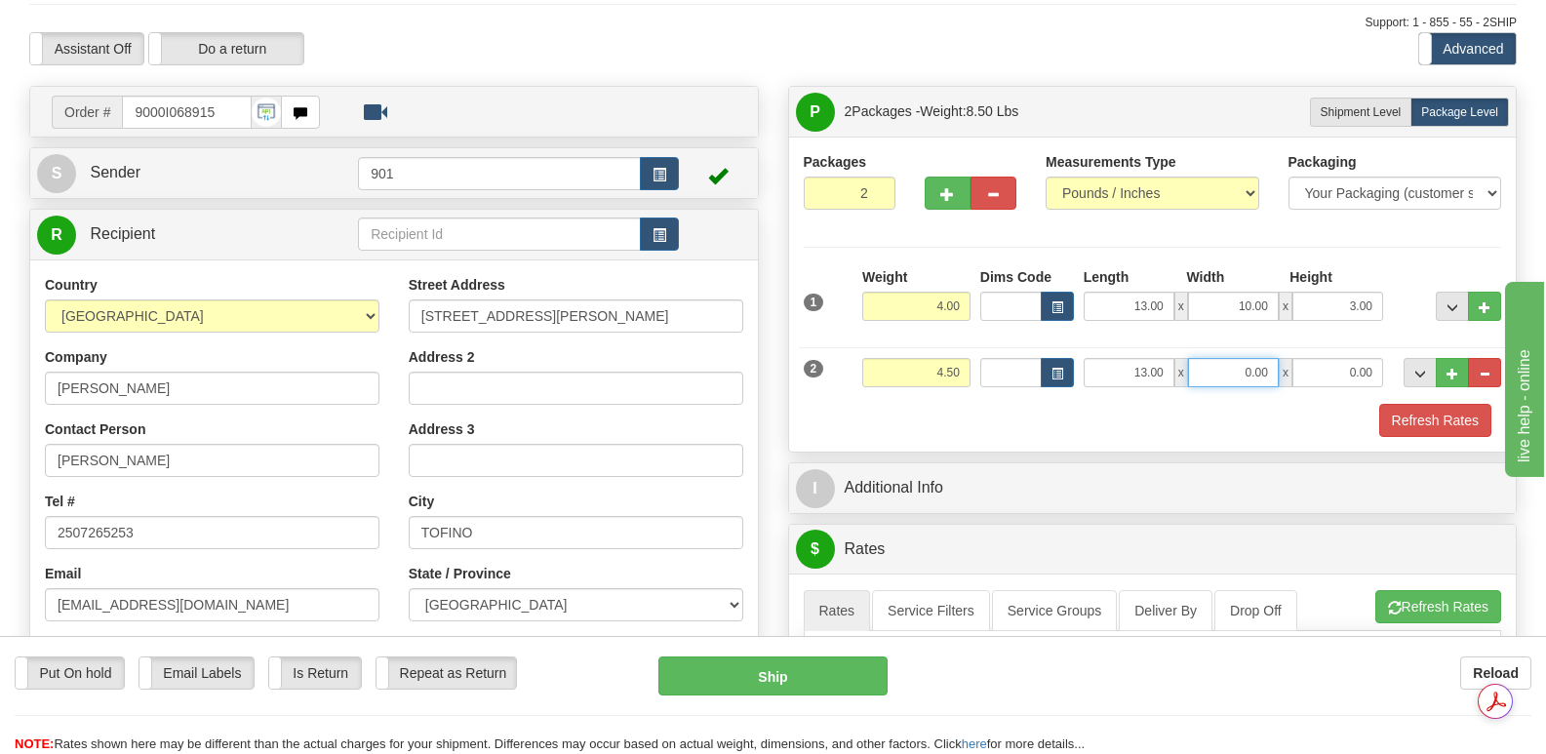
click at [1214, 358] on input "0.00" at bounding box center [1233, 372] width 91 height 29
type input "10.00"
click at [1317, 358] on input "0.00" at bounding box center [1337, 372] width 91 height 29
type input "4.00"
click at [1430, 404] on button "Refresh Rates" at bounding box center [1435, 420] width 112 height 33
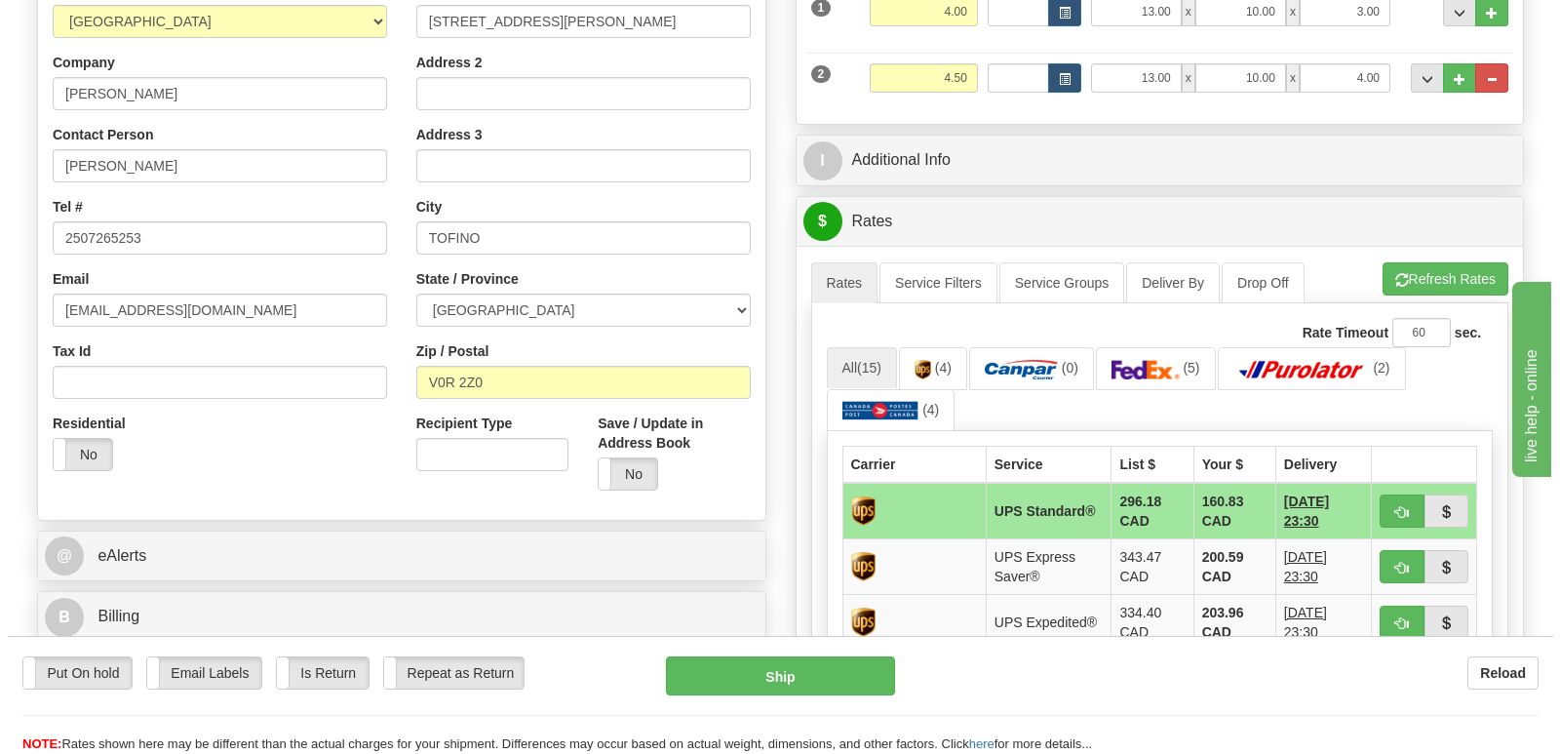
scroll to position [390, 0]
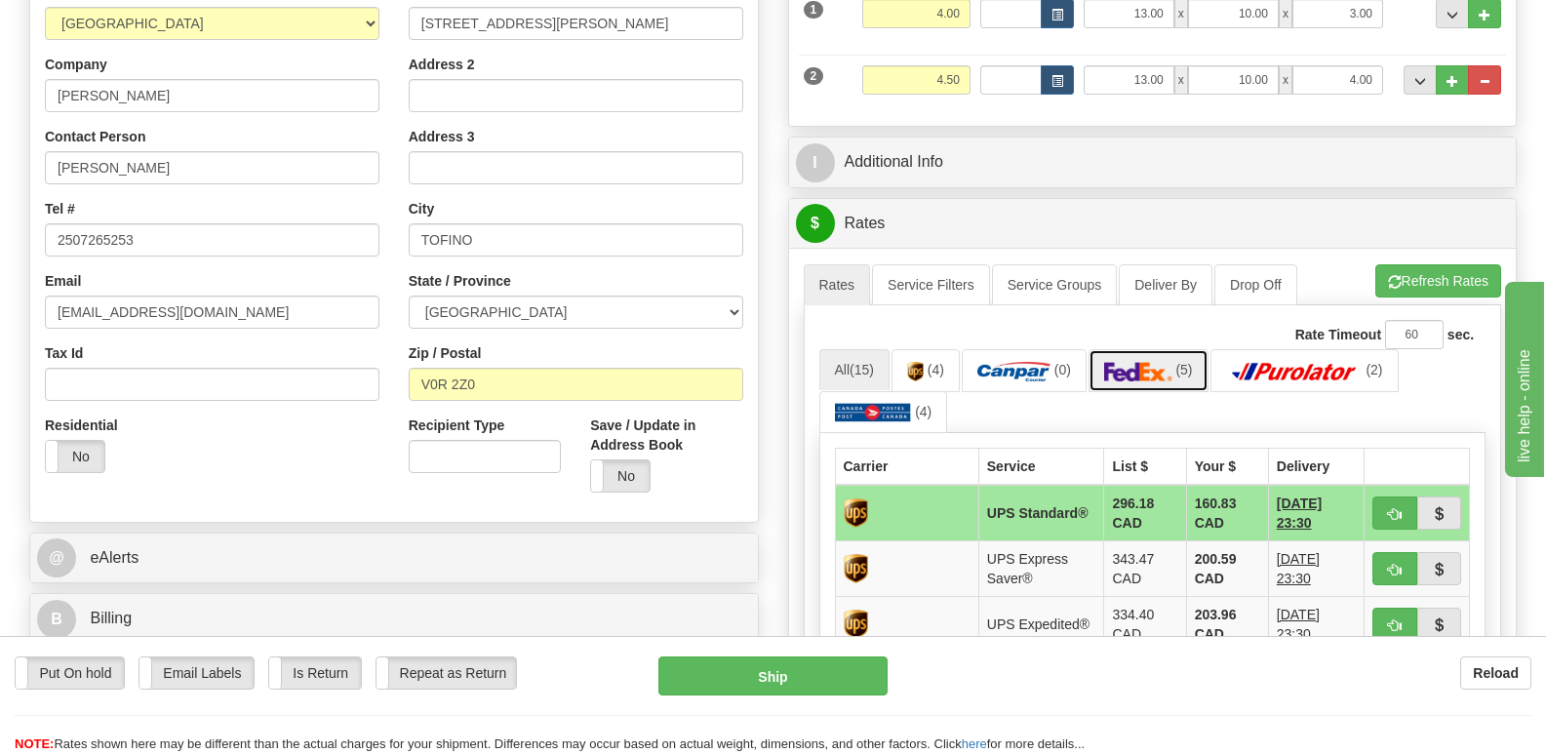
click at [1155, 362] on img at bounding box center [1138, 372] width 68 height 20
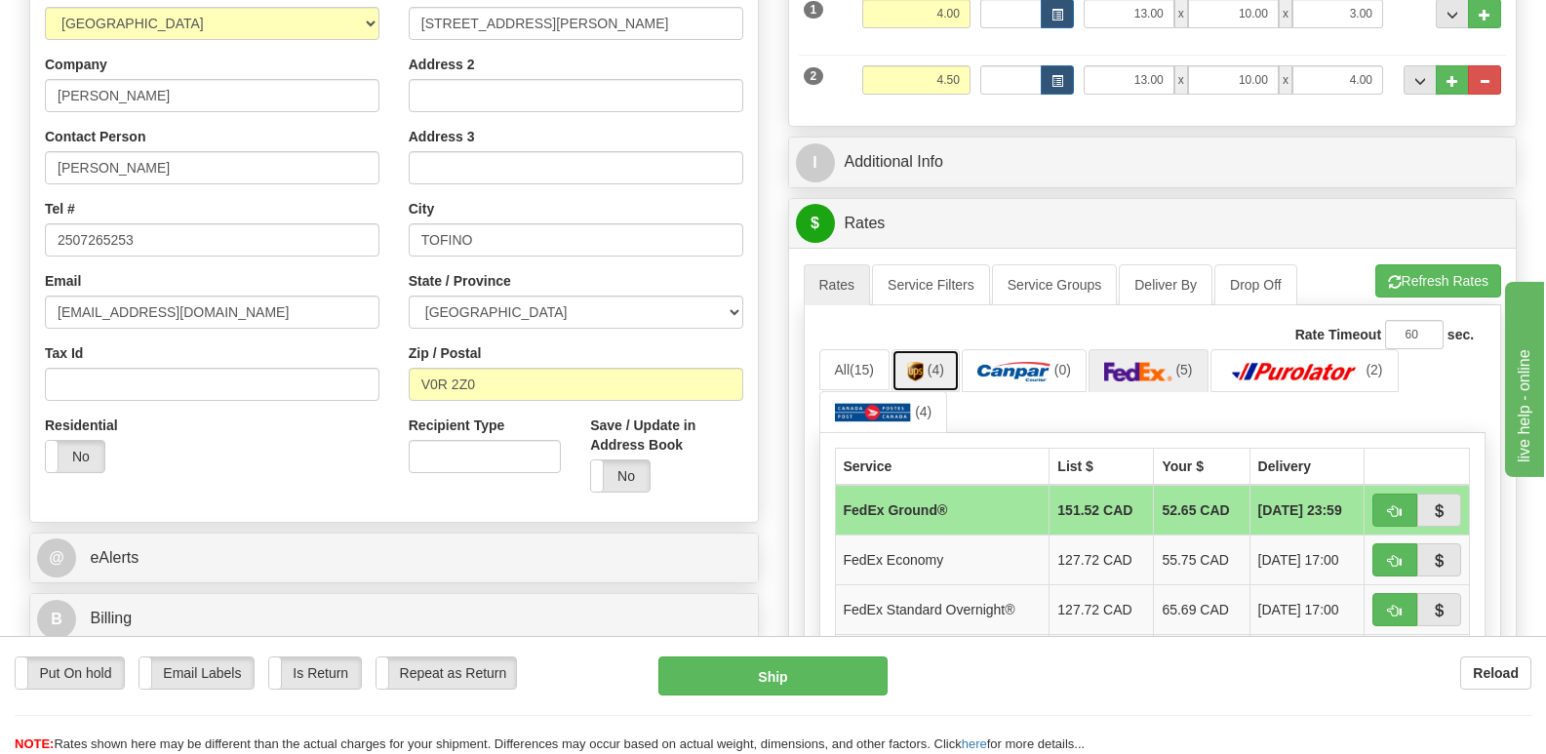
click at [923, 362] on img at bounding box center [915, 372] width 17 height 20
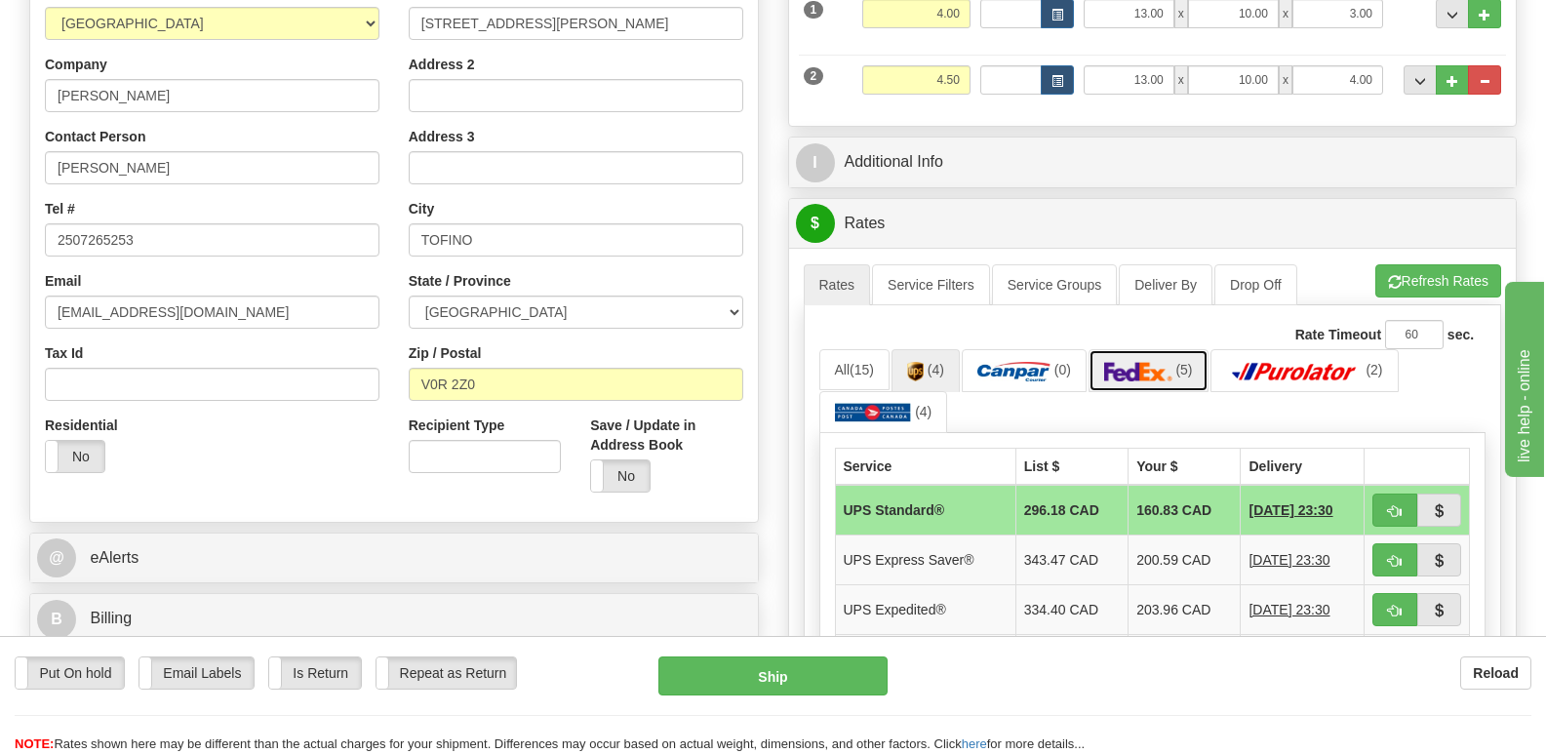
click at [1139, 362] on img at bounding box center [1138, 372] width 68 height 20
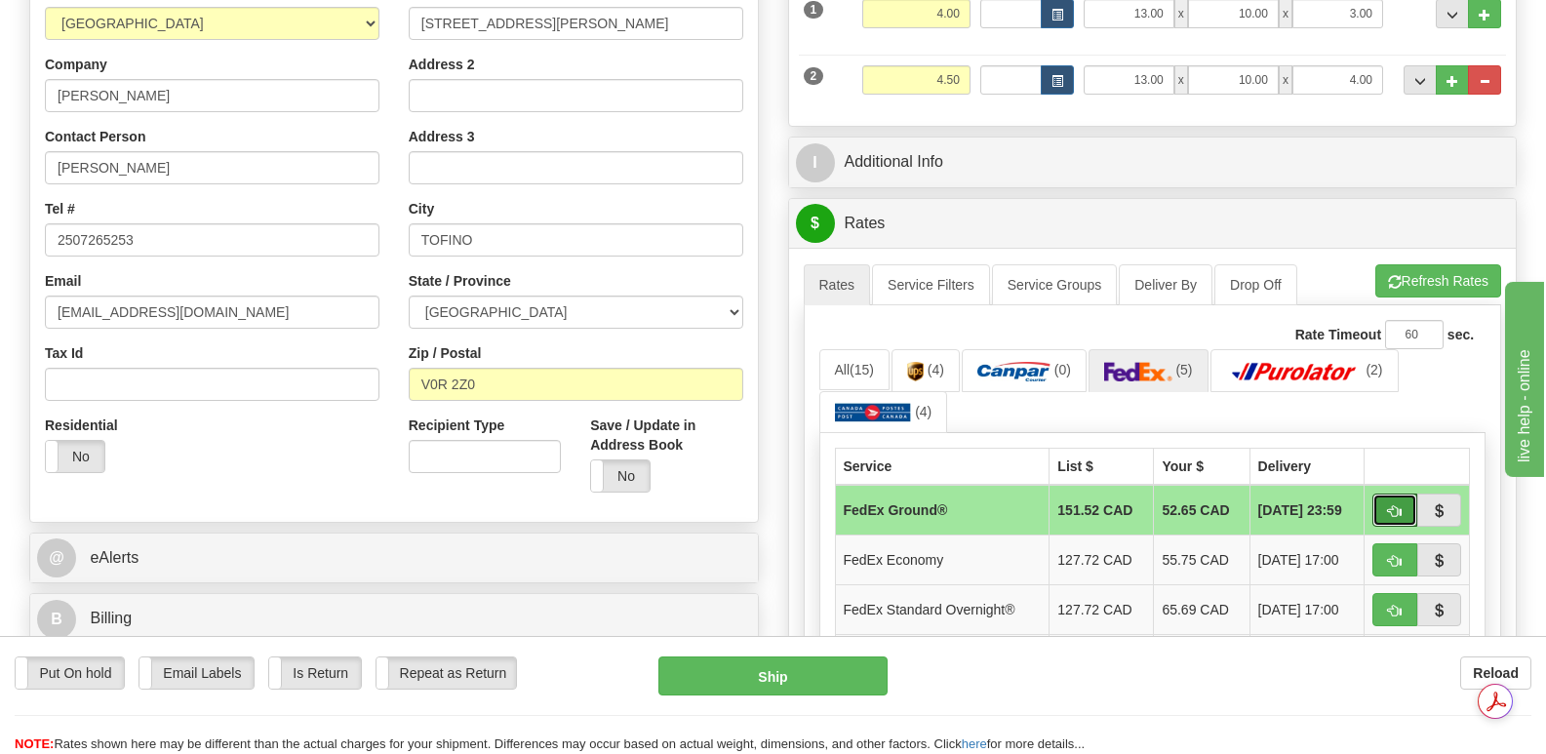
click at [1388, 505] on span "button" at bounding box center [1395, 511] width 14 height 13
type input "92"
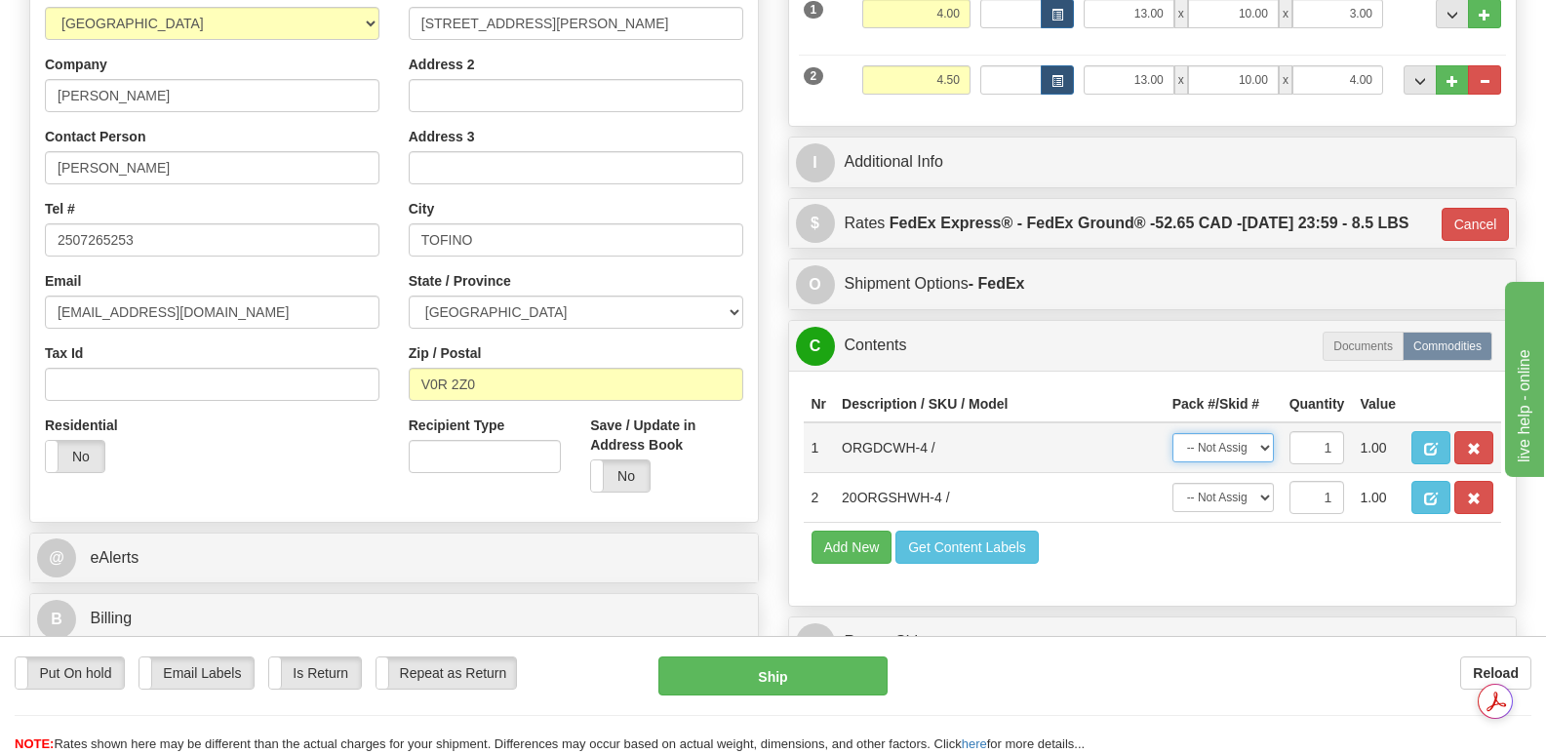
click at [1262, 438] on select "-- Not Assigned -- Package 1 Package 2" at bounding box center [1222, 447] width 101 height 29
select select "0"
click at [1172, 433] on select "-- Not Assigned -- Package 1 Package 2" at bounding box center [1222, 447] width 101 height 29
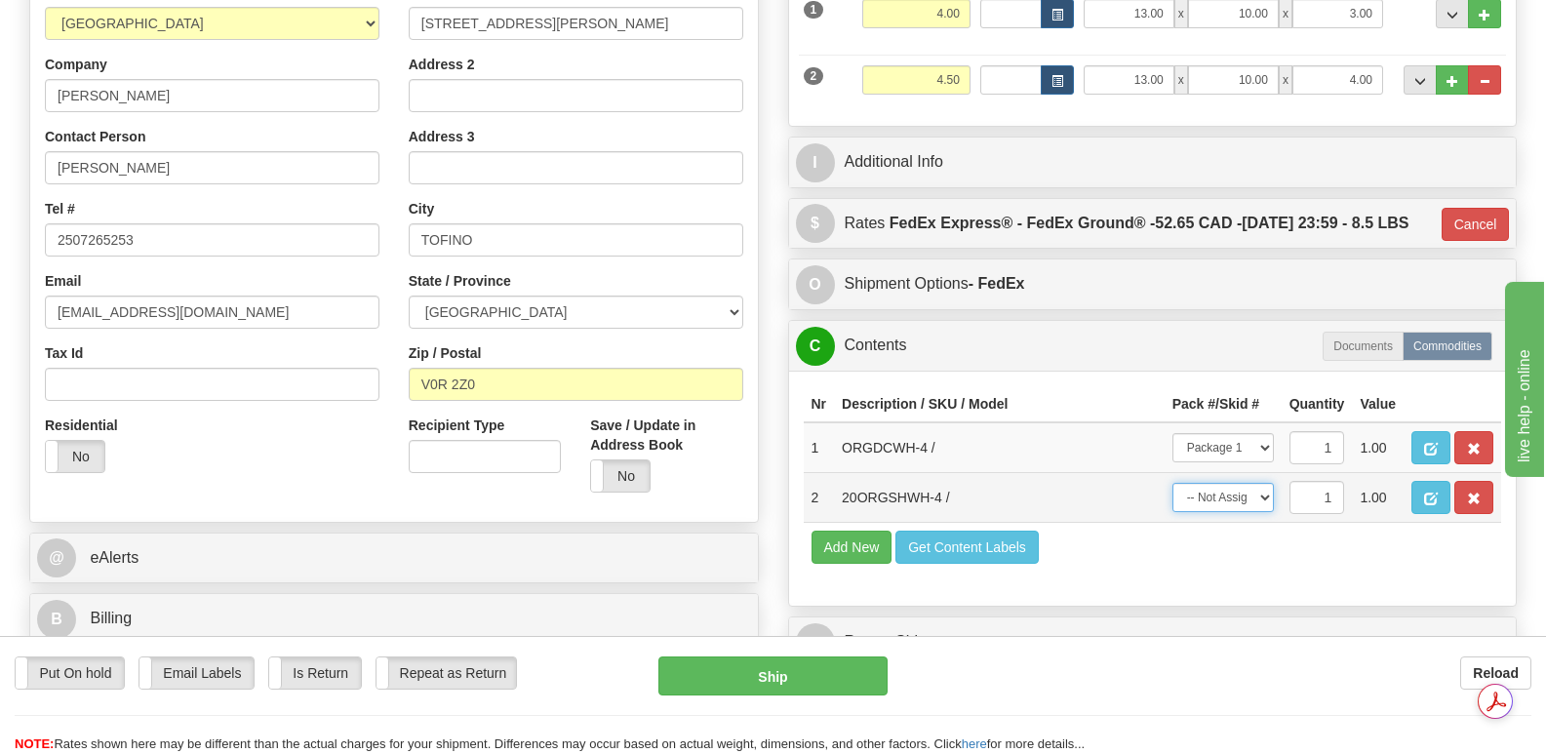
click at [1262, 489] on select "-- Not Assigned -- Package 1 Package 2" at bounding box center [1222, 497] width 101 height 29
select select "1"
click at [1172, 483] on select "-- Not Assigned -- Package 1 Package 2" at bounding box center [1222, 497] width 101 height 29
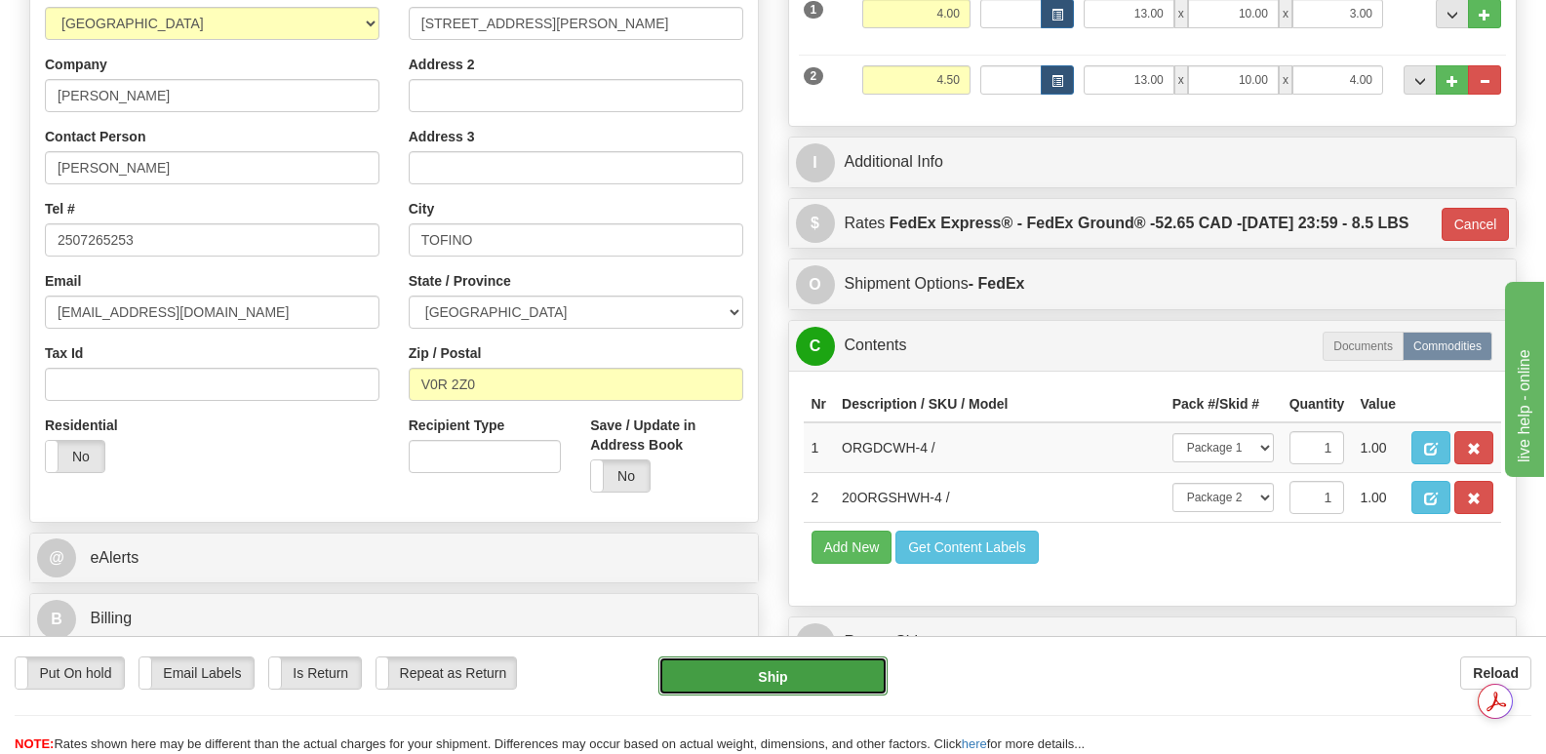
click at [758, 677] on button "Ship" at bounding box center [772, 675] width 228 height 39
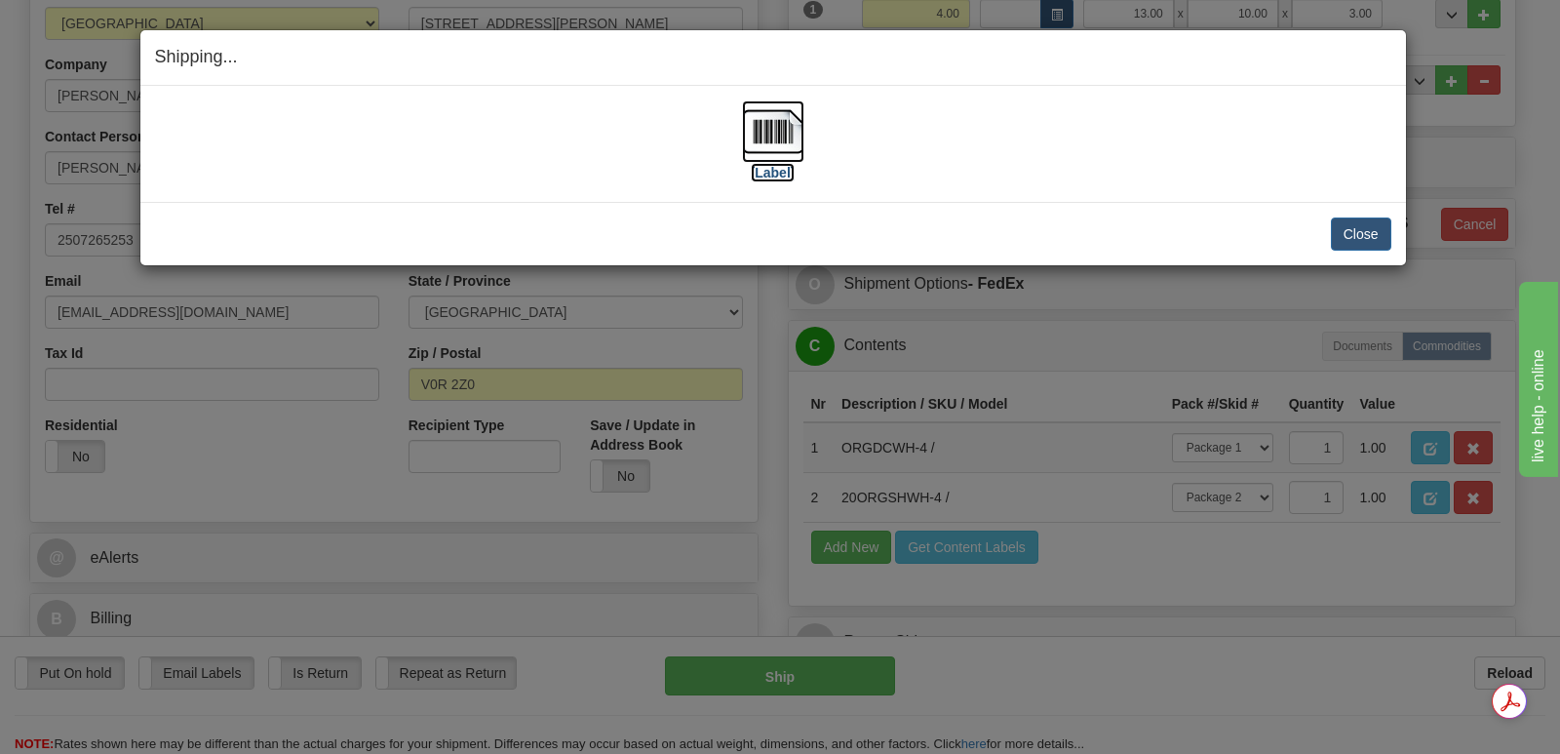
click at [766, 128] on img at bounding box center [773, 131] width 62 height 62
click at [1355, 230] on button "Close" at bounding box center [1361, 233] width 60 height 33
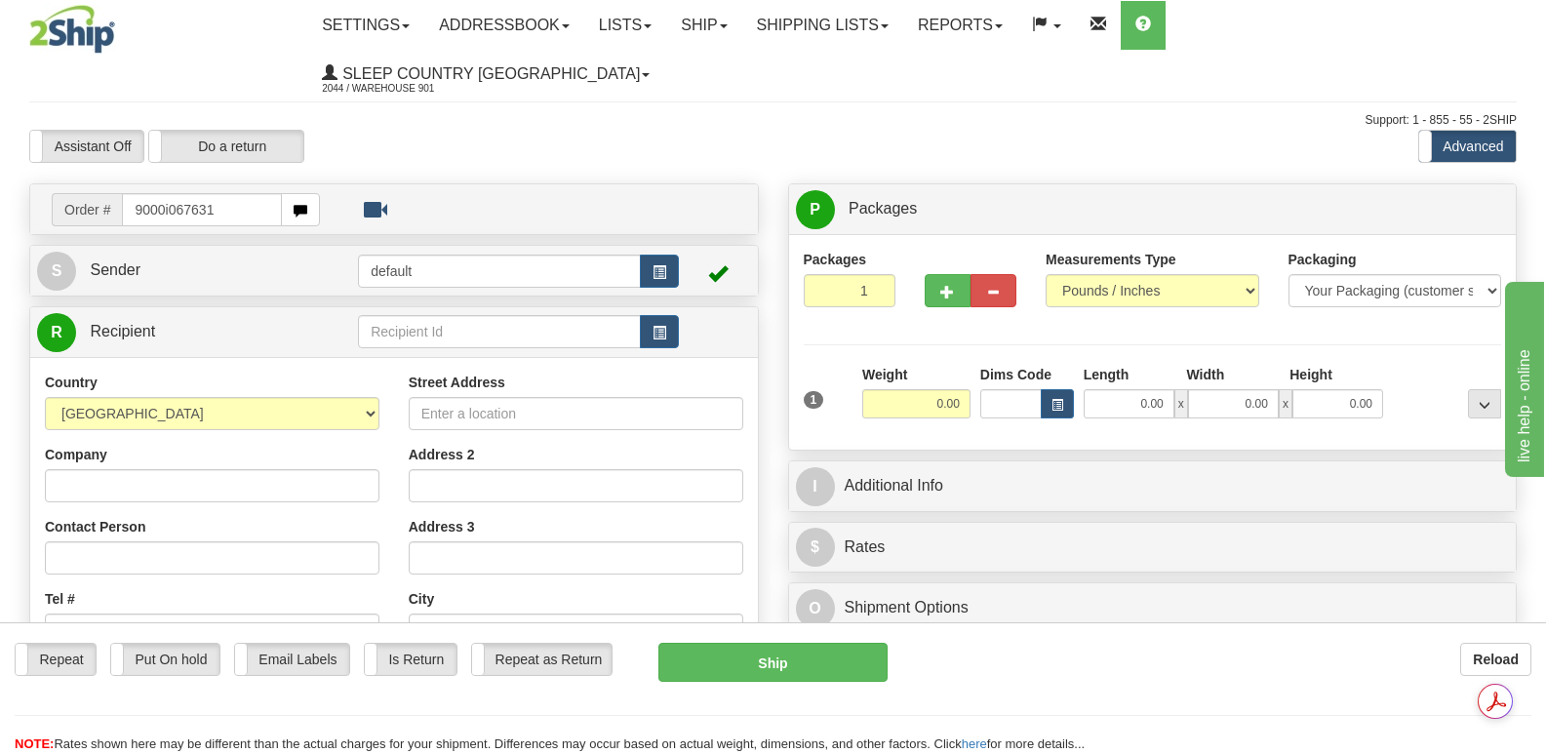
type input "9000i067631"
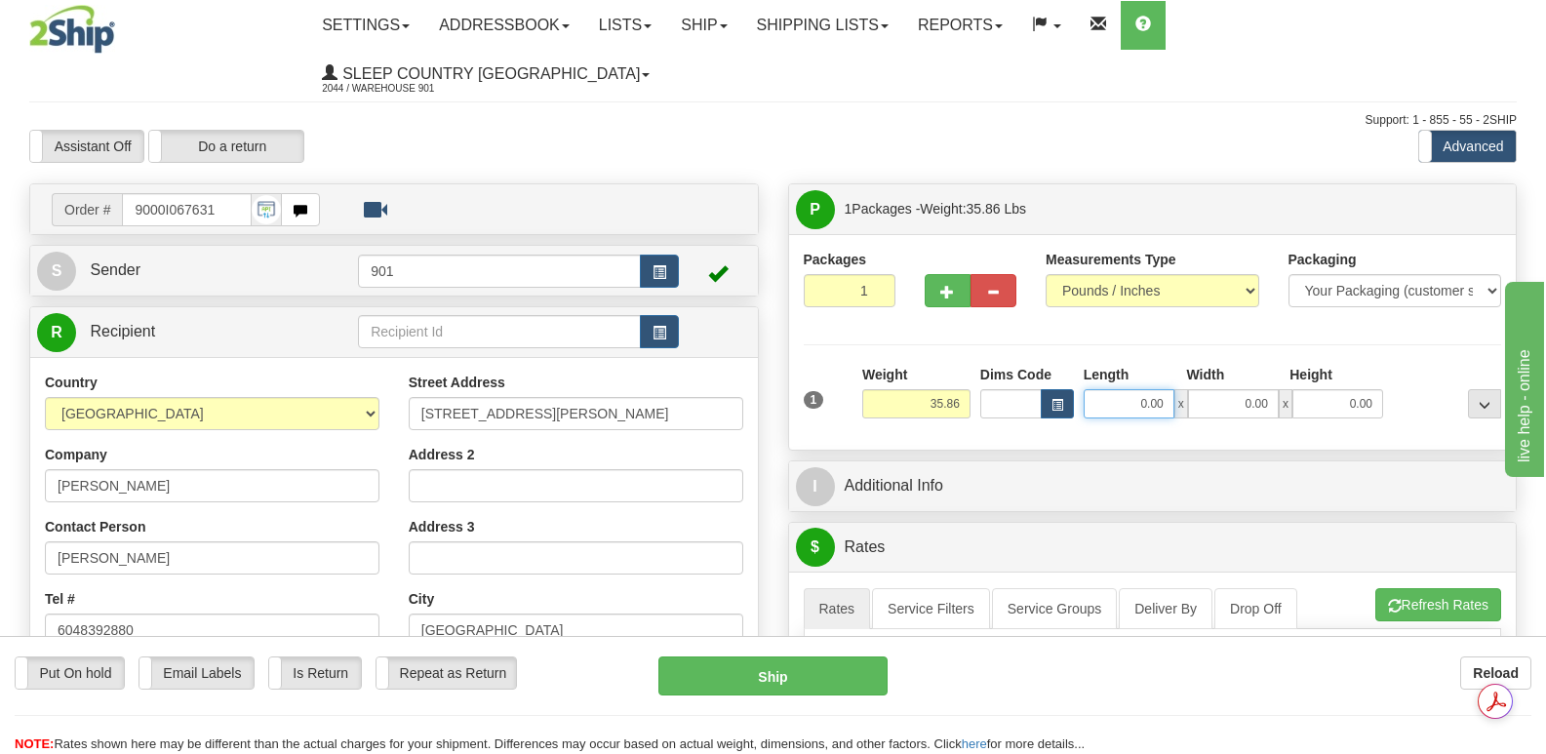
click at [1105, 389] on input "0.00" at bounding box center [1128, 403] width 91 height 29
type input "42.00"
click at [1213, 389] on input "0.00" at bounding box center [1233, 403] width 91 height 29
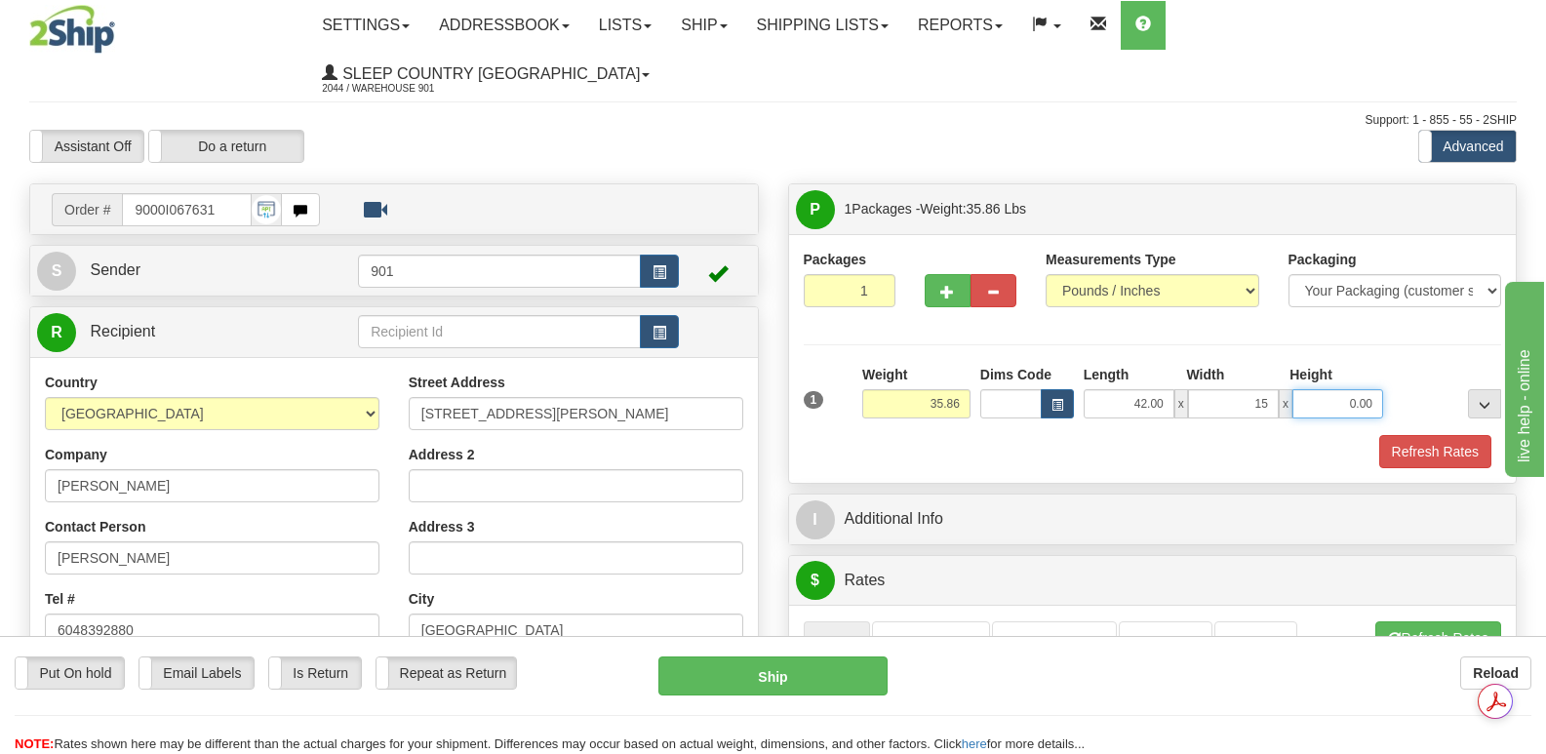
type input "15.00"
click at [1313, 389] on input "0.00" at bounding box center [1337, 403] width 91 height 29
type input "15.00"
click at [1428, 435] on button "Refresh Rates" at bounding box center [1435, 451] width 112 height 33
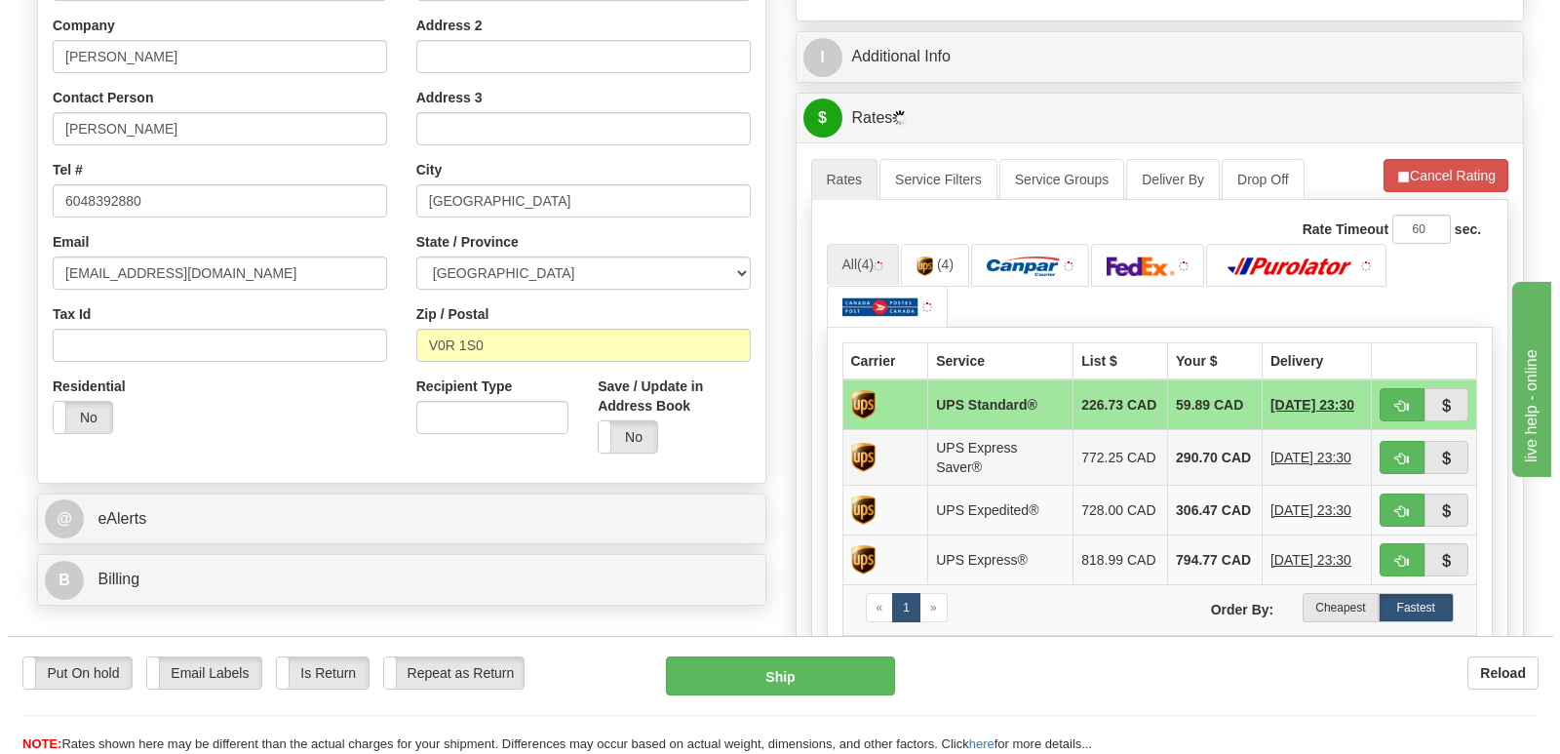
scroll to position [488, 0]
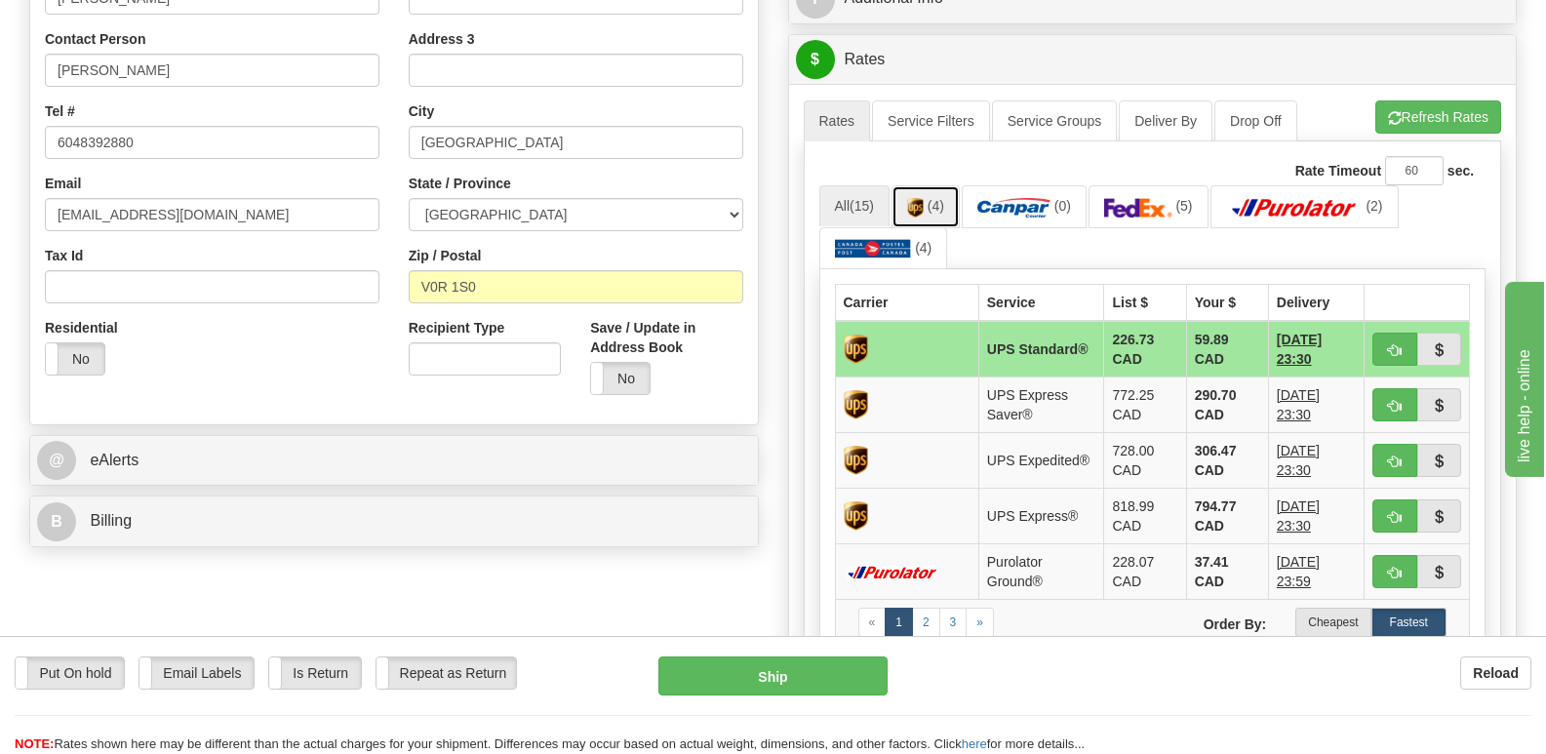
click at [921, 198] on img at bounding box center [915, 208] width 17 height 20
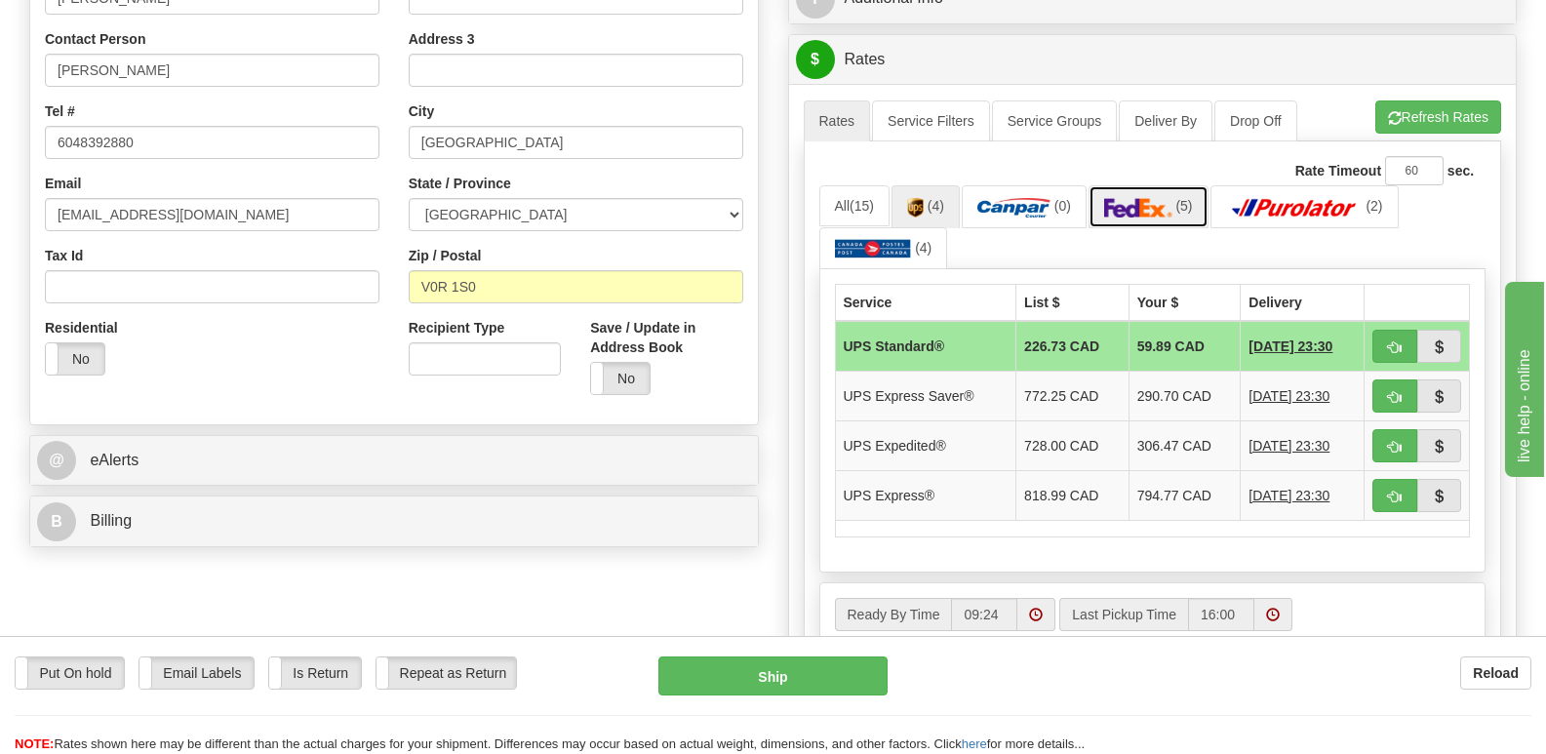
click at [1128, 198] on img at bounding box center [1138, 208] width 68 height 20
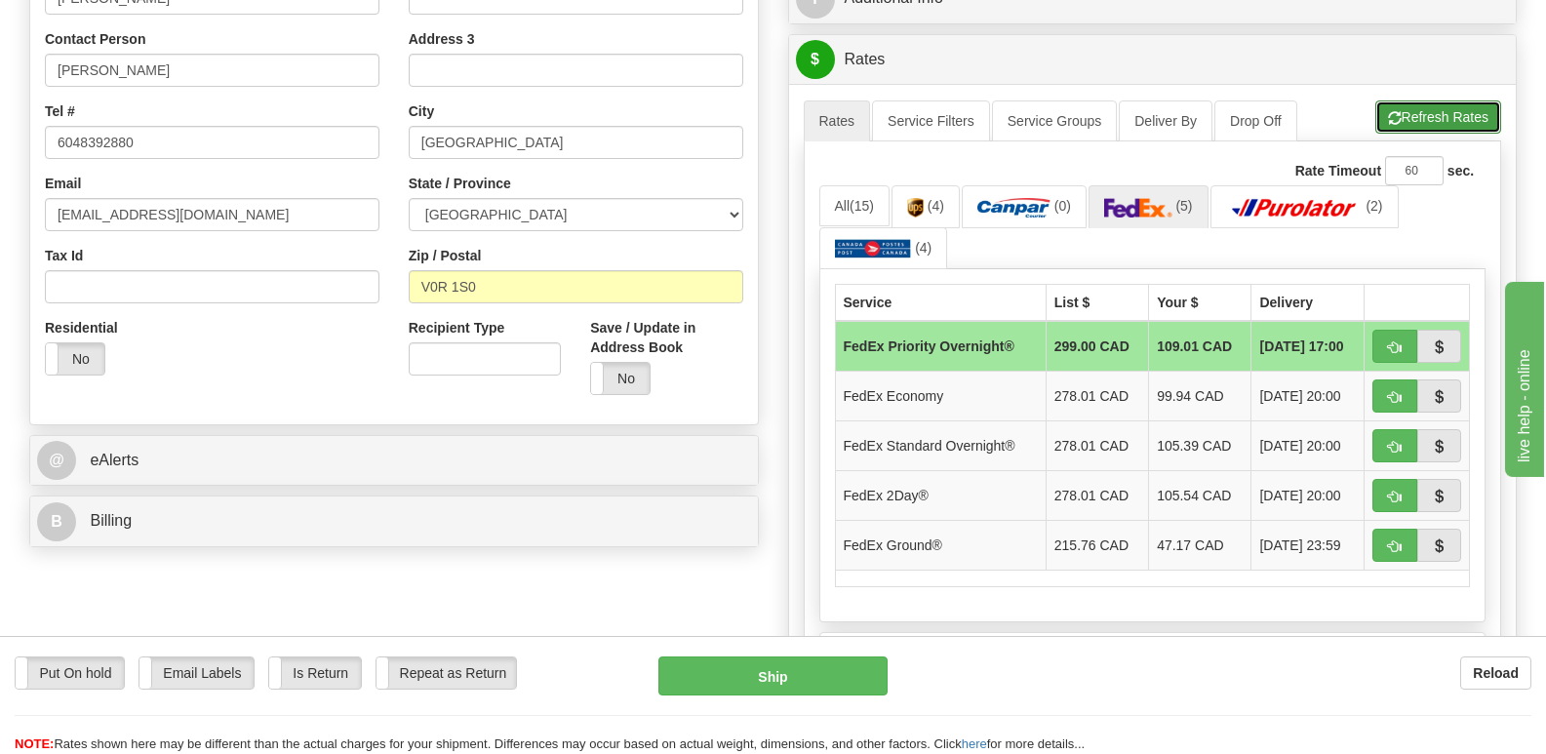
click at [1412, 100] on button "Refresh Rates" at bounding box center [1438, 116] width 126 height 33
click at [917, 198] on img at bounding box center [915, 208] width 17 height 20
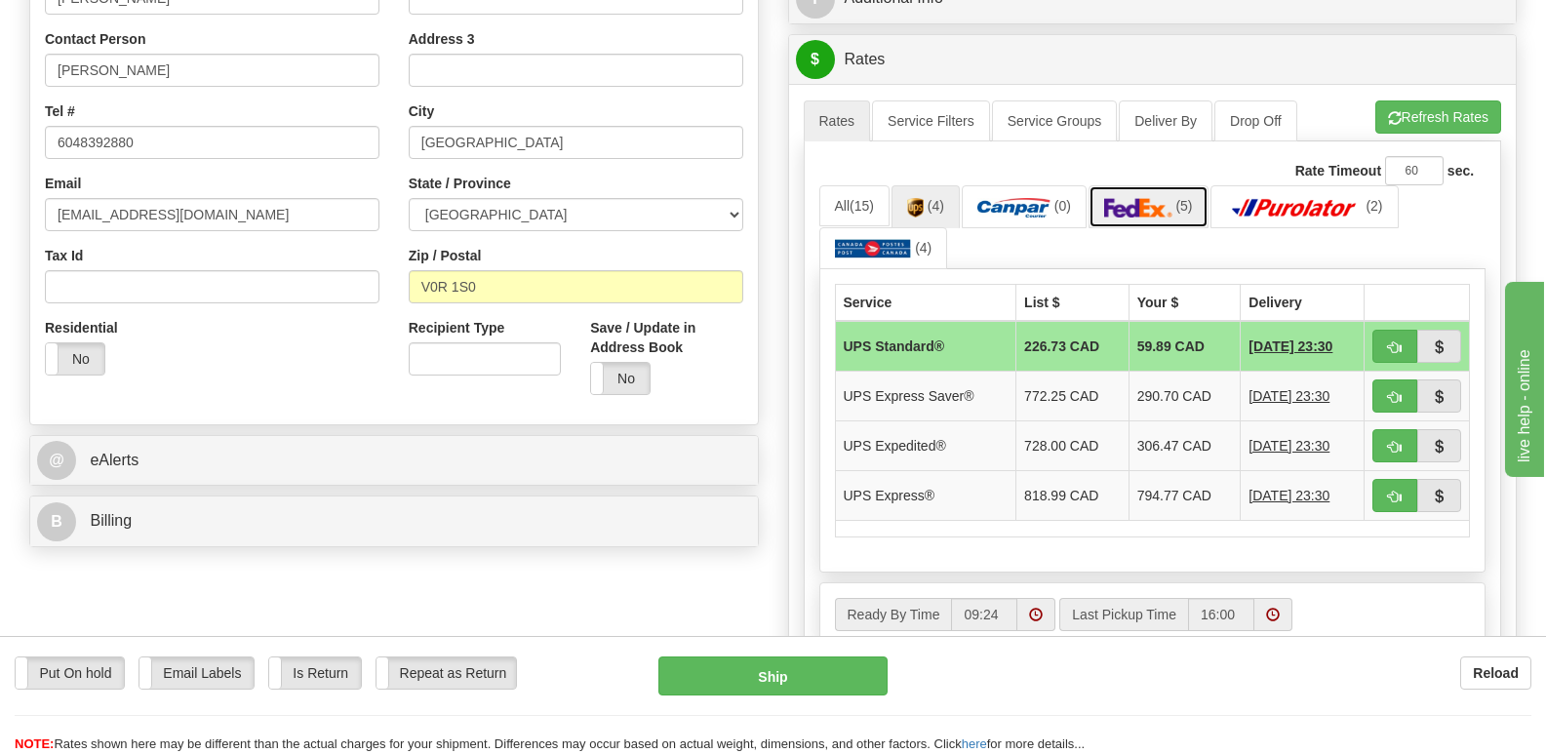
click at [1154, 198] on img at bounding box center [1138, 208] width 68 height 20
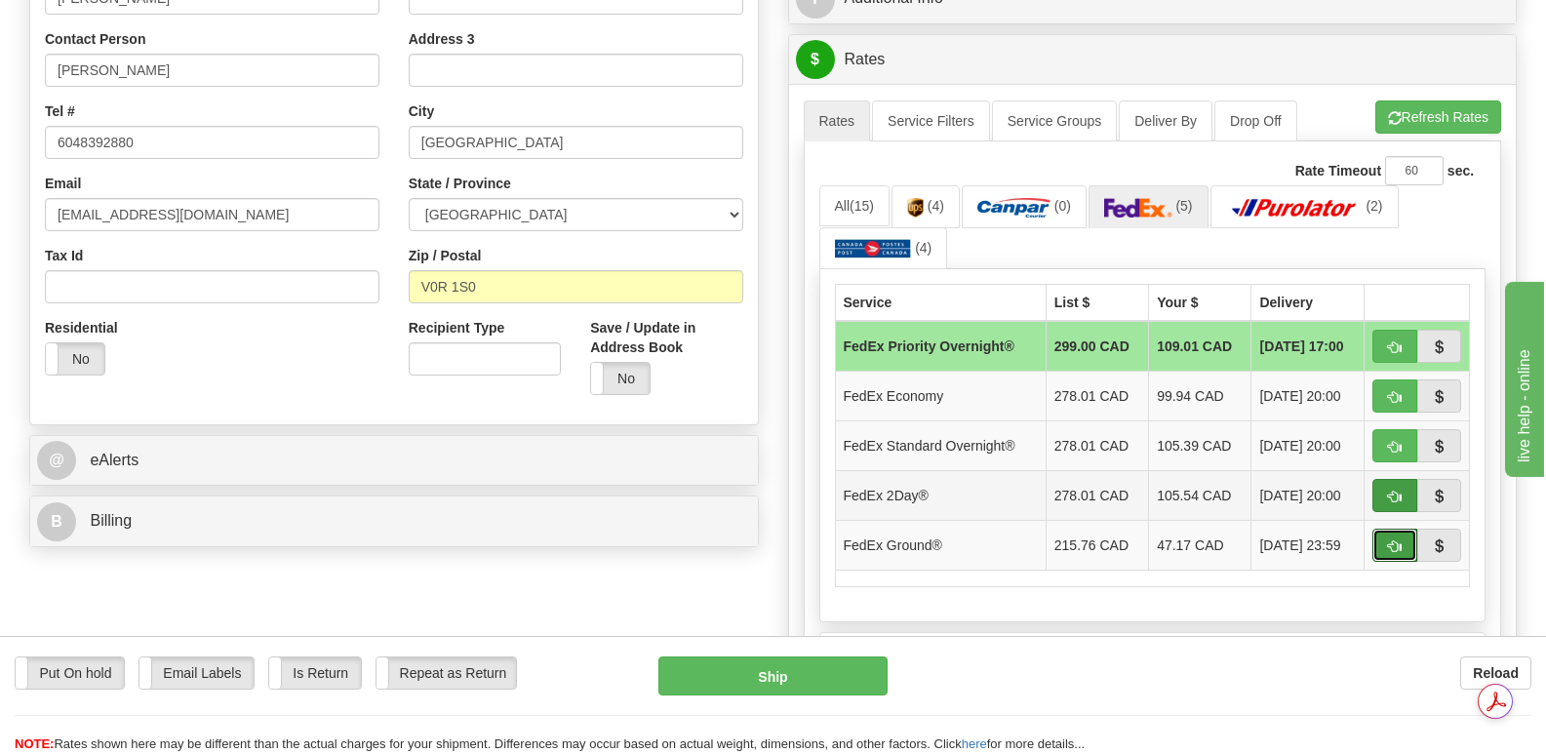
click at [1392, 540] on span "button" at bounding box center [1395, 546] width 14 height 13
type input "92"
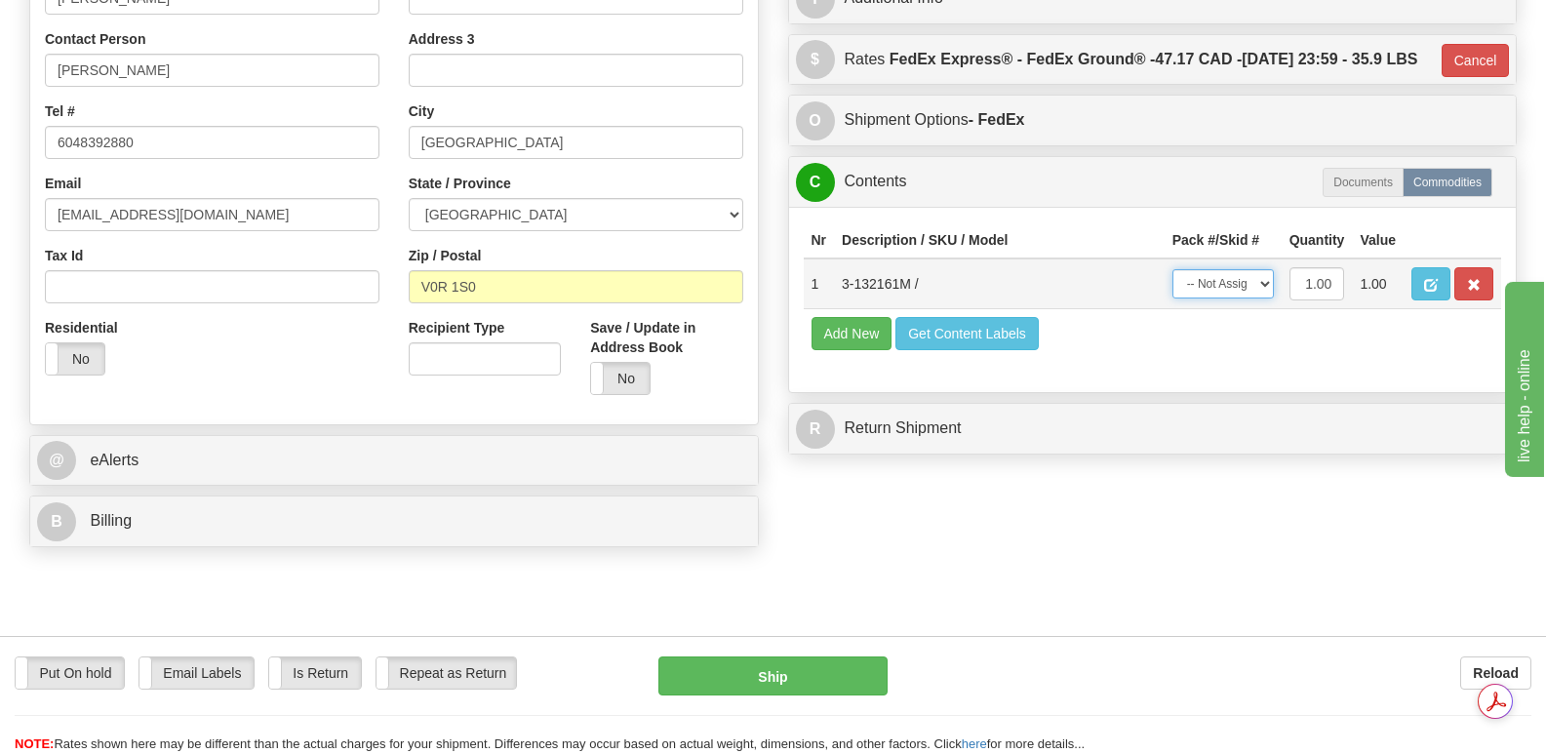
click at [1261, 275] on select "-- Not Assigned -- Package 1" at bounding box center [1222, 283] width 101 height 29
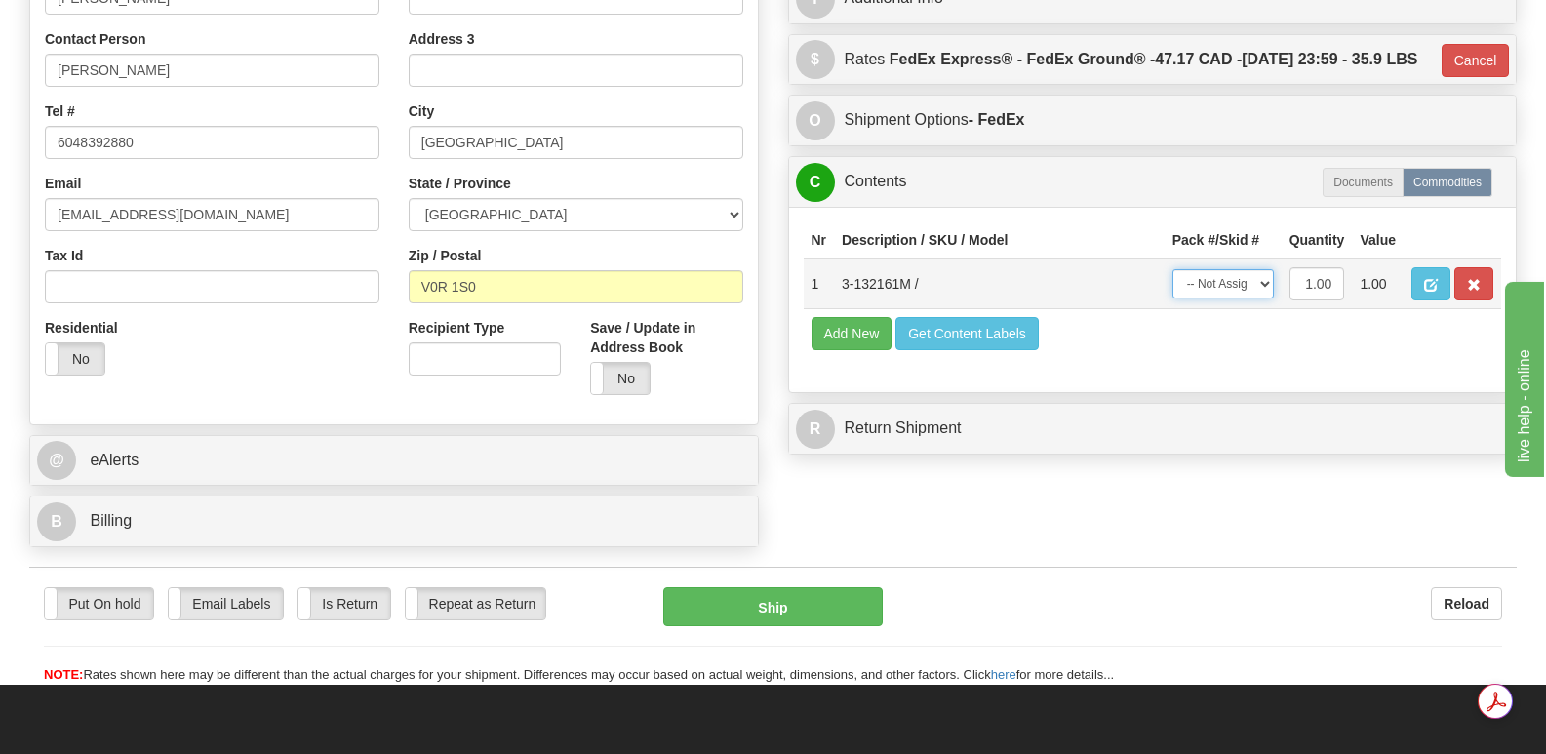
select select "0"
click at [1172, 269] on select "-- Not Assigned -- Package 1" at bounding box center [1222, 283] width 101 height 29
click at [742, 587] on button "Ship" at bounding box center [772, 606] width 218 height 39
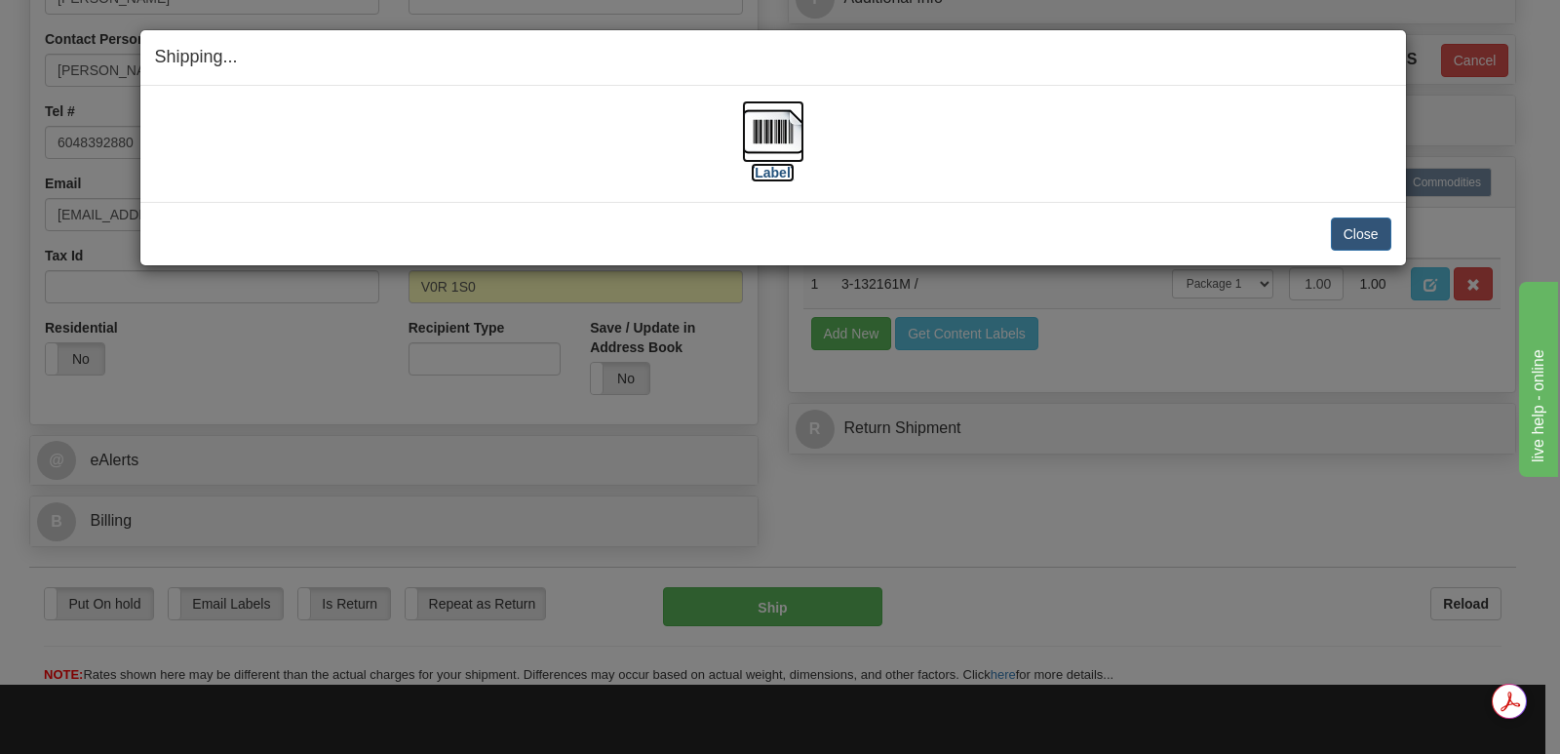
click at [775, 129] on img at bounding box center [773, 131] width 62 height 62
click at [1350, 232] on button "Close" at bounding box center [1361, 233] width 60 height 33
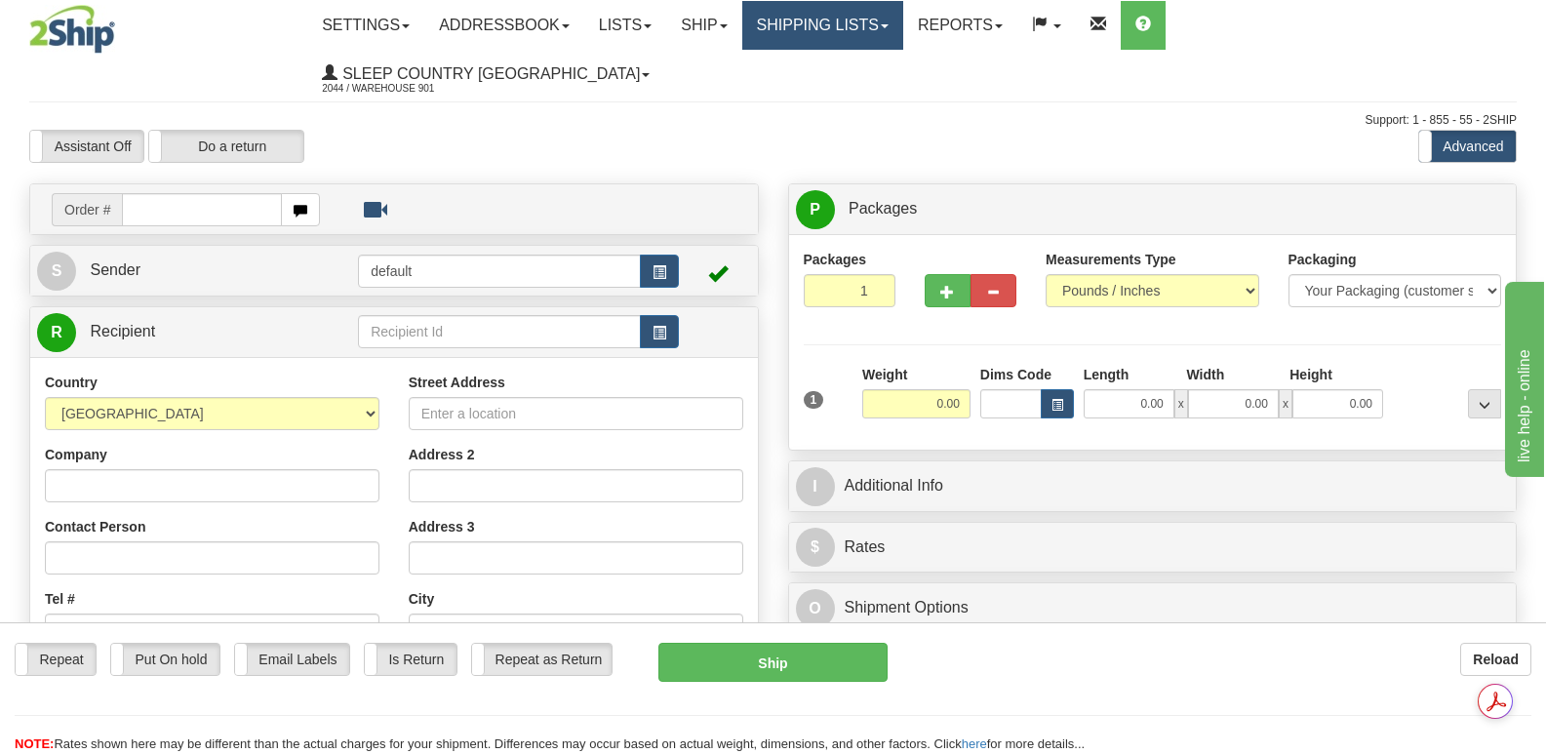
click at [900, 28] on link "Shipping lists" at bounding box center [822, 25] width 161 height 49
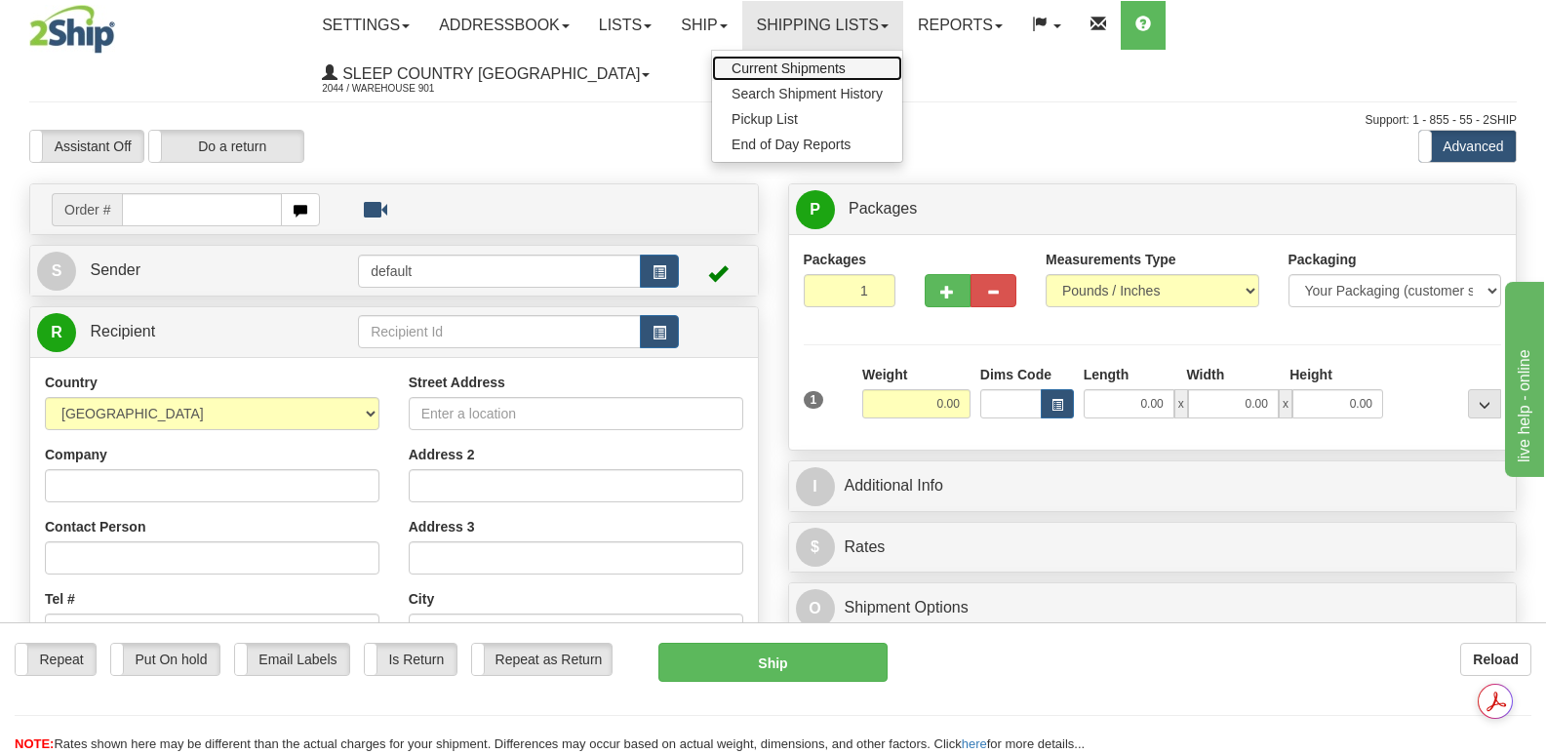
click at [845, 65] on span "Current Shipments" at bounding box center [788, 68] width 114 height 16
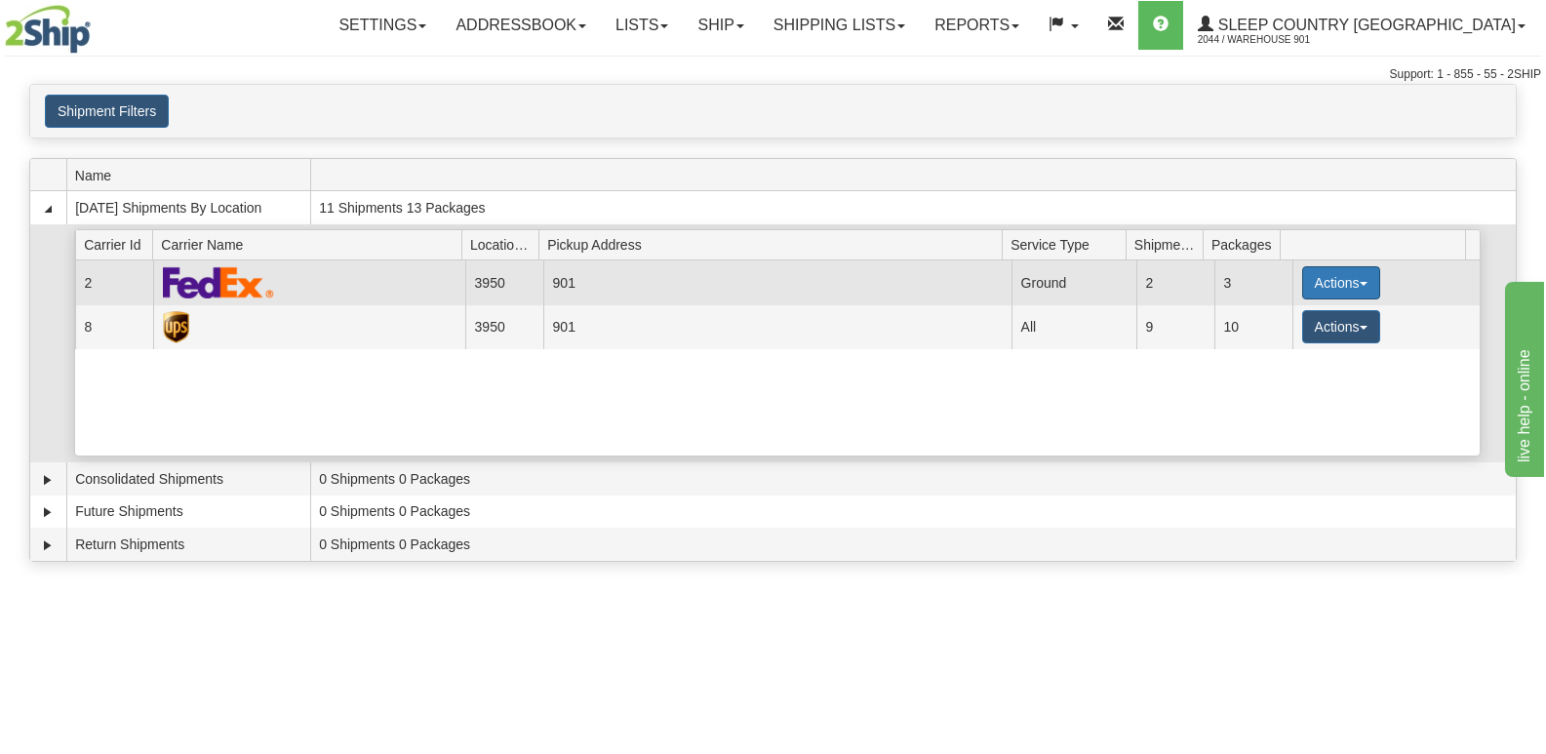
click at [1344, 275] on button "Actions" at bounding box center [1341, 282] width 78 height 33
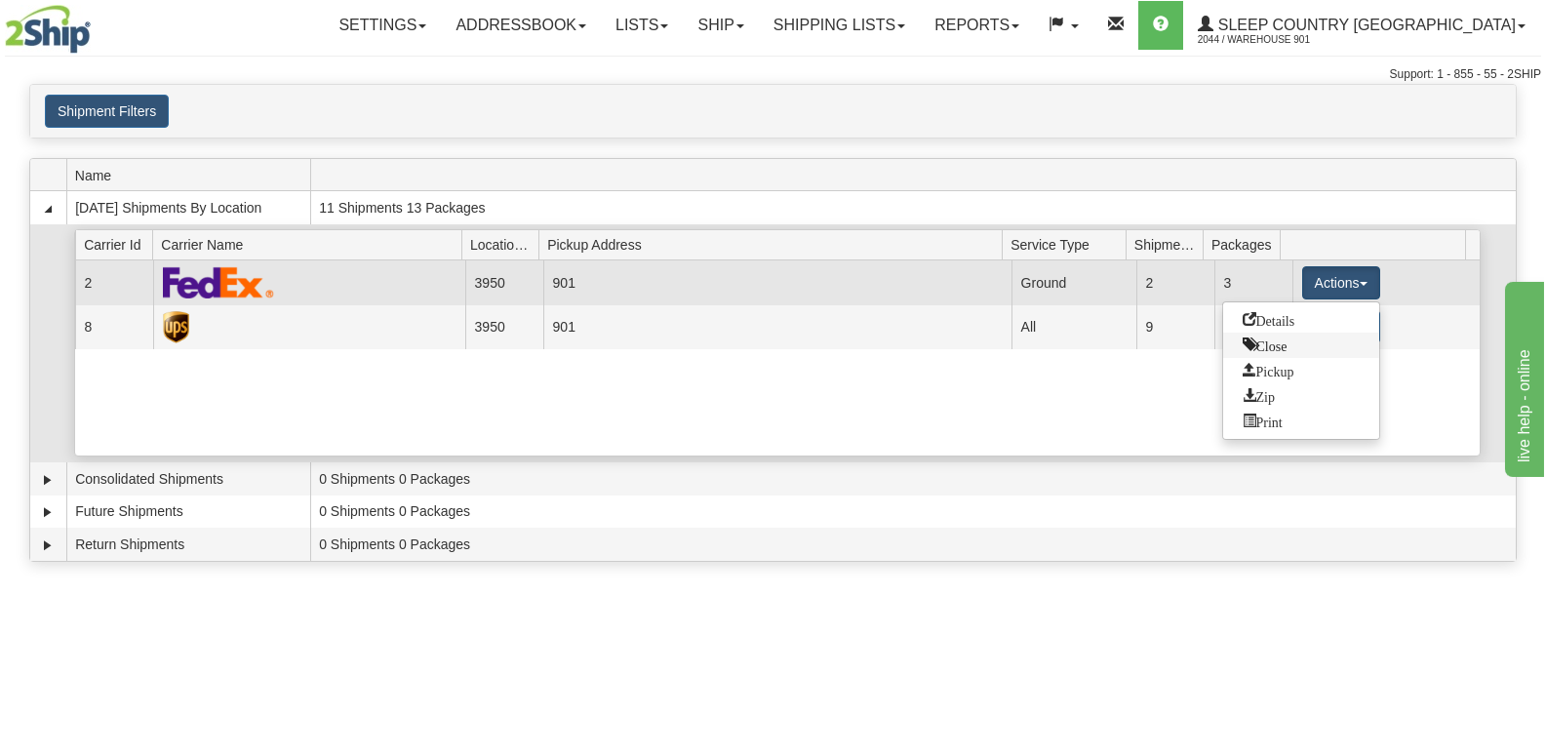
click at [1266, 343] on span "Close" at bounding box center [1264, 344] width 45 height 14
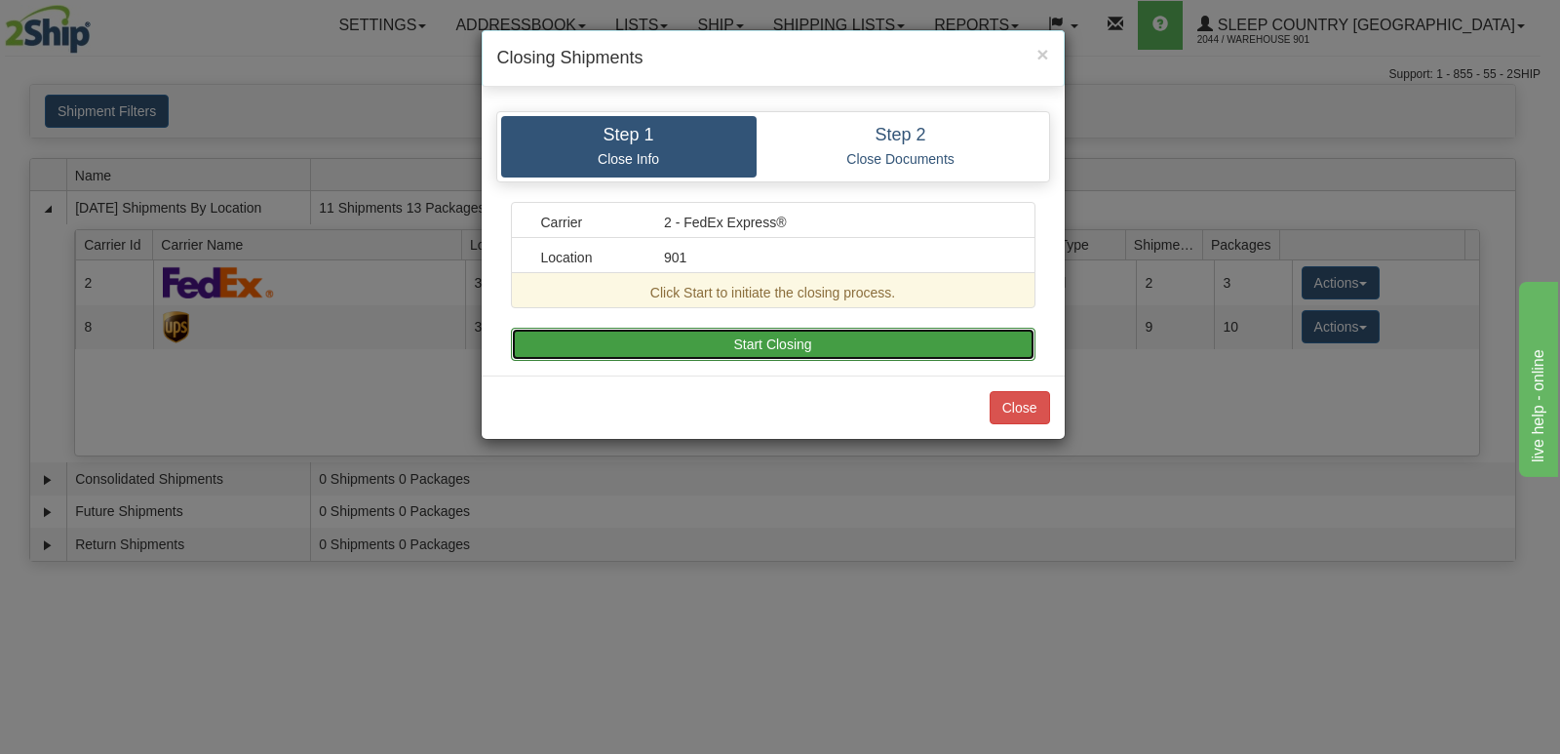
click at [809, 337] on button "Start Closing" at bounding box center [773, 344] width 525 height 33
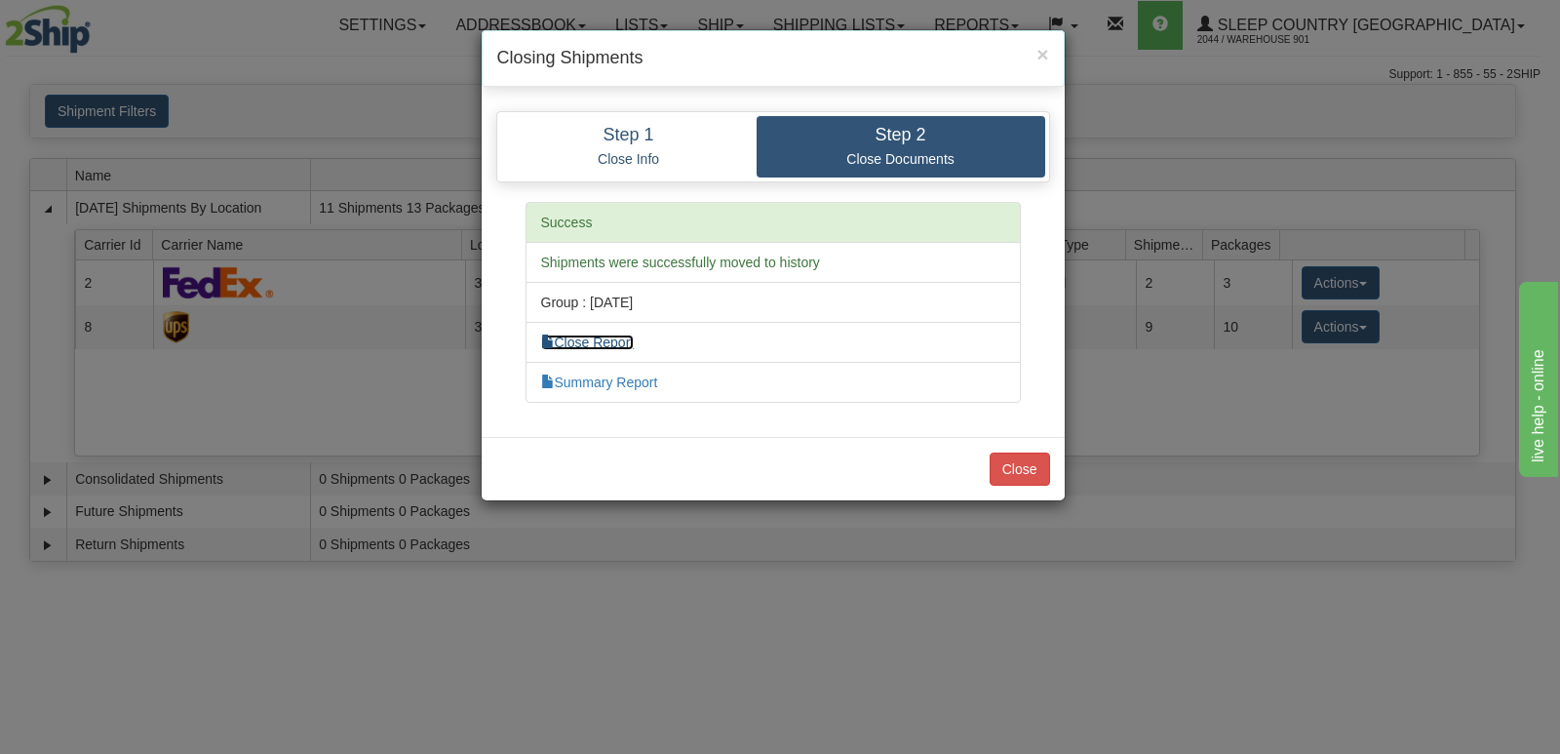
click at [608, 339] on link "Close Report" at bounding box center [588, 342] width 94 height 16
click at [643, 374] on link "Summary Report" at bounding box center [599, 382] width 117 height 16
click at [1017, 467] on button "Close" at bounding box center [1020, 468] width 60 height 33
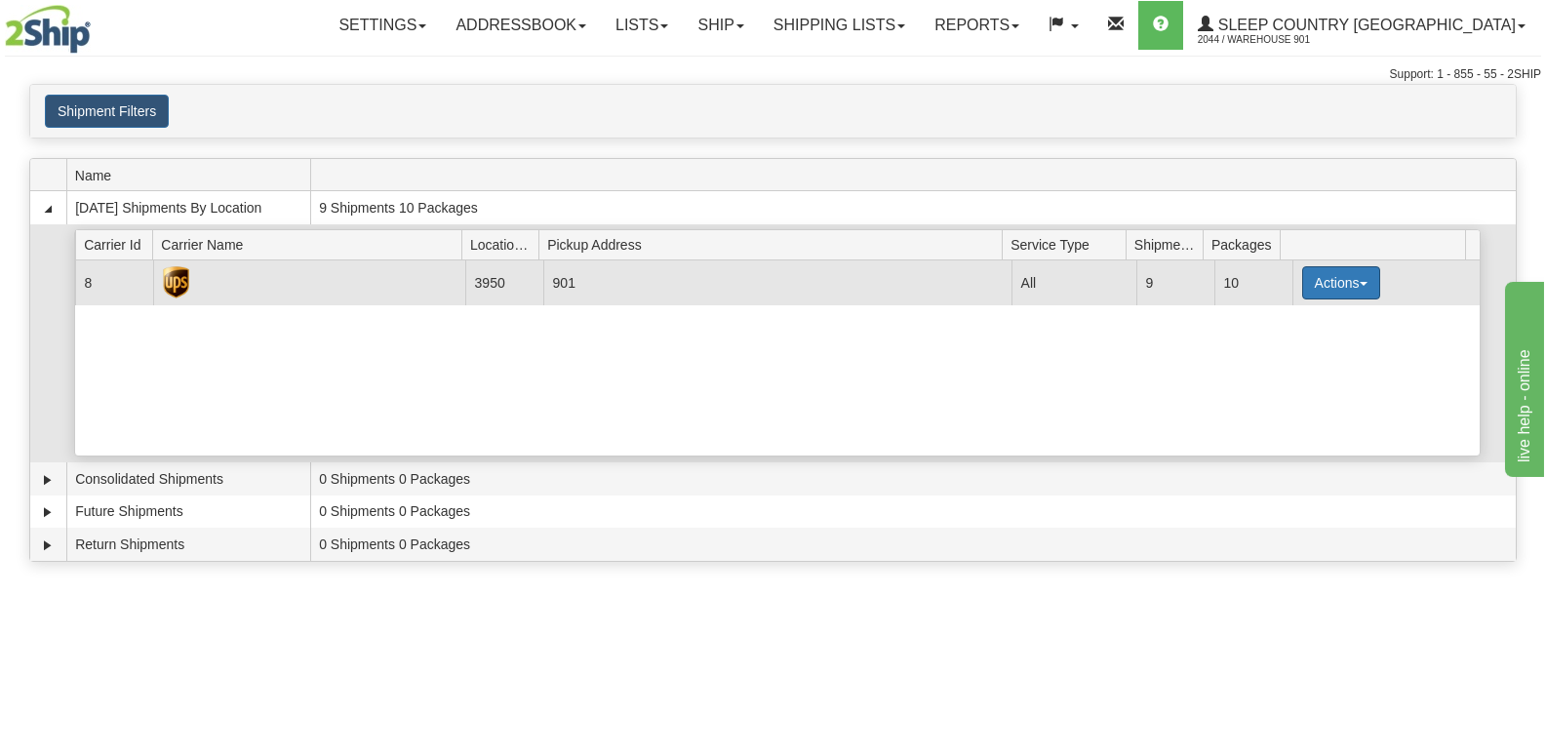
click at [1359, 282] on span "button" at bounding box center [1363, 284] width 8 height 4
click at [1270, 343] on span "Close" at bounding box center [1264, 344] width 45 height 14
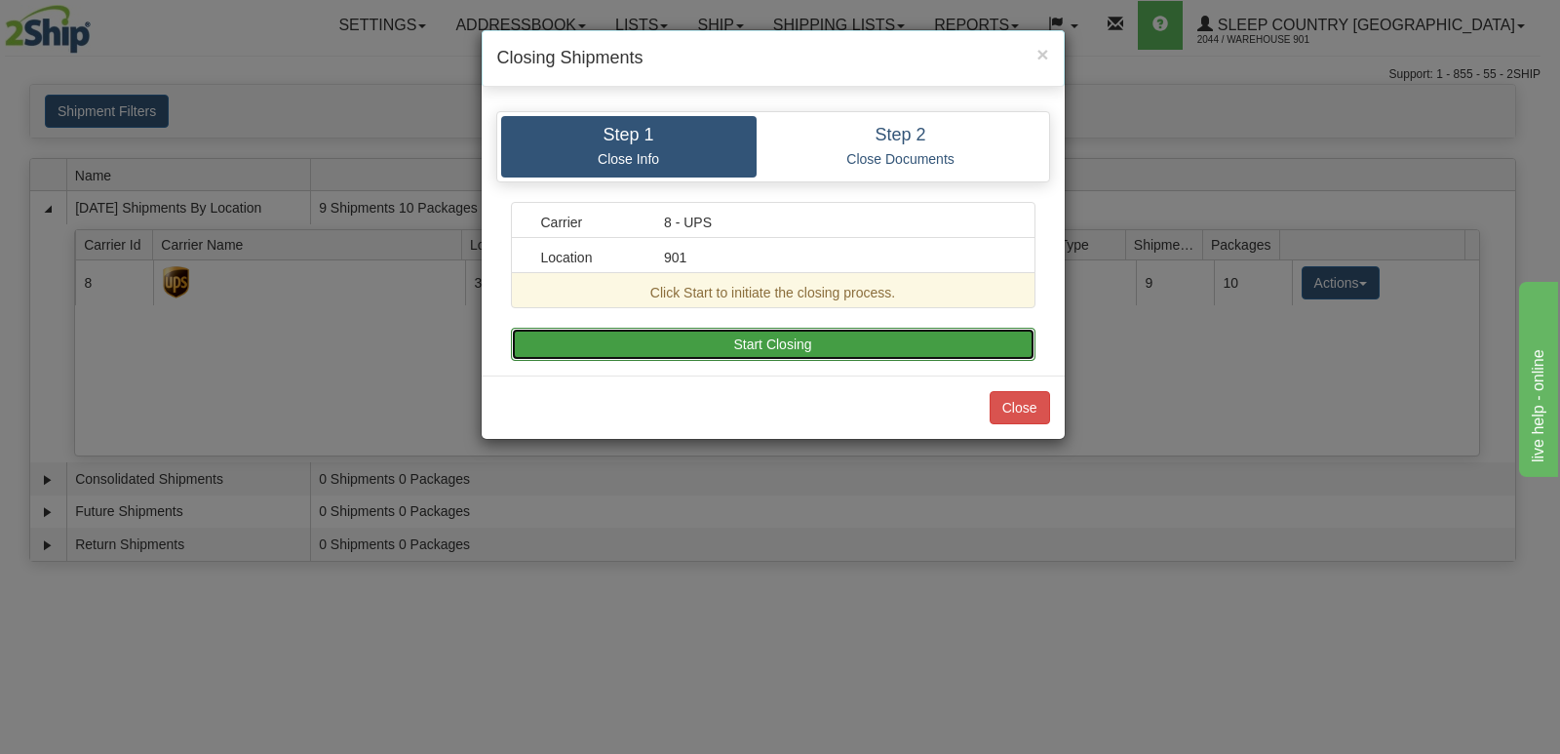
click at [802, 345] on button "Start Closing" at bounding box center [773, 344] width 525 height 33
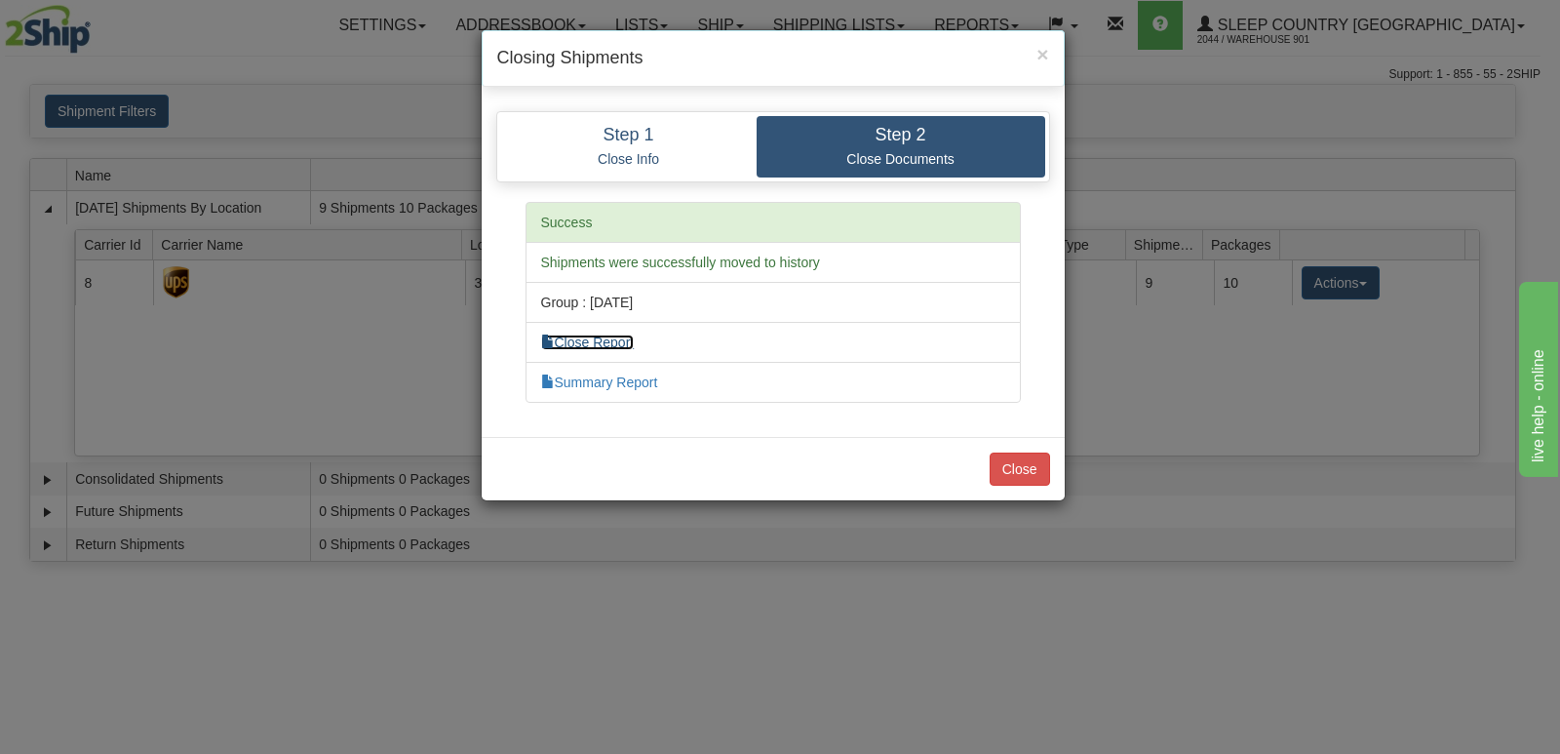
click at [607, 339] on link "Close Report" at bounding box center [588, 342] width 94 height 16
click at [586, 378] on link "Summary Report" at bounding box center [599, 382] width 117 height 16
click at [1023, 459] on button "Close" at bounding box center [1020, 468] width 60 height 33
